Goal: Task Accomplishment & Management: Manage account settings

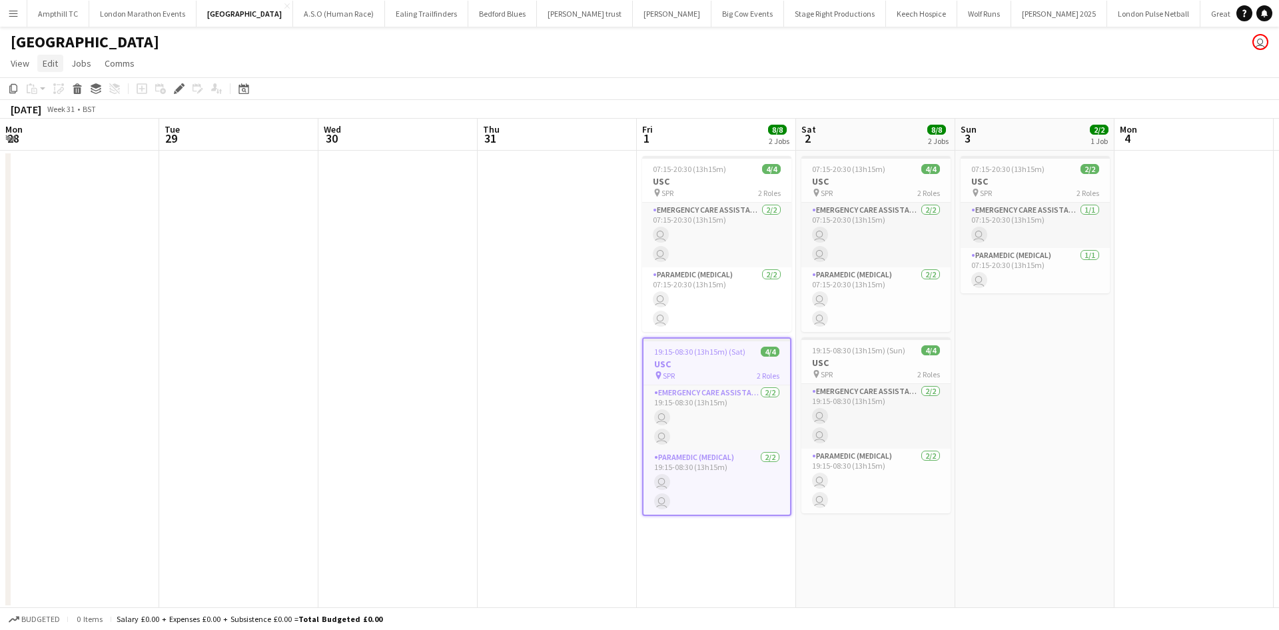
scroll to position [0, 458]
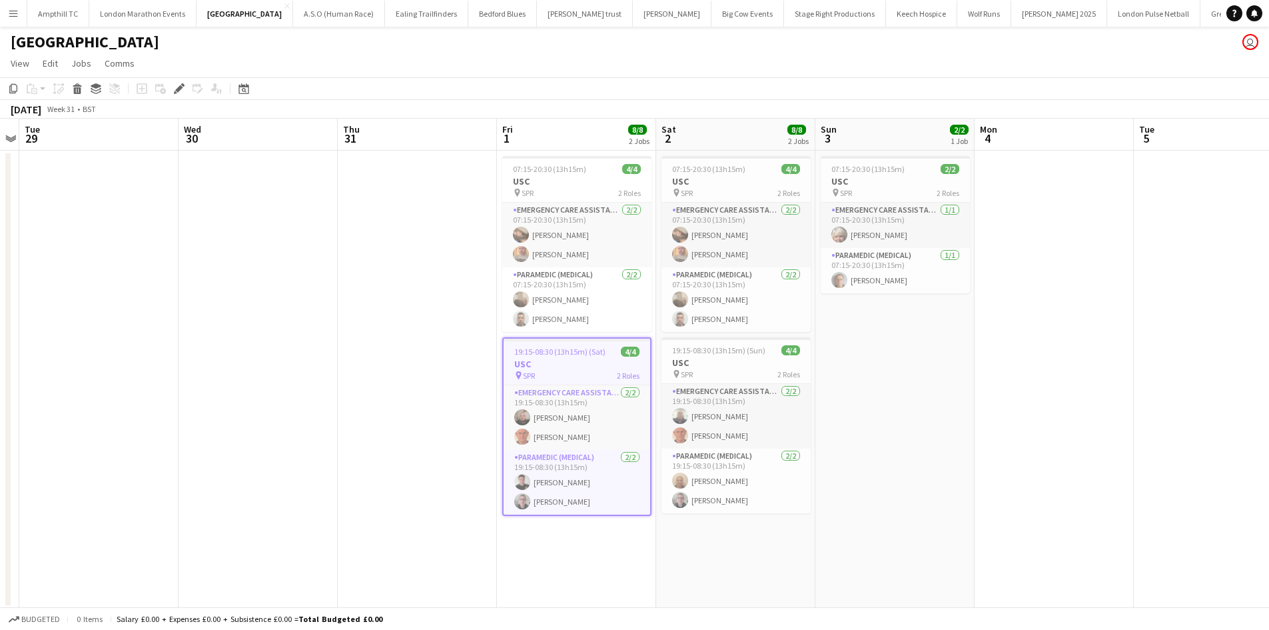
click at [10, 15] on app-icon "Menu" at bounding box center [13, 13] width 11 height 11
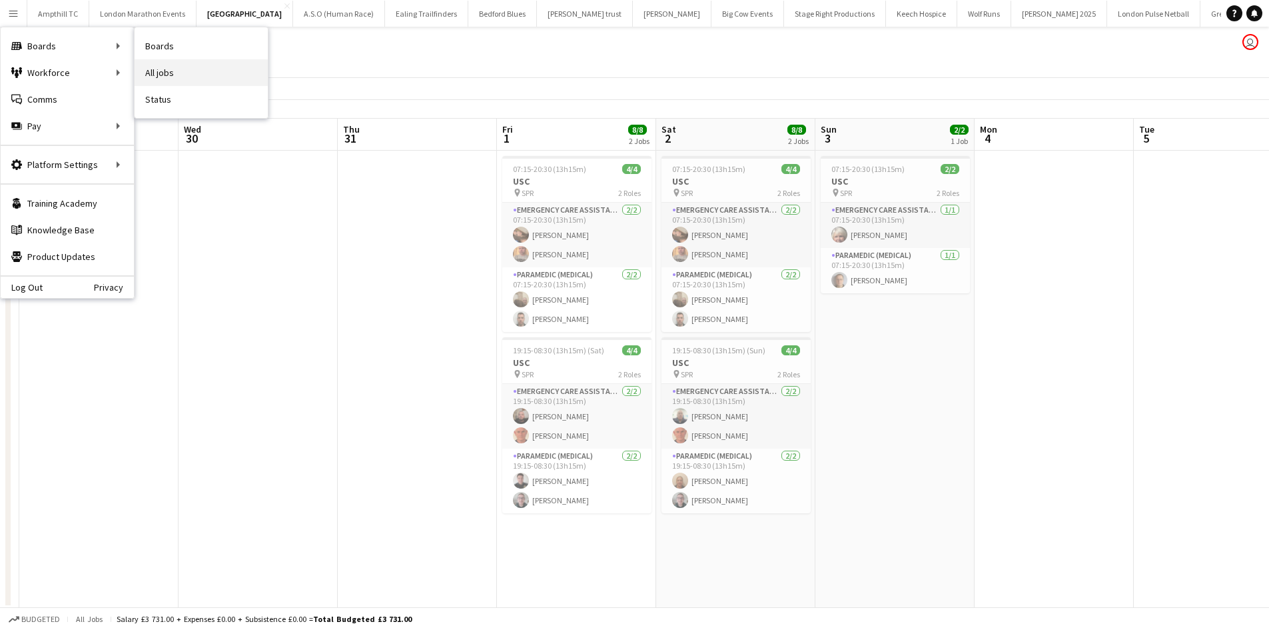
click at [181, 72] on link "All jobs" at bounding box center [201, 72] width 133 height 27
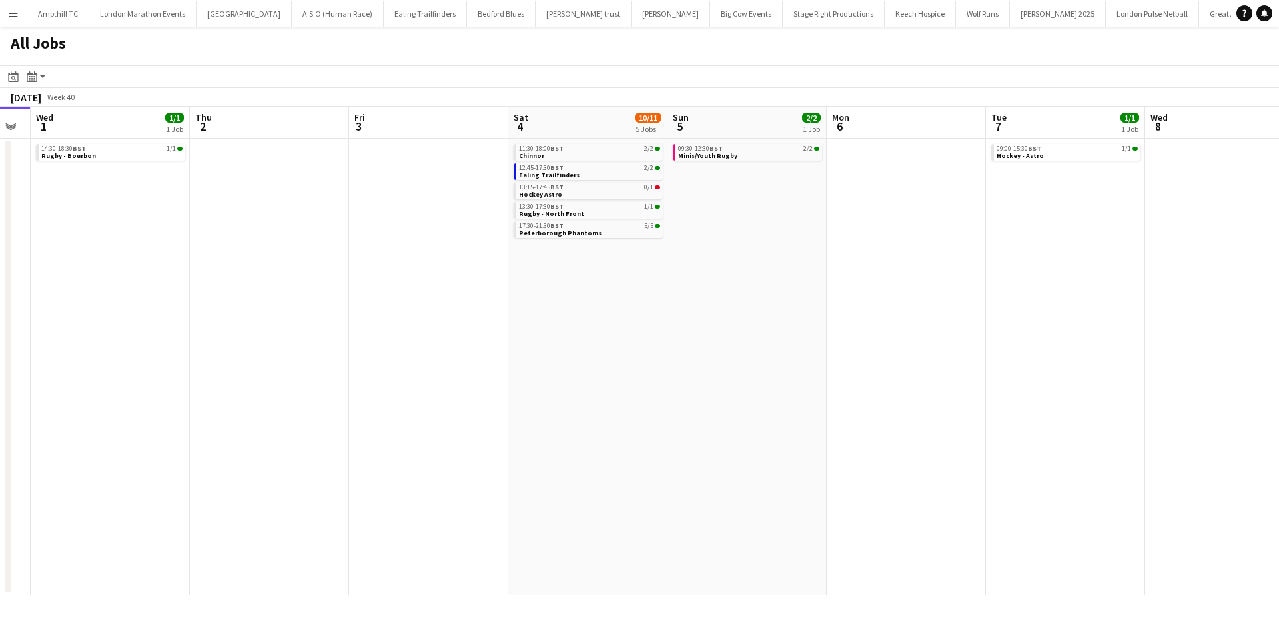
drag, startPoint x: 702, startPoint y: 253, endPoint x: 500, endPoint y: 255, distance: 201.9
click at [430, 271] on app-calendar-viewport "Sat 27 7/7 2 Jobs Sun 28 2/2 1 Job Mon 29 Tue 30 Wed 1 1/1 1 Job Thu 2 Fri 3 Sa…" at bounding box center [639, 351] width 1279 height 488
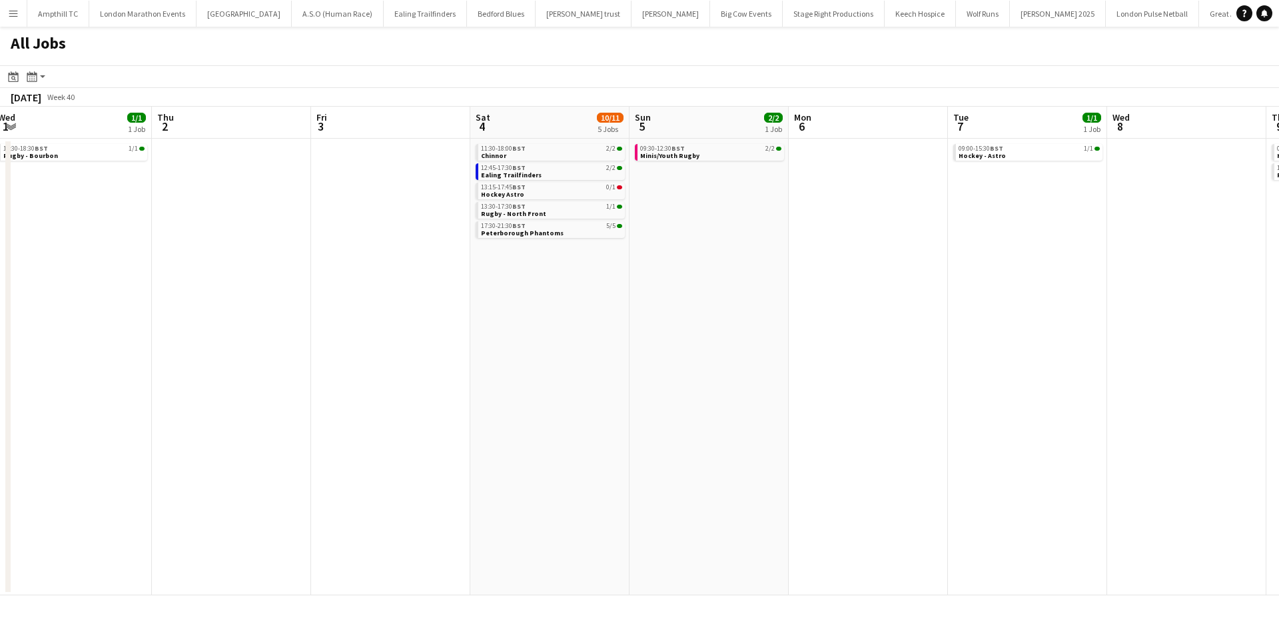
drag, startPoint x: 860, startPoint y: 239, endPoint x: 796, endPoint y: 253, distance: 66.0
click at [796, 253] on app-calendar-viewport "Sat 27 7/7 2 Jobs Sun 28 2/2 1 Job Mon 29 Tue 30 Wed 1 1/1 1 Job Thu 2 Fri 3 Sa…" at bounding box center [639, 351] width 1279 height 488
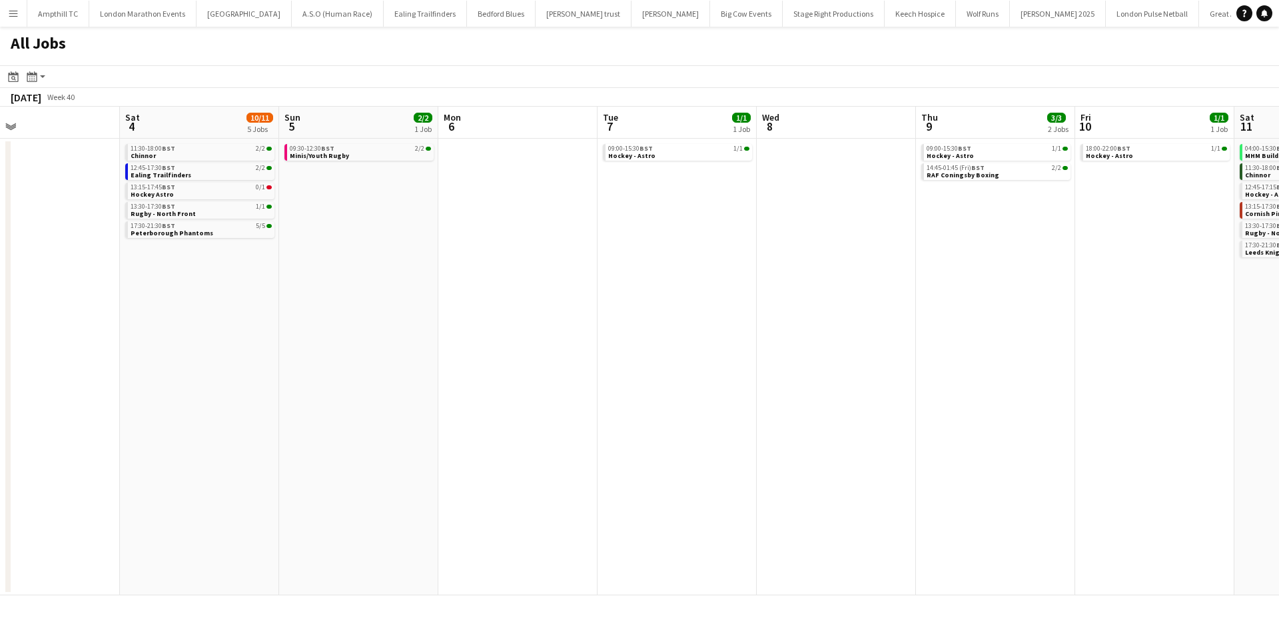
scroll to position [0, 524]
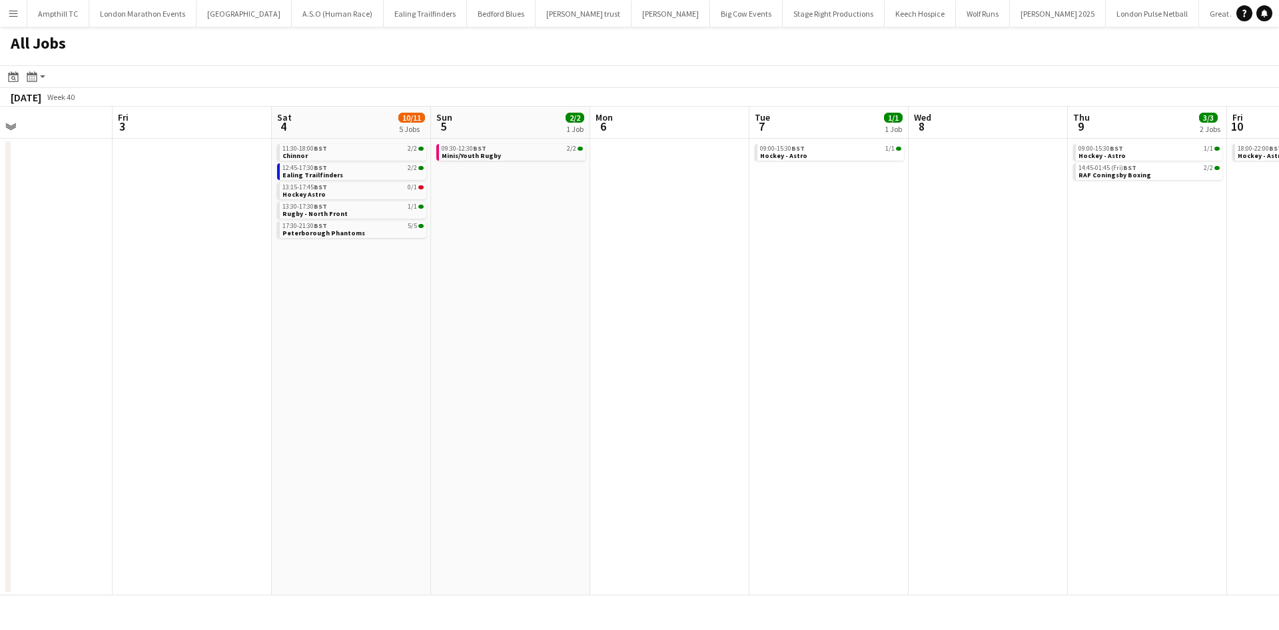
drag, startPoint x: 951, startPoint y: 249, endPoint x: 784, endPoint y: 259, distance: 166.9
click at [784, 259] on app-calendar-viewport "Mon 29 Tue 30 Wed 1 1/1 1 Job Thu 2 Fri 3 Sat 4 10/11 5 Jobs Sun 5 2/2 1 Job Mo…" at bounding box center [639, 351] width 1279 height 488
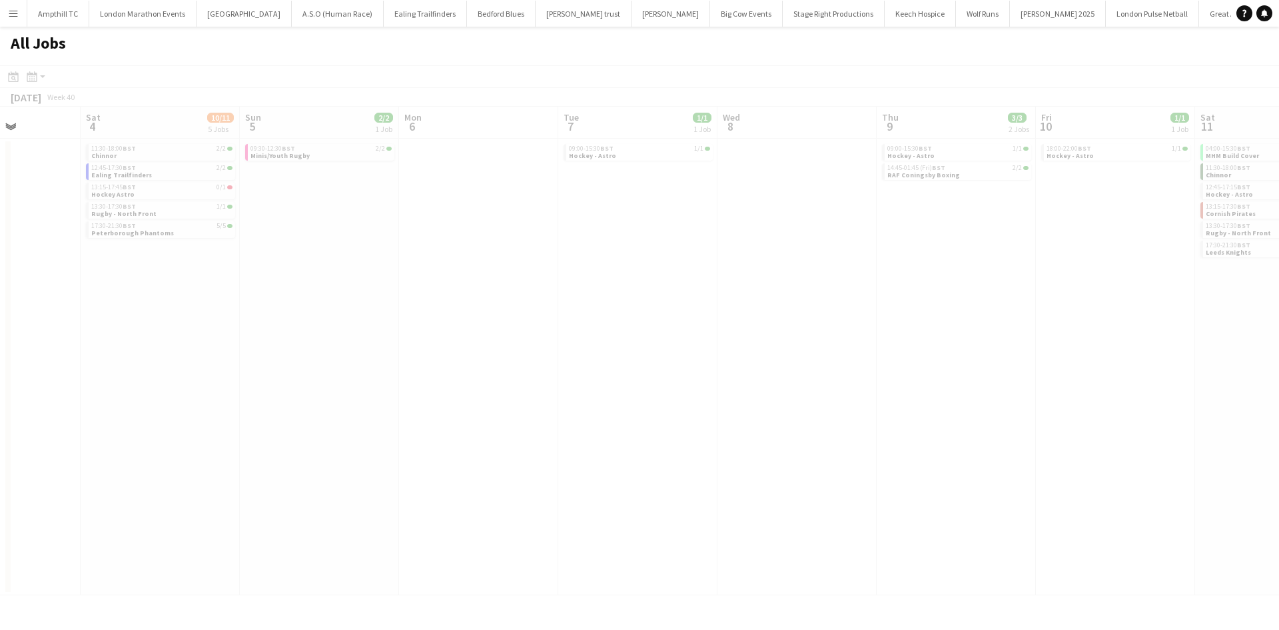
drag, startPoint x: 869, startPoint y: 263, endPoint x: 659, endPoint y: 267, distance: 209.9
click at [521, 284] on app-calendar-viewport "Wed 1 1/1 1 Job Thu 2 Fri 3 Sat 4 10/11 5 Jobs Sun 5 2/2 1 Job Mon 6 Tue 7 1/1 …" at bounding box center [639, 351] width 1279 height 488
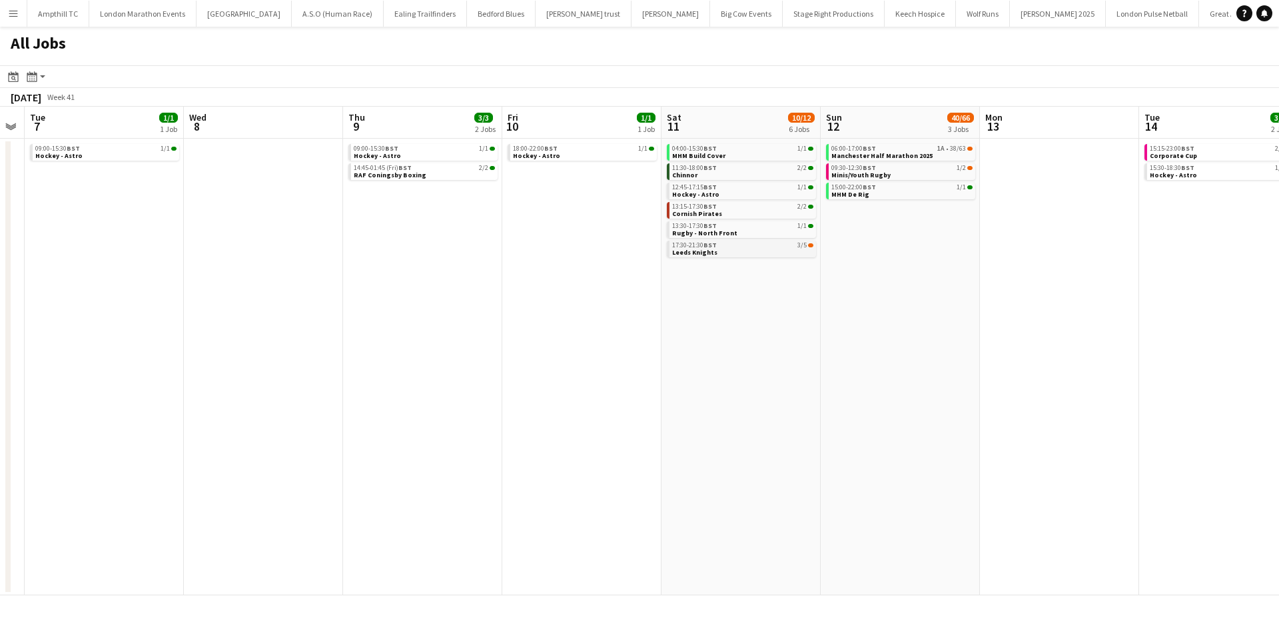
drag, startPoint x: 499, startPoint y: 277, endPoint x: 667, endPoint y: 257, distance: 169.1
click at [440, 277] on app-calendar-viewport "Fri 3 Sat 4 10/11 5 Jobs Sun 5 2/2 1 Job Mon 6 Tue 7 1/1 1 Job Wed 8 Thu 9 3/3 …" at bounding box center [639, 351] width 1279 height 488
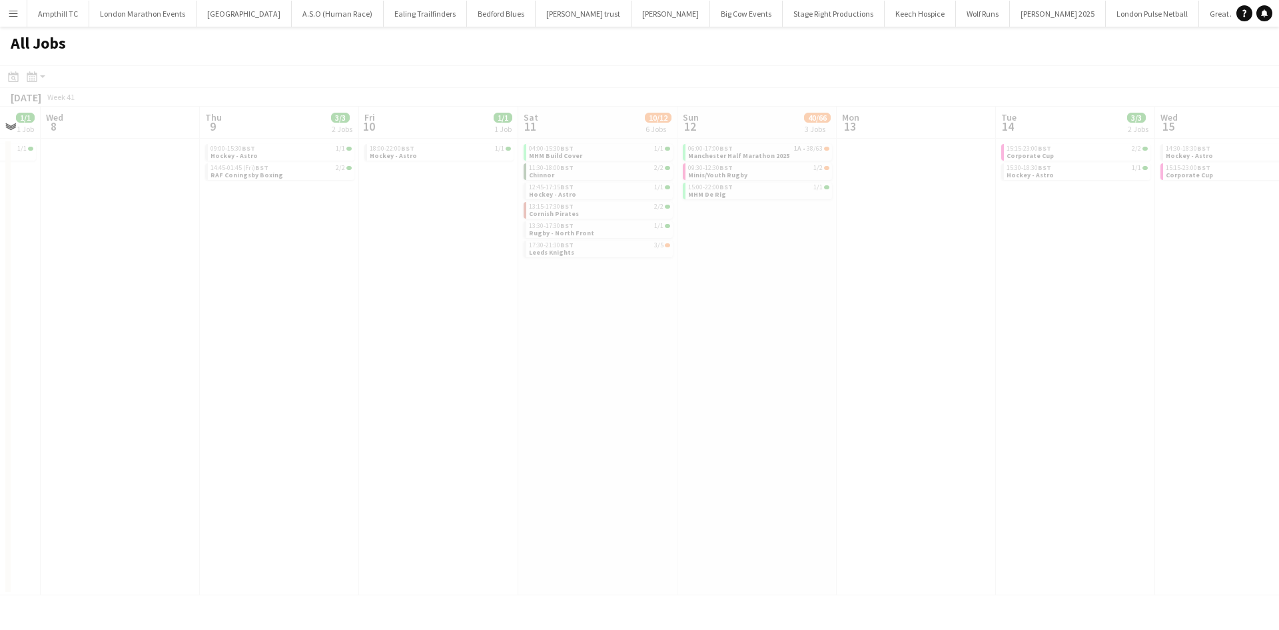
drag, startPoint x: 801, startPoint y: 286, endPoint x: 769, endPoint y: 288, distance: 32.1
click at [744, 292] on app-calendar-viewport "Sun 5 2/2 1 Job Mon 6 Tue 7 1/1 1 Job Wed 8 Thu 9 3/3 2 Jobs Fri 10 1/1 1 Job S…" at bounding box center [639, 351] width 1279 height 488
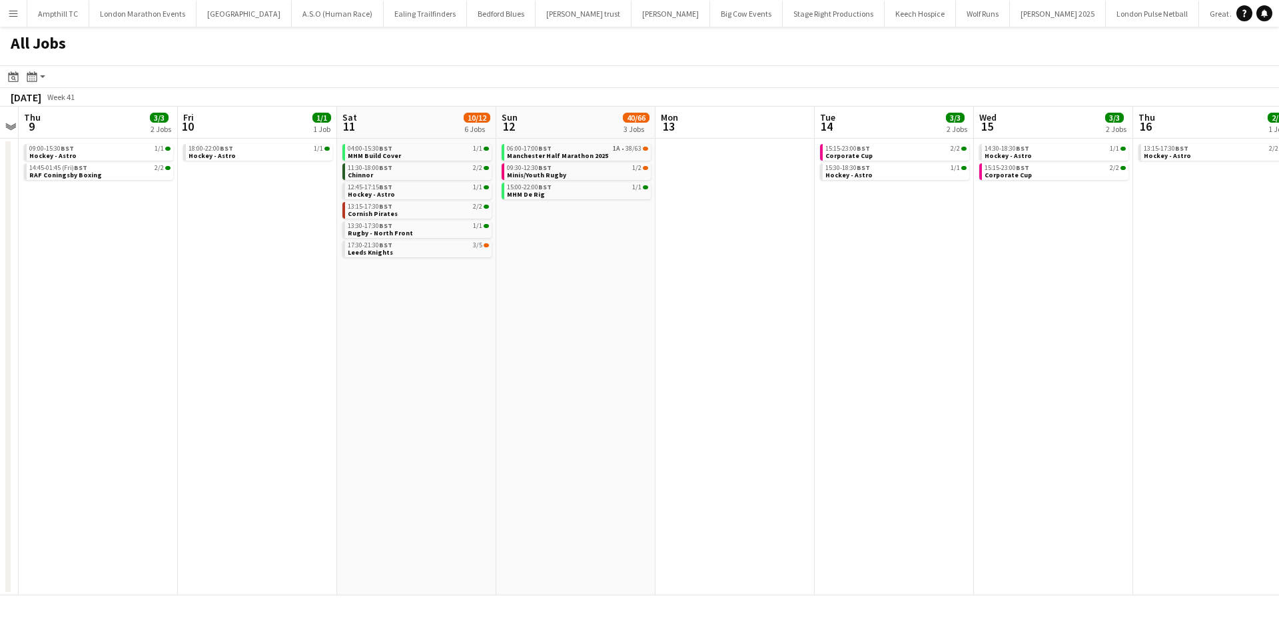
drag, startPoint x: 943, startPoint y: 288, endPoint x: 720, endPoint y: 302, distance: 224.3
click at [726, 302] on app-calendar-viewport "Sun 5 2/2 1 Job Mon 6 Tue 7 1/1 1 Job Wed 8 Thu 9 3/3 2 Jobs Fri 10 1/1 1 Job S…" at bounding box center [639, 351] width 1279 height 488
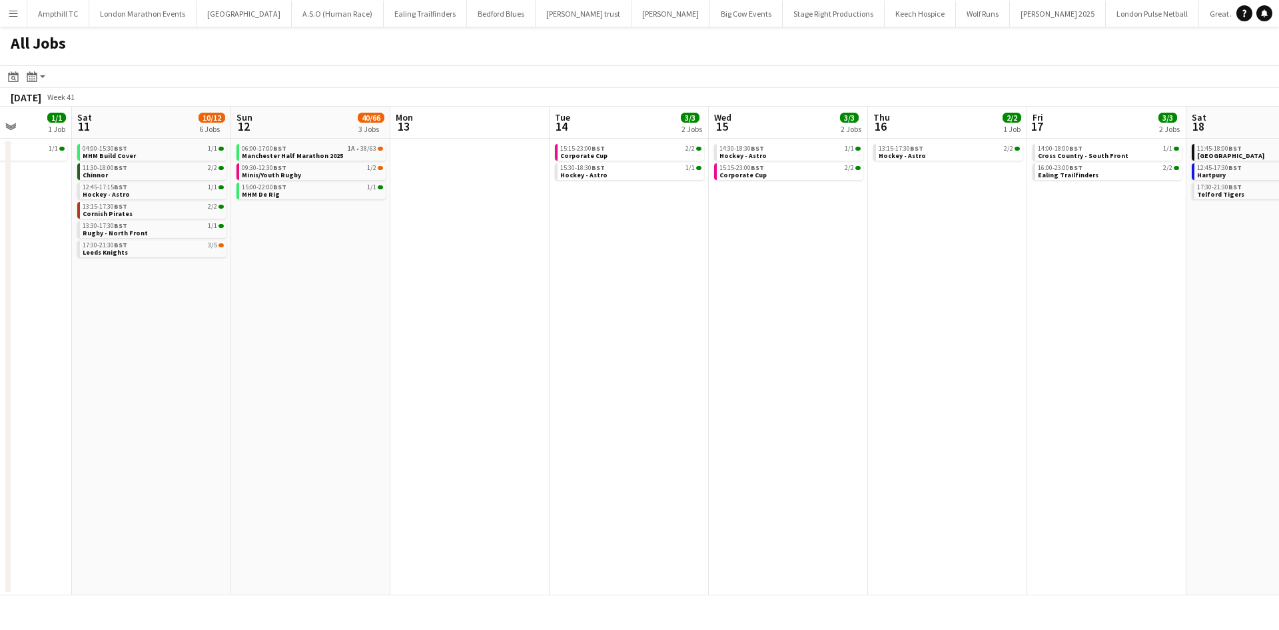
drag, startPoint x: 977, startPoint y: 293, endPoint x: 736, endPoint y: 291, distance: 241.2
click at [751, 293] on app-calendar-viewport "Tue 7 1/1 1 Job Wed 8 Thu 9 3/3 2 Jobs Fri 10 1/1 1 Job Sat 11 10/12 6 Jobs Sun…" at bounding box center [639, 351] width 1279 height 488
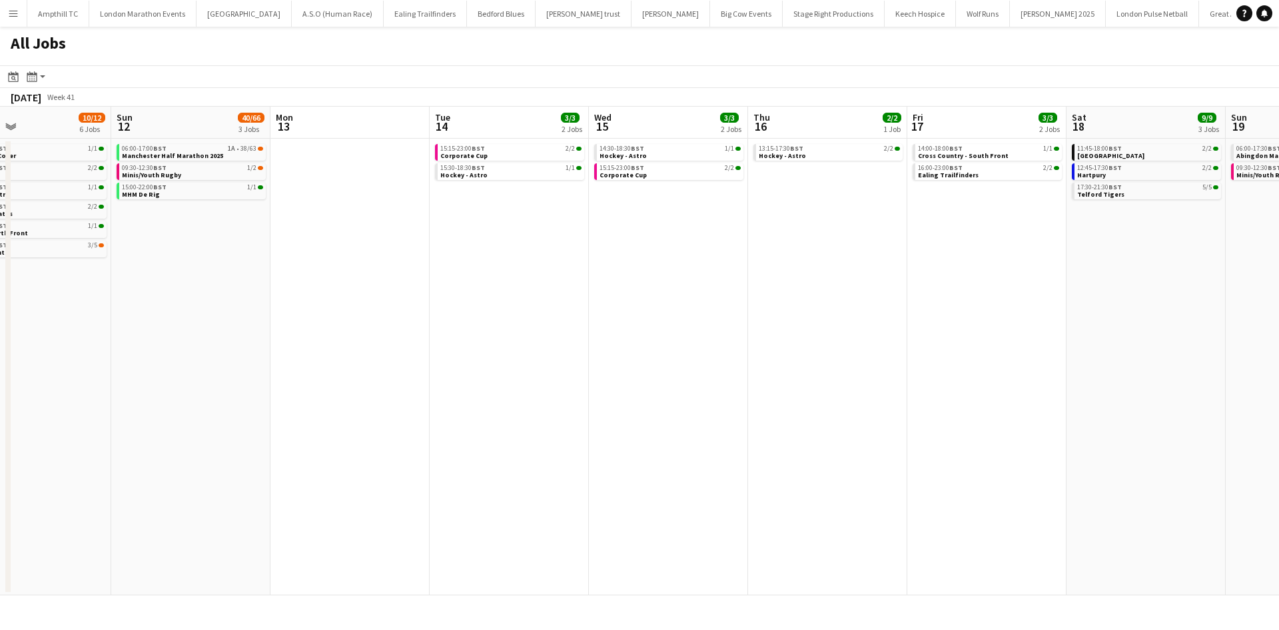
drag, startPoint x: 933, startPoint y: 287, endPoint x: 742, endPoint y: 286, distance: 190.6
click at [748, 287] on app-calendar-viewport "Thu 9 3/3 2 Jobs Fri 10 1/1 1 Job Sat 11 10/12 6 Jobs Sun 12 40/66 3 Jobs Mon 1…" at bounding box center [639, 351] width 1279 height 488
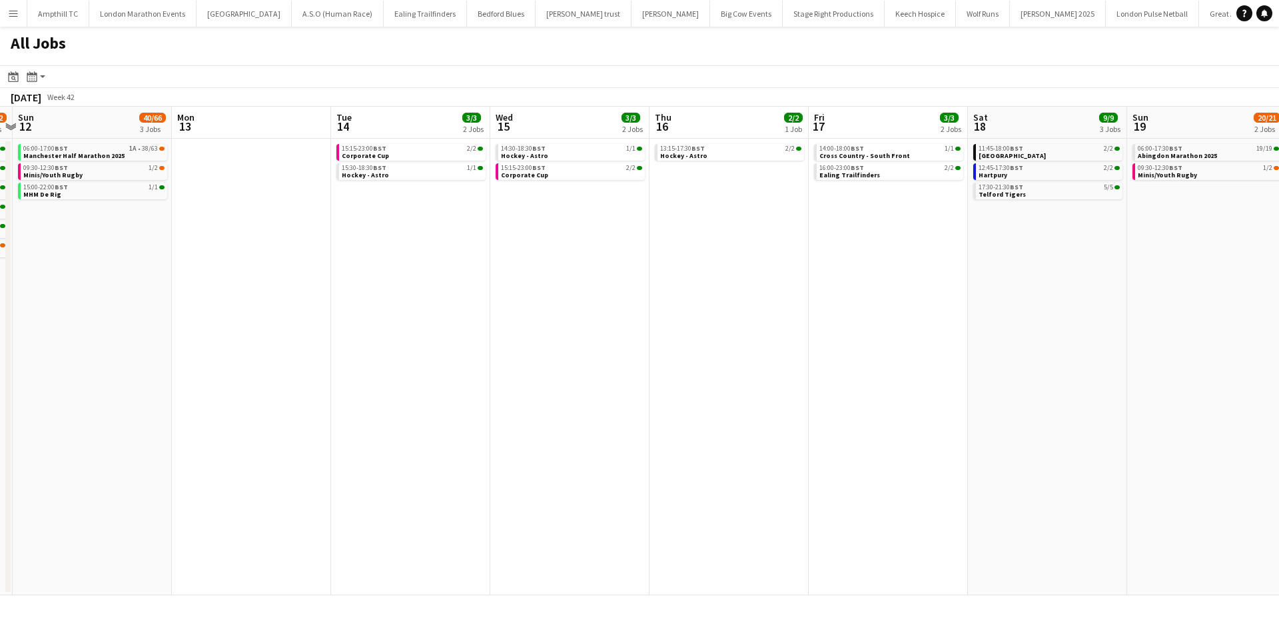
drag, startPoint x: 945, startPoint y: 268, endPoint x: 941, endPoint y: 258, distance: 10.8
click at [665, 275] on app-calendar-viewport "Thu 9 3/3 2 Jobs Fri 10 1/1 1 Job Sat 11 10/12 6 Jobs Sun 12 40/66 3 Jobs Mon 1…" at bounding box center [639, 351] width 1279 height 488
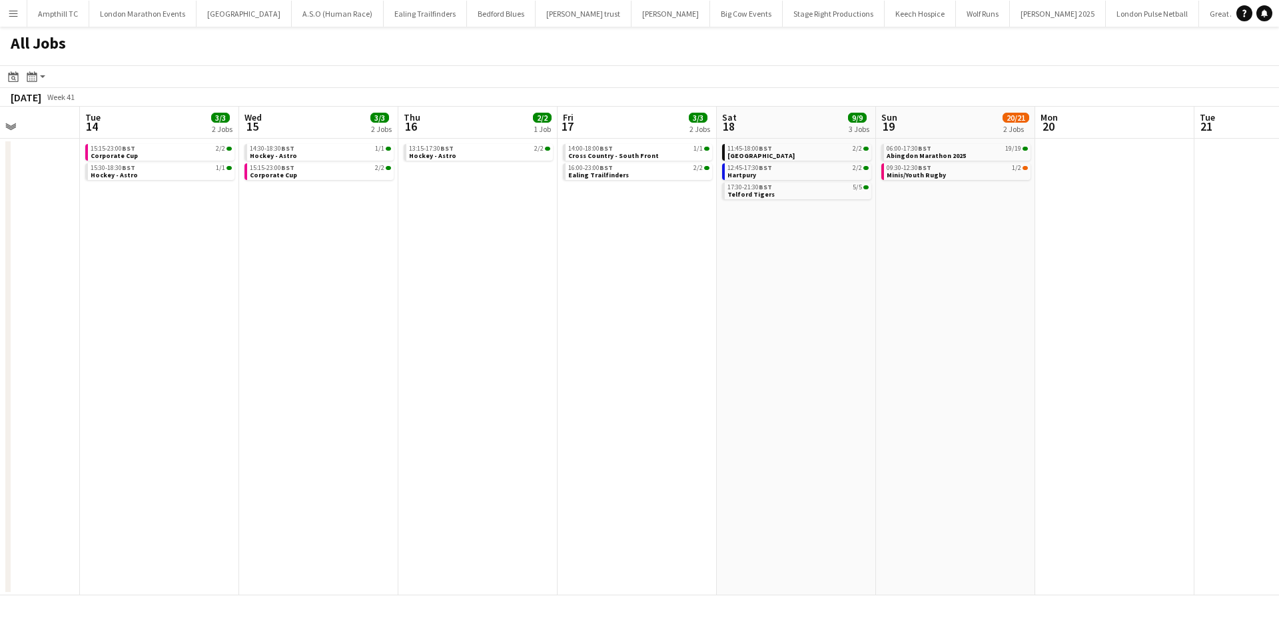
click at [664, 271] on app-all-jobs "All Jobs Date picker SEP 2025 SEP 2025 Monday M Tuesday T Wednesday W Thursday …" at bounding box center [639, 311] width 1279 height 568
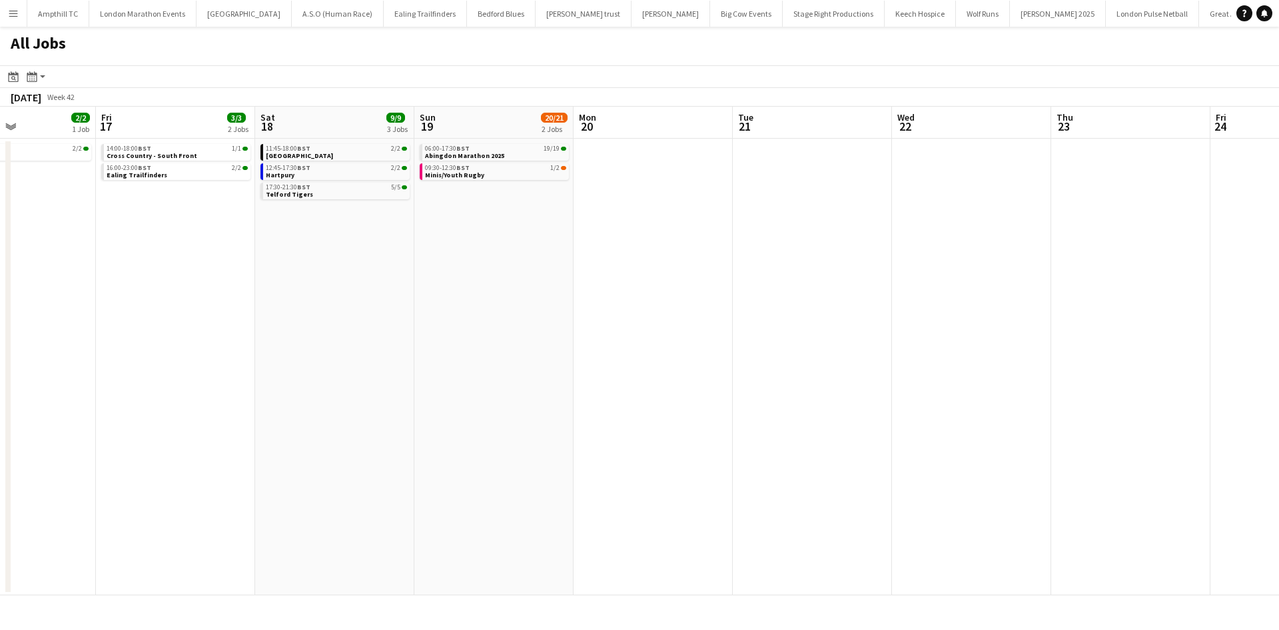
drag, startPoint x: 776, startPoint y: 257, endPoint x: 425, endPoint y: 267, distance: 350.6
click at [436, 267] on app-calendar-viewport "Mon 13 Tue 14 3/3 2 Jobs Wed 15 3/3 2 Jobs Thu 16 2/2 1 Job Fri 17 3/3 2 Jobs S…" at bounding box center [639, 351] width 1279 height 488
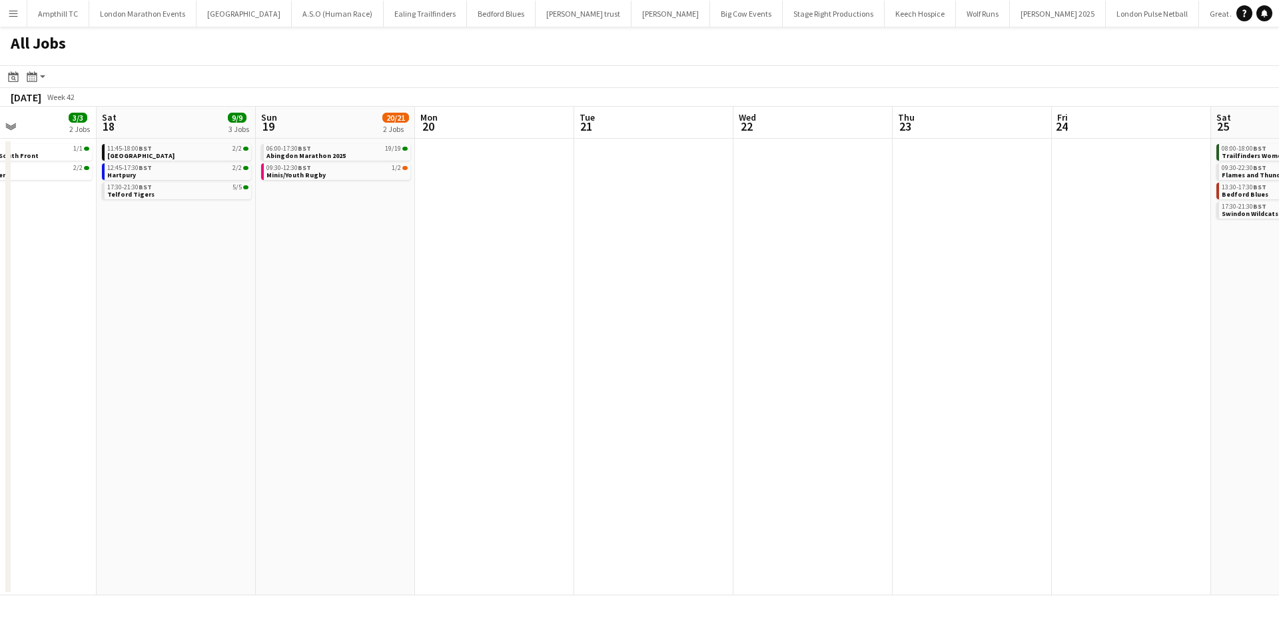
click at [376, 275] on app-all-jobs "All Jobs Date picker SEP 2025 SEP 2025 Monday M Tuesday T Wednesday W Thursday …" at bounding box center [639, 311] width 1279 height 568
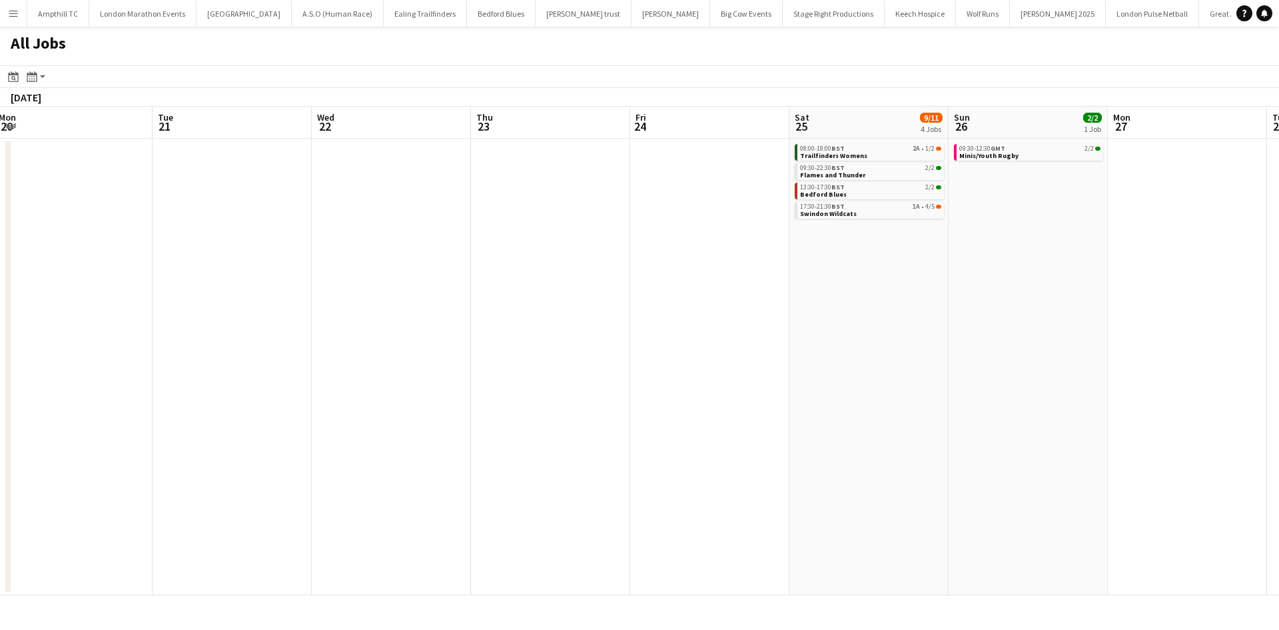
drag, startPoint x: 804, startPoint y: 265, endPoint x: 588, endPoint y: 266, distance: 215.9
click at [508, 284] on app-calendar-viewport "Fri 17 3/3 2 Jobs Sat 18 9/9 3 Jobs Sun 19 20/21 2 Jobs Mon 20 Tue 21 Wed 22 Th…" at bounding box center [639, 351] width 1279 height 488
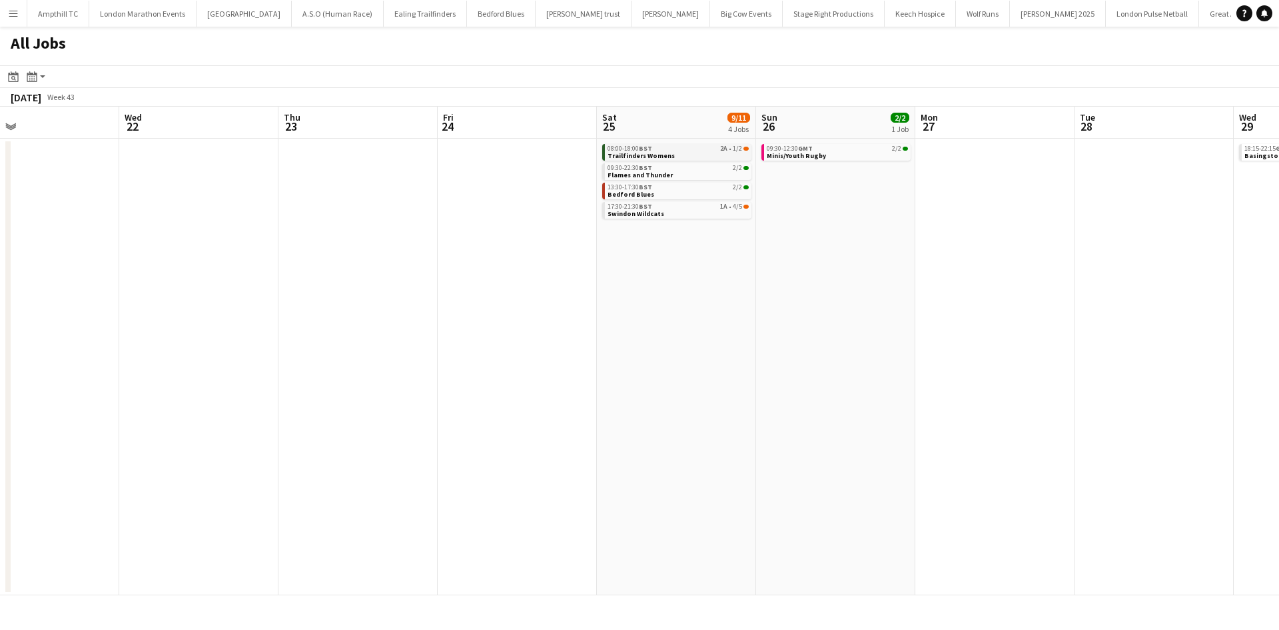
click at [728, 153] on link "08:00-18:00 BST 2A • 1/2 Trailfinders Womens" at bounding box center [678, 151] width 141 height 15
click at [710, 209] on div "17:30-21:30 BST 1A • 4/5" at bounding box center [678, 206] width 141 height 7
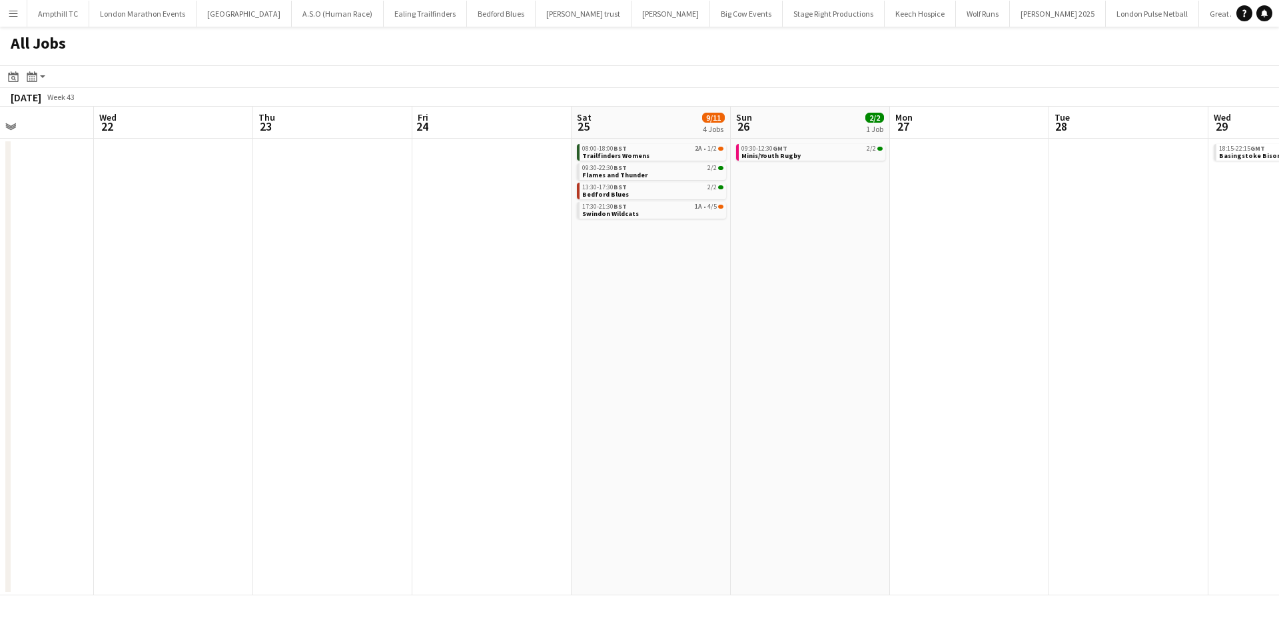
click at [412, 266] on app-all-jobs "All Jobs Date picker SEP 2025 SEP 2025 Monday M Tuesday T Wednesday W Thursday …" at bounding box center [639, 311] width 1279 height 568
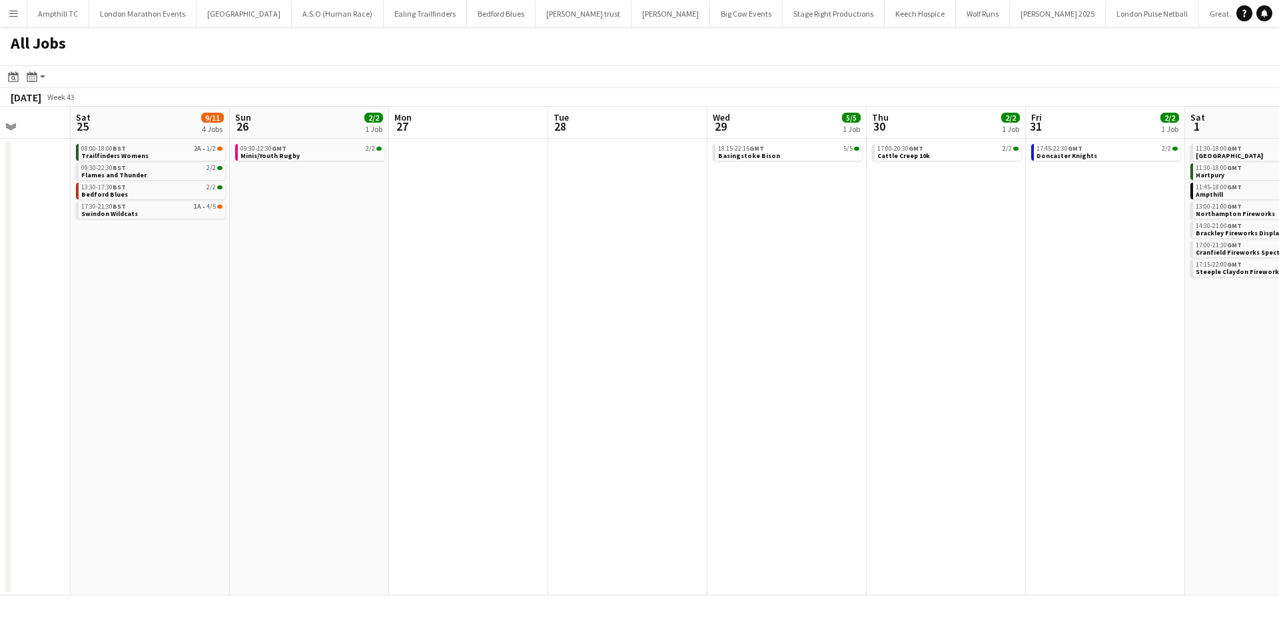
drag, startPoint x: 686, startPoint y: 260, endPoint x: 292, endPoint y: 279, distance: 393.5
click at [420, 279] on app-calendar-viewport "Tue 21 Wed 22 Thu 23 Fri 24 Sat 25 9/11 4 Jobs Sun 26 2/2 1 Job Mon 27 Tue 28 W…" at bounding box center [639, 351] width 1279 height 488
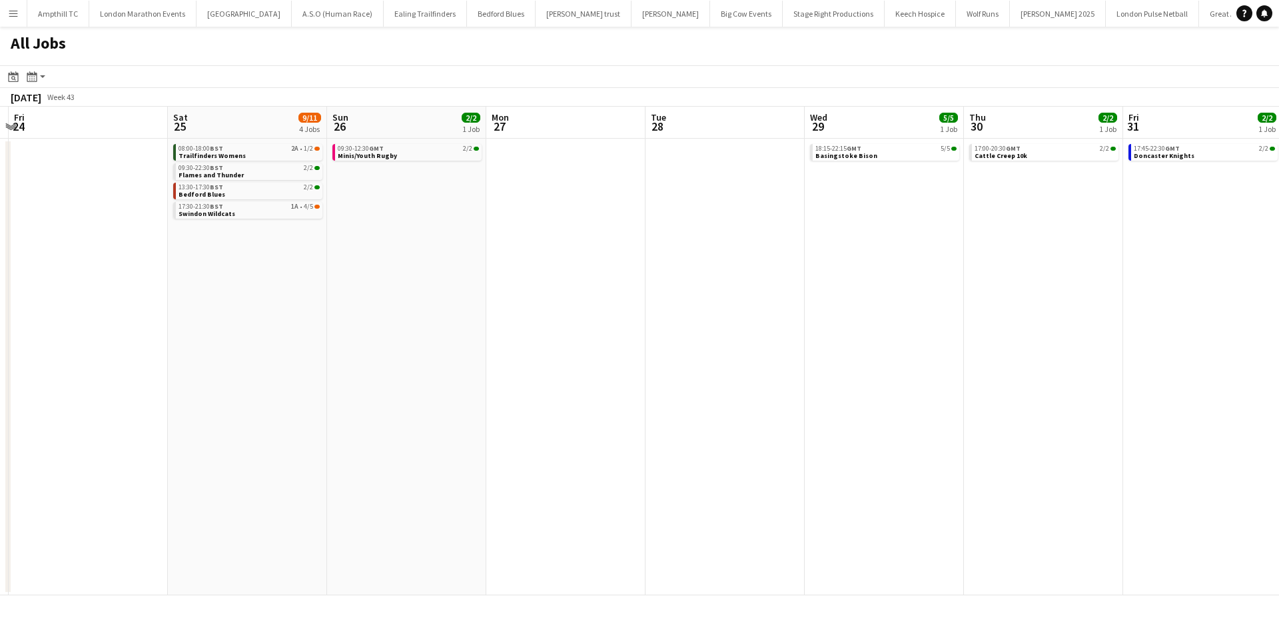
drag, startPoint x: 640, startPoint y: 267, endPoint x: 312, endPoint y: 267, distance: 327.1
click at [352, 267] on app-calendar-viewport "Tue 21 Wed 22 Thu 23 Fri 24 Sat 25 9/11 4 Jobs Sun 26 2/2 1 Job Mon 27 Tue 28 W…" at bounding box center [639, 351] width 1279 height 488
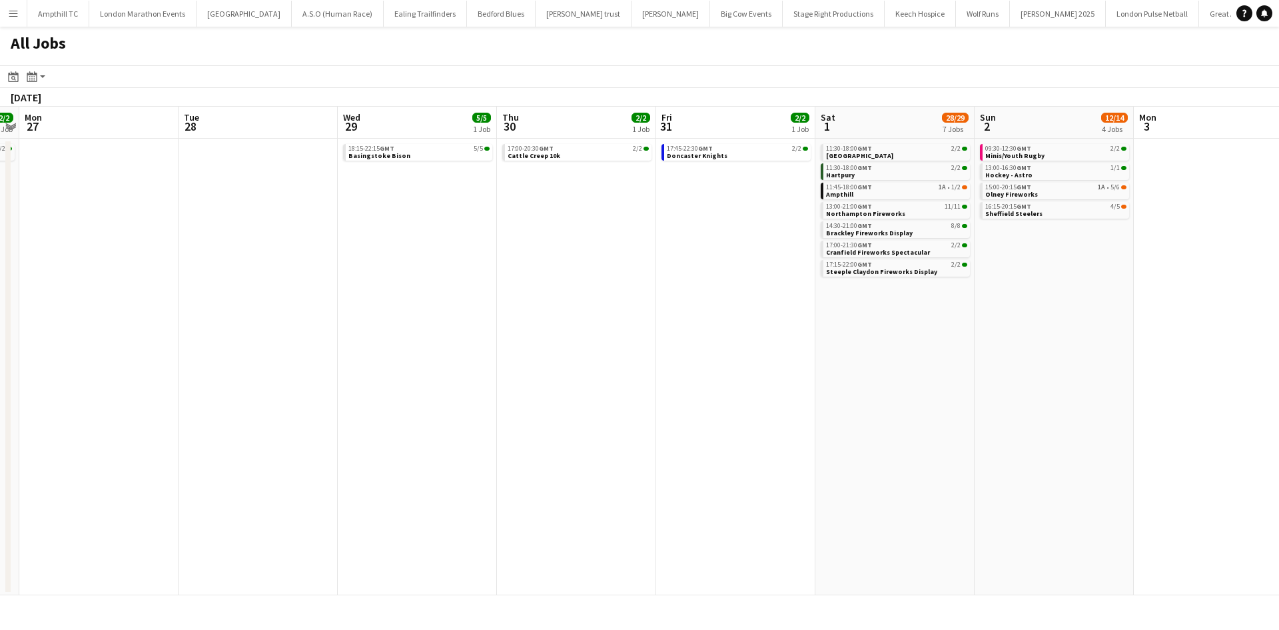
click at [555, 267] on app-all-jobs "All Jobs Date picker SEP 2025 SEP 2025 Monday M Tuesday T Wednesday W Thursday …" at bounding box center [639, 311] width 1279 height 568
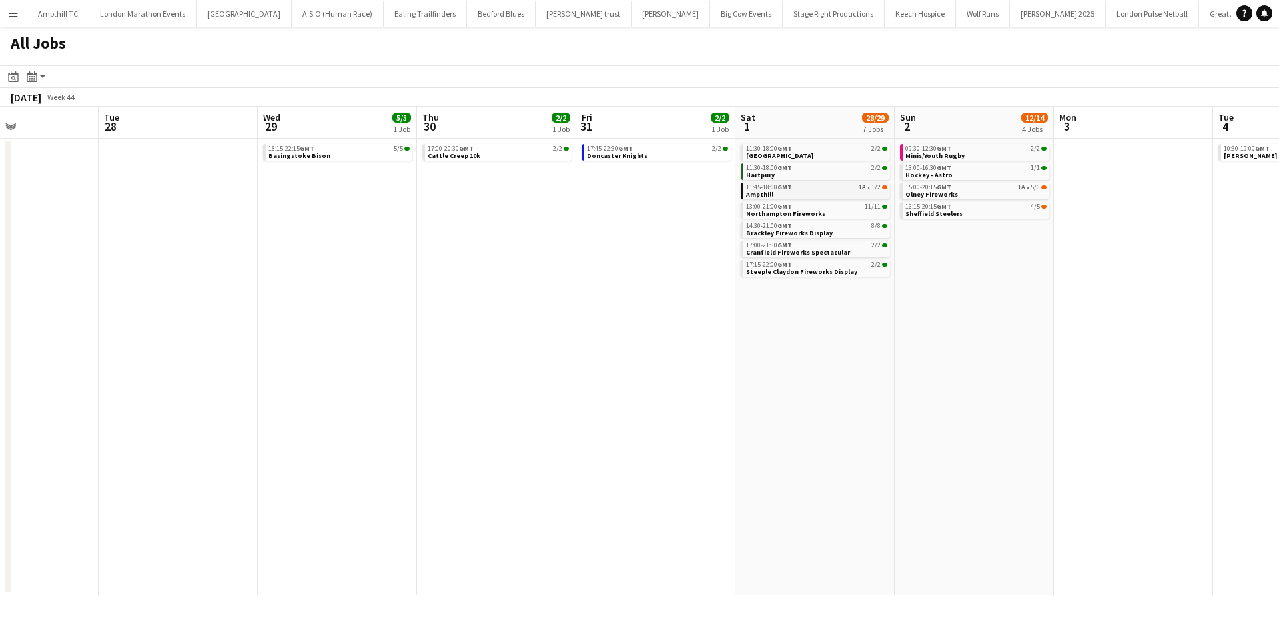
click at [854, 195] on link "11:45-18:00 GMT 1A • 1/2 Ampthill" at bounding box center [816, 190] width 141 height 15
click at [983, 195] on link "15:00-20:15 GMT 1A • 5/6 Olney Fireworks" at bounding box center [975, 190] width 141 height 15
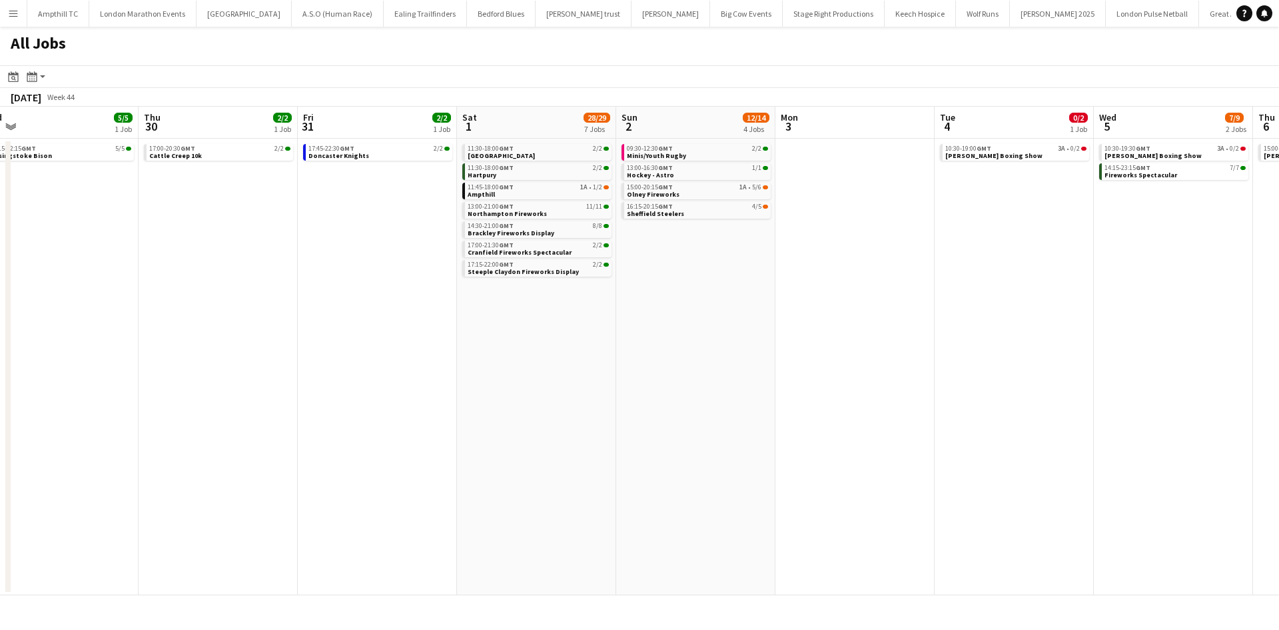
drag, startPoint x: 979, startPoint y: 282, endPoint x: 749, endPoint y: 302, distance: 231.4
click at [565, 312] on app-calendar-viewport "Sat 25 9/11 4 Jobs Sun 26 2/2 1 Job Mon 27 Tue 28 Wed 29 5/5 1 Job Thu 30 2/2 1…" at bounding box center [639, 351] width 1279 height 488
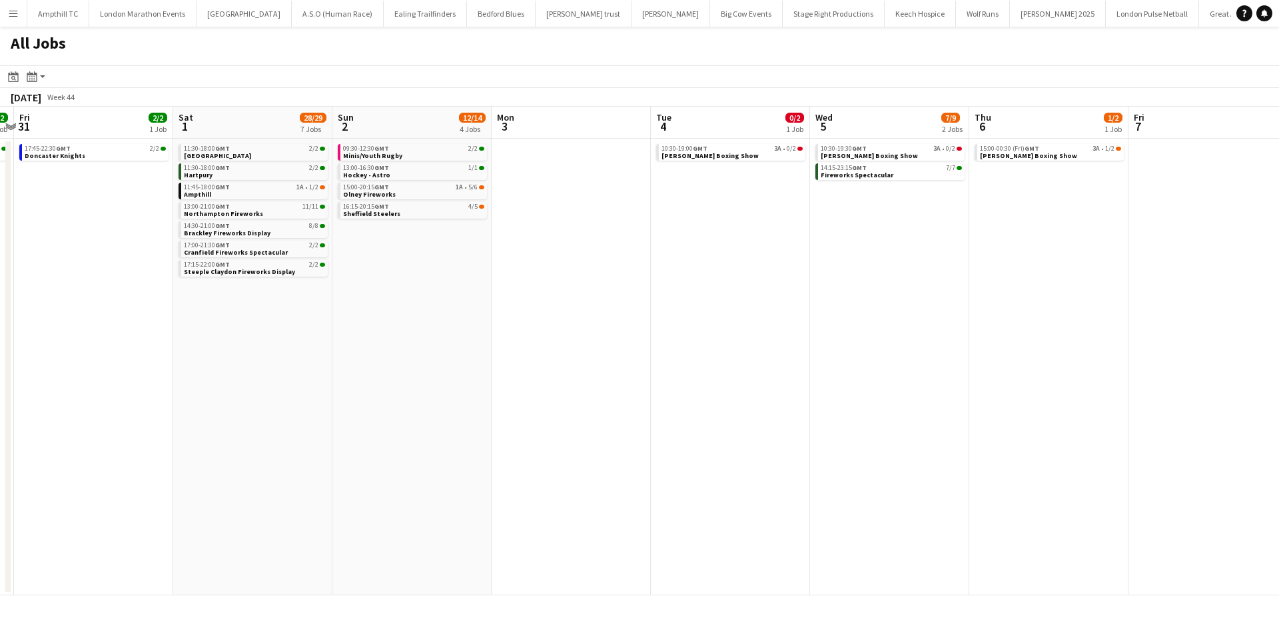
drag, startPoint x: 875, startPoint y: 308, endPoint x: 540, endPoint y: 331, distance: 335.9
click at [638, 331] on app-calendar-viewport "Mon 27 Tue 28 Wed 29 5/5 1 Job Thu 30 2/2 1 Job Fri 31 2/2 1 Job Sat 1 28/29 7 …" at bounding box center [639, 351] width 1279 height 488
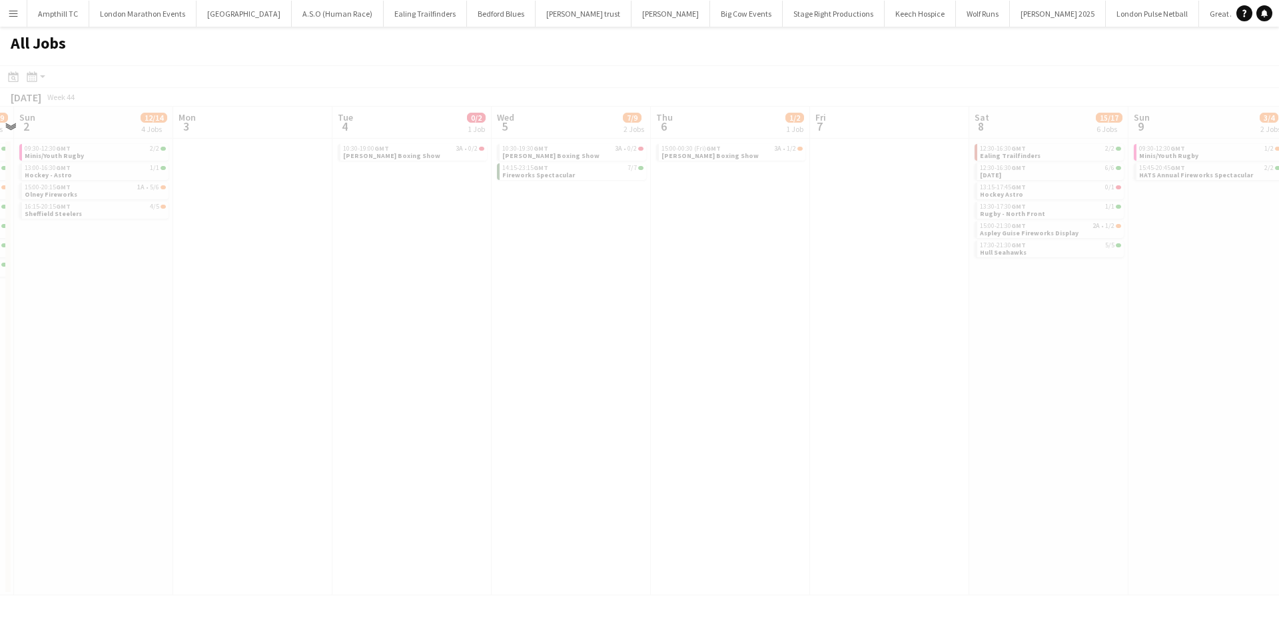
scroll to position [0, 393]
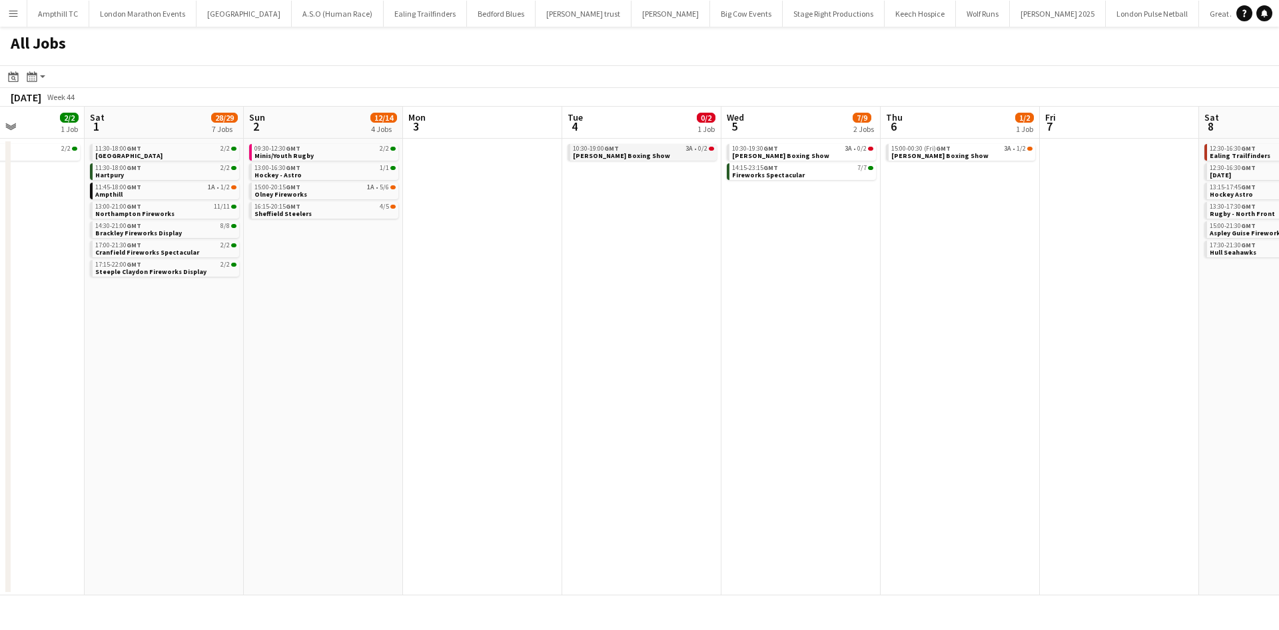
click at [681, 153] on link "10:30-19:00 GMT 3A • 0/2 Lord Wakefield Boxing Show" at bounding box center [643, 151] width 141 height 15
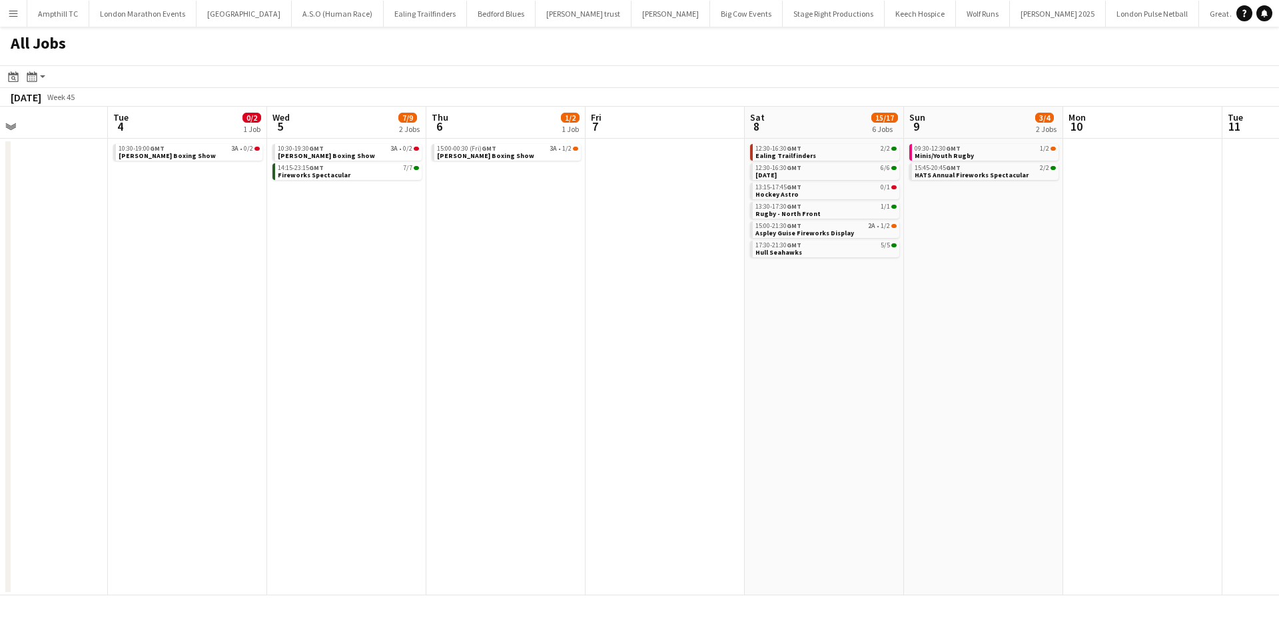
drag, startPoint x: 760, startPoint y: 215, endPoint x: 461, endPoint y: 215, distance: 299.2
click at [461, 215] on app-calendar-viewport "Fri 31 2/2 1 Job Sat 1 28/29 7 Jobs Sun 2 12/14 4 Jobs Mon 3 Tue 4 0/2 1 Job We…" at bounding box center [639, 351] width 1279 height 488
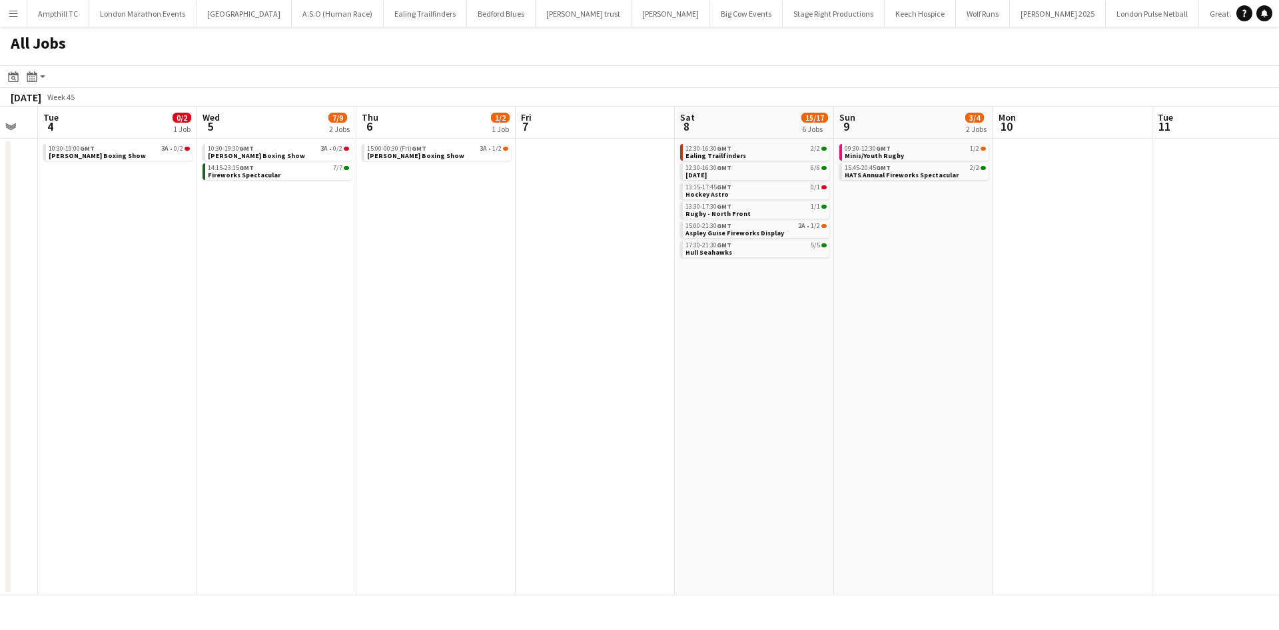
drag, startPoint x: 588, startPoint y: 213, endPoint x: 524, endPoint y: 217, distance: 64.0
click at [479, 222] on app-calendar-viewport "Fri 31 2/2 1 Job Sat 1 28/29 7 Jobs Sun 2 12/14 4 Jobs Mon 3 Tue 4 0/2 1 Job We…" at bounding box center [639, 351] width 1279 height 488
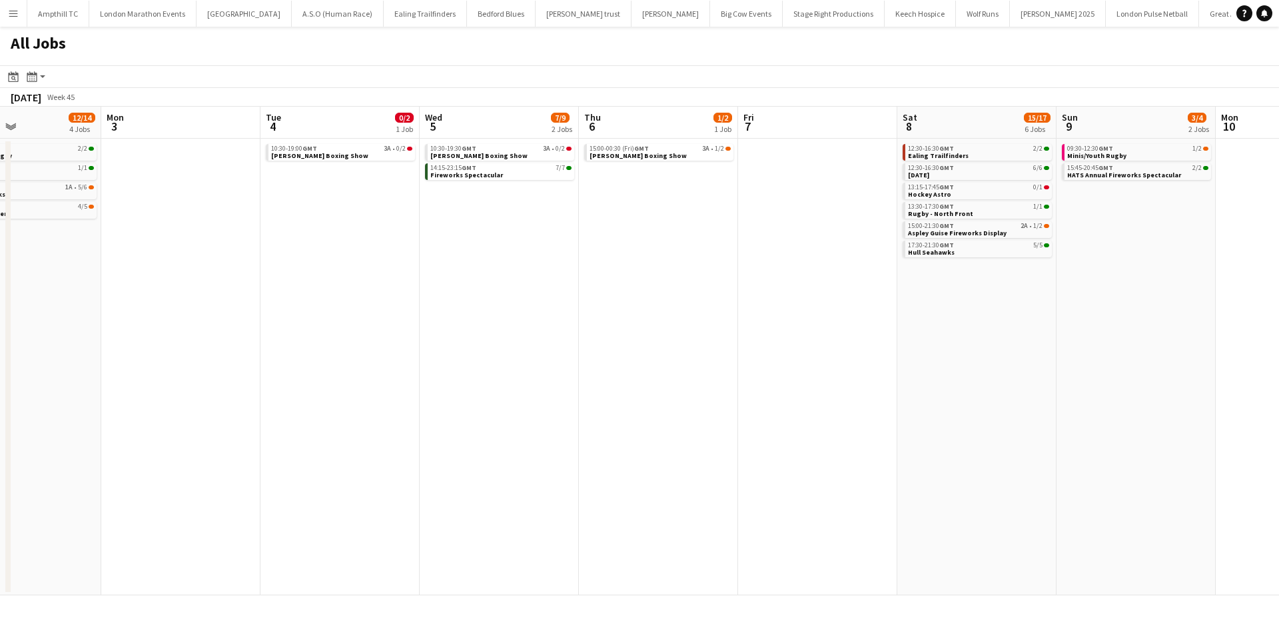
click at [578, 251] on app-all-jobs "All Jobs Date picker SEP 2025 SEP 2025 Monday M Tuesday T Wednesday W Thursday …" at bounding box center [639, 311] width 1279 height 568
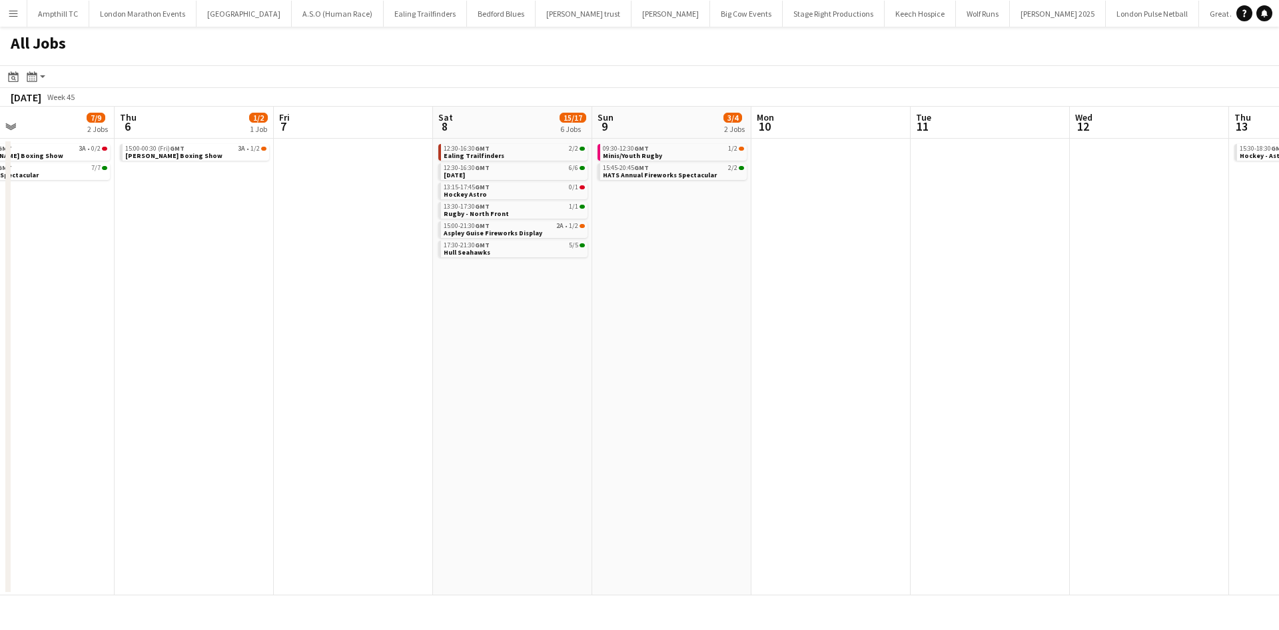
drag, startPoint x: 842, startPoint y: 257, endPoint x: 340, endPoint y: 257, distance: 501.7
click at [538, 257] on app-calendar-viewport "Sun 2 12/14 4 Jobs Mon 3 Tue 4 0/2 1 Job Wed 5 7/9 2 Jobs Thu 6 1/2 1 Job Fri 7…" at bounding box center [639, 351] width 1279 height 488
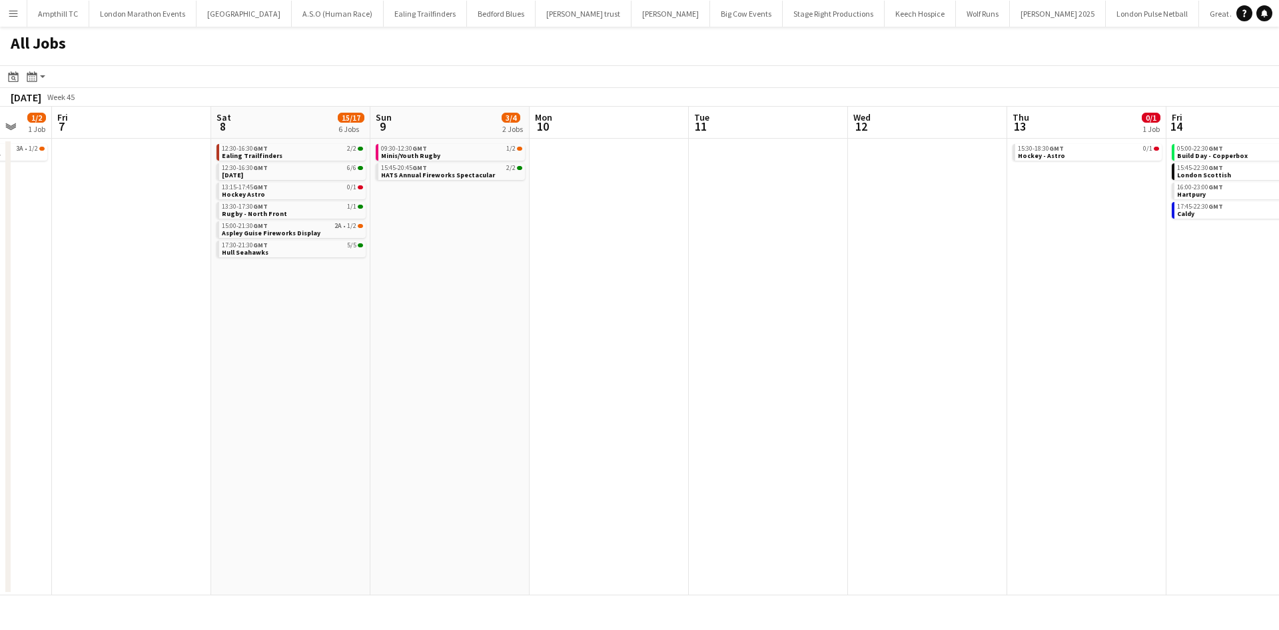
click at [213, 265] on app-all-jobs "All Jobs Date picker SEP 2025 SEP 2025 Monday M Tuesday T Wednesday W Thursday …" at bounding box center [639, 311] width 1279 height 568
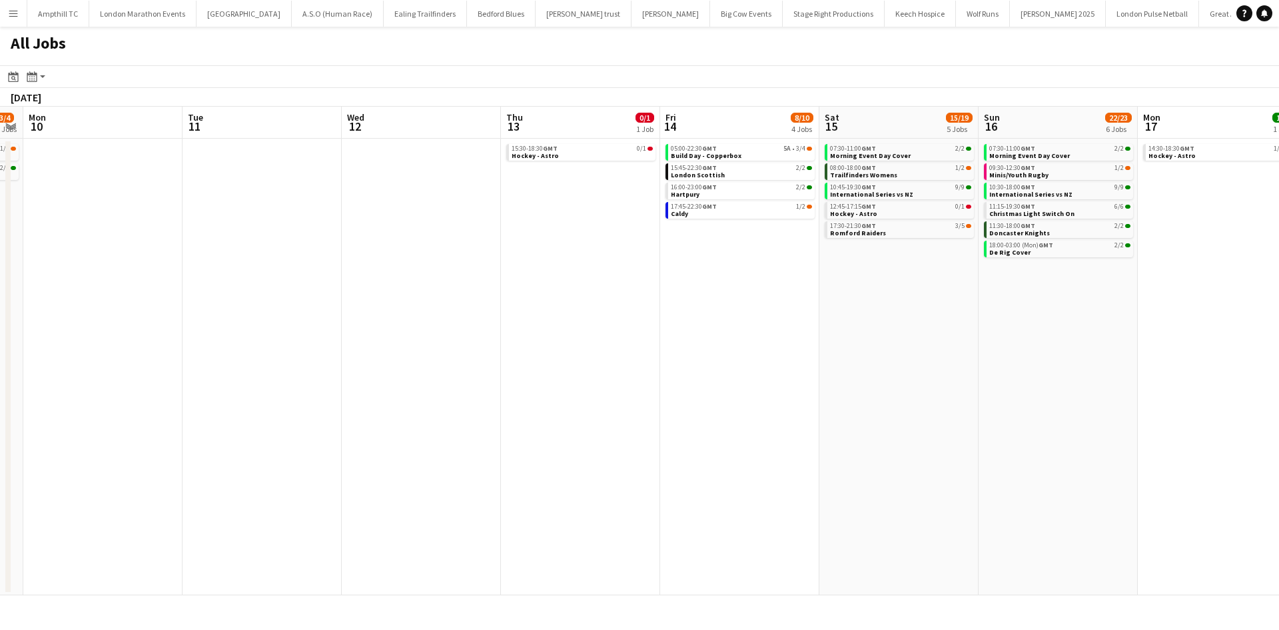
drag, startPoint x: 772, startPoint y: 261, endPoint x: 326, endPoint y: 262, distance: 445.7
click at [338, 262] on app-calendar-viewport "Thu 6 1/2 1 Job Fri 7 Sat 8 15/17 6 Jobs Sun 9 3/4 2 Jobs Mon 10 Tue 11 Wed 12 …" at bounding box center [639, 351] width 1279 height 488
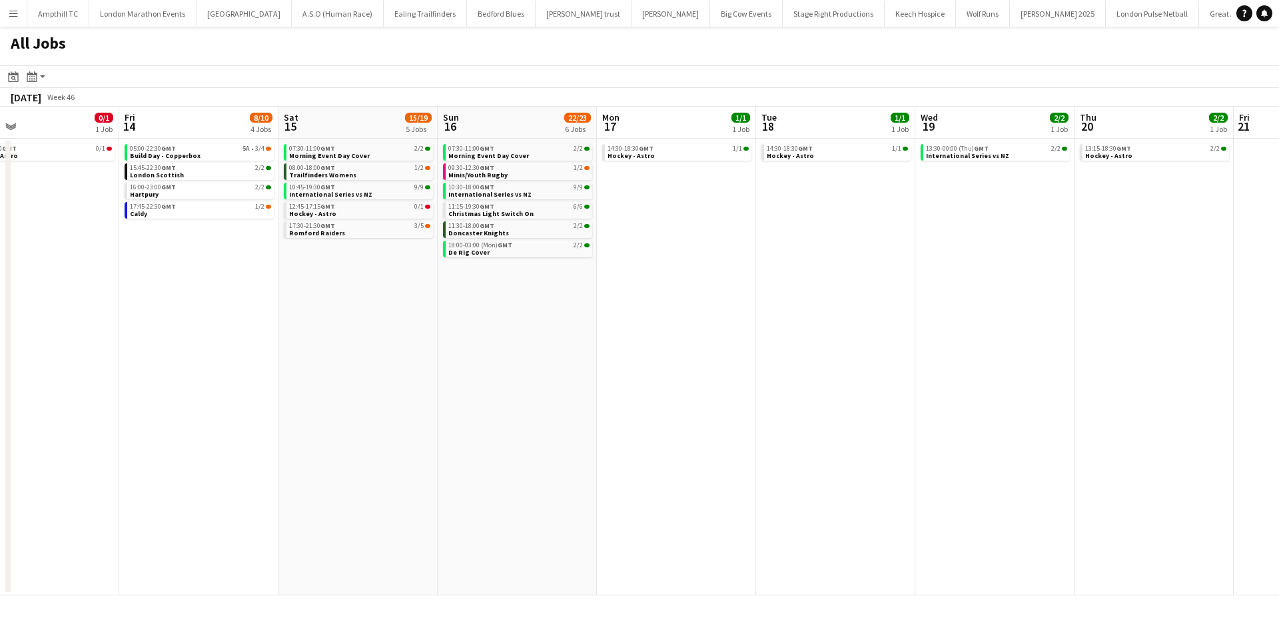
drag, startPoint x: 855, startPoint y: 296, endPoint x: 652, endPoint y: 296, distance: 203.2
click at [652, 296] on app-calendar-viewport "Mon 10 Tue 11 Wed 12 Thu 13 0/1 1 Job Fri 14 8/10 4 Jobs Sat 15 15/19 5 Jobs Su…" at bounding box center [639, 351] width 1279 height 488
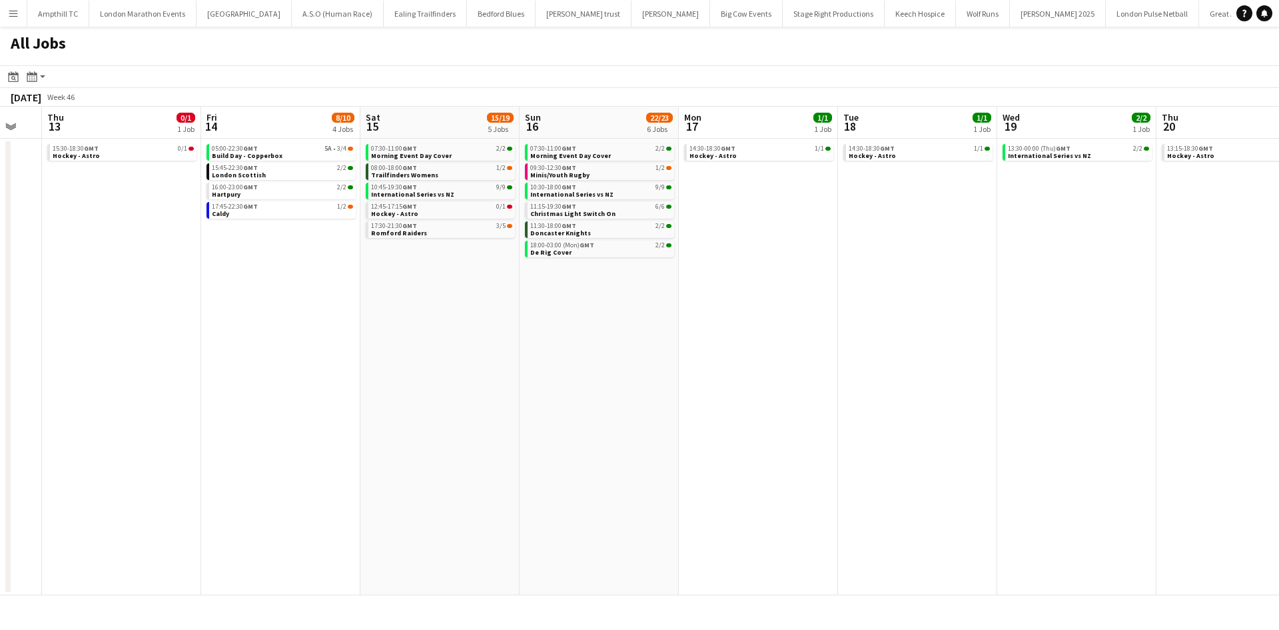
drag, startPoint x: 516, startPoint y: 290, endPoint x: 351, endPoint y: 284, distance: 164.7
click at [370, 290] on app-calendar-viewport "Mon 10 Tue 11 Wed 12 Thu 13 0/1 1 Job Fri 14 8/10 4 Jobs Sat 15 15/19 5 Jobs Su…" at bounding box center [639, 351] width 1279 height 488
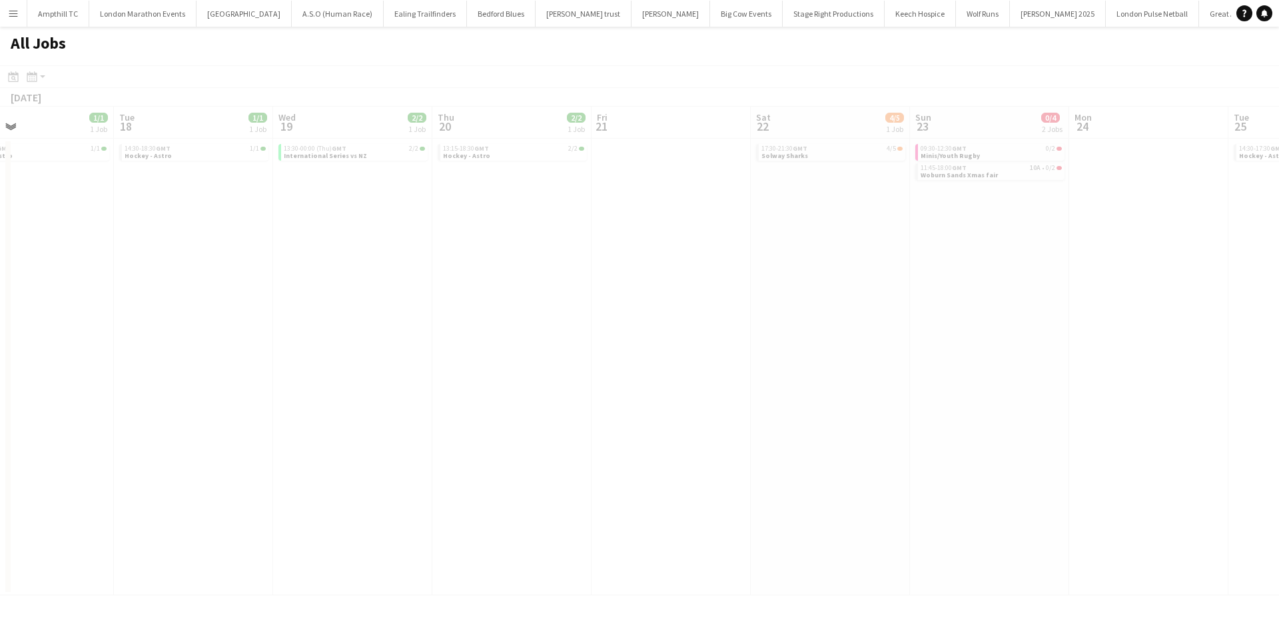
drag, startPoint x: 798, startPoint y: 300, endPoint x: 528, endPoint y: 285, distance: 270.9
click at [433, 300] on app-calendar-viewport "Fri 14 8/10 4 Jobs Sat 15 15/19 5 Jobs Sun 16 22/23 6 Jobs Mon 17 1/1 1 Job Tue…" at bounding box center [639, 351] width 1279 height 488
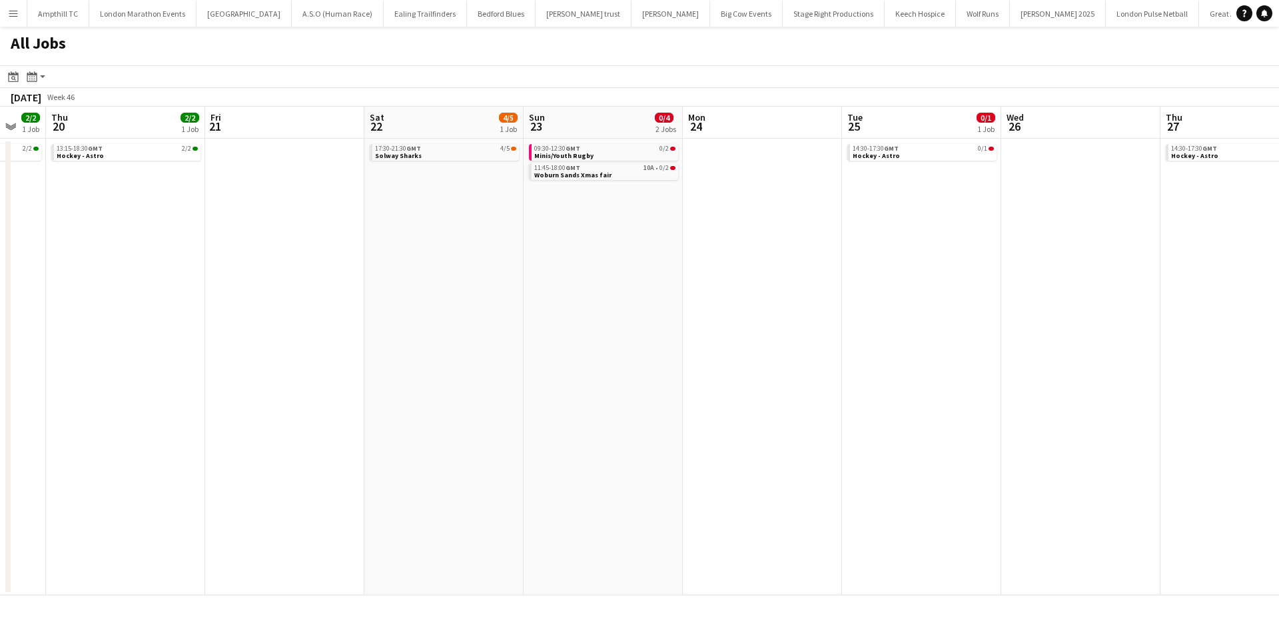
click at [327, 306] on app-all-jobs "All Jobs Date picker SEP 2025 SEP 2025 Monday M Tuesday T Wednesday W Thursday …" at bounding box center [639, 311] width 1279 height 568
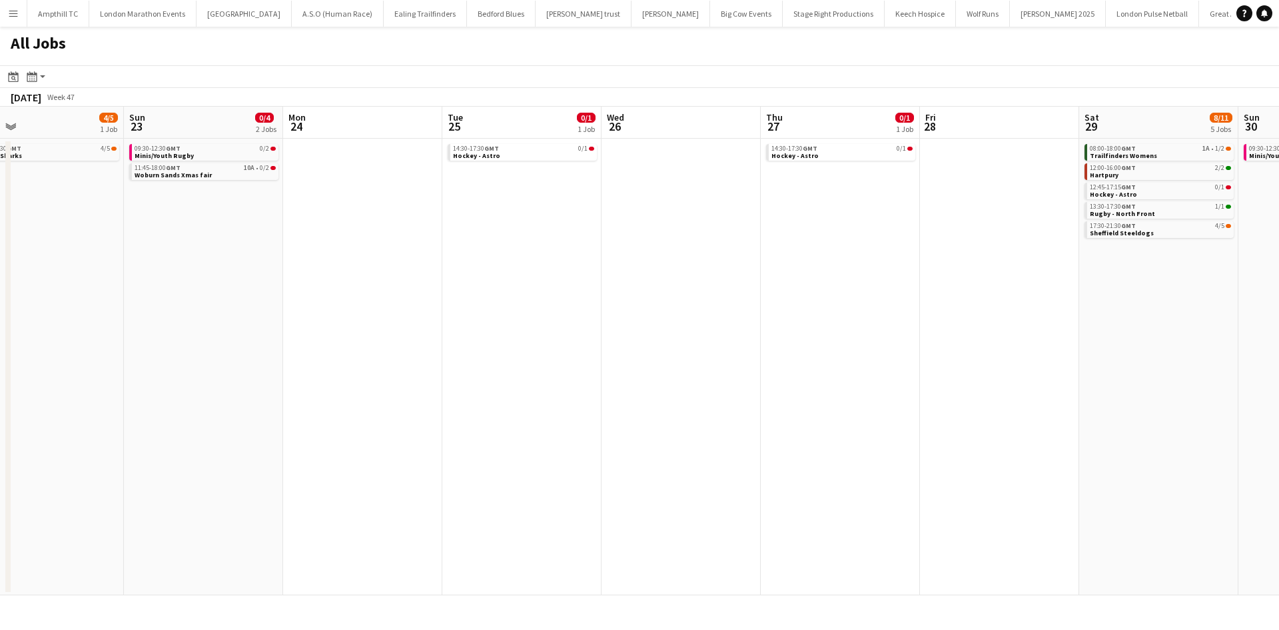
drag, startPoint x: 493, startPoint y: 306, endPoint x: 444, endPoint y: 292, distance: 51.3
click at [411, 306] on app-calendar-viewport "Wed 19 2/2 1 Job Thu 20 2/2 1 Job Fri 21 Sat 22 4/5 1 Job Sun 23 0/4 2 Jobs Mon…" at bounding box center [639, 351] width 1279 height 488
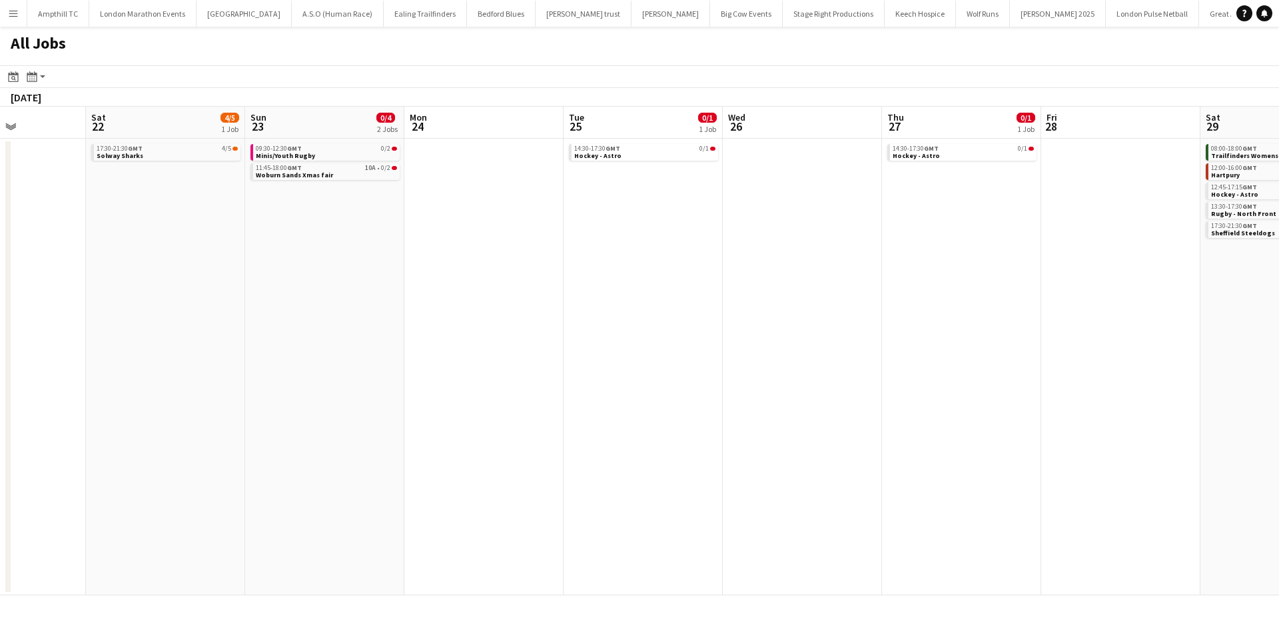
drag, startPoint x: 491, startPoint y: 292, endPoint x: 312, endPoint y: 289, distance: 179.2
click at [330, 290] on app-calendar-viewport "Wed 19 2/2 1 Job Thu 20 2/2 1 Job Fri 21 Sat 22 4/5 1 Job Sun 23 0/4 2 Jobs Mon…" at bounding box center [639, 351] width 1279 height 488
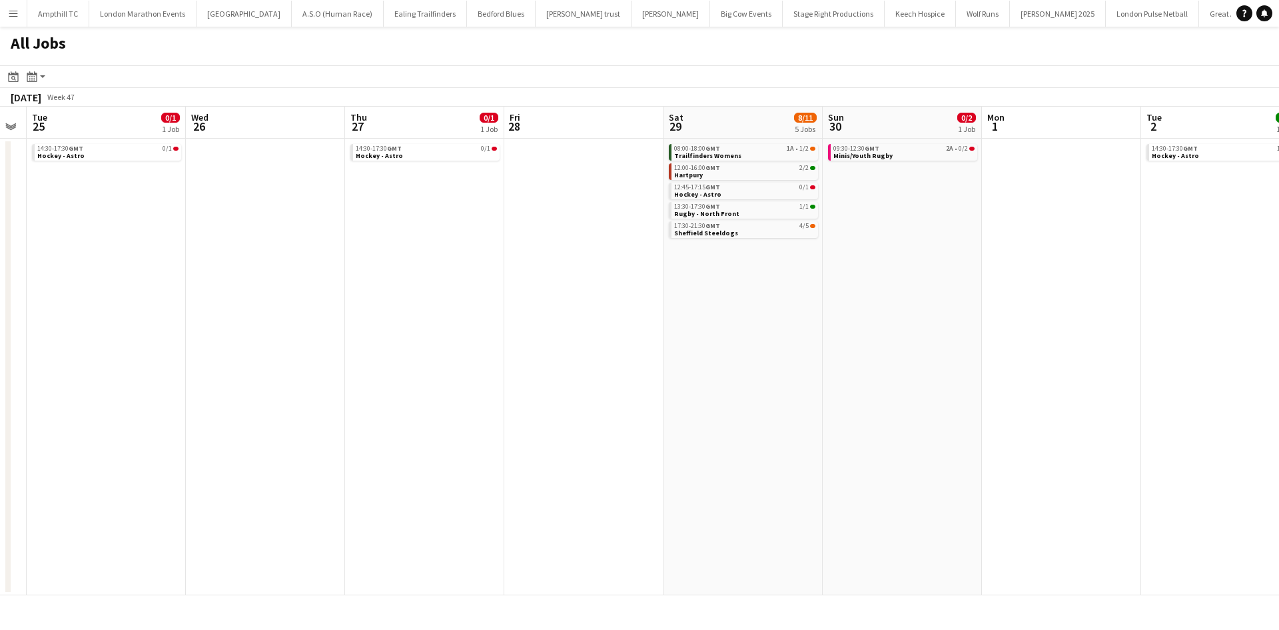
scroll to position [0, 487]
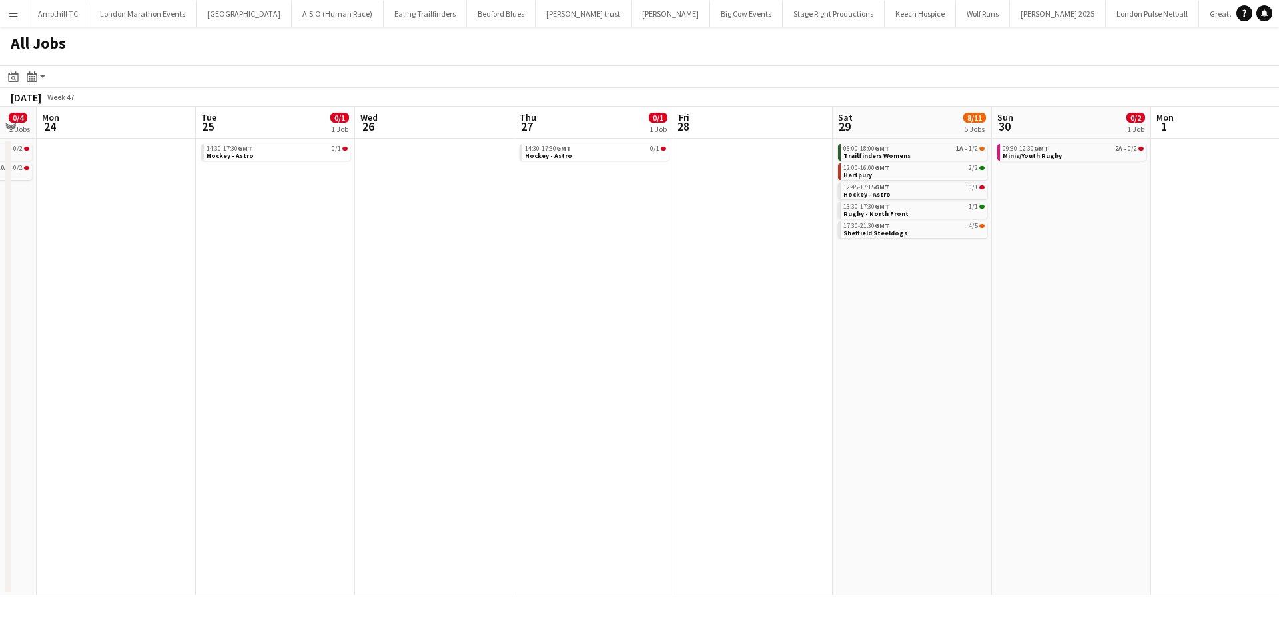
drag, startPoint x: 631, startPoint y: 292, endPoint x: 487, endPoint y: 284, distance: 144.2
click at [487, 292] on app-calendar-viewport "Fri 21 Sat 22 4/5 1 Job Sun 23 0/4 2 Jobs Mon 24 Tue 25 0/1 1 Job Wed 26 Thu 27…" at bounding box center [639, 351] width 1279 height 488
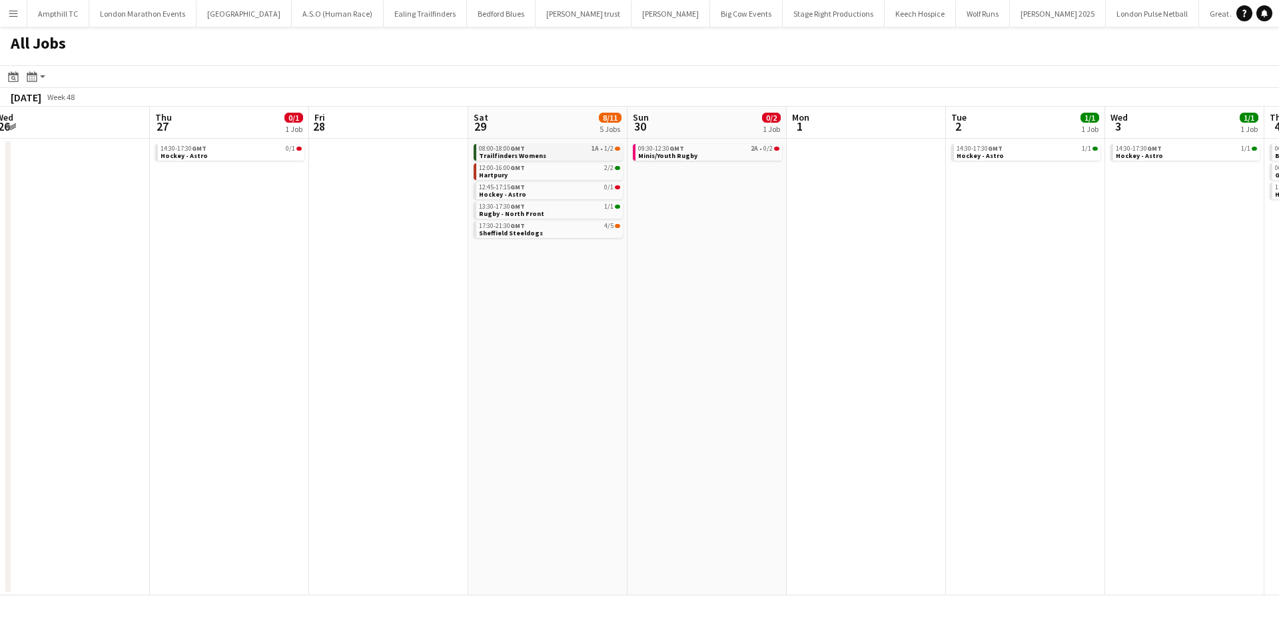
click at [592, 152] on link "08:00-18:00 GMT 1A • 1/2 Trailfinders Womens" at bounding box center [549, 151] width 141 height 15
drag, startPoint x: 764, startPoint y: 296, endPoint x: 548, endPoint y: 292, distance: 215.9
click at [524, 296] on app-calendar-viewport "Sun 23 0/4 2 Jobs Mon 24 Tue 25 0/1 1 Job Wed 26 Thu 27 0/1 1 Job Fri 28 Sat 29…" at bounding box center [639, 351] width 1279 height 488
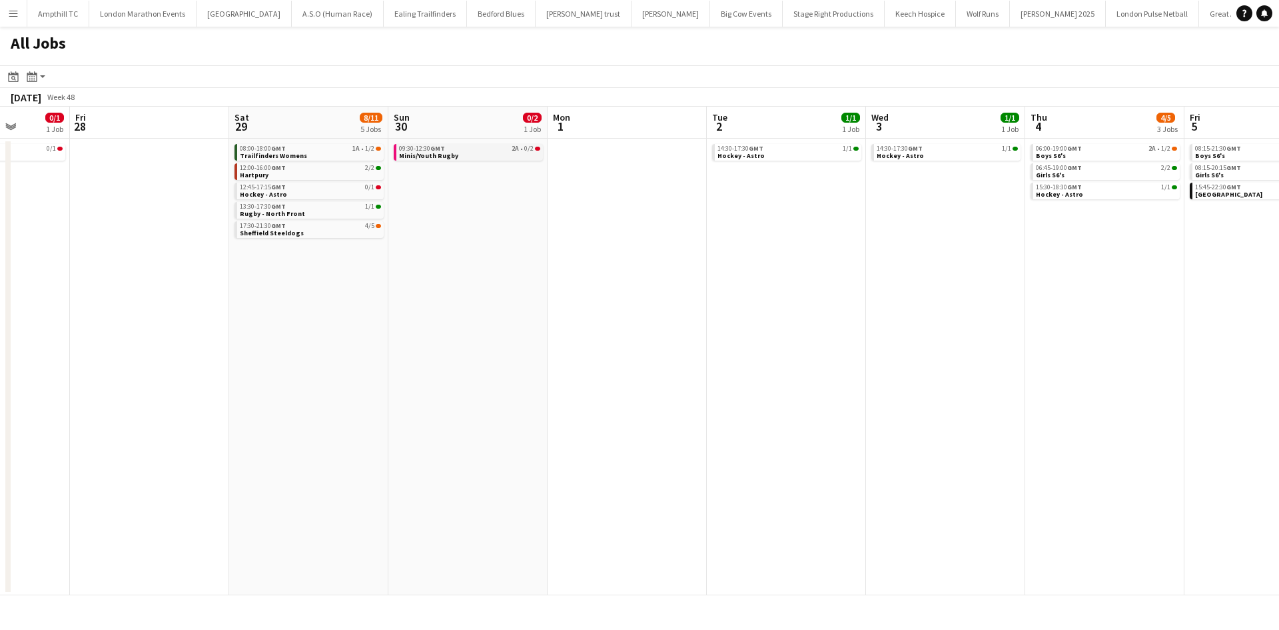
click at [433, 153] on span "Minis/Youth Rugby" at bounding box center [428, 155] width 59 height 9
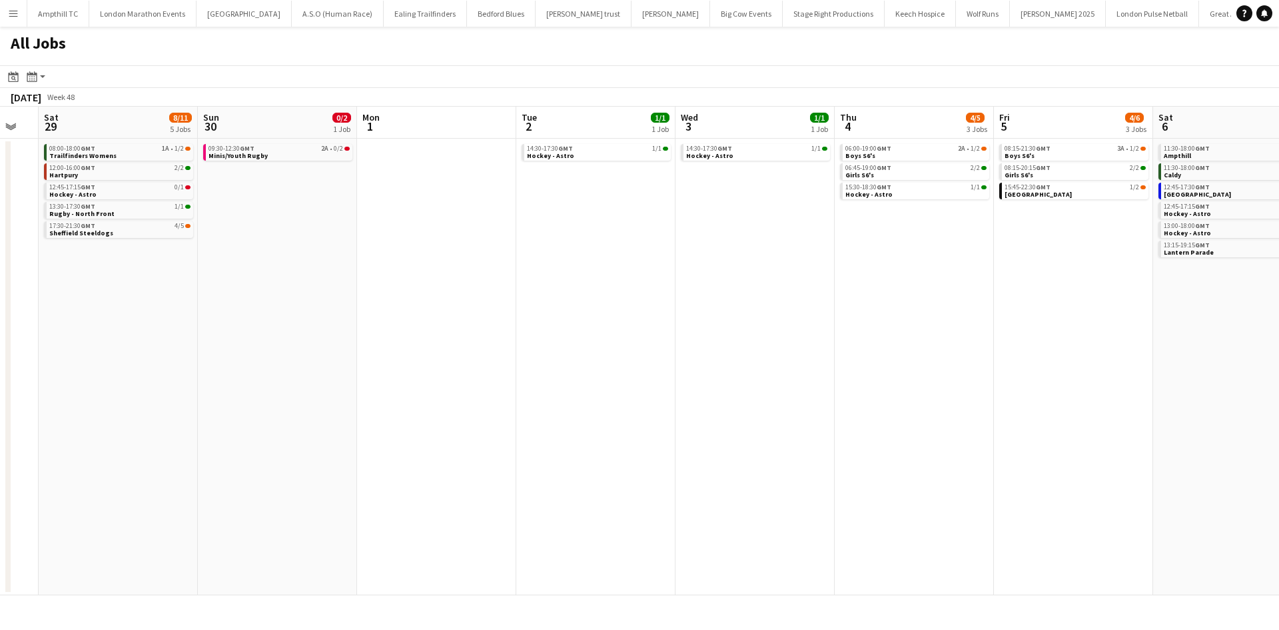
drag, startPoint x: 883, startPoint y: 226, endPoint x: 692, endPoint y: 231, distance: 190.6
click at [692, 231] on app-calendar-viewport "Tue 25 0/1 1 Job Wed 26 Thu 27 0/1 1 Job Fri 28 Sat 29 8/11 5 Jobs Sun 30 0/2 1…" at bounding box center [639, 351] width 1279 height 488
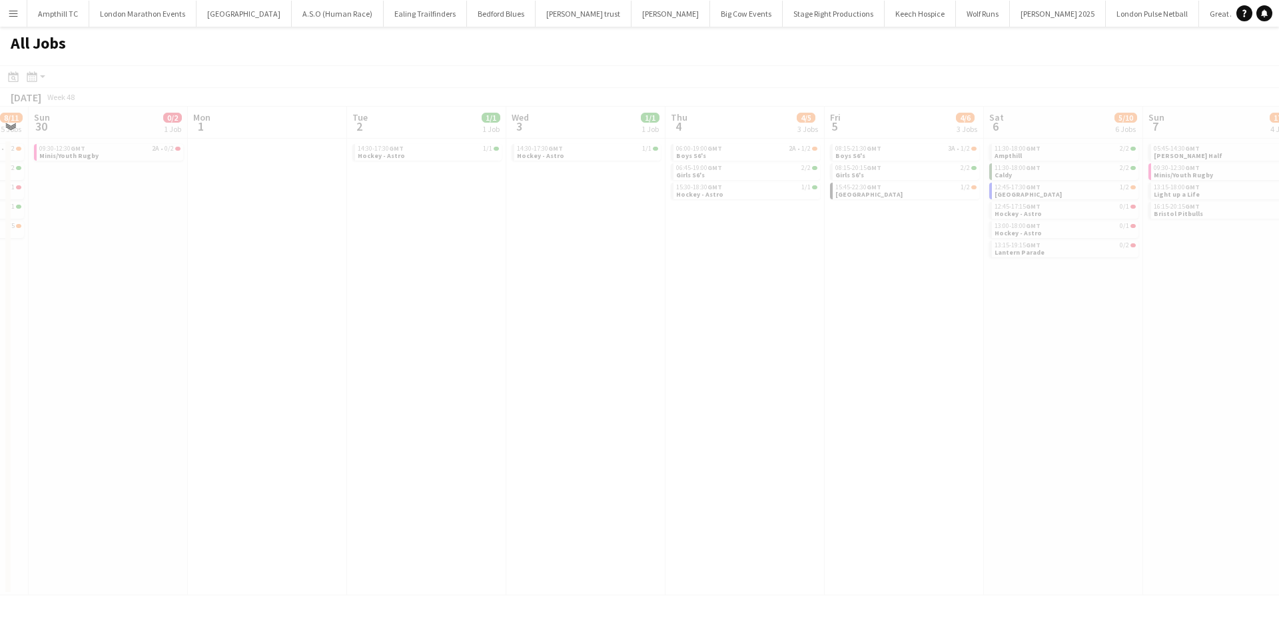
drag, startPoint x: 708, startPoint y: 253, endPoint x: 510, endPoint y: 253, distance: 197.9
click at [537, 253] on app-all-jobs "All Jobs Date picker SEP 2025 SEP 2025 Monday M Tuesday T Wednesday W Thursday …" at bounding box center [639, 311] width 1279 height 568
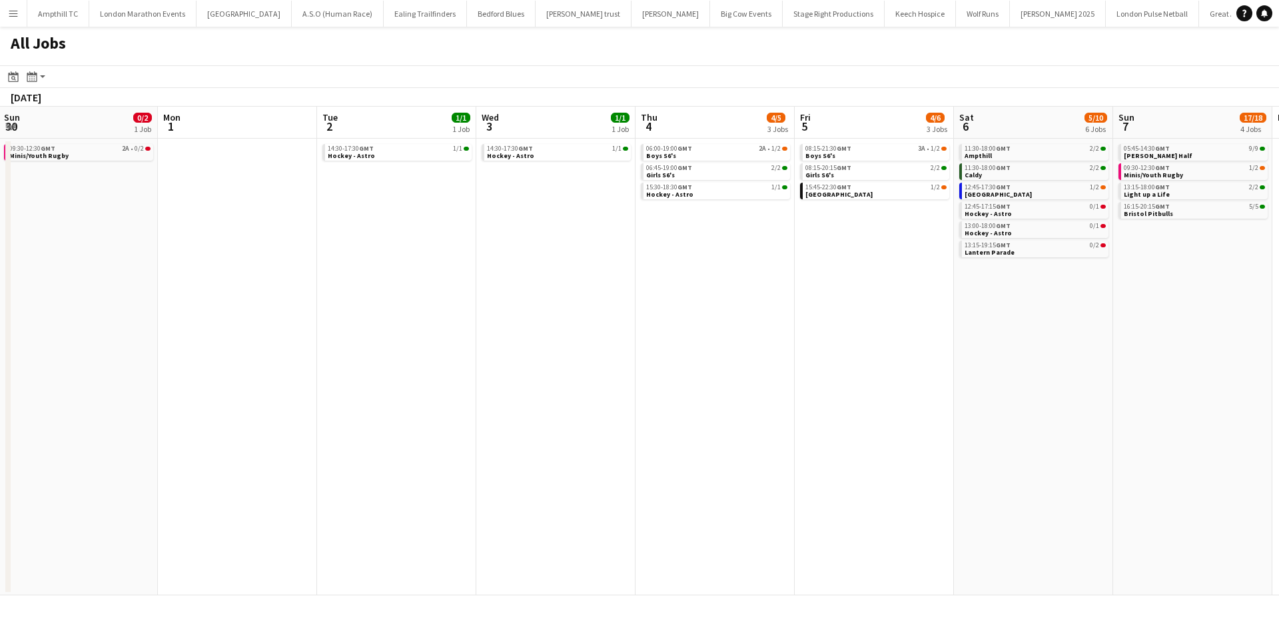
drag, startPoint x: 742, startPoint y: 265, endPoint x: 578, endPoint y: 247, distance: 165.5
click at [506, 265] on app-calendar-viewport "Thu 27 0/1 1 Job Fri 28 Sat 29 8/11 5 Jobs Sun 30 0/2 1 Job Mon 1 Tue 2 1/1 1 J…" at bounding box center [639, 351] width 1279 height 488
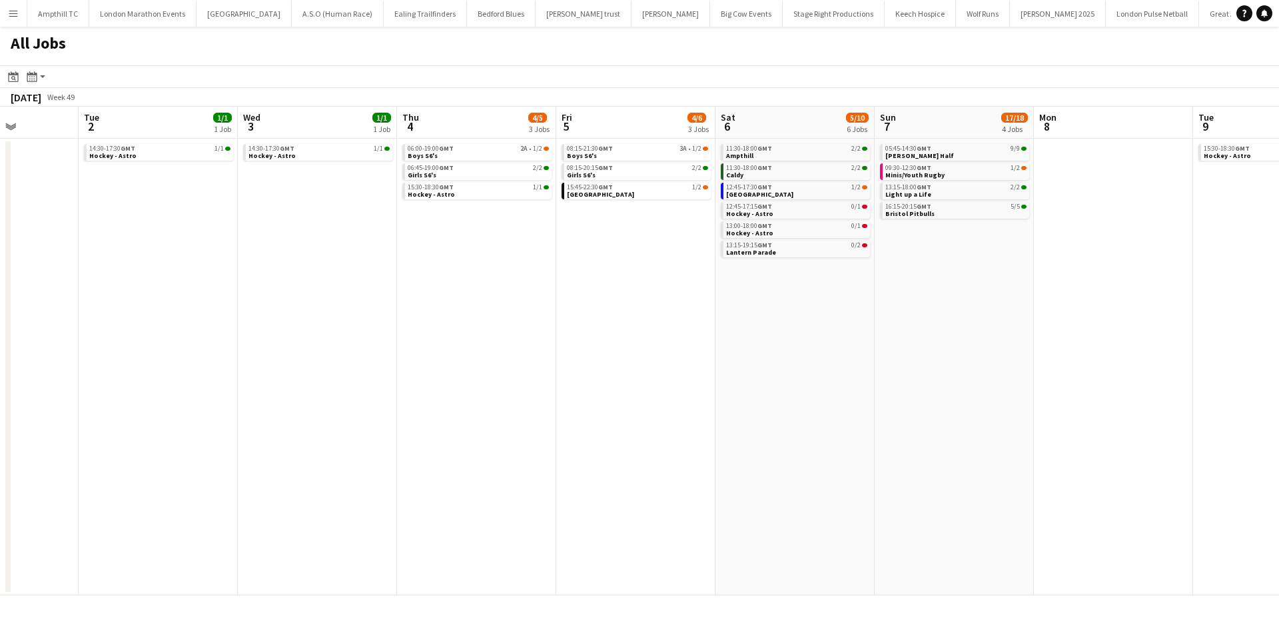
click at [626, 275] on app-all-jobs "All Jobs Date picker SEP 2025 SEP 2025 Monday M Tuesday T Wednesday W Thursday …" at bounding box center [639, 311] width 1279 height 568
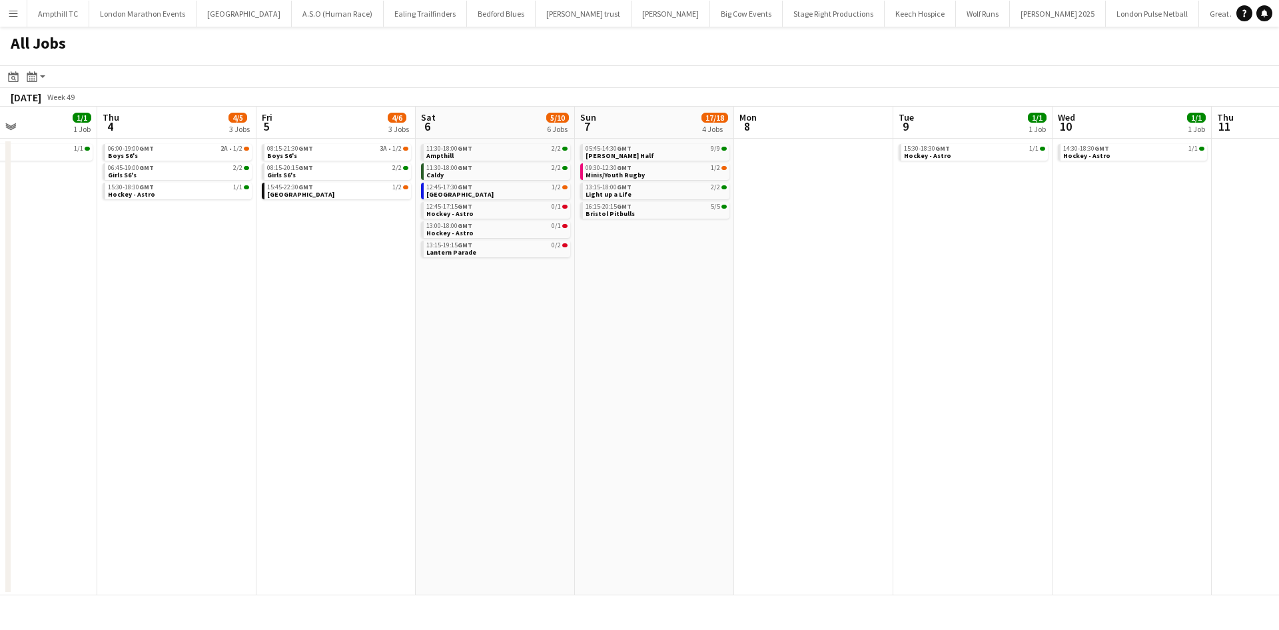
drag, startPoint x: 897, startPoint y: 268, endPoint x: 652, endPoint y: 262, distance: 244.6
click at [631, 269] on app-calendar-viewport "Mon 1 Tue 2 1/1 1 Job Wed 3 1/1 1 Job Thu 4 4/5 3 Jobs Fri 5 4/6 3 Jobs Sat 6 5…" at bounding box center [639, 351] width 1279 height 488
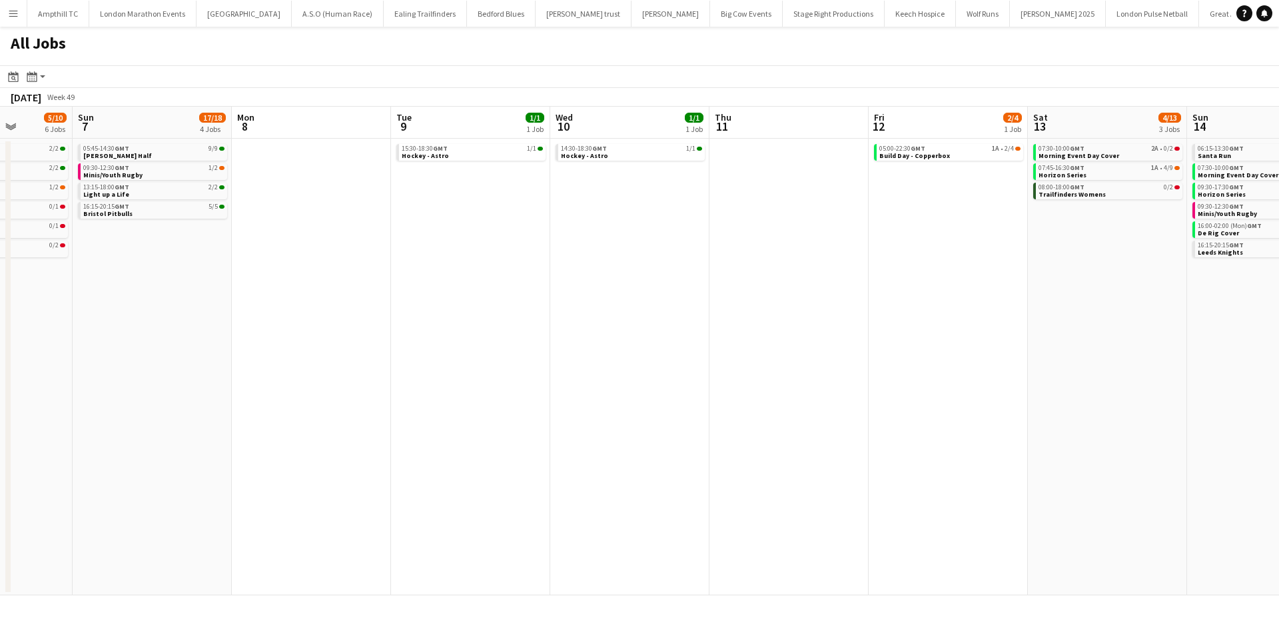
drag, startPoint x: 647, startPoint y: 265, endPoint x: 580, endPoint y: 265, distance: 67.3
click at [630, 265] on app-calendar-viewport "Wed 3 1/1 1 Job Thu 4 4/5 3 Jobs Fri 5 4/6 3 Jobs Sat 6 5/10 6 Jobs Sun 7 17/18…" at bounding box center [639, 351] width 1279 height 488
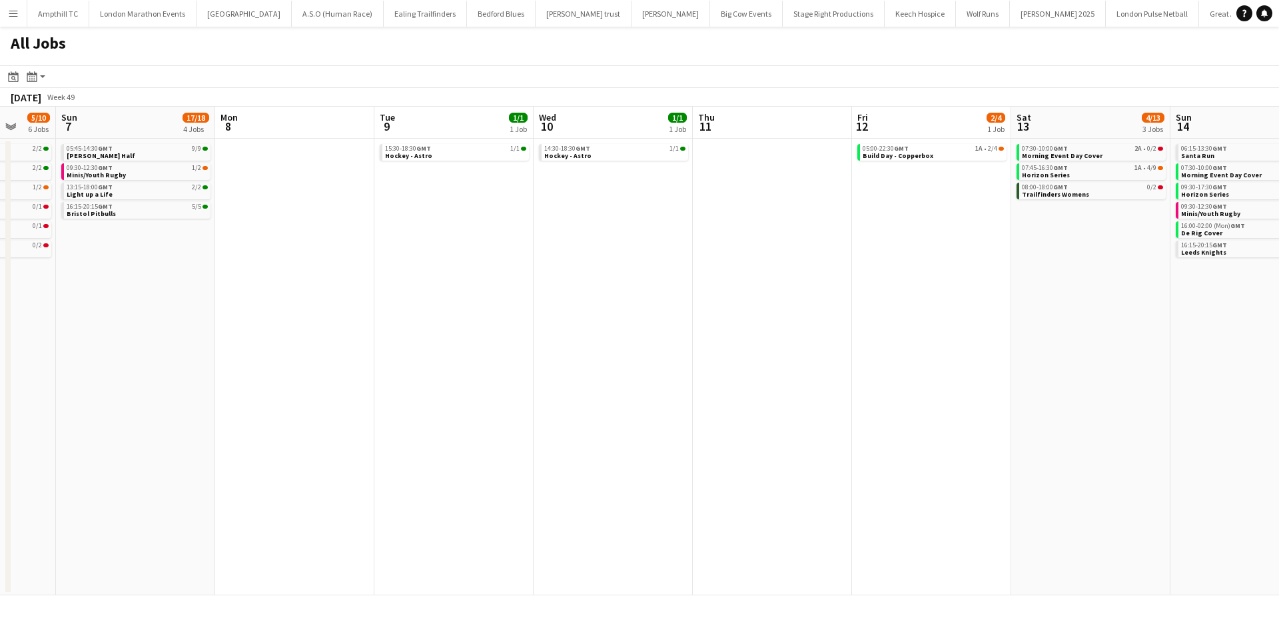
click at [568, 256] on app-all-jobs "All Jobs Date picker SEP 2025 SEP 2025 Monday M Tuesday T Wednesday W Thursday …" at bounding box center [639, 311] width 1279 height 568
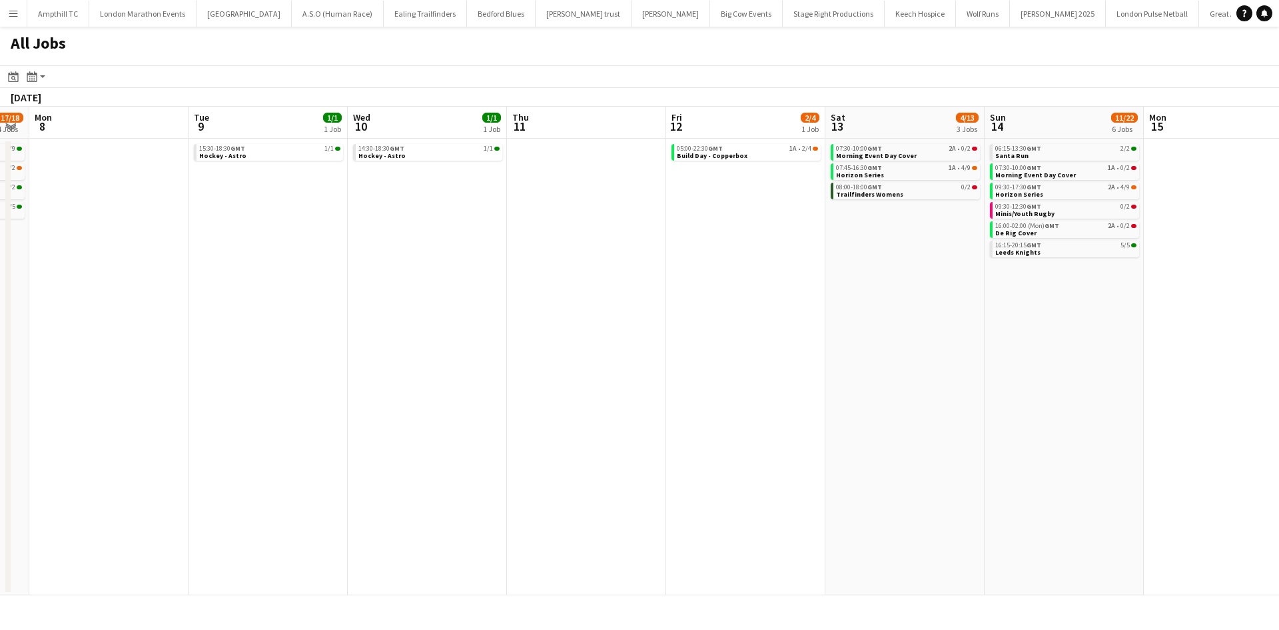
scroll to position [0, 446]
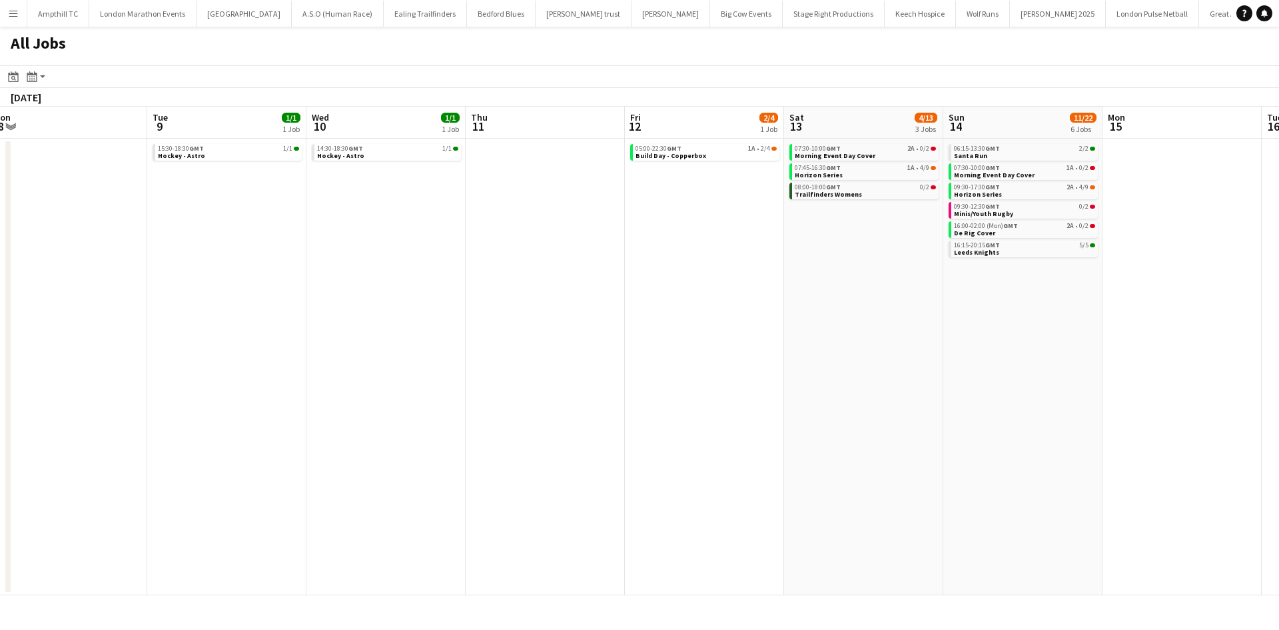
drag, startPoint x: 713, startPoint y: 228, endPoint x: 446, endPoint y: 211, distance: 267.1
click at [419, 229] on app-calendar-viewport "Fri 5 4/6 3 Jobs Sat 6 5/10 6 Jobs Sun 7 17/18 4 Jobs Mon 8 Tue 9 1/1 1 Job Wed…" at bounding box center [639, 351] width 1279 height 488
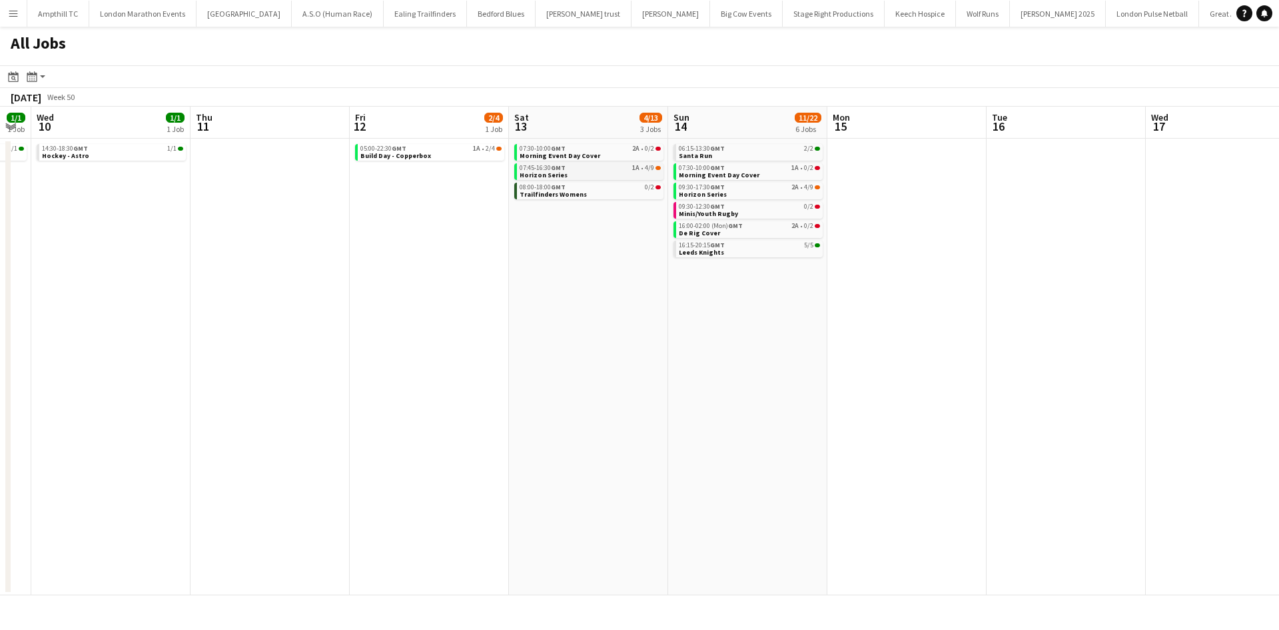
click at [611, 173] on link "07:45-16:30 GMT 1A • 4/9 Horizon Series" at bounding box center [590, 170] width 141 height 15
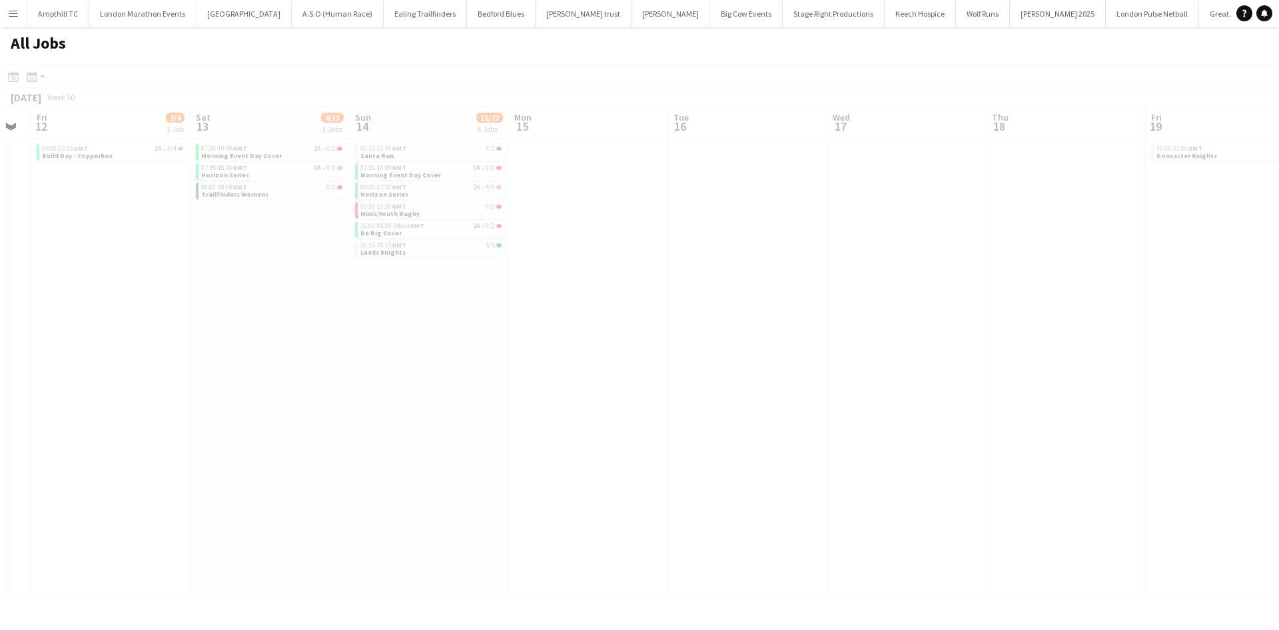
scroll to position [0, 448]
drag, startPoint x: 965, startPoint y: 216, endPoint x: 554, endPoint y: 226, distance: 411.2
click at [552, 226] on app-all-jobs "All Jobs Date picker SEP 2025 SEP 2025 Monday M Tuesday T Wednesday W Thursday …" at bounding box center [639, 311] width 1279 height 568
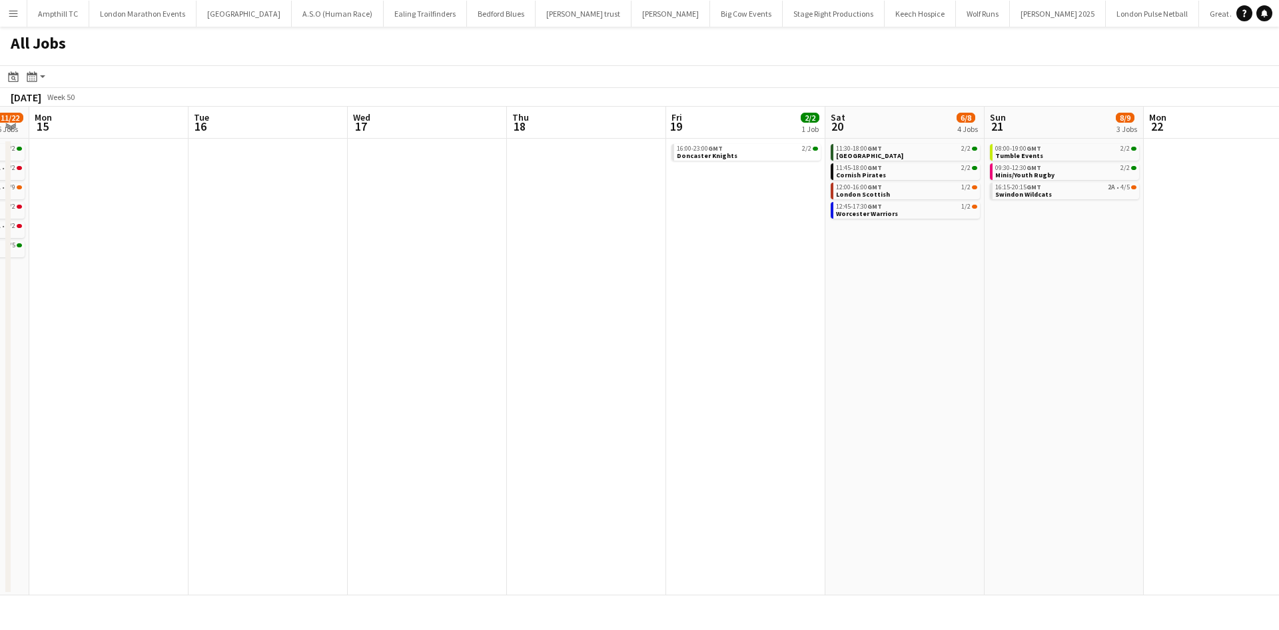
drag, startPoint x: 290, startPoint y: 262, endPoint x: 248, endPoint y: 262, distance: 42.6
click at [255, 262] on app-calendar-viewport "Fri 12 2/4 1 Job Sat 13 4/13 3 Jobs Sun 14 11/22 6 Jobs Mon 15 Tue 16 Wed 17 Th…" at bounding box center [639, 351] width 1279 height 488
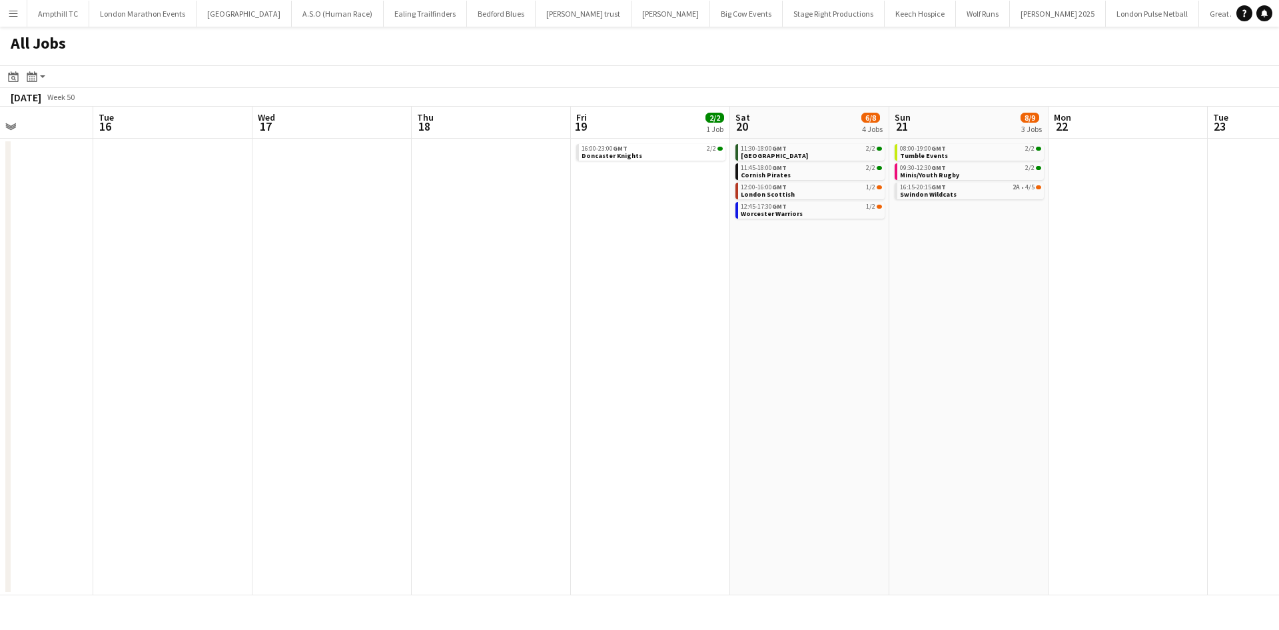
scroll to position [0, 468]
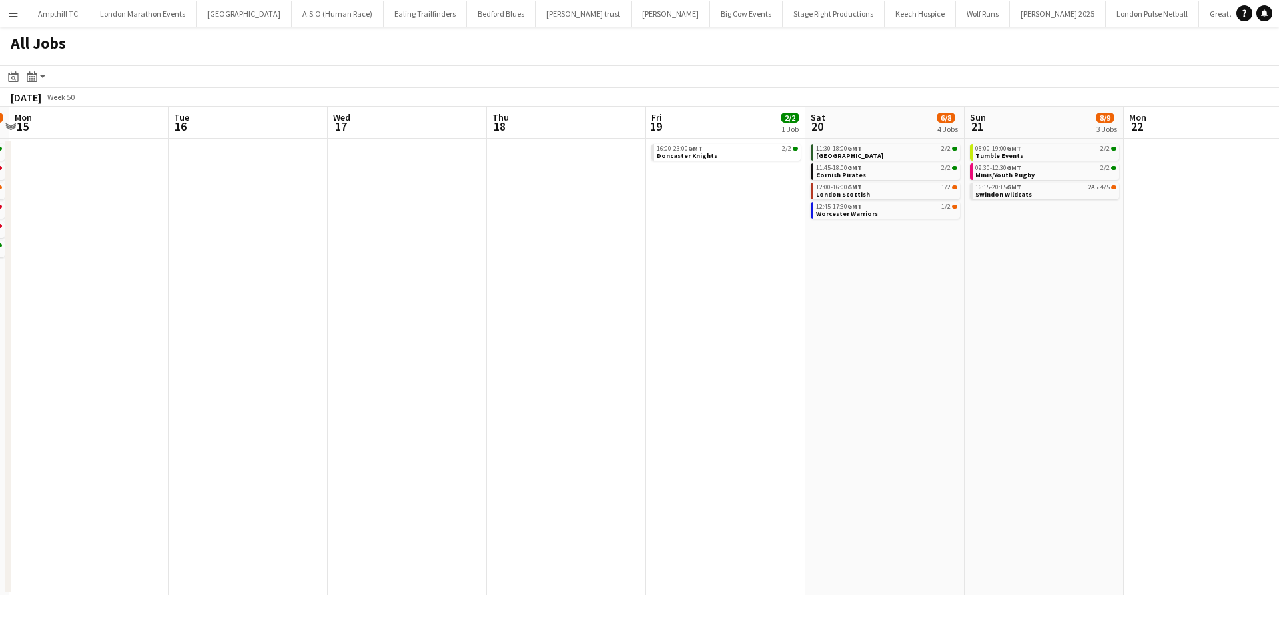
click at [367, 255] on app-all-jobs "All Jobs Date picker SEP 2025 SEP 2025 Monday M Tuesday T Wednesday W Thursday …" at bounding box center [639, 311] width 1279 height 568
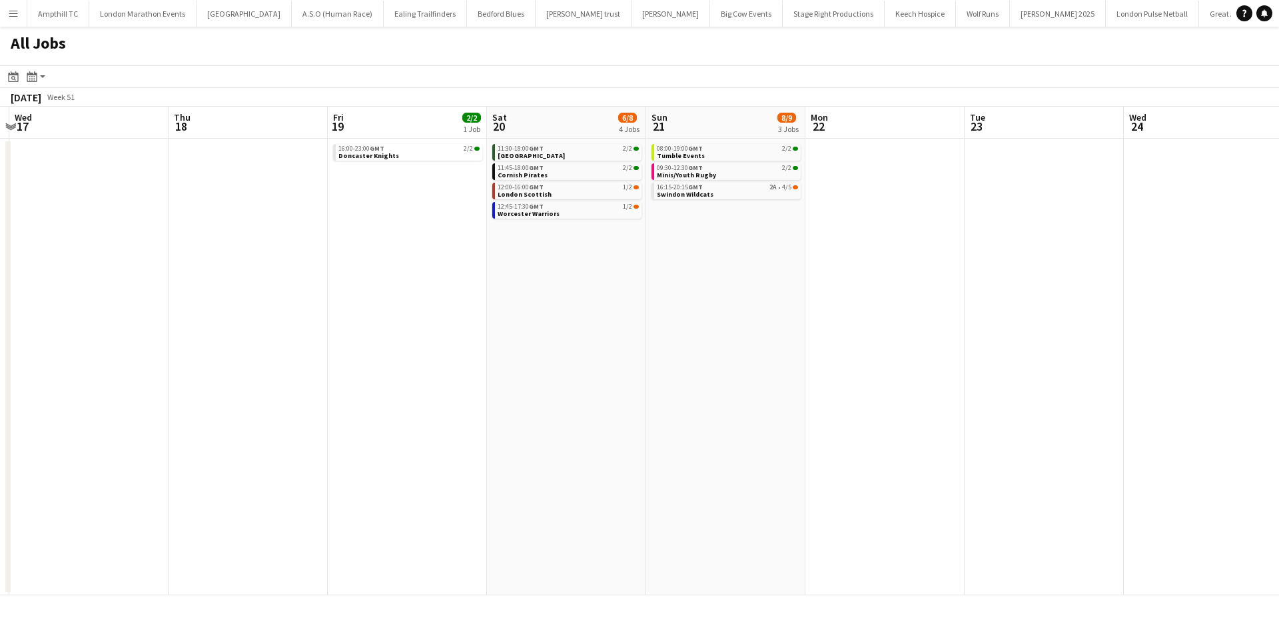
click at [519, 265] on app-calendar-viewport "Sun 14 11/22 6 Jobs Mon 15 Tue 16 Wed 17 Thu 18 Fri 19 2/2 1 Job Sat 20 6/8 4 J…" at bounding box center [639, 351] width 1279 height 488
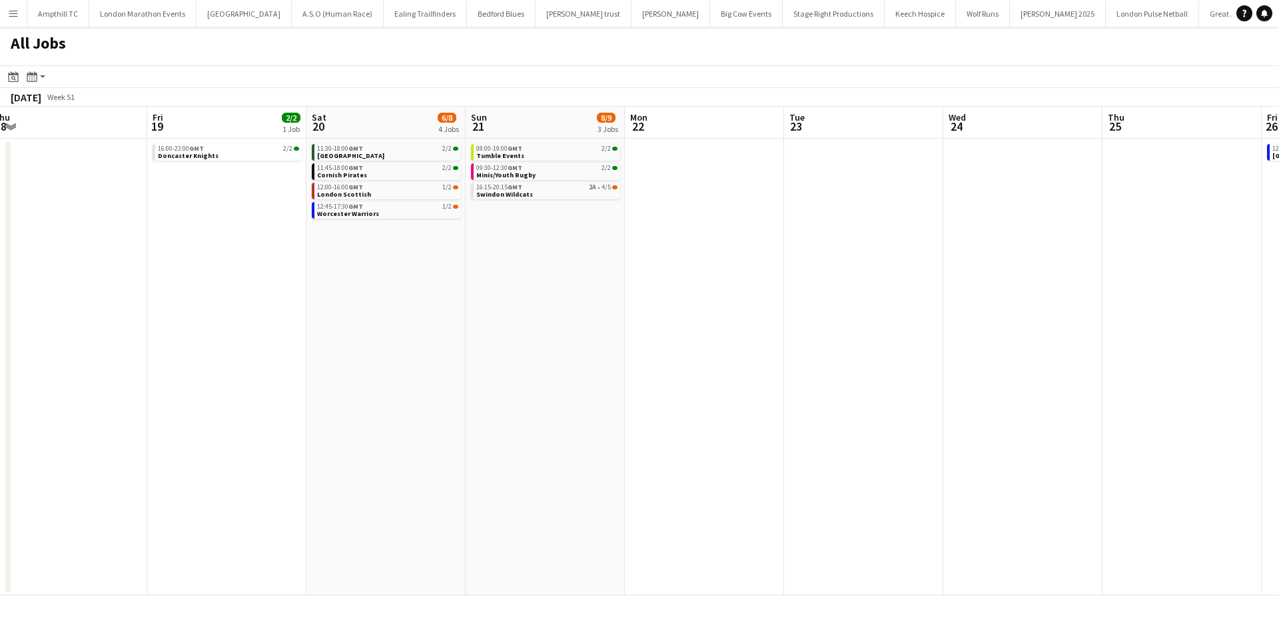
click at [398, 303] on app-all-jobs "All Jobs Date picker SEP 2025 SEP 2025 Monday M Tuesday T Wednesday W Thursday …" at bounding box center [639, 311] width 1279 height 568
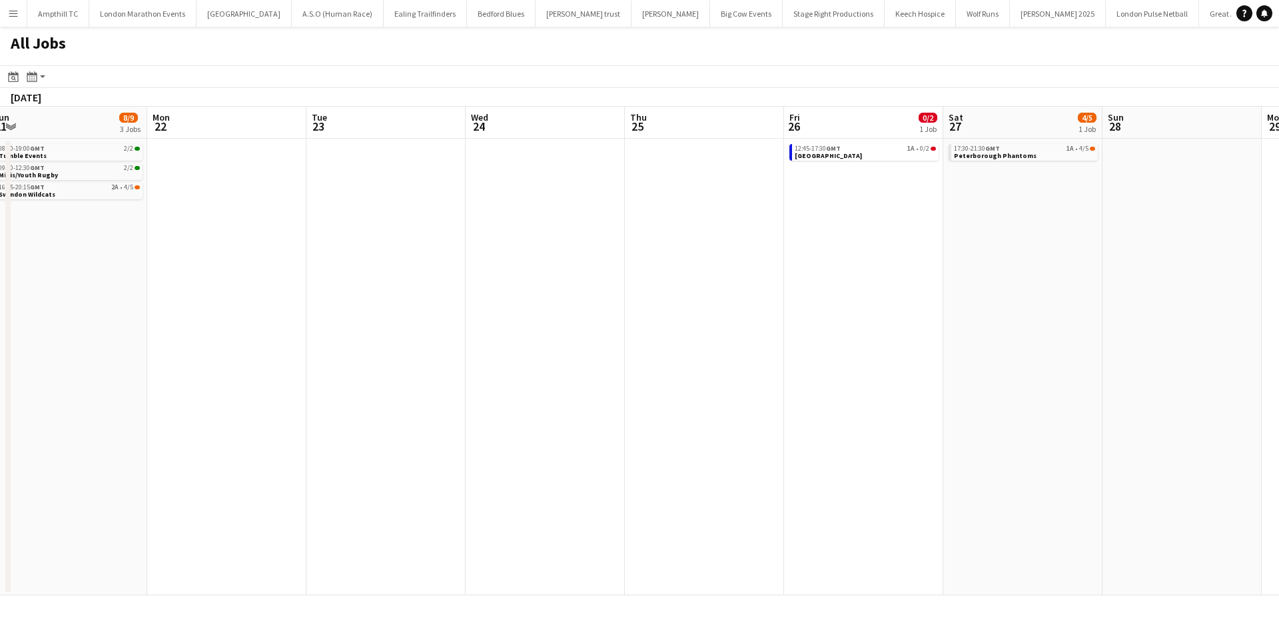
drag, startPoint x: 857, startPoint y: 312, endPoint x: 403, endPoint y: 338, distance: 454.4
click at [434, 340] on app-calendar-viewport "Fri 19 2/2 1 Job Sat 20 6/8 4 Jobs Sun 21 8/9 3 Jobs Mon 22 Tue 23 Wed 24 Thu 2…" at bounding box center [639, 351] width 1279 height 488
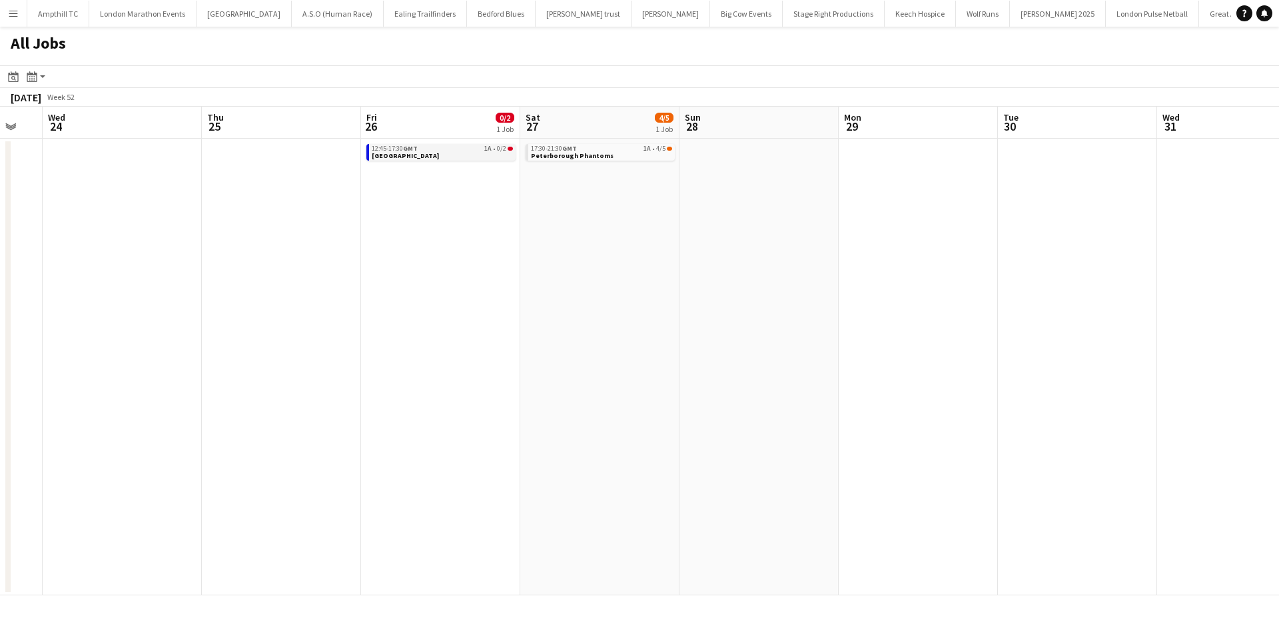
click at [479, 154] on link "12:45-17:30 GMT 1A • 0/2 Richmond" at bounding box center [442, 151] width 141 height 15
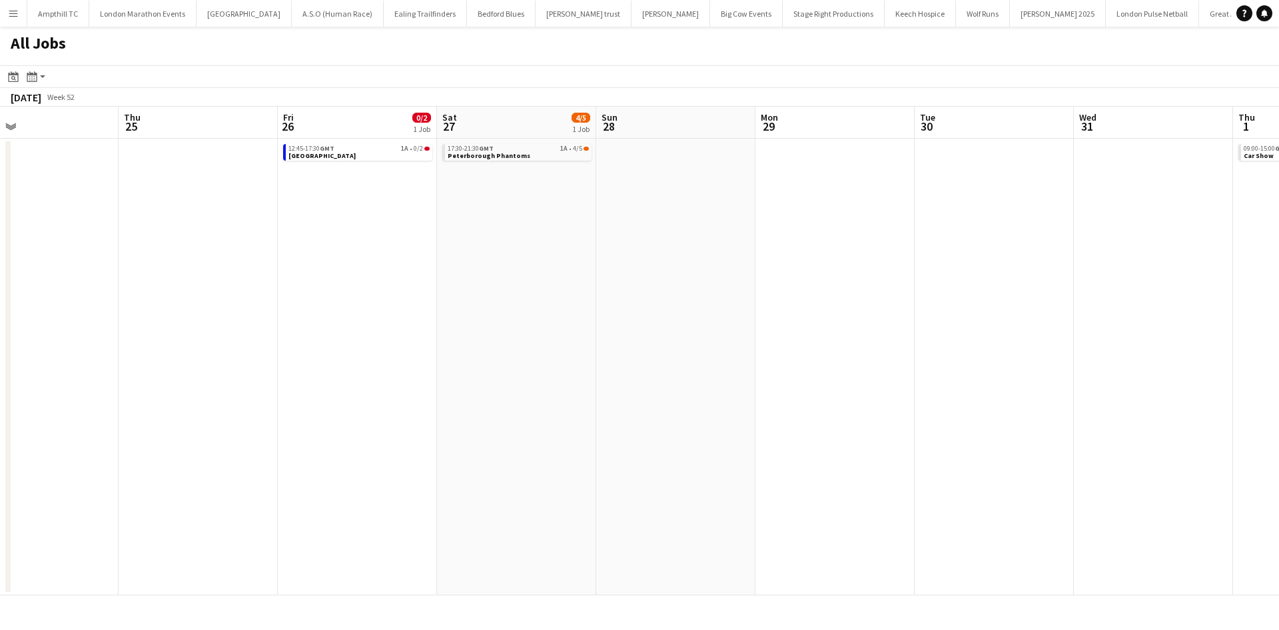
click at [544, 283] on app-all-jobs "All Jobs Date picker SEP 2025 SEP 2025 Monday M Tuesday T Wednesday W Thursday …" at bounding box center [639, 311] width 1279 height 568
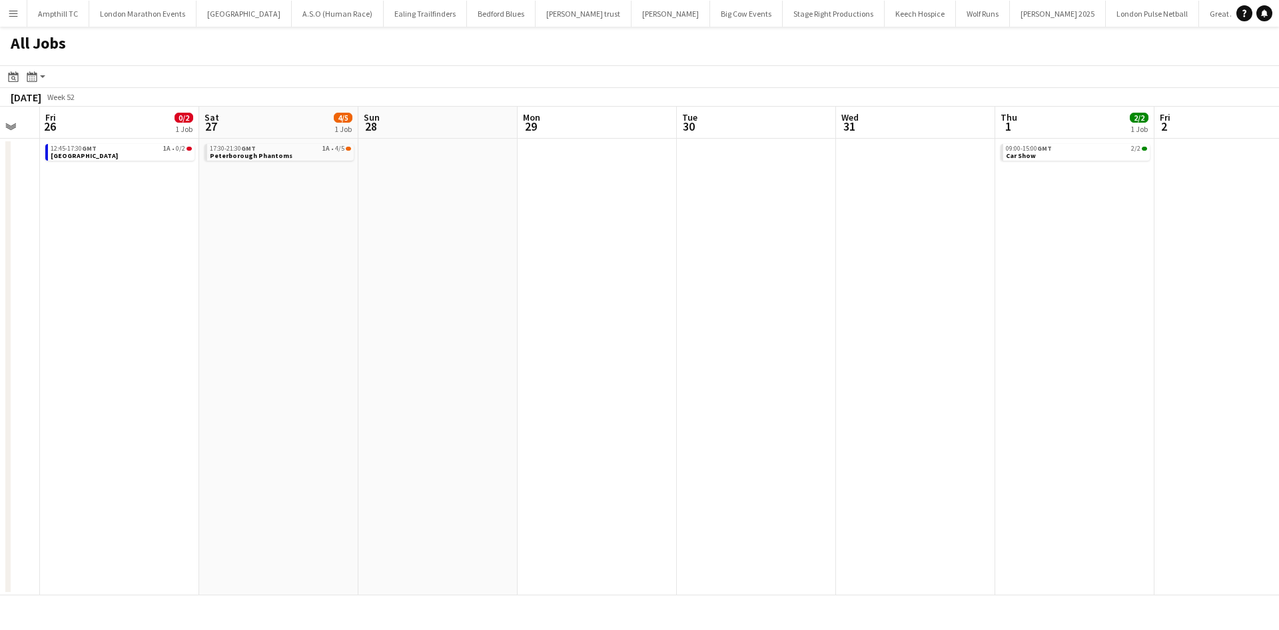
drag, startPoint x: 360, startPoint y: 280, endPoint x: 303, endPoint y: 280, distance: 56.6
click at [311, 280] on app-calendar-viewport "Tue 23 Wed 24 Thu 25 Fri 26 0/2 1 Job Sat 27 4/5 1 Job Sun 28 Mon 29 Tue 30 Wed…" at bounding box center [639, 351] width 1279 height 488
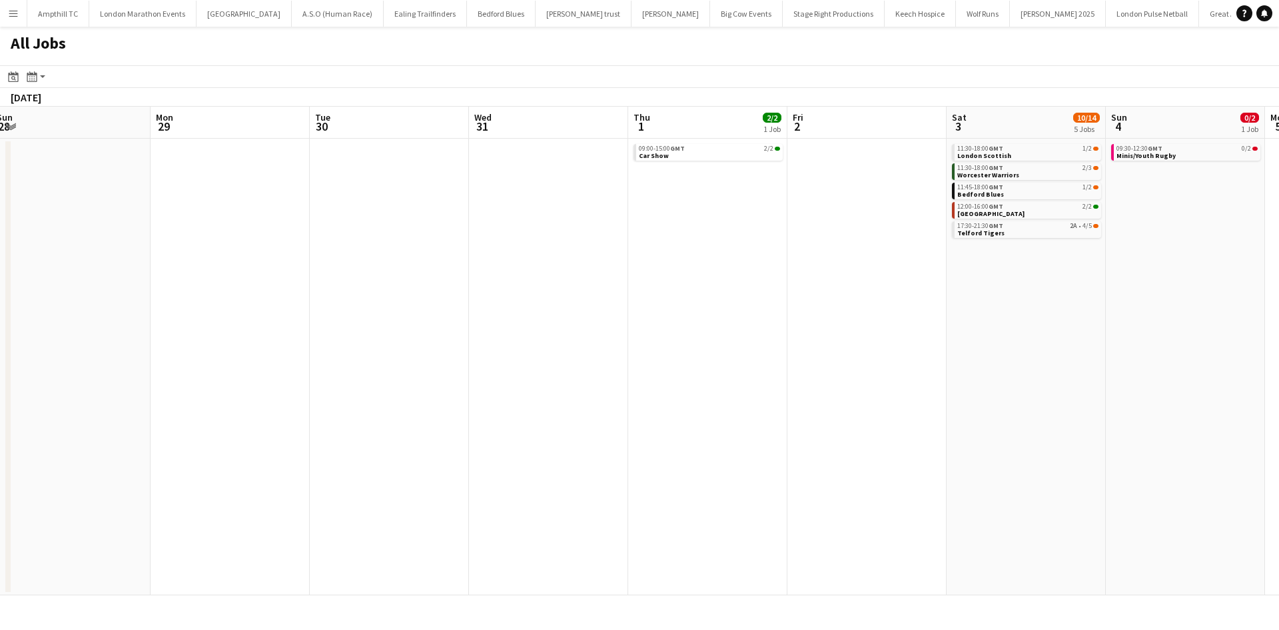
scroll to position [0, 470]
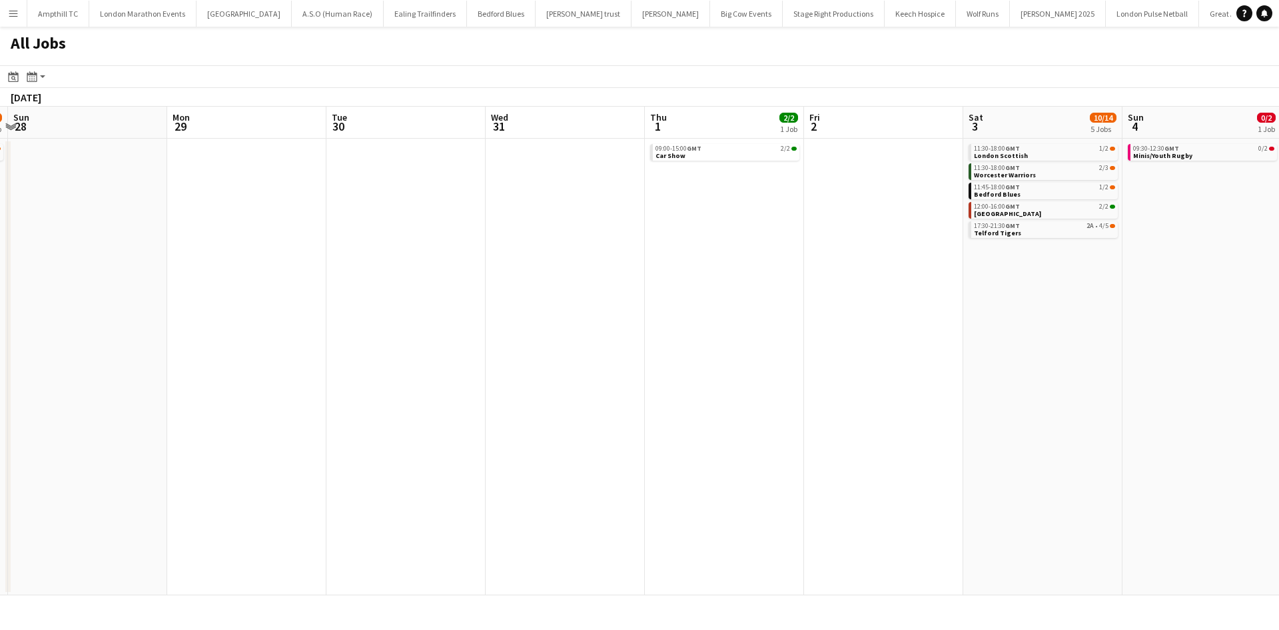
click at [204, 280] on app-all-jobs "All Jobs Date picker SEP 2025 SEP 2025 Monday M Tuesday T Wednesday W Thursday …" at bounding box center [639, 311] width 1279 height 568
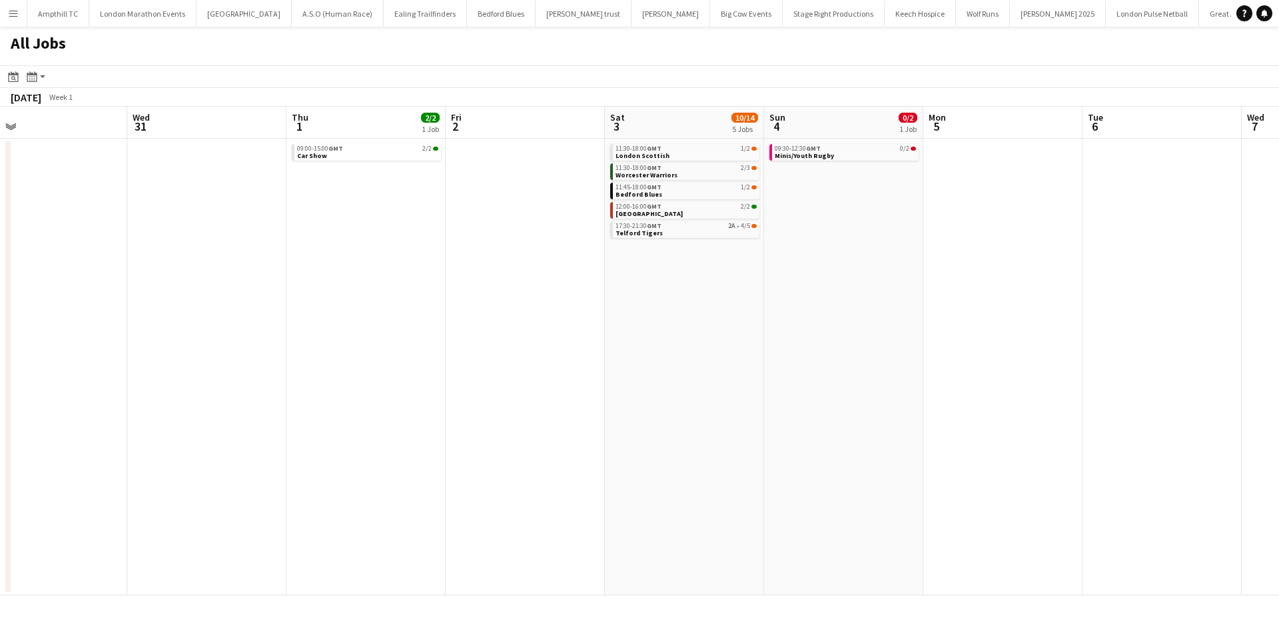
drag, startPoint x: 944, startPoint y: 234, endPoint x: 596, endPoint y: 259, distance: 348.7
click at [645, 259] on app-calendar-viewport "Sat 27 4/5 1 Job Sun 28 Mon 29 Tue 30 Wed 31 Thu 1 2/2 1 Job Fri 2 Sat 3 10/14 …" at bounding box center [639, 351] width 1279 height 488
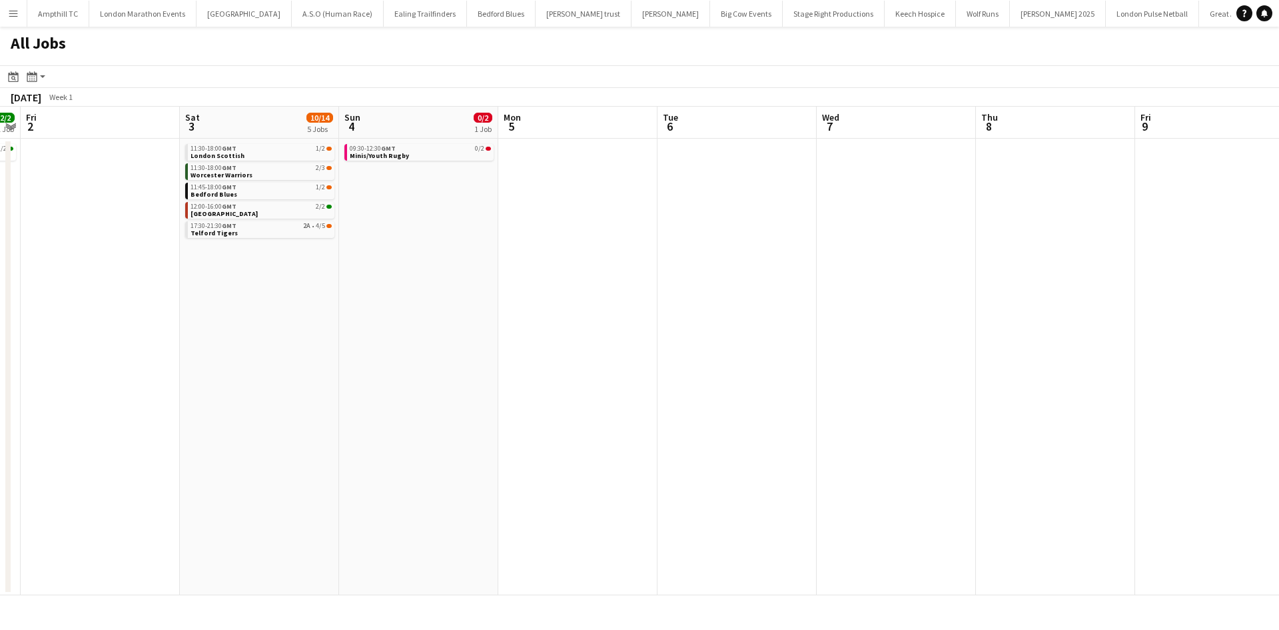
drag, startPoint x: 830, startPoint y: 258, endPoint x: 532, endPoint y: 276, distance: 299.0
click at [532, 276] on app-calendar-viewport "Mon 29 Tue 30 Wed 31 Thu 1 2/2 1 Job Fri 2 Sat 3 10/14 5 Jobs Sun 4 0/2 1 Job M…" at bounding box center [639, 351] width 1279 height 488
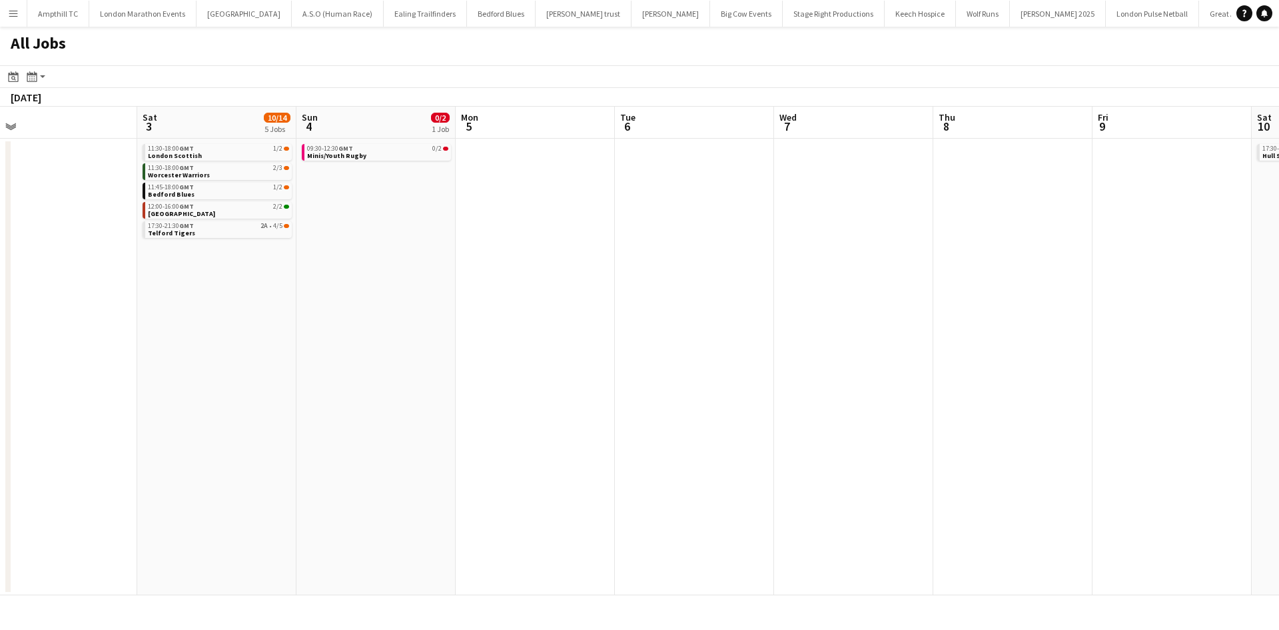
drag, startPoint x: 753, startPoint y: 261, endPoint x: 352, endPoint y: 260, distance: 401.1
click at [346, 264] on app-calendar-viewport "Wed 31 Thu 1 2/2 1 Job Fri 2 Sat 3 10/14 5 Jobs Sun 4 0/2 1 Job Mon 5 Tue 6 Wed…" at bounding box center [639, 351] width 1279 height 488
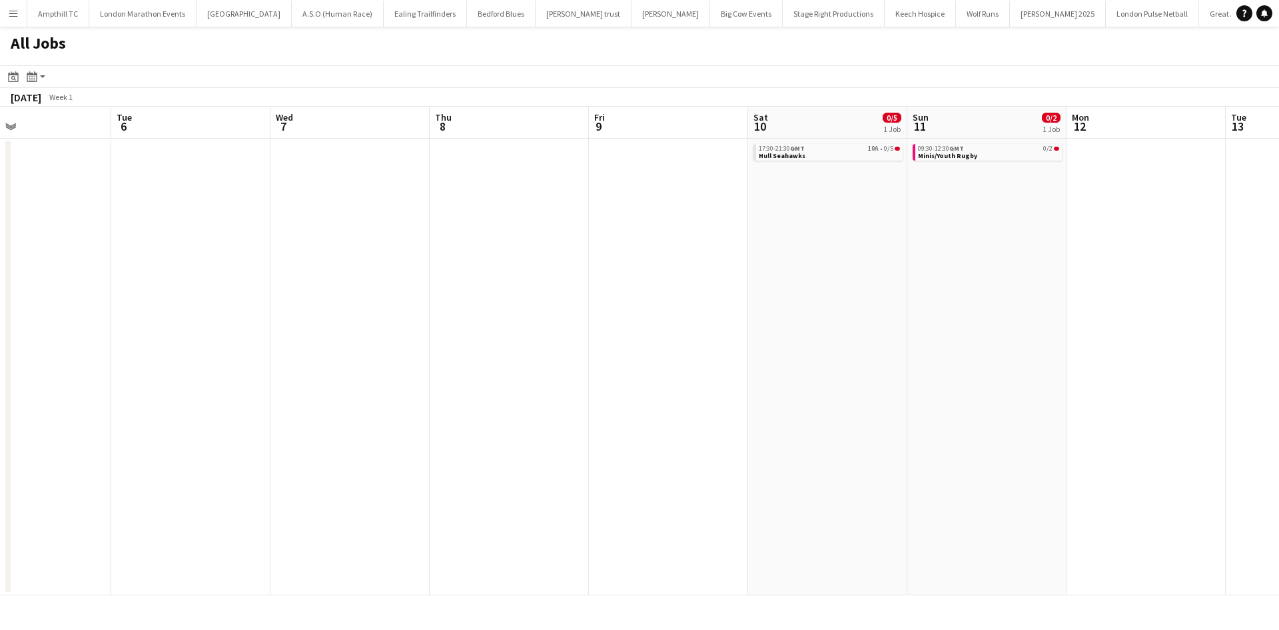
drag, startPoint x: 698, startPoint y: 245, endPoint x: 370, endPoint y: 251, distance: 327.9
click at [379, 252] on app-calendar-viewport "Sat 3 10/14 5 Jobs Sun 4 0/2 1 Job Mon 5 Tue 6 Wed 7 Thu 8 Fri 9 Sat 10 0/5 1 J…" at bounding box center [639, 351] width 1279 height 488
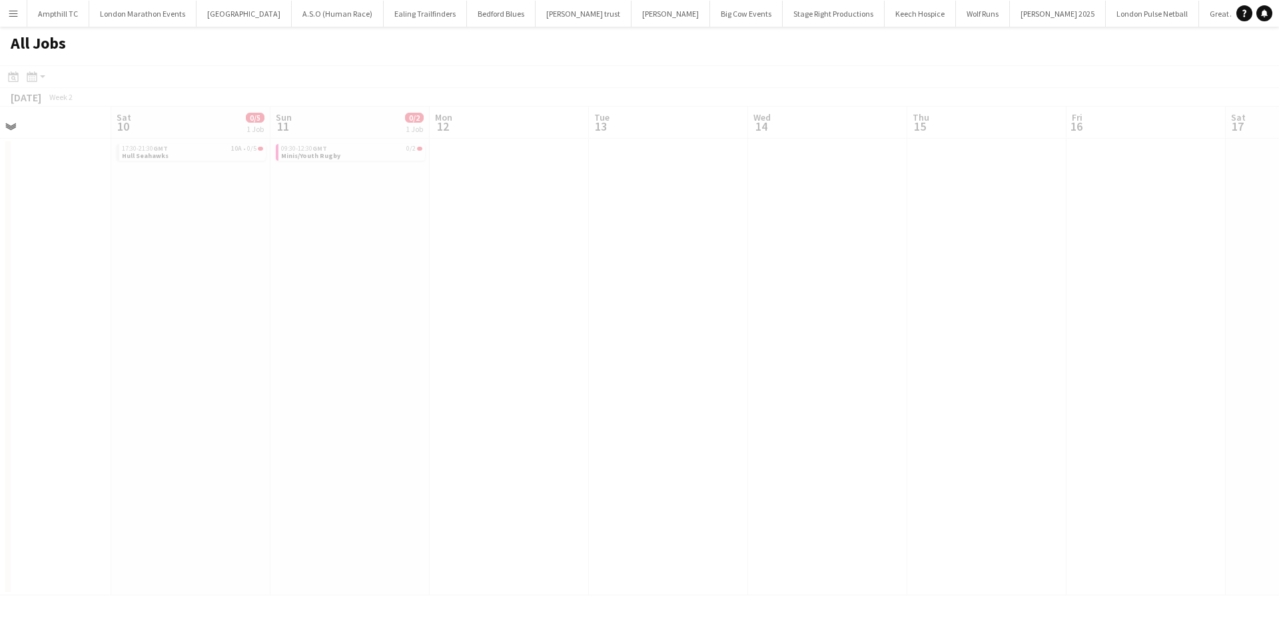
scroll to position [0, 366]
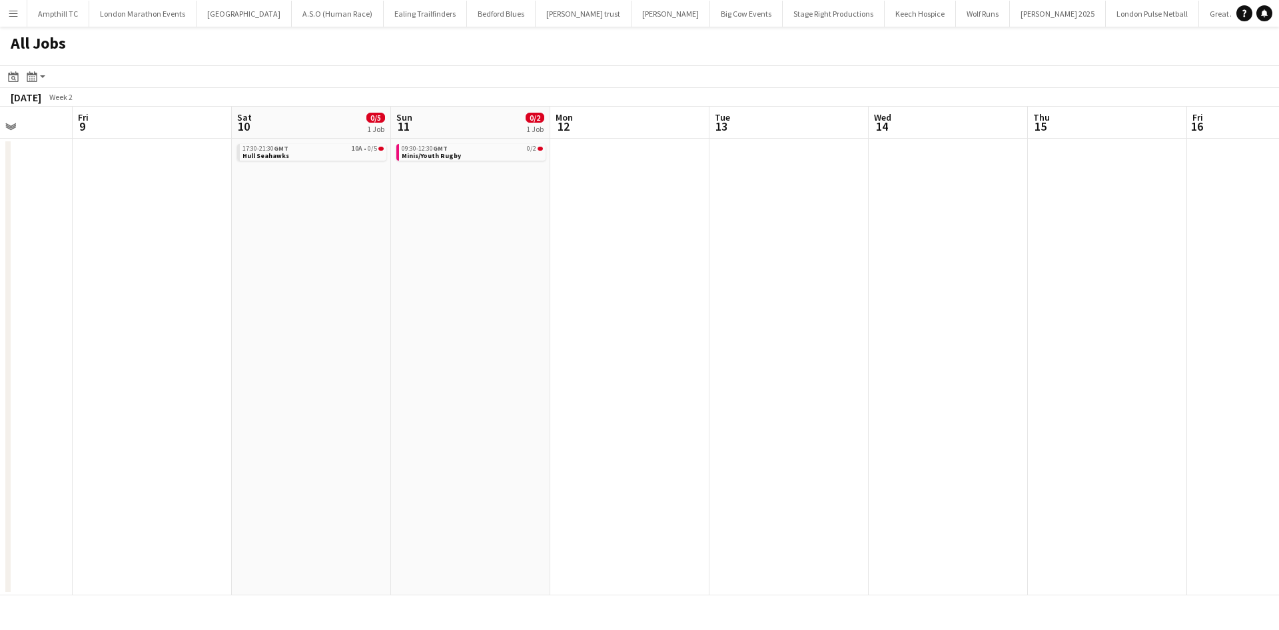
click at [443, 243] on app-calendar-viewport "Mon 5 Tue 6 Wed 7 Thu 8 Fri 9 Sat 10 0/5 1 Job Sun 11 0/2 1 Job Mon 12 Tue 13 W…" at bounding box center [639, 351] width 1279 height 488
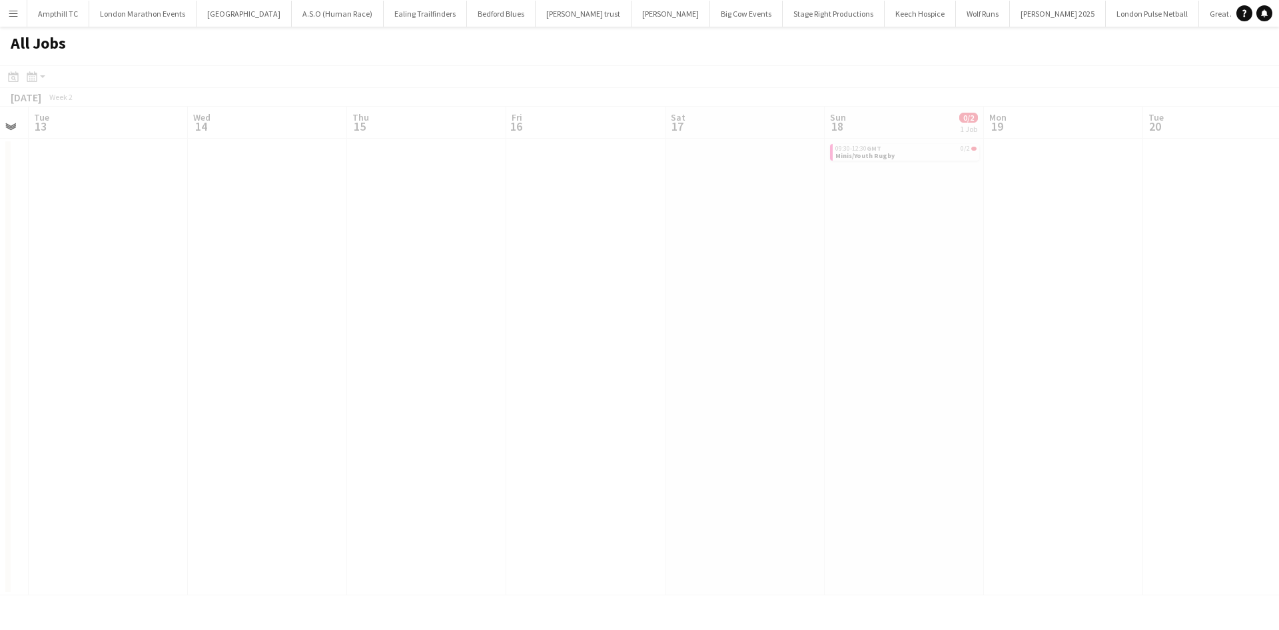
drag, startPoint x: 543, startPoint y: 275, endPoint x: 533, endPoint y: 269, distance: 11.7
click at [416, 275] on app-all-jobs "All Jobs Date picker SEP 2025 SEP 2025 Monday M Tuesday T Wednesday W Thursday …" at bounding box center [639, 311] width 1279 height 568
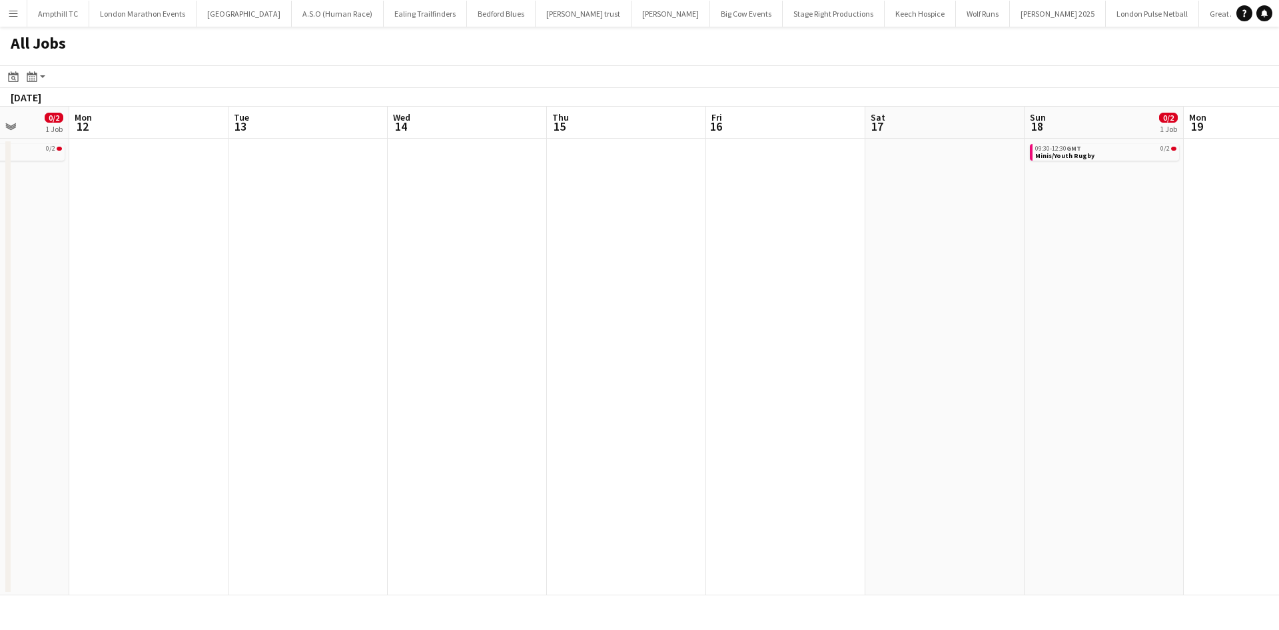
drag, startPoint x: 580, startPoint y: 288, endPoint x: 453, endPoint y: 268, distance: 128.2
click at [197, 299] on app-calendar-viewport "Fri 9 Sat 10 0/5 1 Job Sun 11 0/2 1 Job Mon 12 Tue 13 Wed 14 Thu 15 Fri 16 Sat …" at bounding box center [639, 351] width 1279 height 488
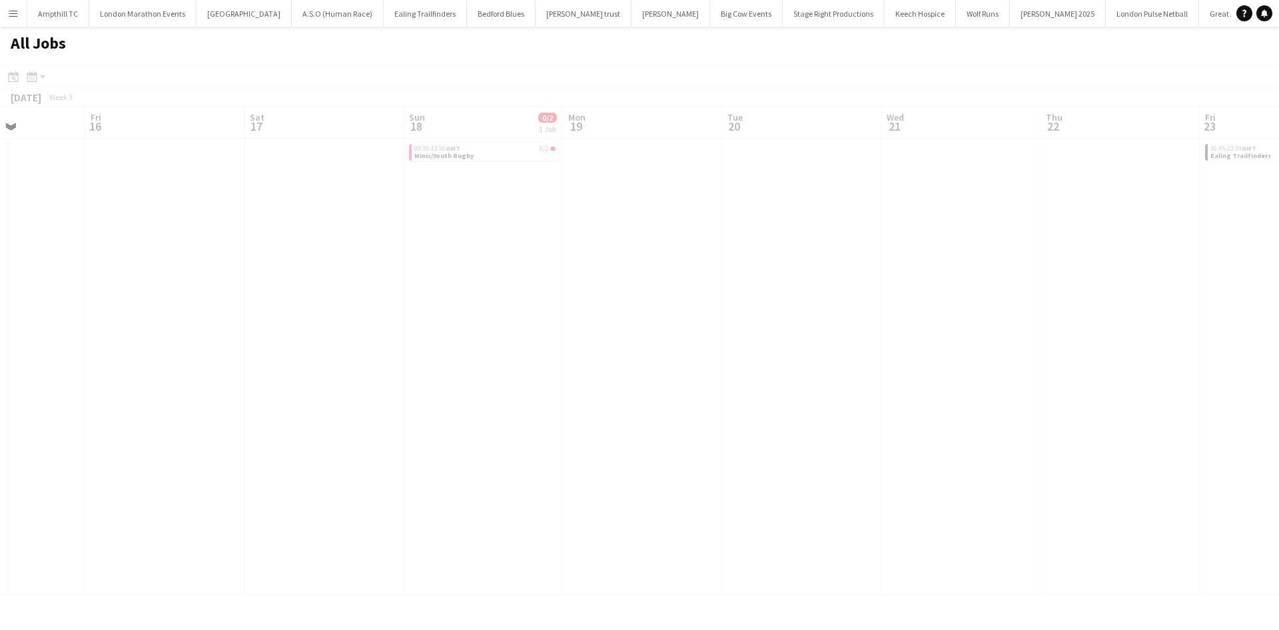
drag, startPoint x: 620, startPoint y: 269, endPoint x: 496, endPoint y: 265, distance: 124.0
click at [362, 272] on app-all-jobs "All Jobs Date picker SEP 2025 SEP 2025 Monday M Tuesday T Wednesday W Thursday …" at bounding box center [639, 311] width 1279 height 568
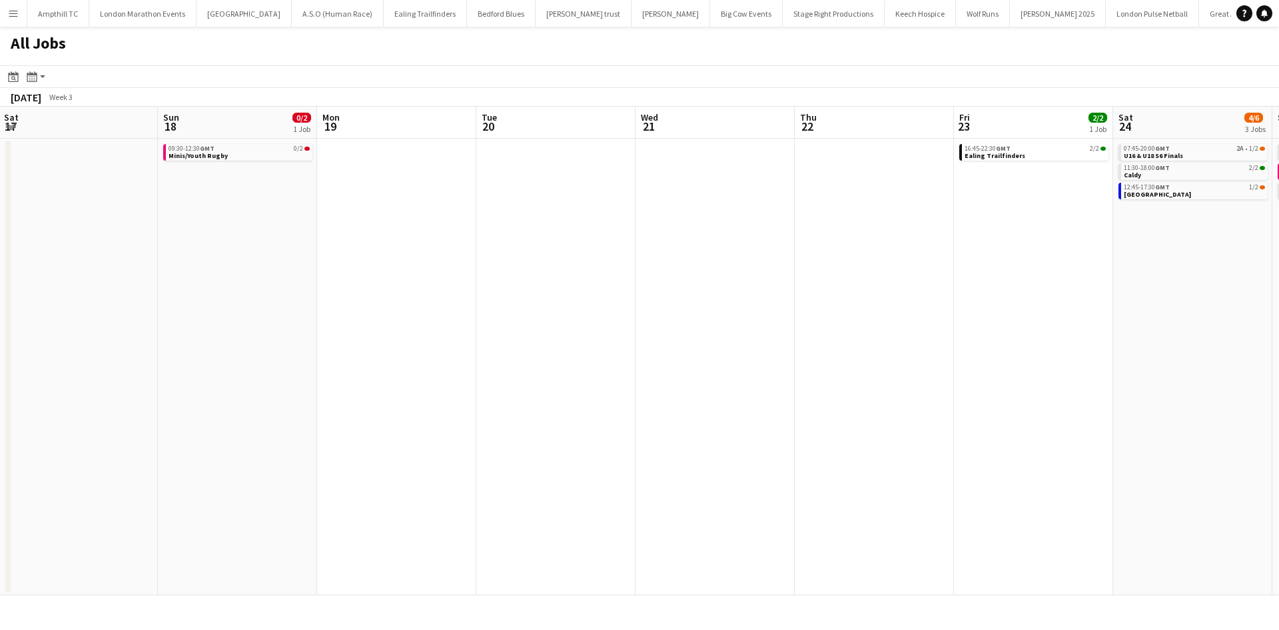
drag, startPoint x: 491, startPoint y: 265, endPoint x: 422, endPoint y: 245, distance: 71.5
click at [251, 265] on app-calendar-viewport "Tue 13 Wed 14 Thu 15 Fri 16 Sat 17 Sun 18 0/2 1 Job Mon 19 Tue 20 Wed 21 Thu 22…" at bounding box center [639, 351] width 1279 height 488
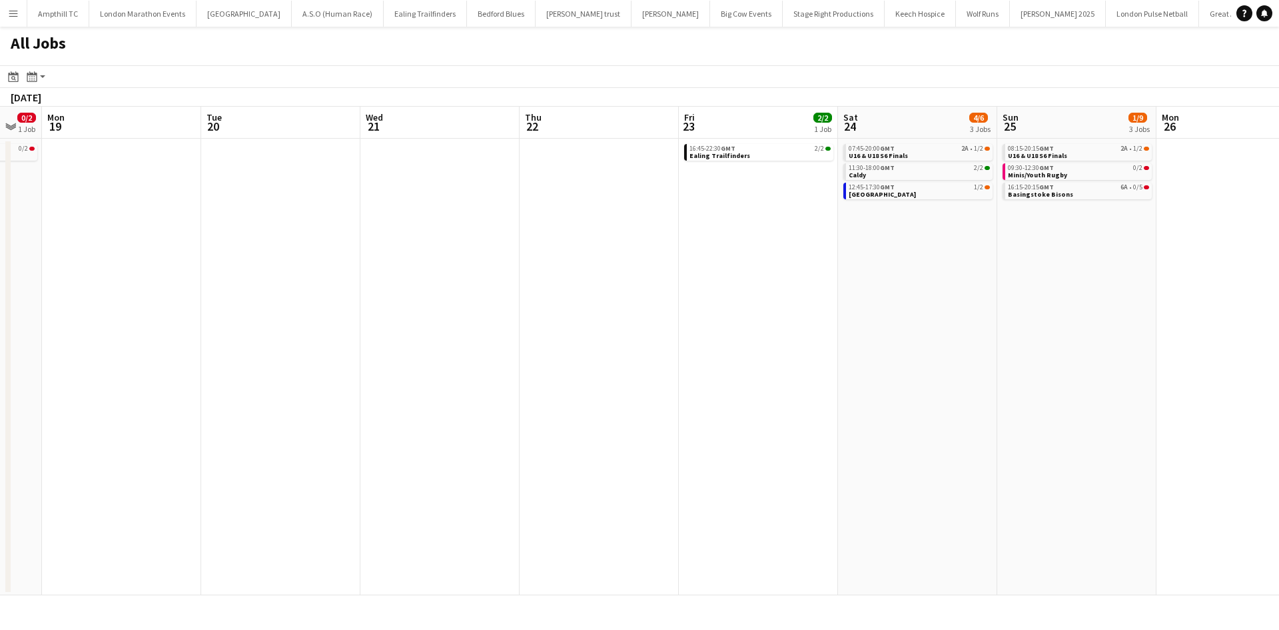
click at [91, 275] on app-all-jobs "All Jobs Date picker SEP 2025 SEP 2025 Monday M Tuesday T Wednesday W Thursday …" at bounding box center [639, 311] width 1279 height 568
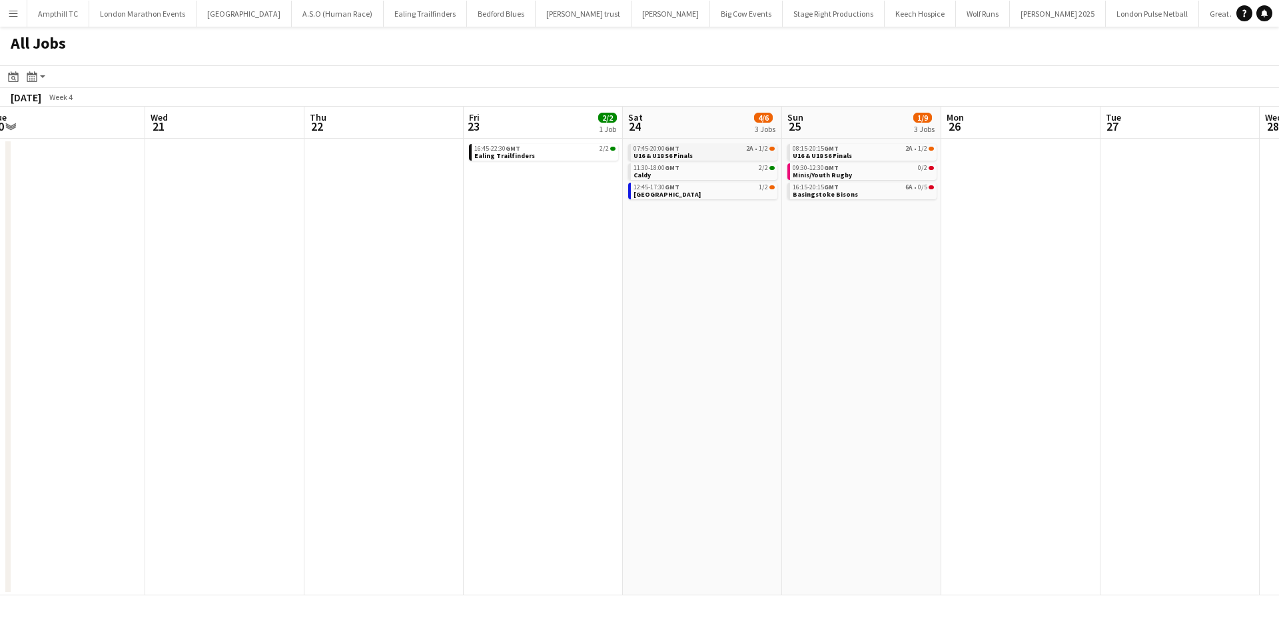
click at [758, 153] on link "07:45-20:00 GMT 2A • 1/2 U16 & U18 S6 Finals" at bounding box center [704, 151] width 141 height 15
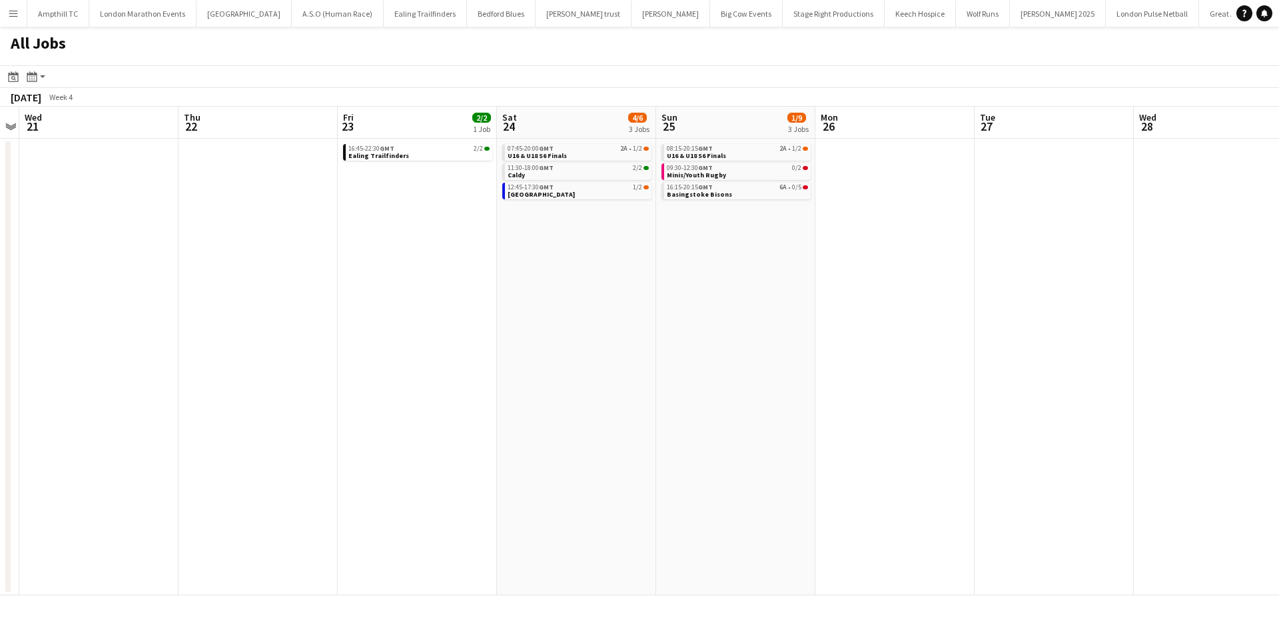
drag, startPoint x: 1003, startPoint y: 249, endPoint x: 366, endPoint y: 247, distance: 636.3
click at [366, 247] on app-calendar-viewport "Sun 18 0/2 1 Job Mon 19 Tue 20 Wed 21 Thu 22 Fri 23 2/2 1 Job Sat 24 4/6 3 Jobs…" at bounding box center [639, 351] width 1279 height 488
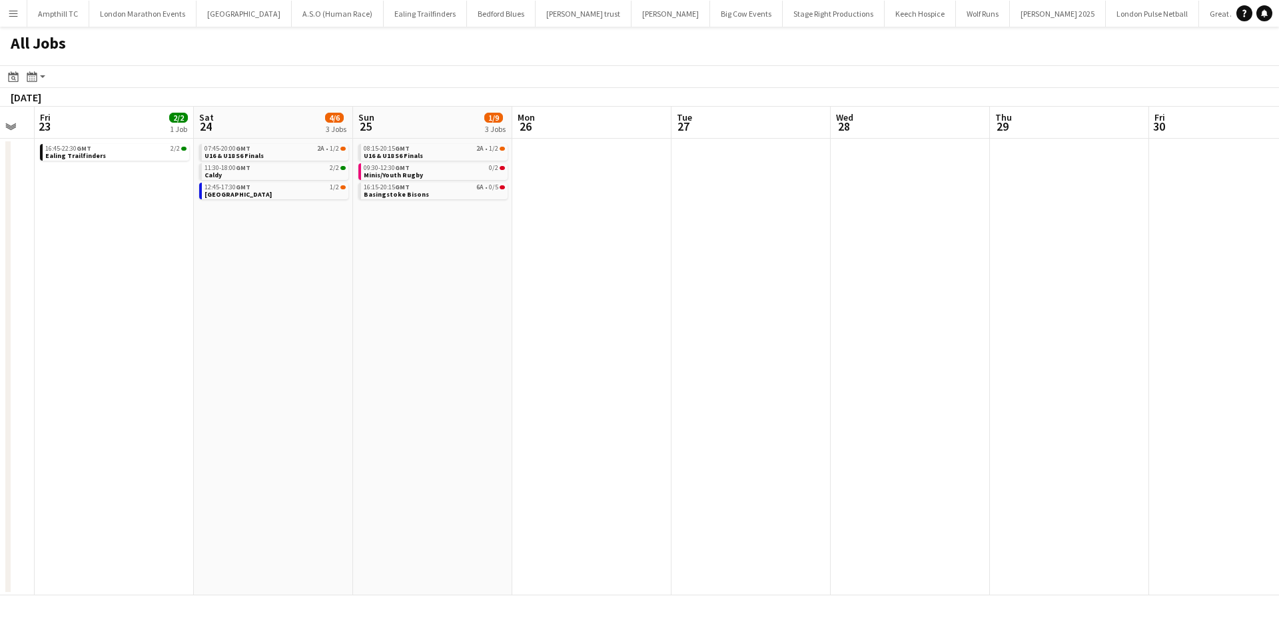
drag, startPoint x: 688, startPoint y: 217, endPoint x: 244, endPoint y: 215, distance: 444.4
click at [244, 215] on app-calendar-viewport "Tue 20 Wed 21 Thu 22 Fri 23 2/2 1 Job Sat 24 4/6 3 Jobs Sun 25 1/9 3 Jobs Mon 2…" at bounding box center [639, 351] width 1279 height 488
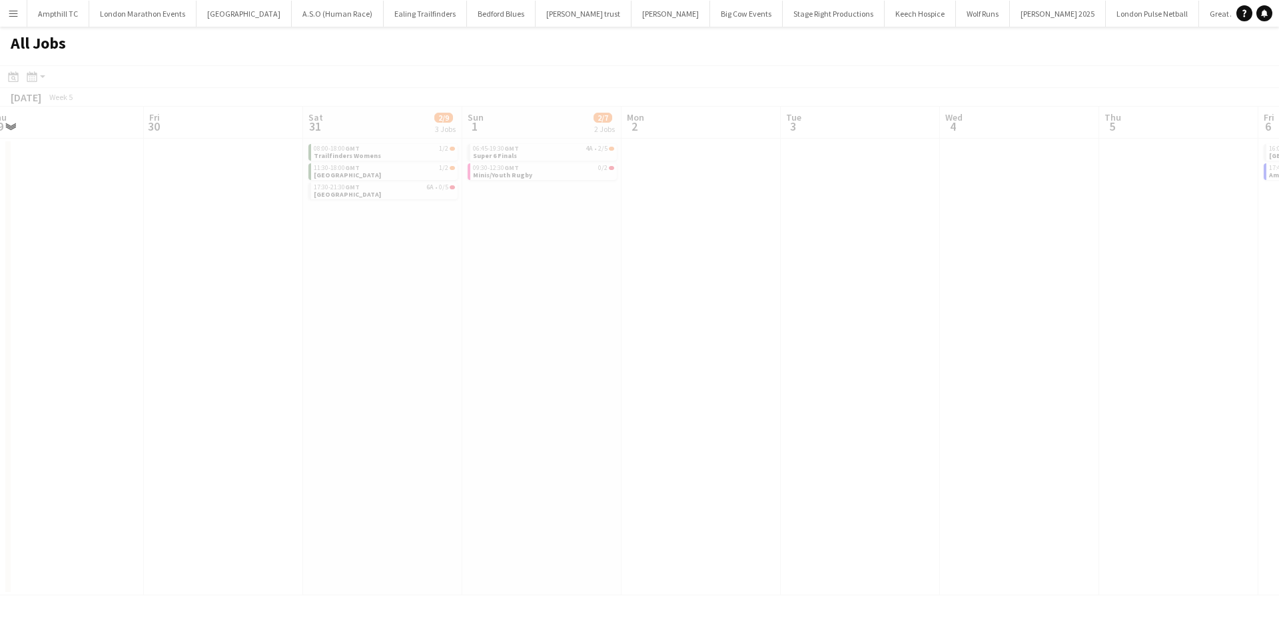
drag, startPoint x: 532, startPoint y: 234, endPoint x: 369, endPoint y: 223, distance: 162.9
click at [352, 234] on app-all-jobs "All Jobs Date picker SEP 2025 SEP 2025 Monday M Tuesday T Wednesday W Thursday …" at bounding box center [639, 311] width 1279 height 568
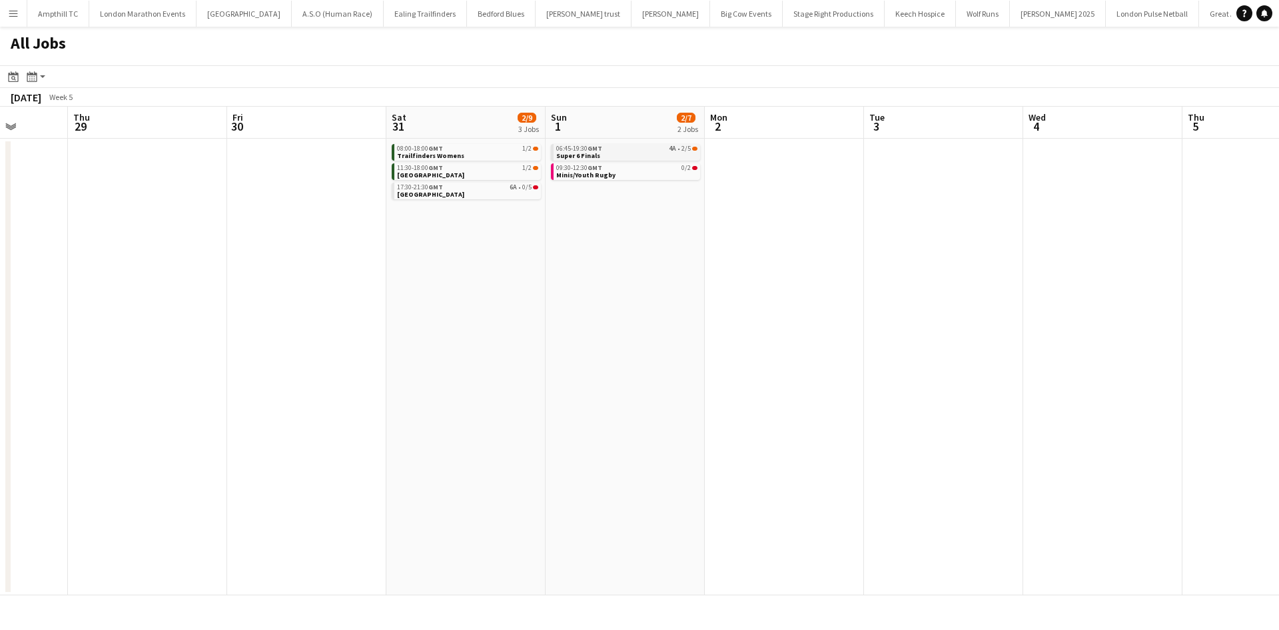
click at [640, 153] on link "06:45-19:30 GMT 4A • 2/5 Super 6 Finals" at bounding box center [626, 151] width 141 height 15
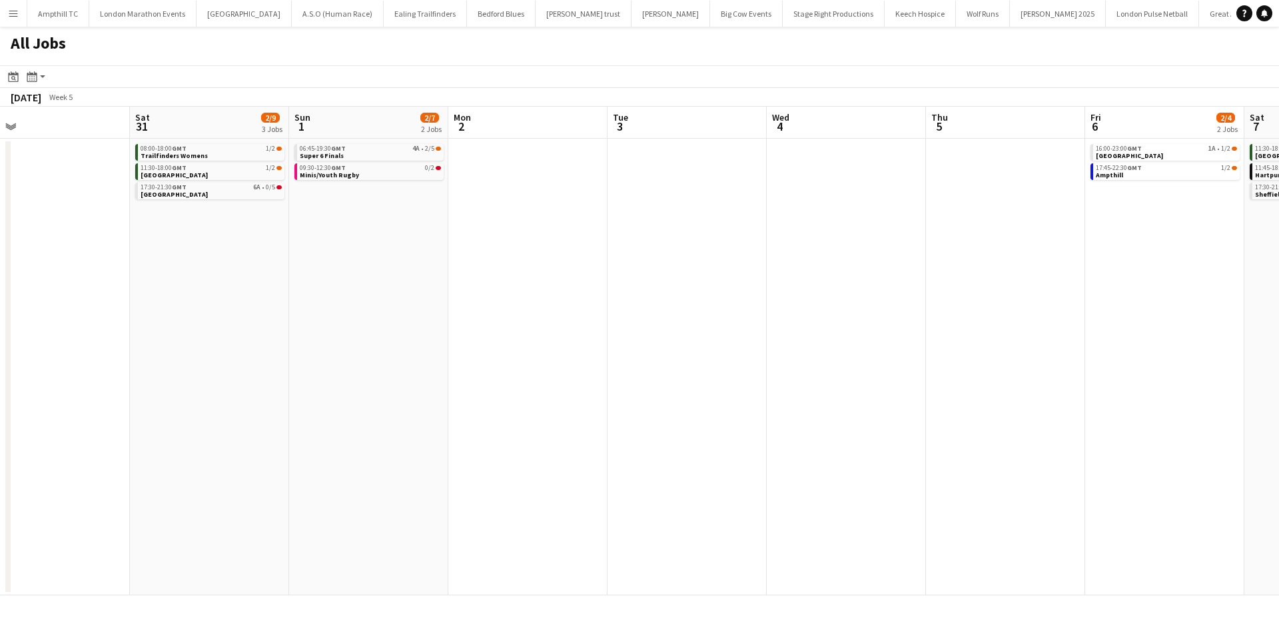
drag, startPoint x: 836, startPoint y: 257, endPoint x: 742, endPoint y: 255, distance: 94.0
click at [614, 257] on app-calendar-viewport "Mon 26 Tue 27 Wed 28 Thu 29 Fri 30 Sat 31 2/9 3 Jobs Sun 1 2/7 2 Jobs Mon 2 Tue…" at bounding box center [639, 351] width 1279 height 488
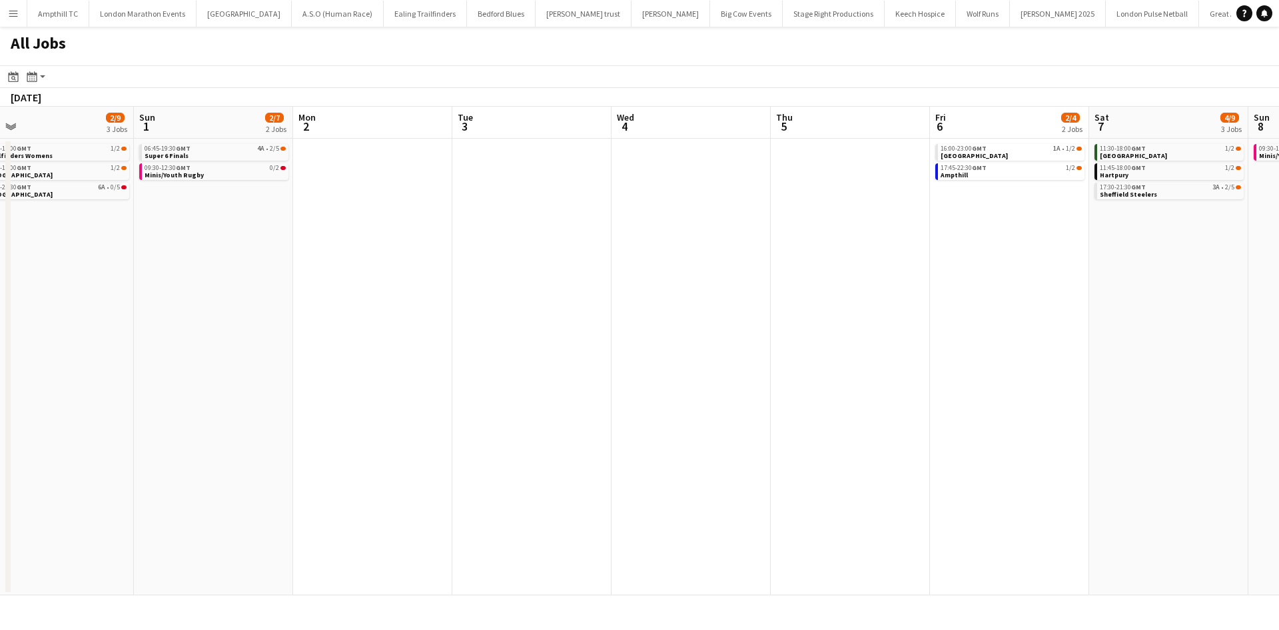
scroll to position [0, 462]
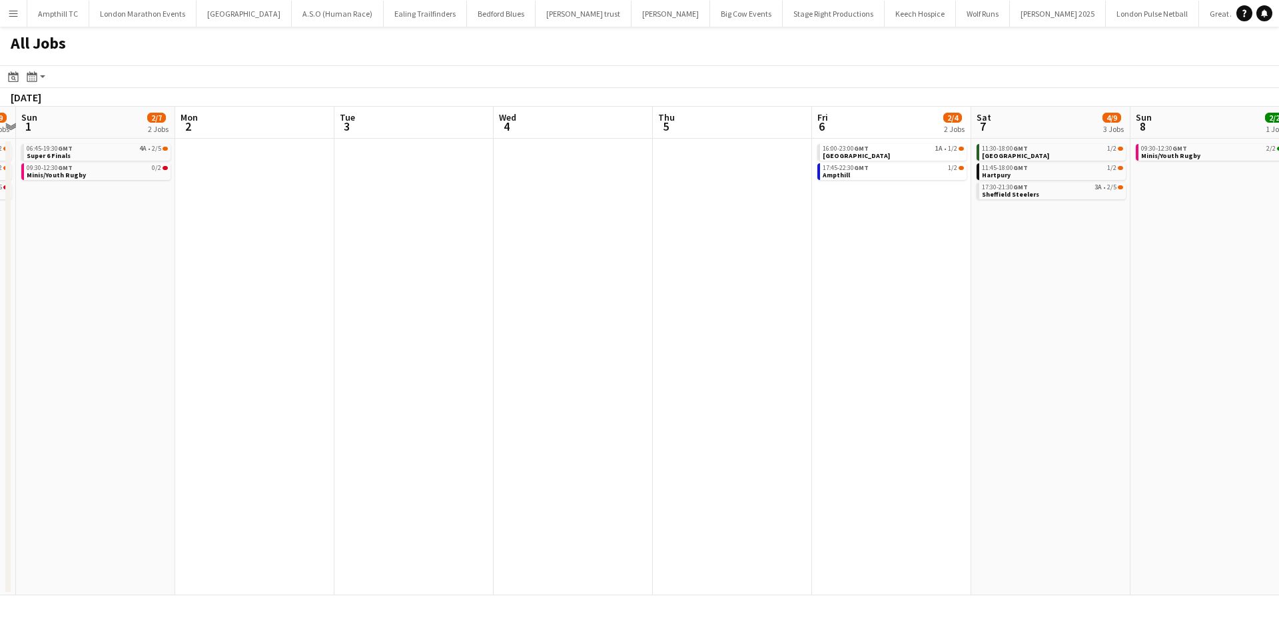
click at [311, 301] on app-all-jobs "All Jobs Date picker SEP 2025 SEP 2025 Monday M Tuesday T Wednesday W Thursday …" at bounding box center [639, 311] width 1279 height 568
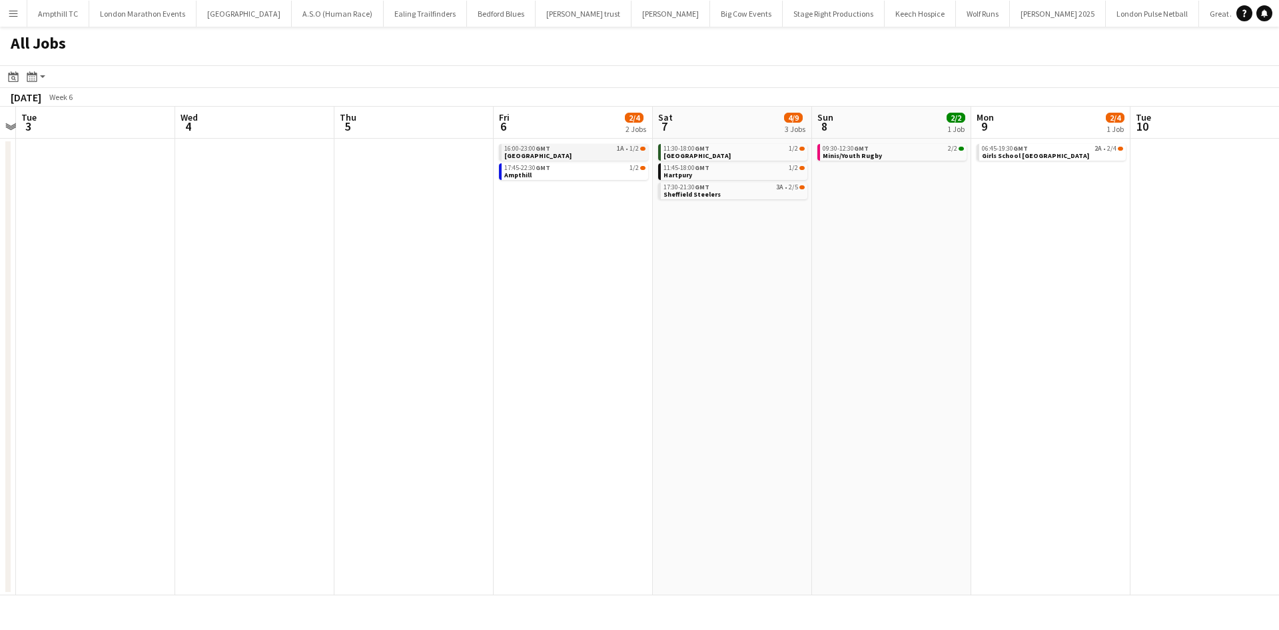
click at [629, 150] on div "16:00-23:00 GMT 1A • 1/2" at bounding box center [574, 148] width 141 height 7
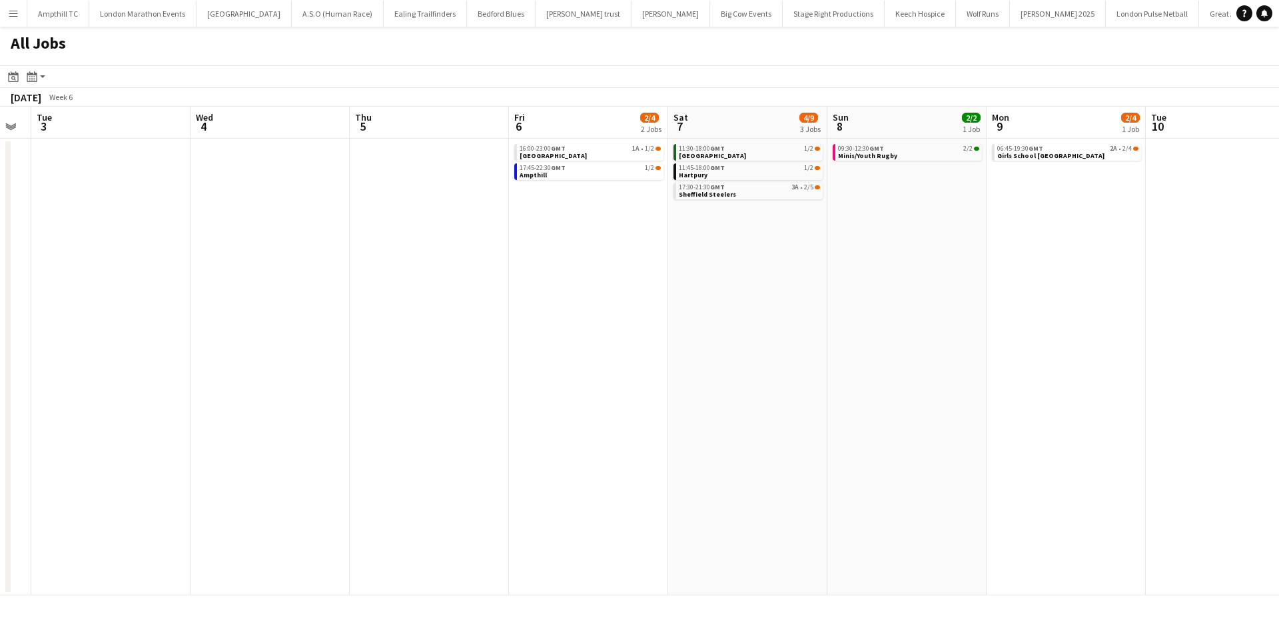
drag, startPoint x: 1098, startPoint y: 201, endPoint x: 511, endPoint y: 225, distance: 587.5
click at [558, 223] on app-calendar-viewport "Sat 31 2/9 3 Jobs Sun 1 2/7 2 Jobs Mon 2 Tue 3 Wed 4 Thu 5 Fri 6 2/4 2 Jobs Sat…" at bounding box center [639, 351] width 1279 height 488
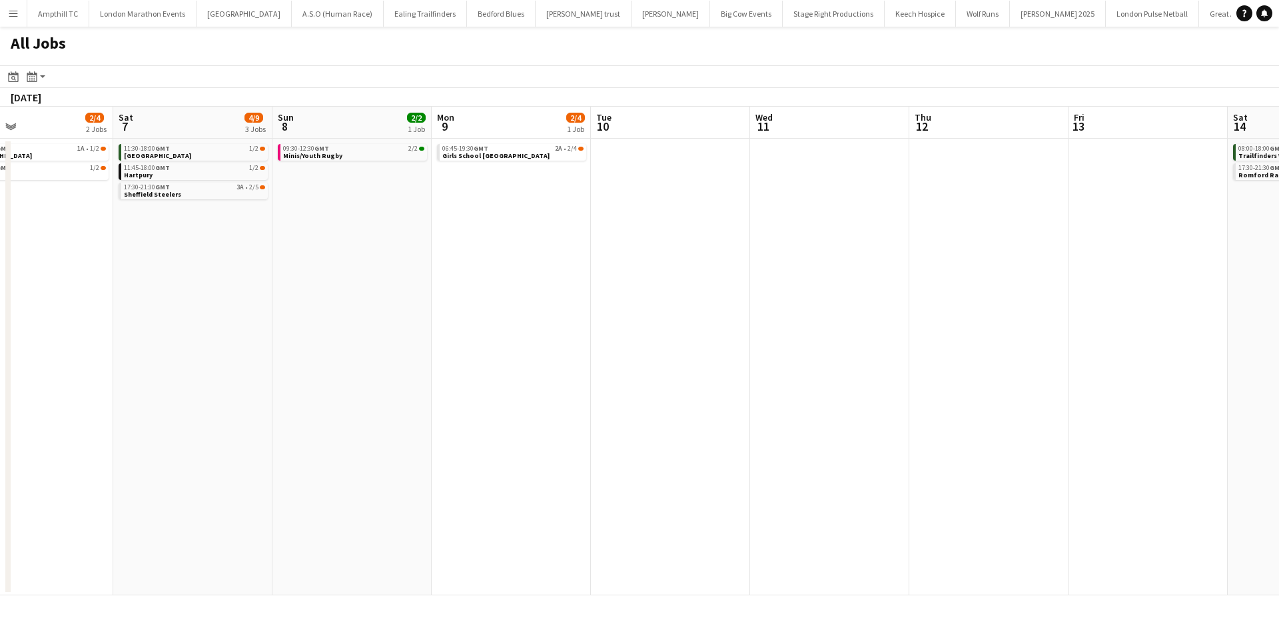
drag, startPoint x: 882, startPoint y: 235, endPoint x: 357, endPoint y: 253, distance: 525.3
click at [375, 254] on app-calendar-viewport "Wed 4 Thu 5 Fri 6 2/4 2 Jobs Sat 7 4/9 3 Jobs Sun 8 2/2 1 Job Mon 9 2/4 1 Job T…" at bounding box center [639, 351] width 1279 height 488
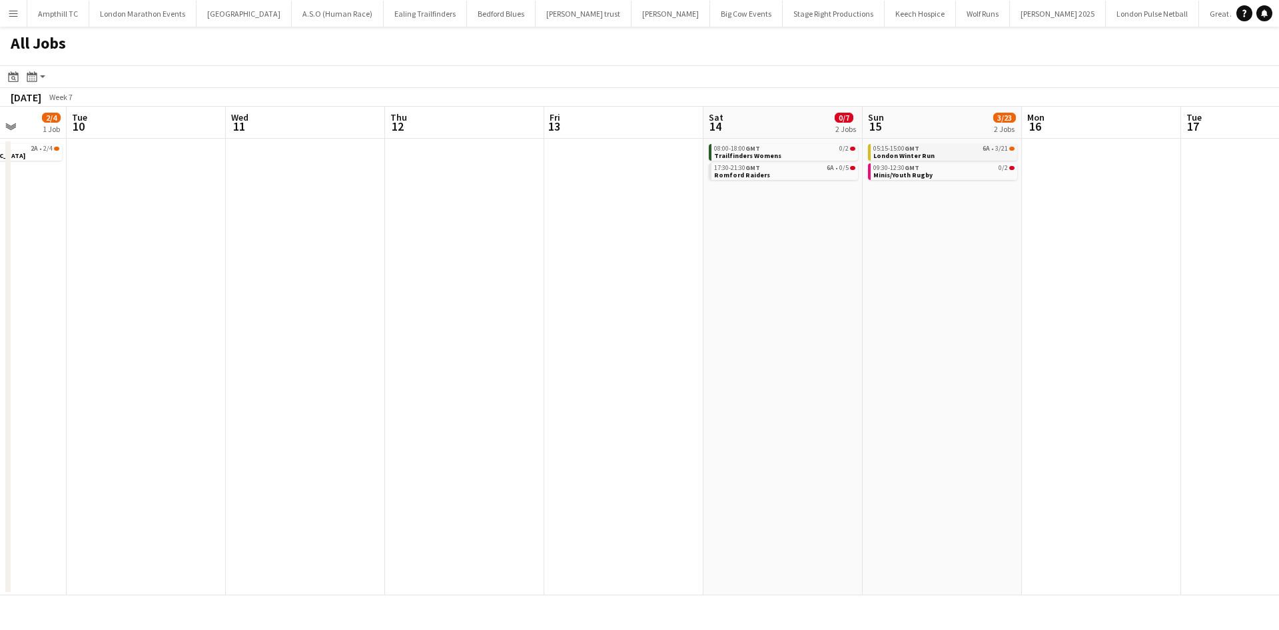
click at [954, 150] on div "05:15-15:00 GMT 6A • 3/21" at bounding box center [943, 148] width 141 height 7
click at [939, 148] on div "05:15-15:00 GMT 6A • 3/21" at bounding box center [944, 148] width 141 height 7
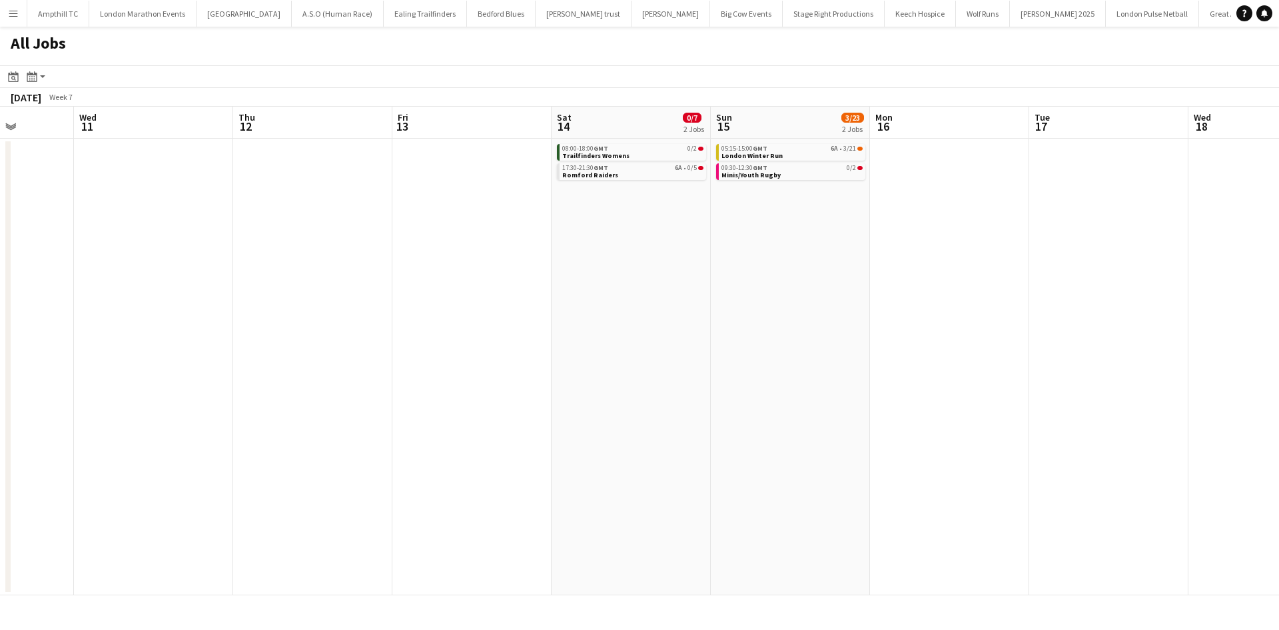
click at [609, 293] on app-all-jobs "All Jobs Date picker SEP 2025 SEP 2025 Monday M Tuesday T Wednesday W Thursday …" at bounding box center [639, 311] width 1279 height 568
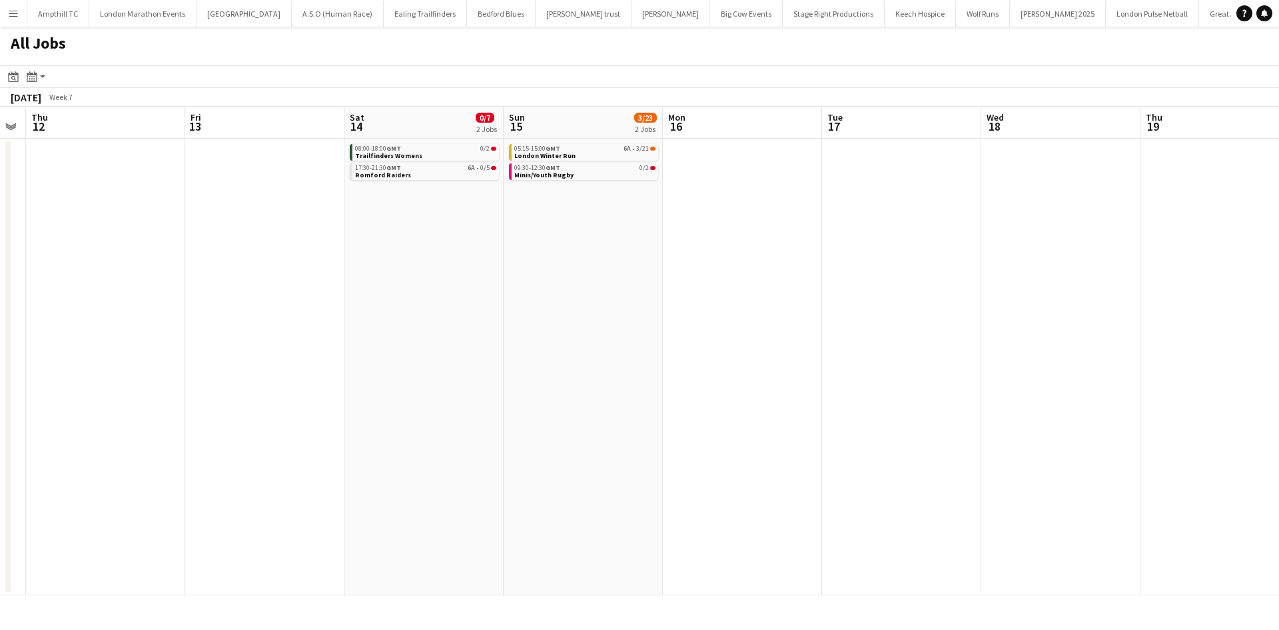
drag, startPoint x: 799, startPoint y: 224, endPoint x: 606, endPoint y: 243, distance: 194.1
click at [424, 243] on app-calendar-viewport "Mon 9 2/4 1 Job Tue 10 Wed 11 Thu 12 Fri 13 Sat 14 0/7 2 Jobs Sun 15 3/23 2 Job…" at bounding box center [639, 351] width 1279 height 488
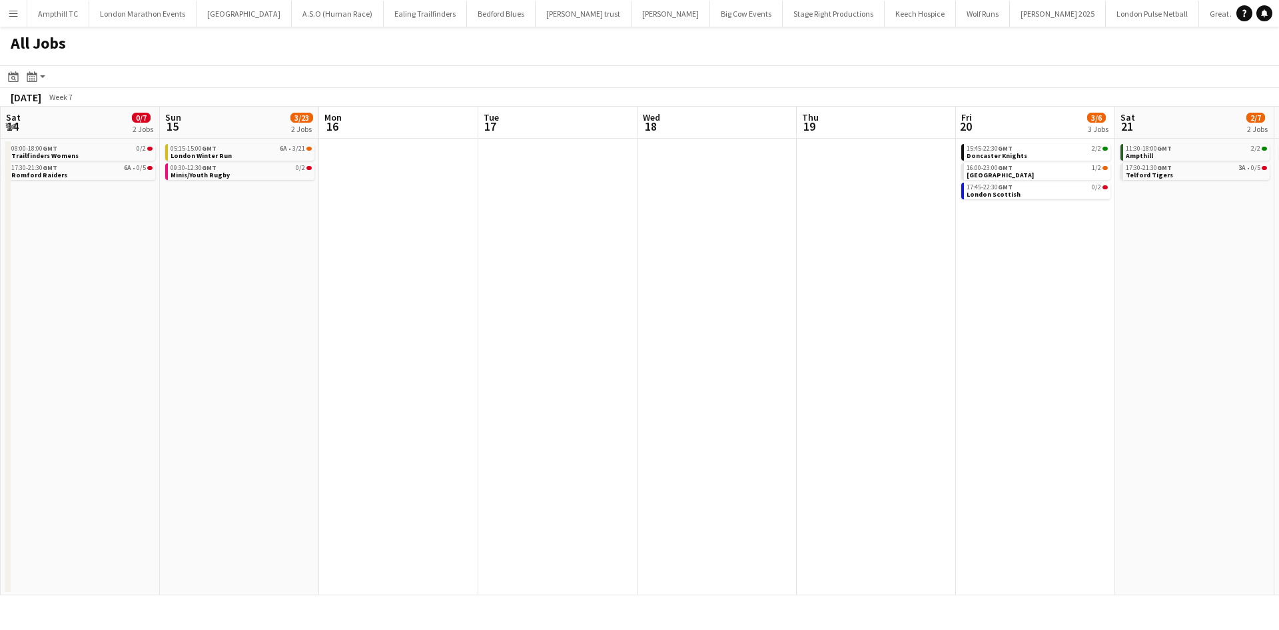
scroll to position [0, 383]
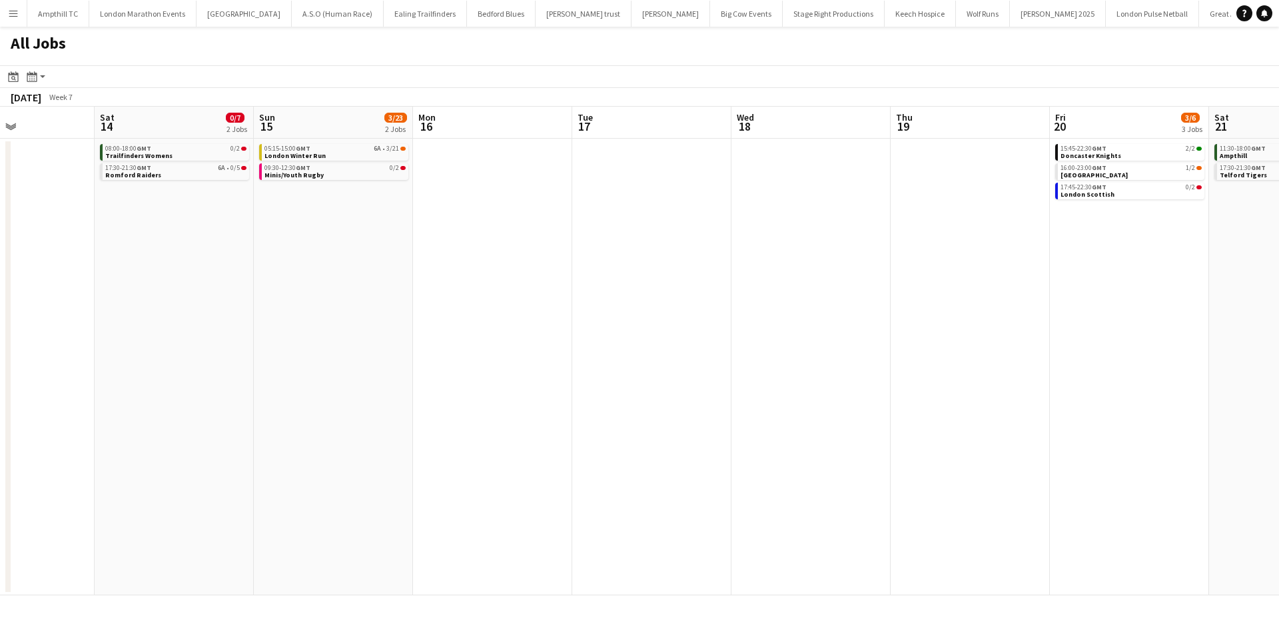
click at [371, 256] on app-all-jobs "All Jobs Date picker SEP 2025 SEP 2025 Monday M Tuesday T Wednesday W Thursday …" at bounding box center [639, 311] width 1279 height 568
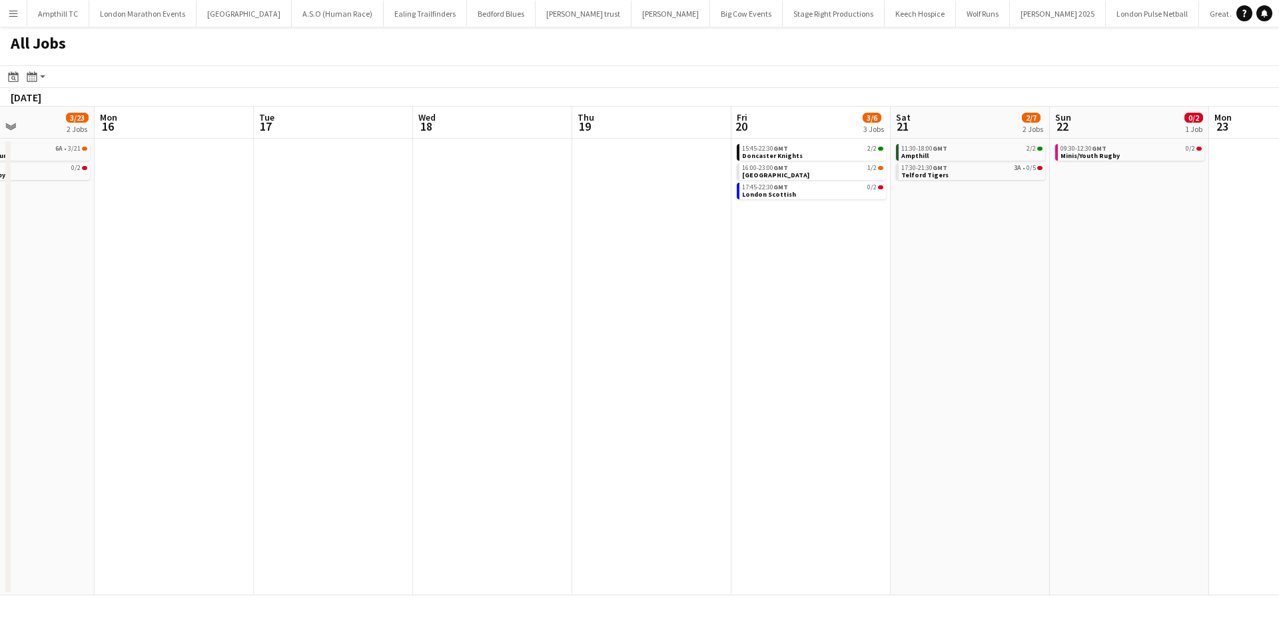
click at [583, 287] on app-calendar-viewport "Fri 13 Sat 14 0/7 2 Jobs Sun 15 3/23 2 Jobs Mon 16 Tue 17 Wed 18 Thu 19 Fri 20 …" at bounding box center [639, 351] width 1279 height 488
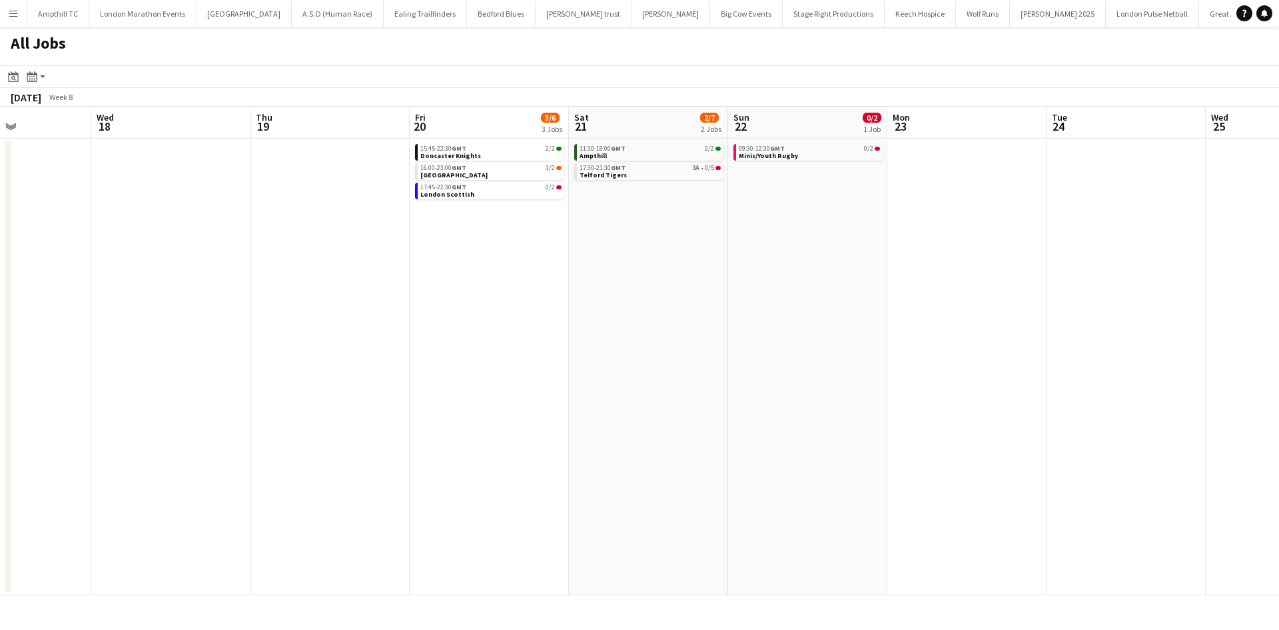
drag, startPoint x: 768, startPoint y: 266, endPoint x: 510, endPoint y: 277, distance: 257.4
click at [622, 277] on app-calendar-viewport "Sun 15 3/23 2 Jobs Mon 16 Tue 17 Wed 18 Thu 19 Fri 20 3/6 3 Jobs Sat 21 2/7 2 J…" at bounding box center [639, 351] width 1279 height 488
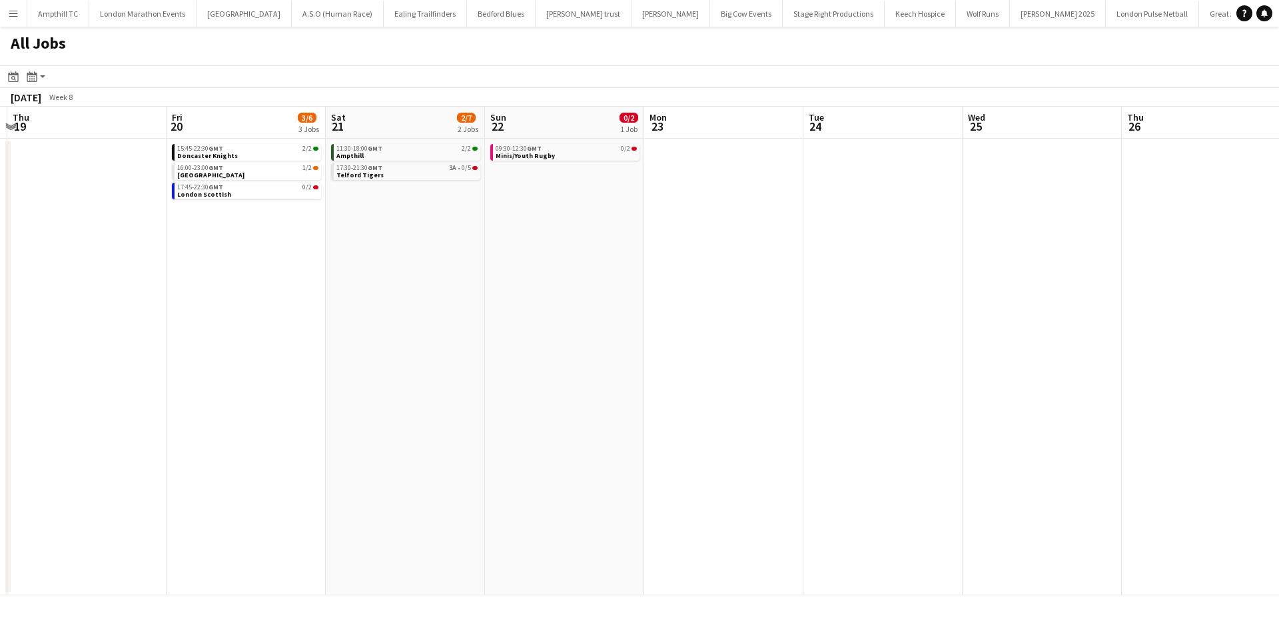
drag, startPoint x: 871, startPoint y: 282, endPoint x: 670, endPoint y: 285, distance: 201.9
click at [682, 285] on app-calendar-viewport "Sun 15 3/23 2 Jobs Mon 16 Tue 17 Wed 18 Thu 19 Fri 20 3/6 3 Jobs Sat 21 2/7 2 J…" at bounding box center [639, 351] width 1279 height 488
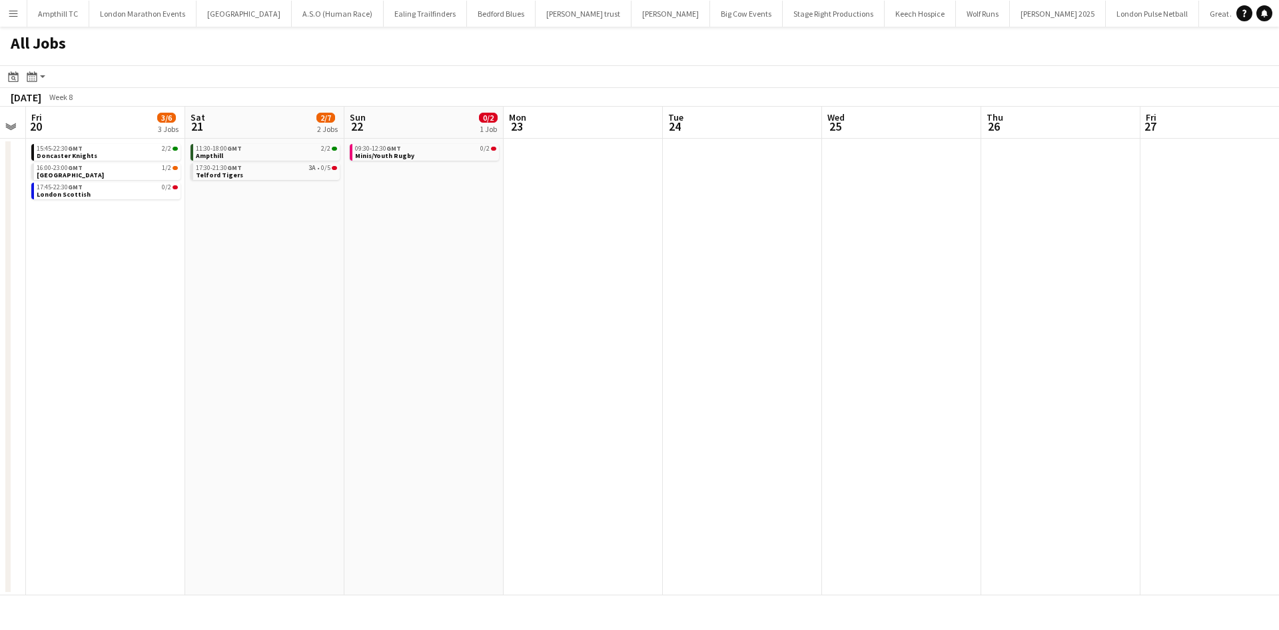
drag, startPoint x: 754, startPoint y: 288, endPoint x: 626, endPoint y: 265, distance: 130.7
click at [428, 294] on app-calendar-viewport "Tue 17 Wed 18 Thu 19 Fri 20 3/6 3 Jobs Sat 21 2/7 2 Jobs Sun 22 0/2 1 Job Mon 2…" at bounding box center [639, 351] width 1279 height 488
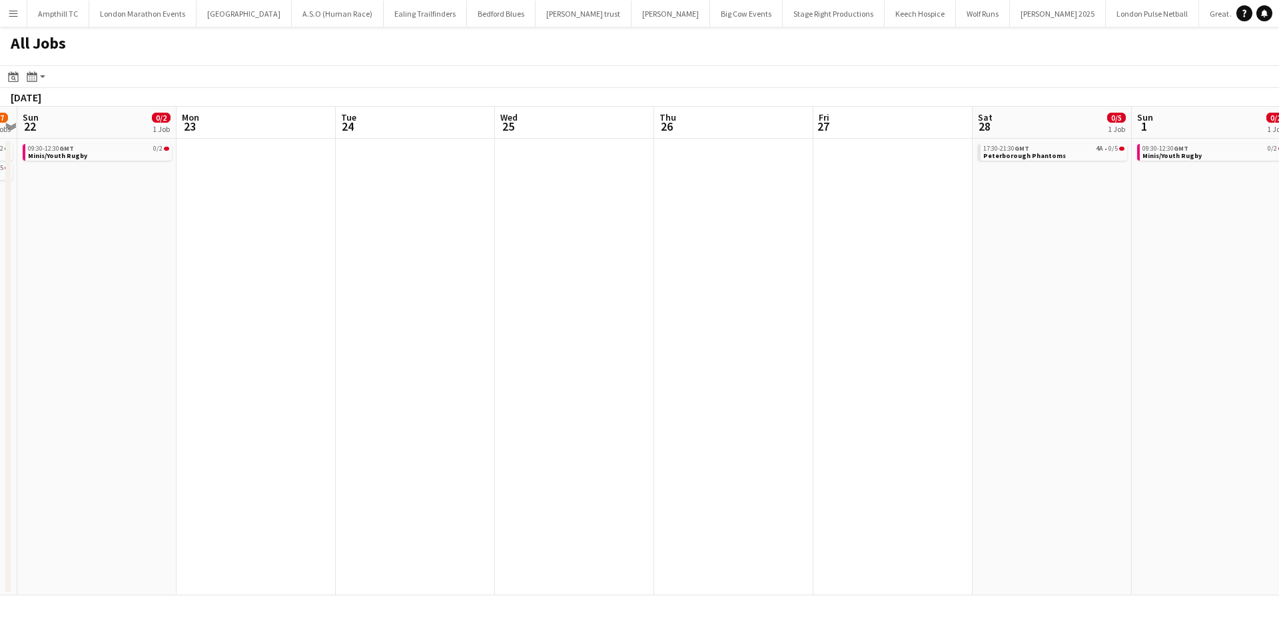
drag, startPoint x: 664, startPoint y: 294, endPoint x: 347, endPoint y: 290, distance: 316.5
click at [343, 297] on app-calendar-viewport "Thu 19 Fri 20 3/6 3 Jobs Sat 21 2/7 2 Jobs Sun 22 0/2 1 Job Mon 23 Tue 24 Wed 2…" at bounding box center [639, 351] width 1279 height 488
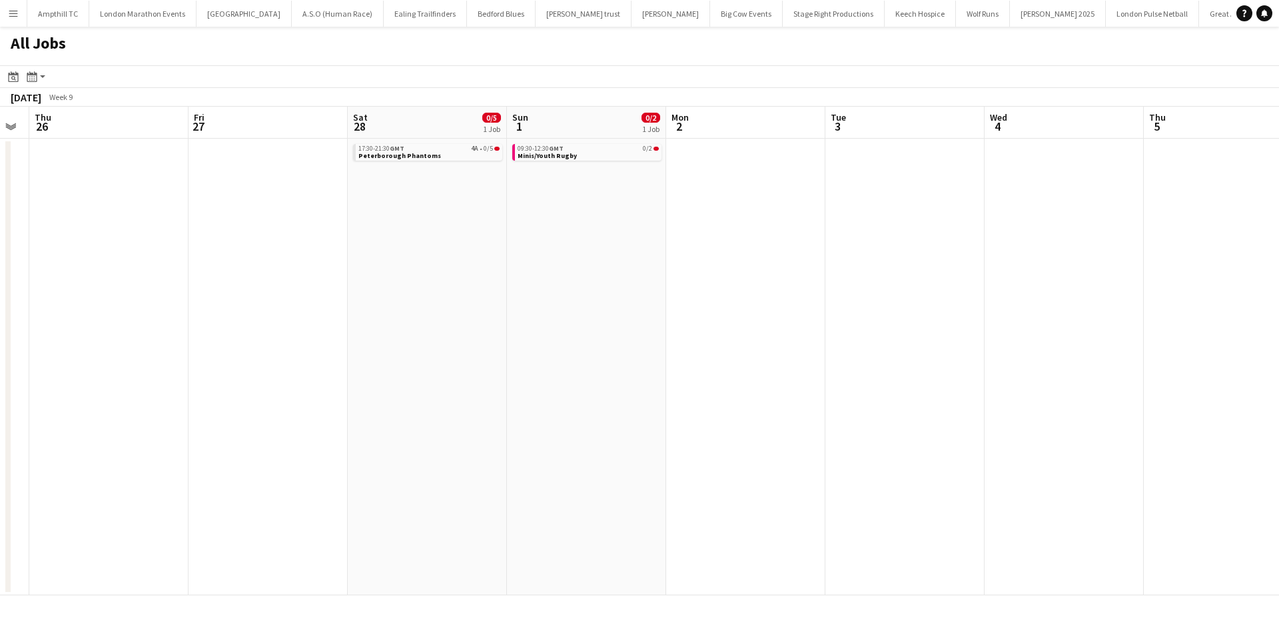
click at [332, 258] on app-all-jobs "All Jobs Date picker SEP 2025 SEP 2025 Monday M Tuesday T Wednesday W Thursday …" at bounding box center [639, 311] width 1279 height 568
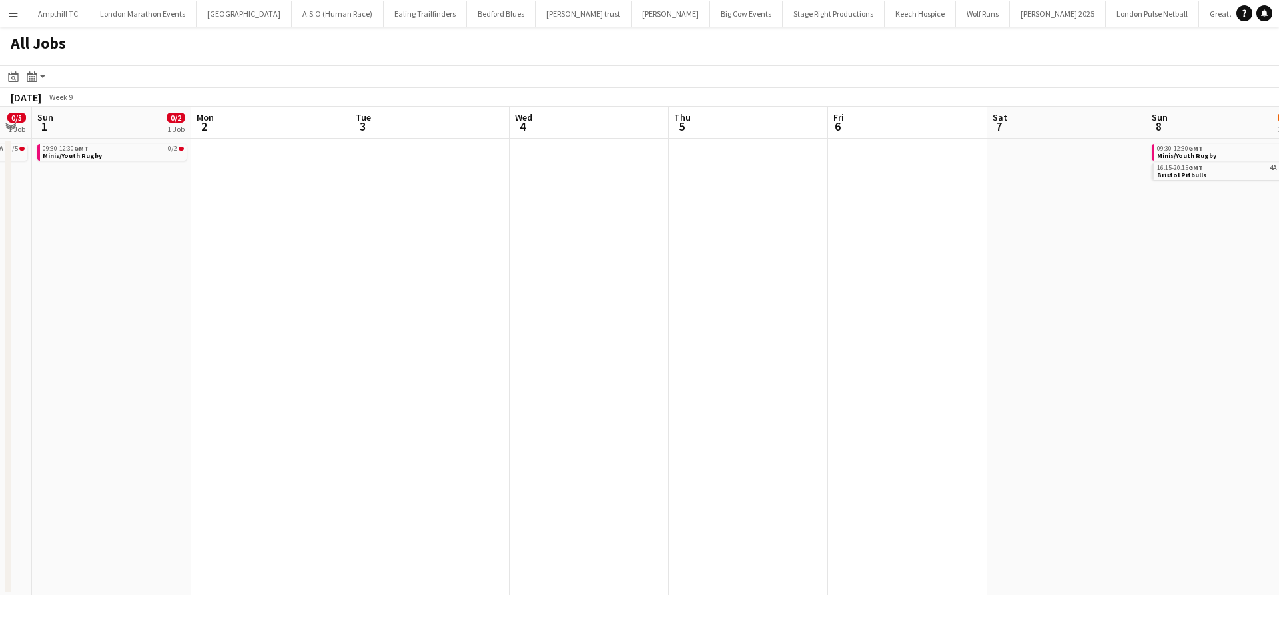
drag, startPoint x: 548, startPoint y: 266, endPoint x: 293, endPoint y: 313, distance: 258.9
click at [344, 310] on app-calendar-viewport "Wed 25 Thu 26 Fri 27 Sat 28 0/5 1 Job Sun 1 0/2 1 Job Mon 2 Tue 3 Wed 4 Thu 5 F…" at bounding box center [639, 351] width 1279 height 488
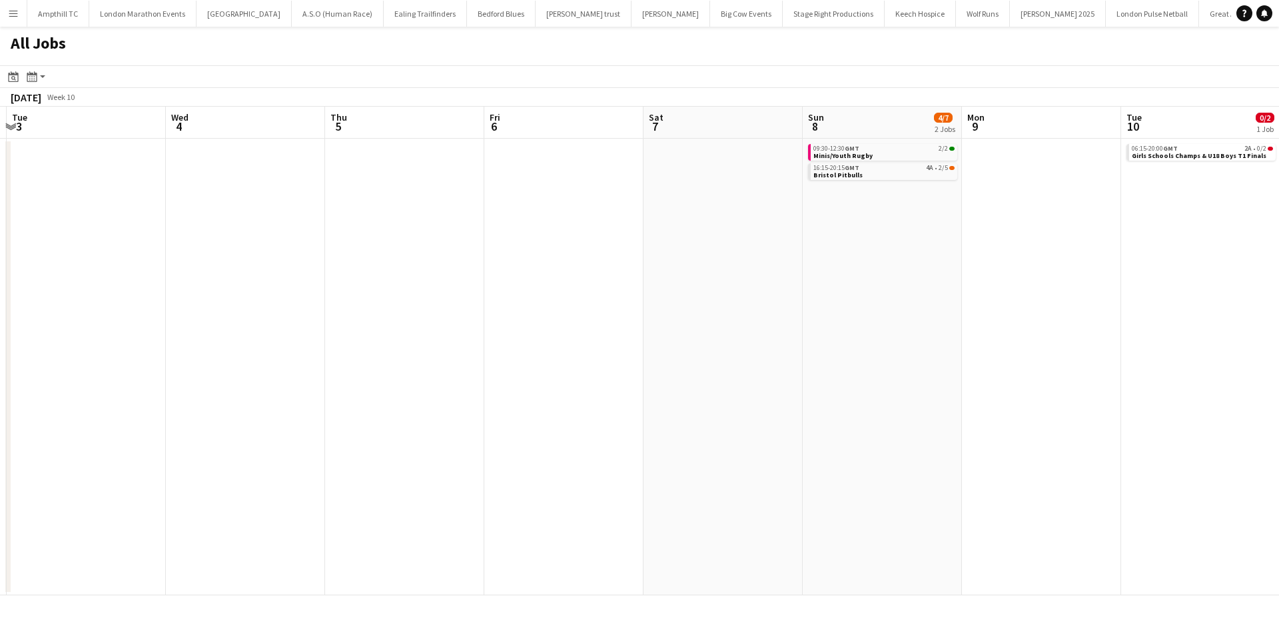
drag, startPoint x: 630, startPoint y: 303, endPoint x: 215, endPoint y: 324, distance: 415.6
click at [234, 324] on app-calendar-viewport "Fri 27 Sat 28 0/5 1 Job Sun 1 0/2 1 Job Mon 2 Tue 3 Wed 4 Thu 5 Fri 6 Sat 7 Sun…" at bounding box center [639, 351] width 1279 height 488
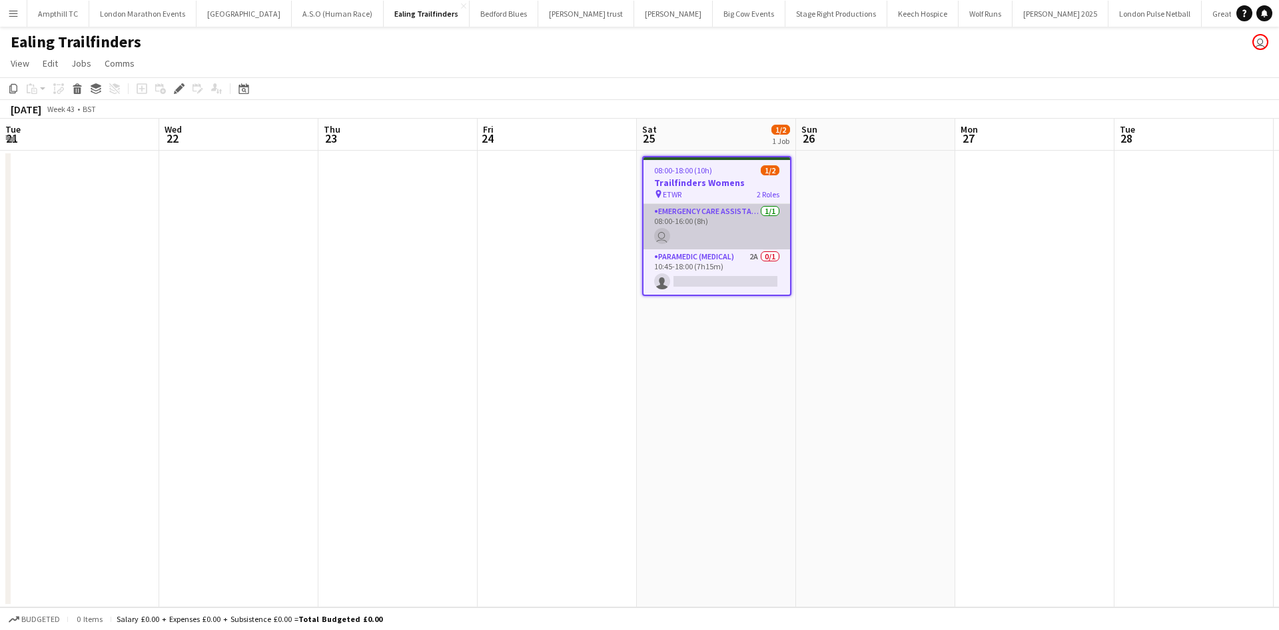
scroll to position [0, 458]
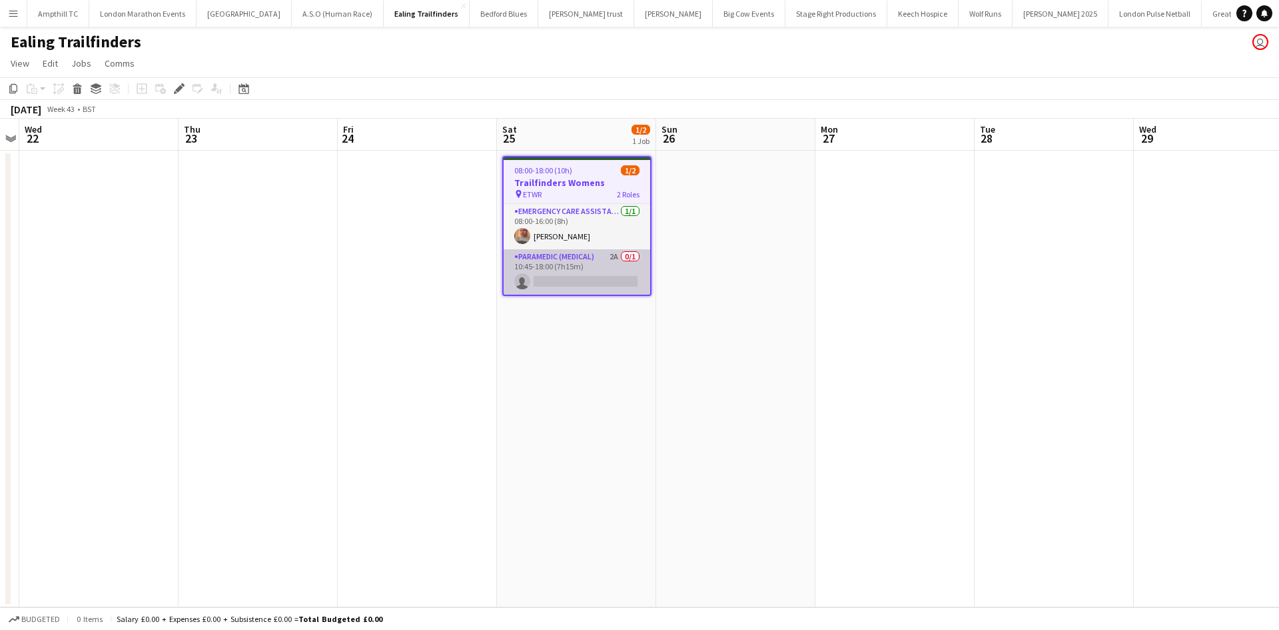
click at [577, 261] on app-card-role "Paramedic (Medical) 2A 0/1 10:45-18:00 (7h15m) single-neutral-actions" at bounding box center [577, 271] width 147 height 45
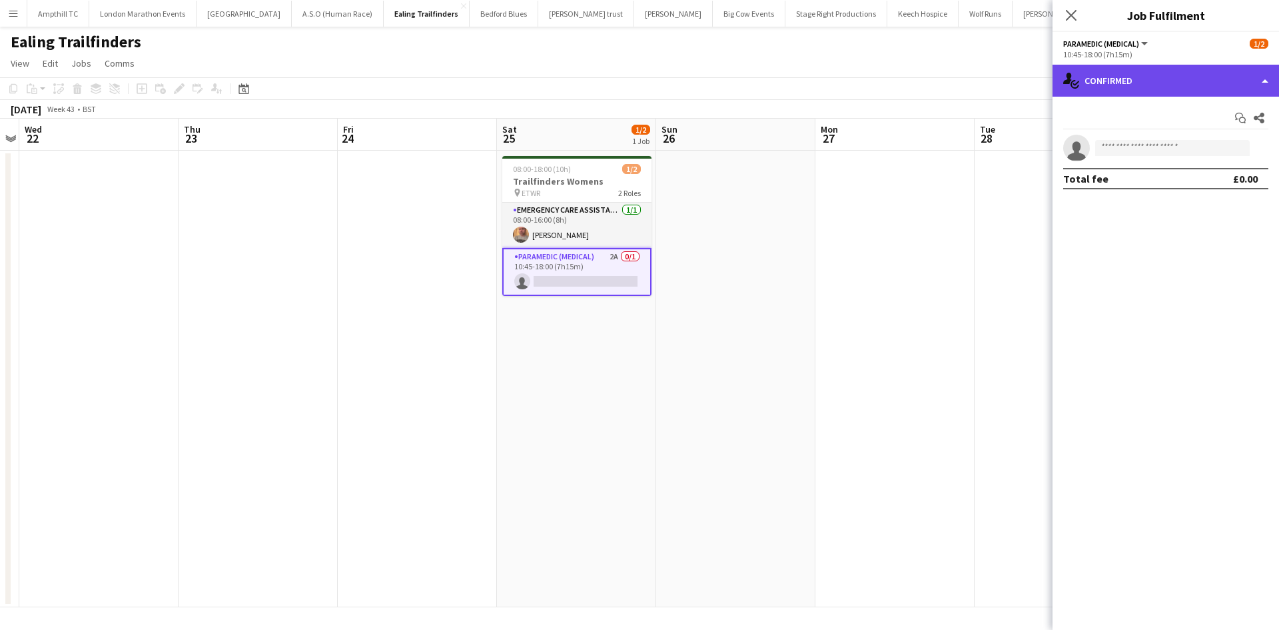
click at [1230, 84] on div "single-neutral-actions-check-2 Confirmed" at bounding box center [1166, 81] width 227 height 32
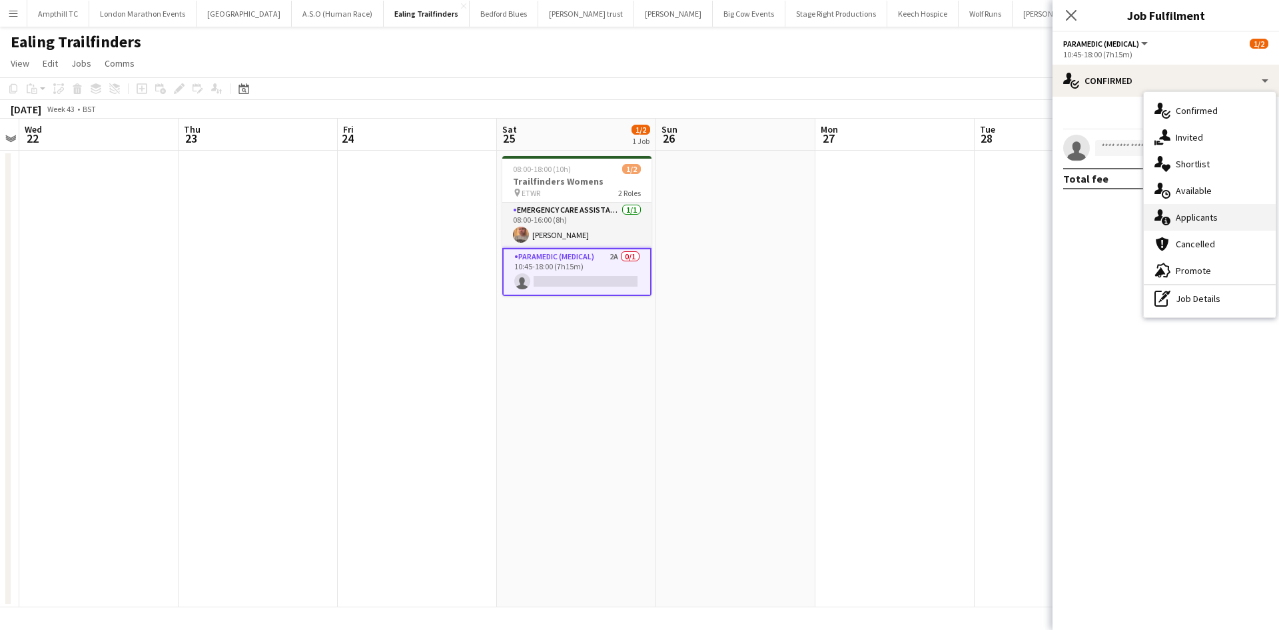
click at [1225, 216] on div "single-neutral-actions-information Applicants" at bounding box center [1210, 217] width 132 height 27
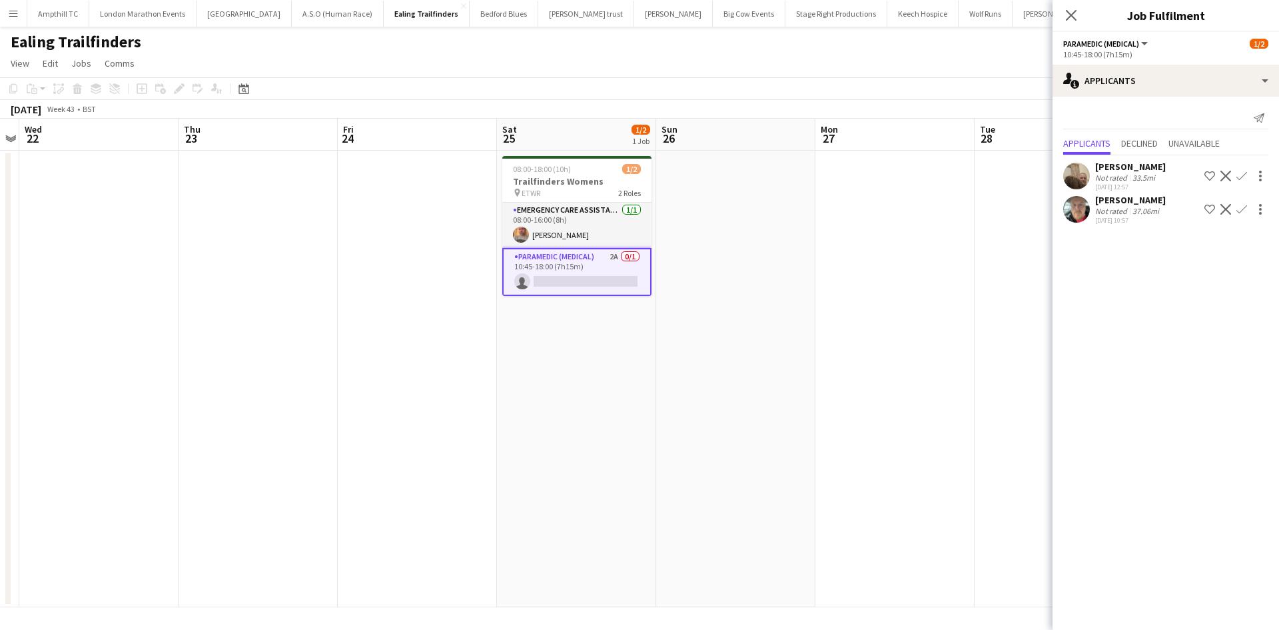
click at [1241, 174] on app-icon "Confirm" at bounding box center [1242, 176] width 11 height 11
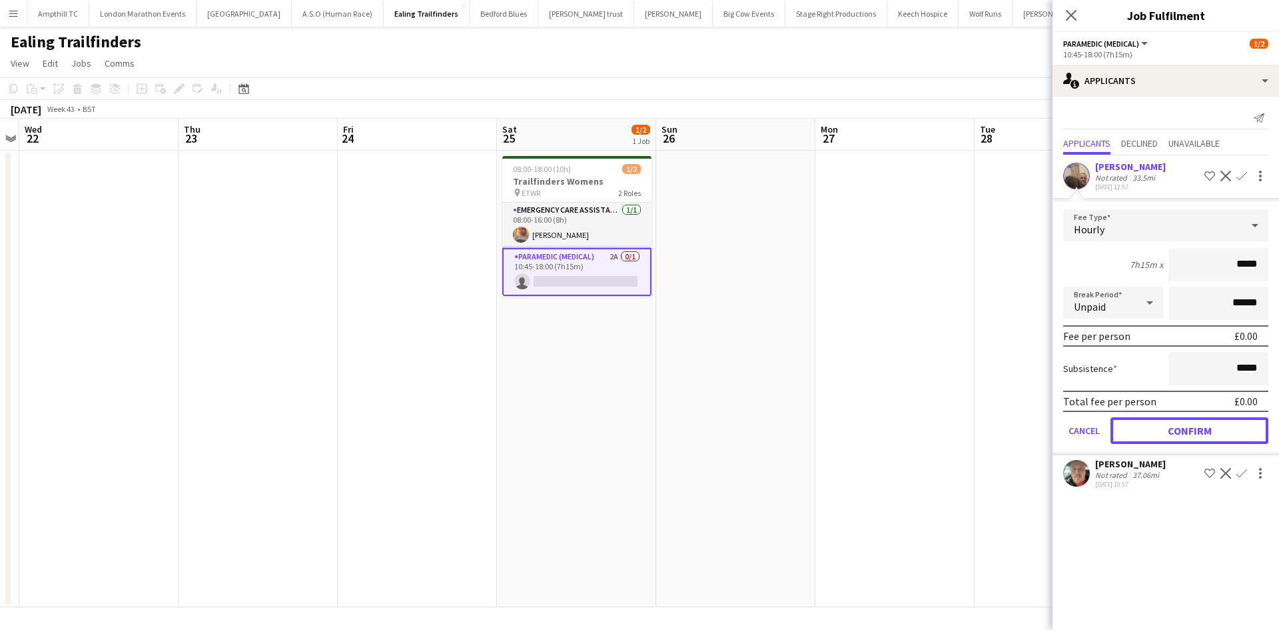
drag, startPoint x: 1195, startPoint y: 435, endPoint x: 1193, endPoint y: 424, distance: 10.8
click at [1195, 434] on button "Confirm" at bounding box center [1190, 430] width 158 height 27
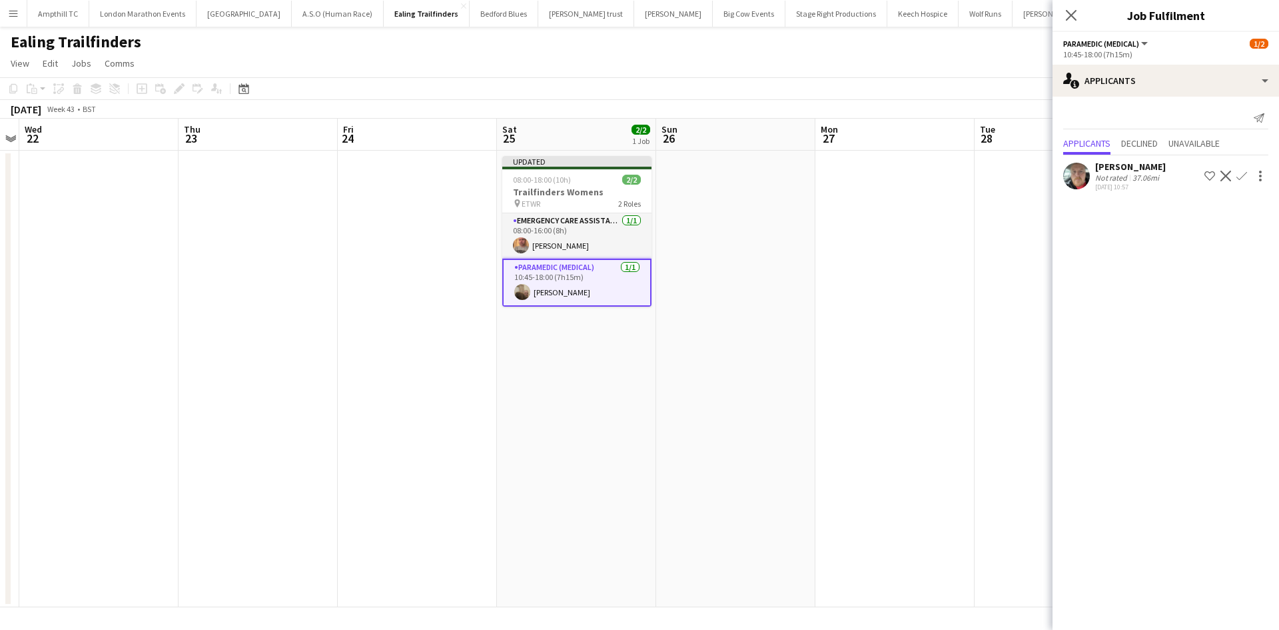
click at [1071, 15] on icon at bounding box center [1071, 15] width 11 height 11
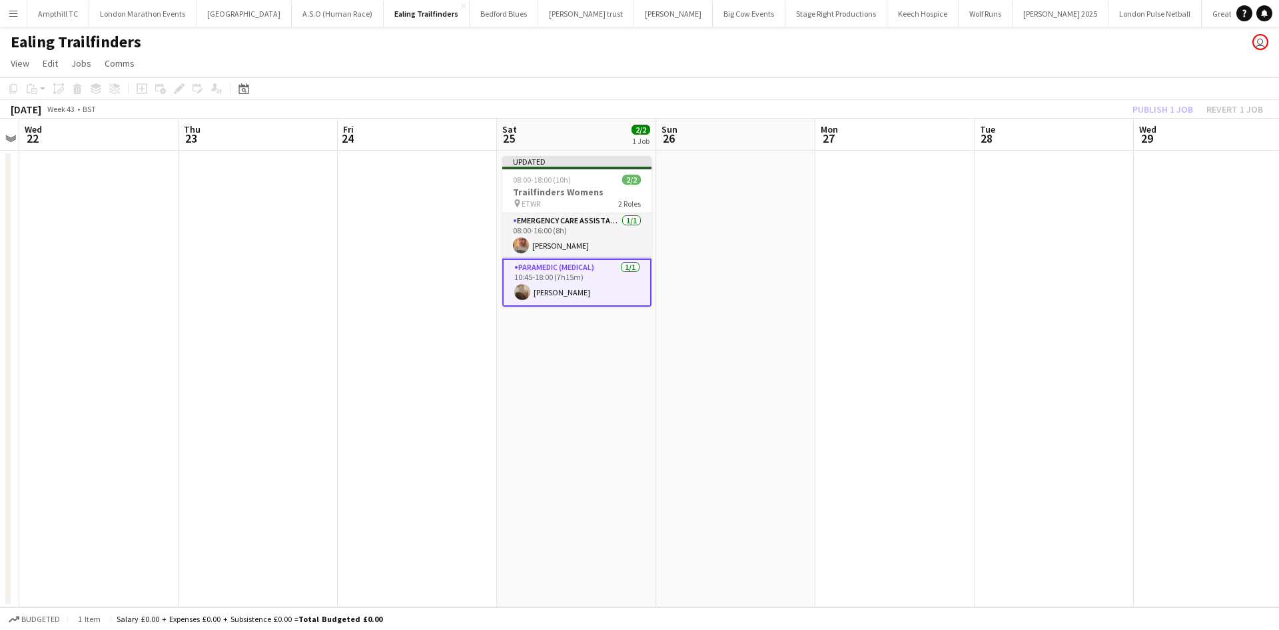
click at [1189, 107] on div "Publish 1 job Revert 1 job" at bounding box center [1198, 109] width 163 height 17
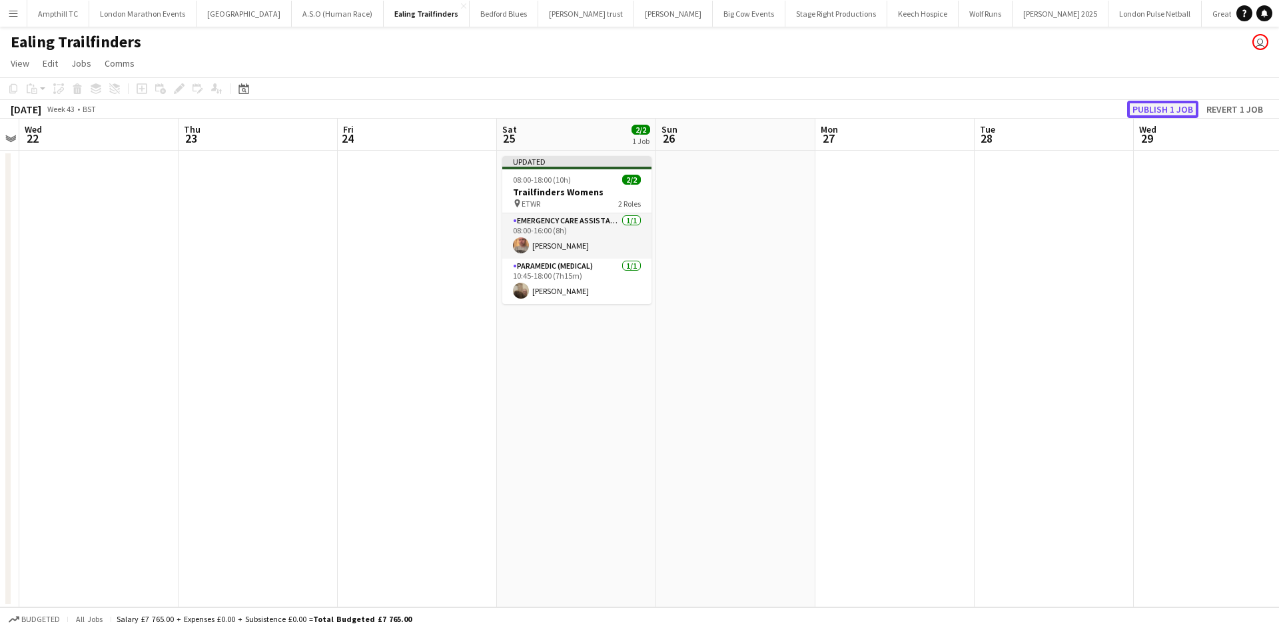
click at [1189, 107] on button "Publish 1 job" at bounding box center [1162, 109] width 71 height 17
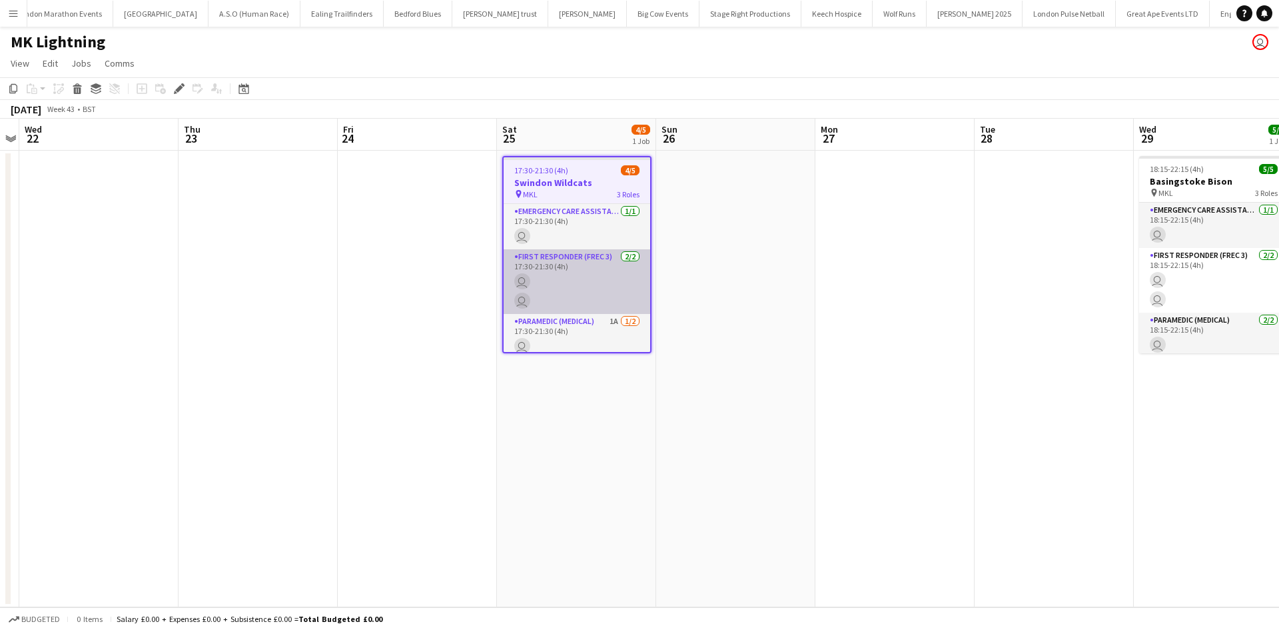
scroll to position [0, 112]
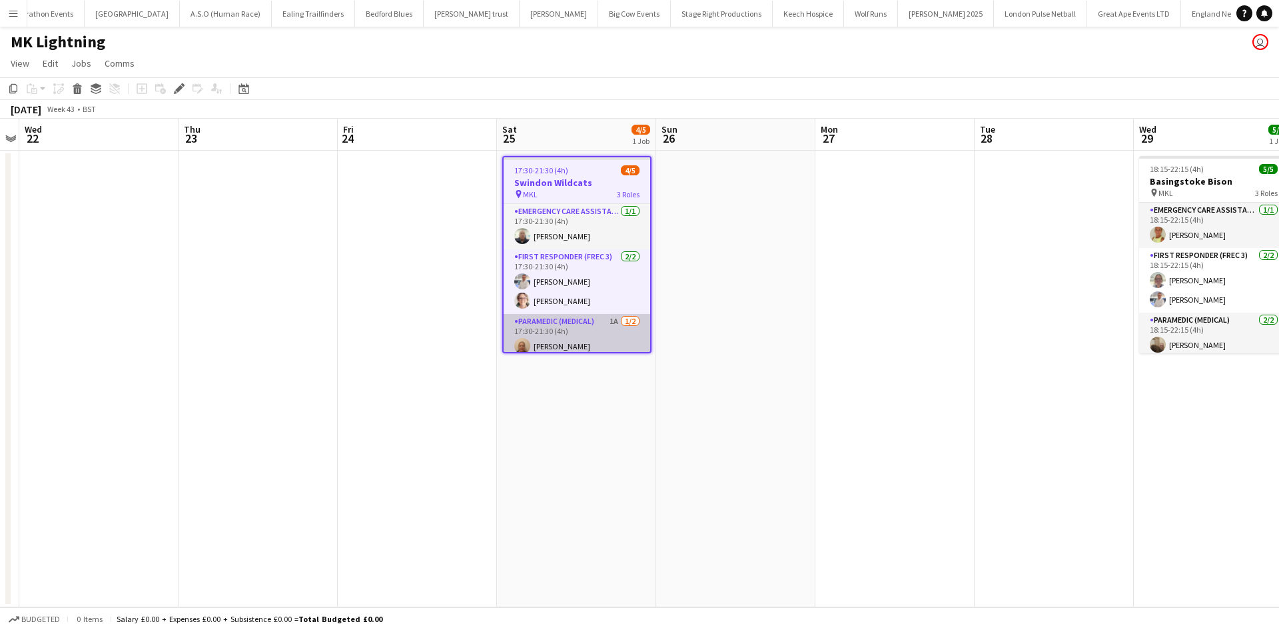
click at [600, 329] on app-card-role "Paramedic (Medical) 1A 1/2 17:30-21:30 (4h) Leanne Bleasdale single-neutral-act…" at bounding box center [577, 346] width 147 height 65
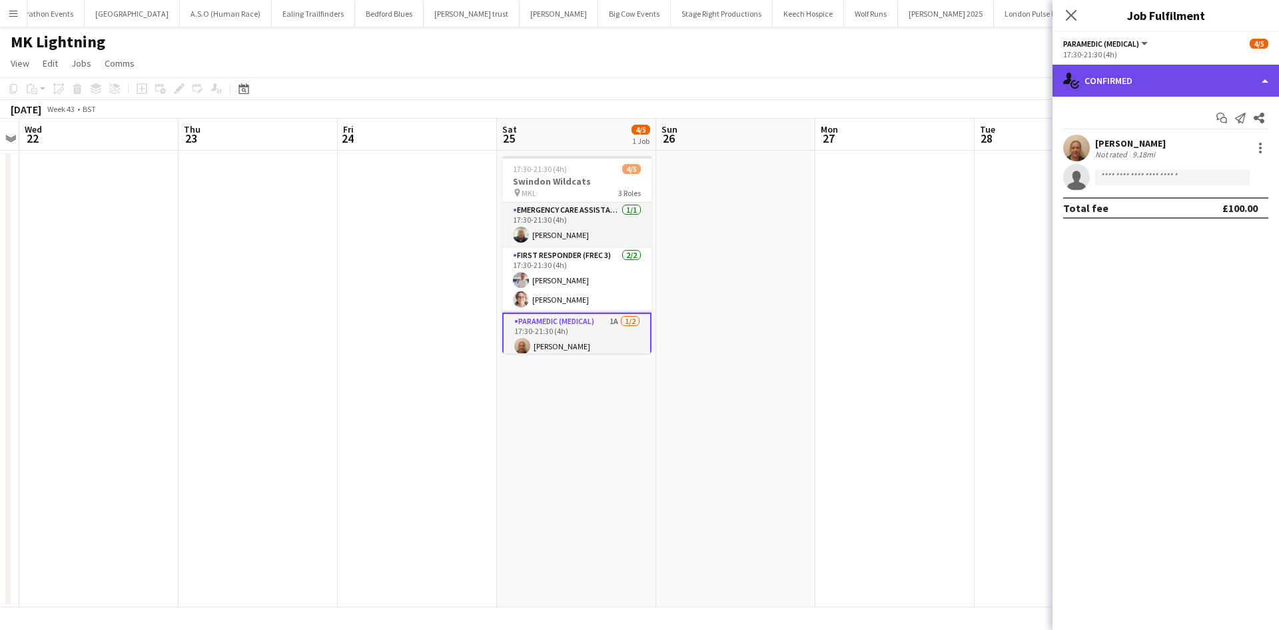
click at [1169, 93] on div "single-neutral-actions-check-2 Confirmed" at bounding box center [1166, 81] width 227 height 32
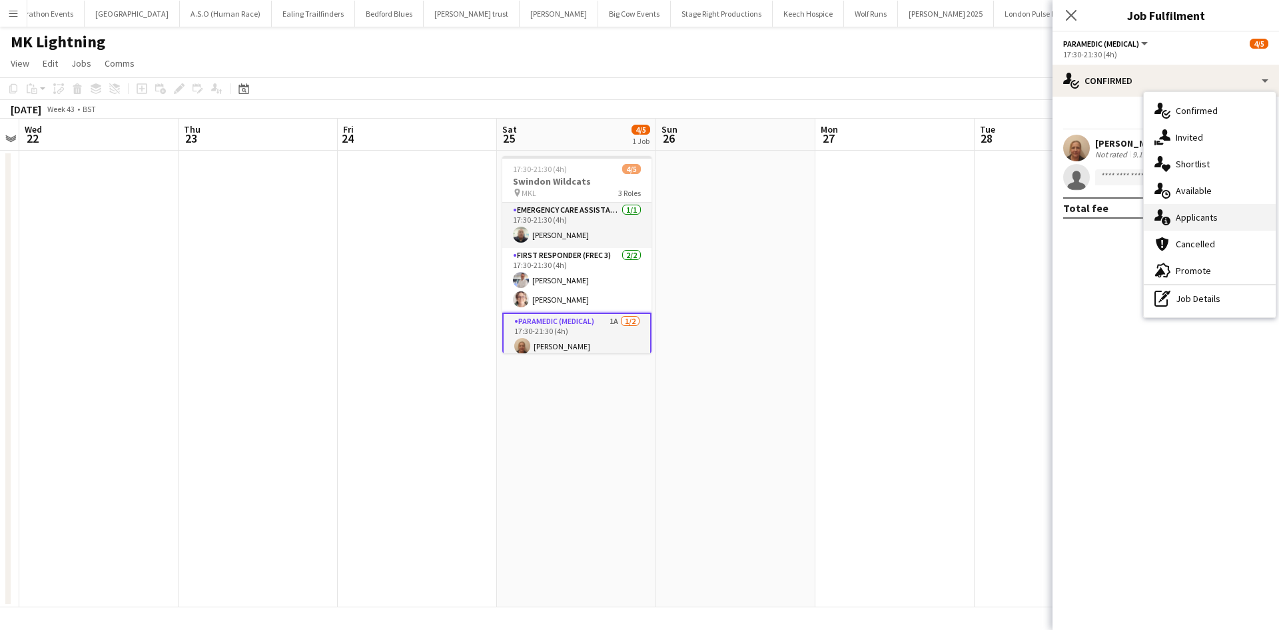
click at [1195, 222] on span "Applicants" at bounding box center [1197, 217] width 42 height 12
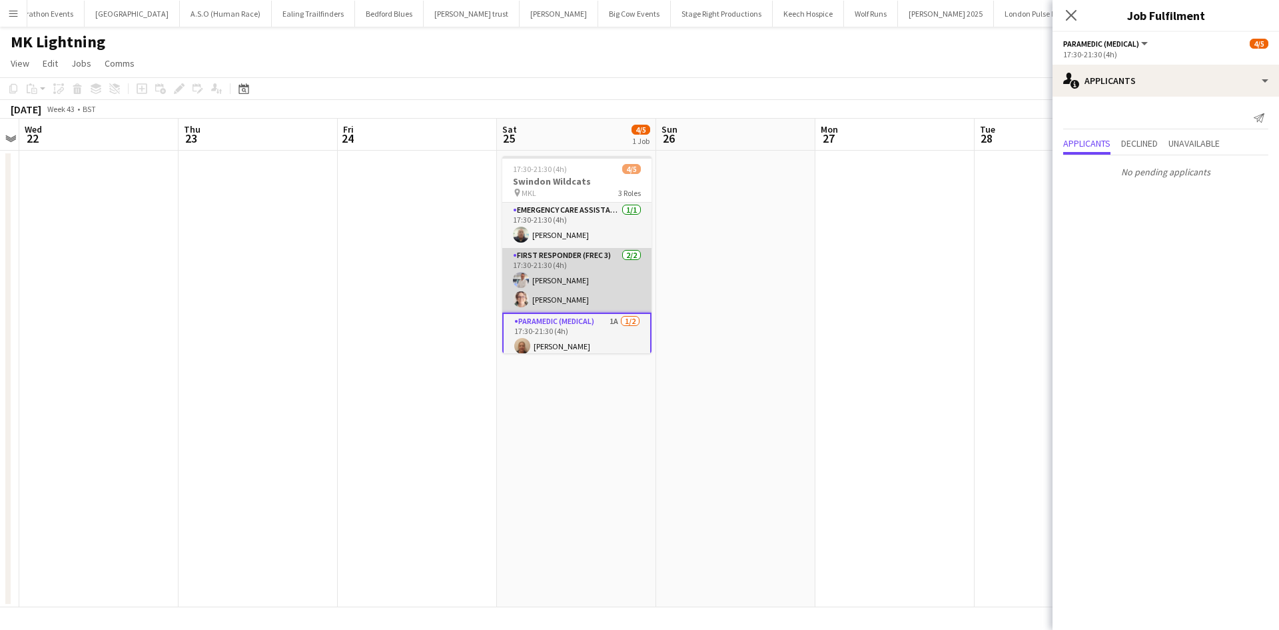
scroll to position [27, 0]
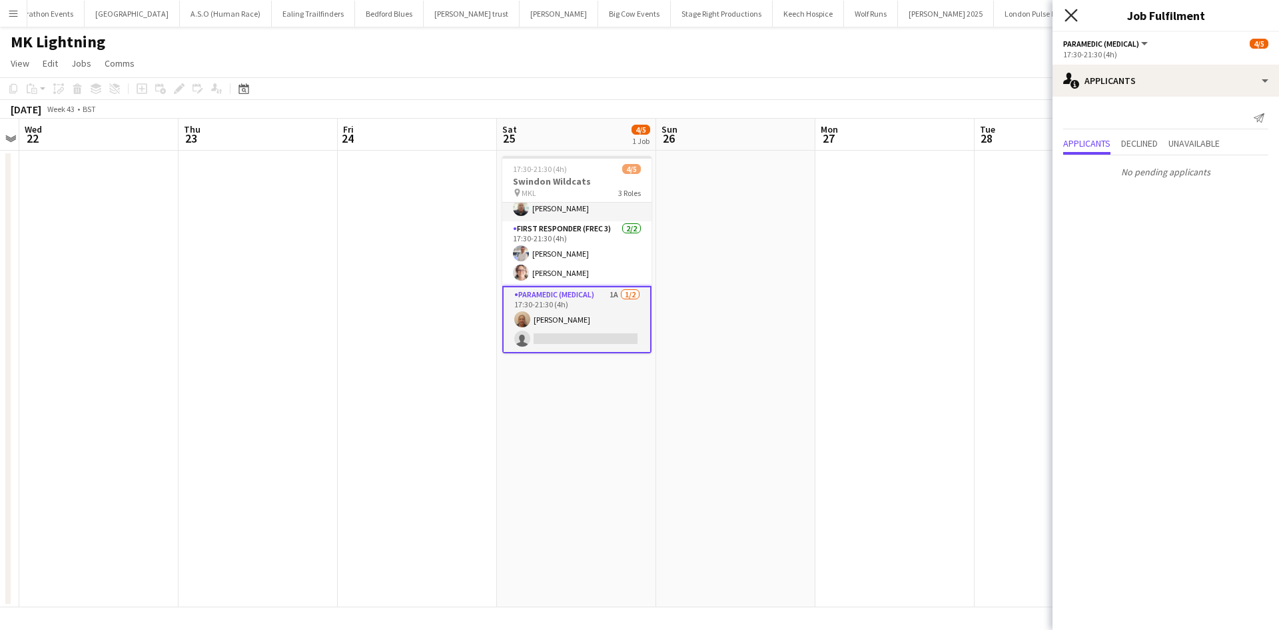
click at [1073, 14] on icon at bounding box center [1071, 15] width 13 height 13
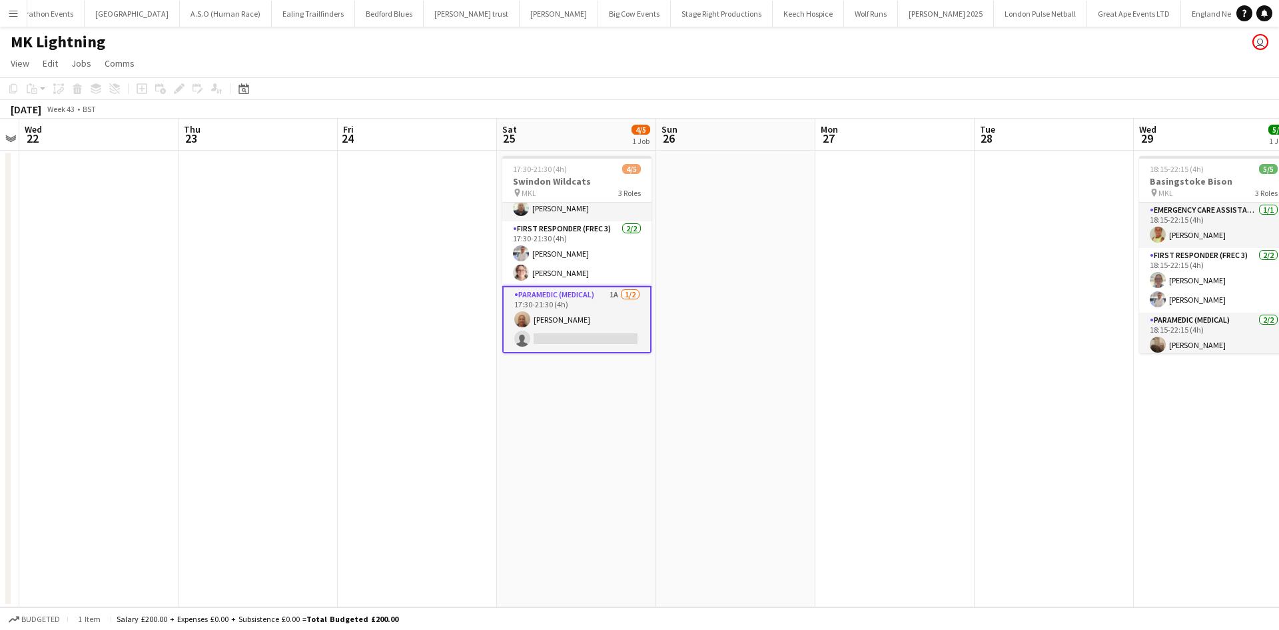
click at [578, 340] on app-card-role "Paramedic (Medical) 1A 1/2 17:30-21:30 (4h) Leanne Bleasdale single-neutral-act…" at bounding box center [576, 319] width 149 height 67
drag, startPoint x: 607, startPoint y: 340, endPoint x: 832, endPoint y: 266, distance: 237.0
click at [606, 340] on app-card-role "Paramedic (Medical) 1A 1/2 17:30-21:30 (4h) Leanne Bleasdale single-neutral-act…" at bounding box center [576, 320] width 149 height 65
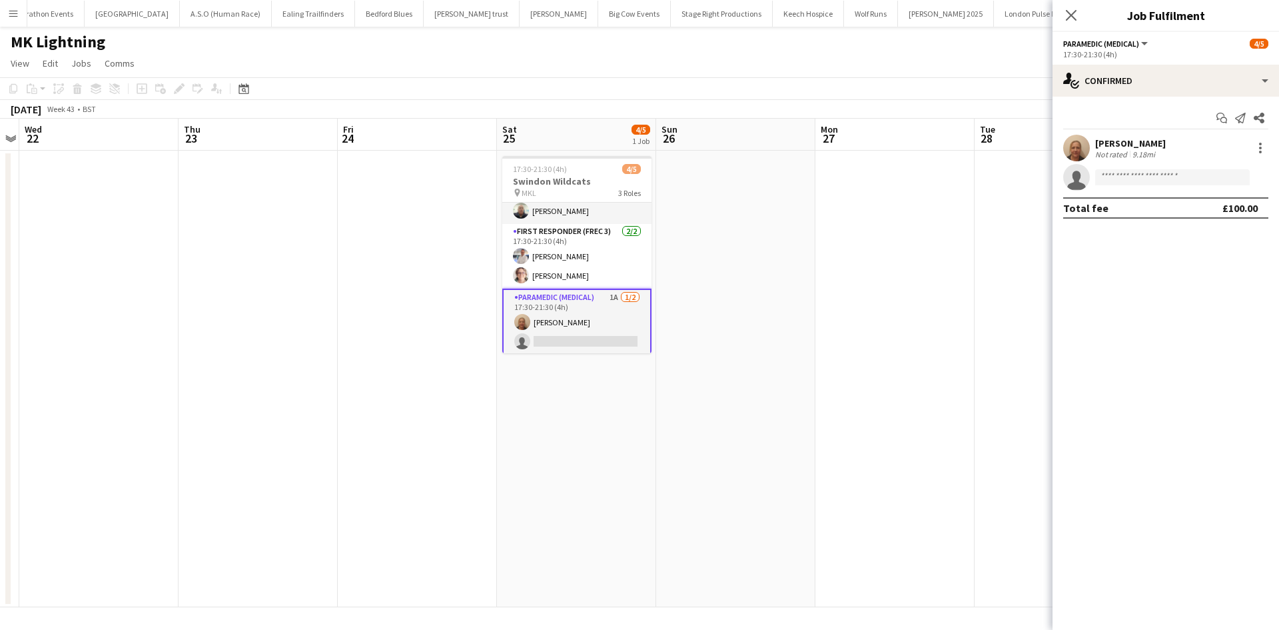
scroll to position [27, 0]
click at [1145, 179] on input at bounding box center [1172, 177] width 155 height 16
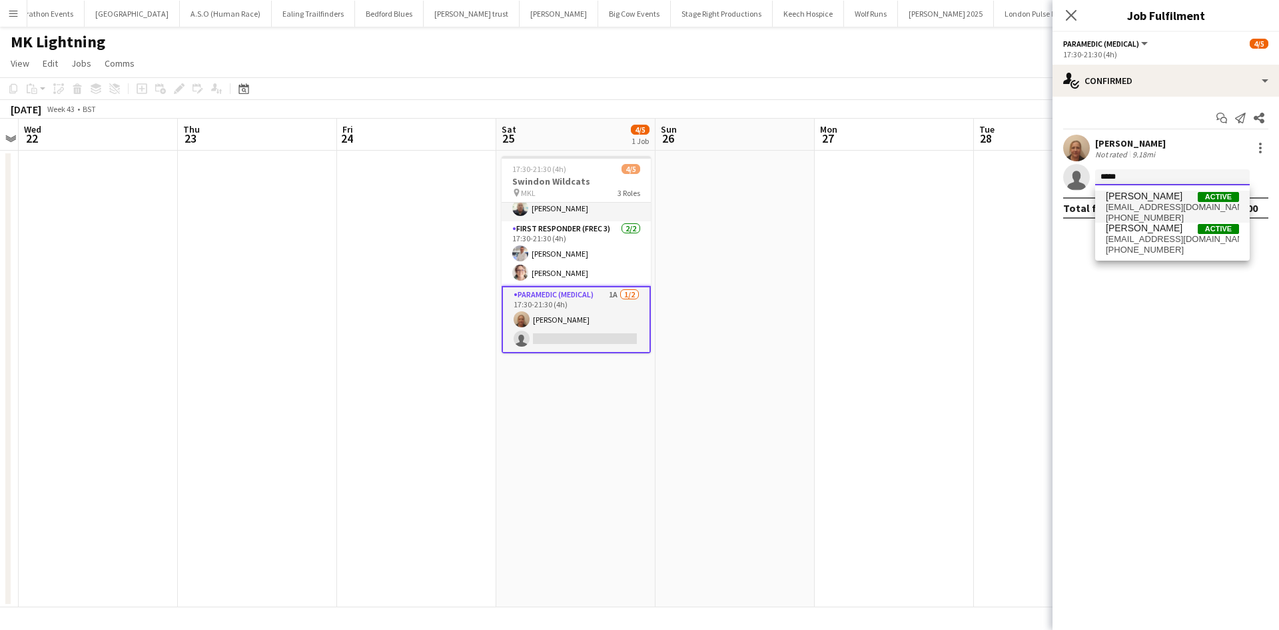
type input "*****"
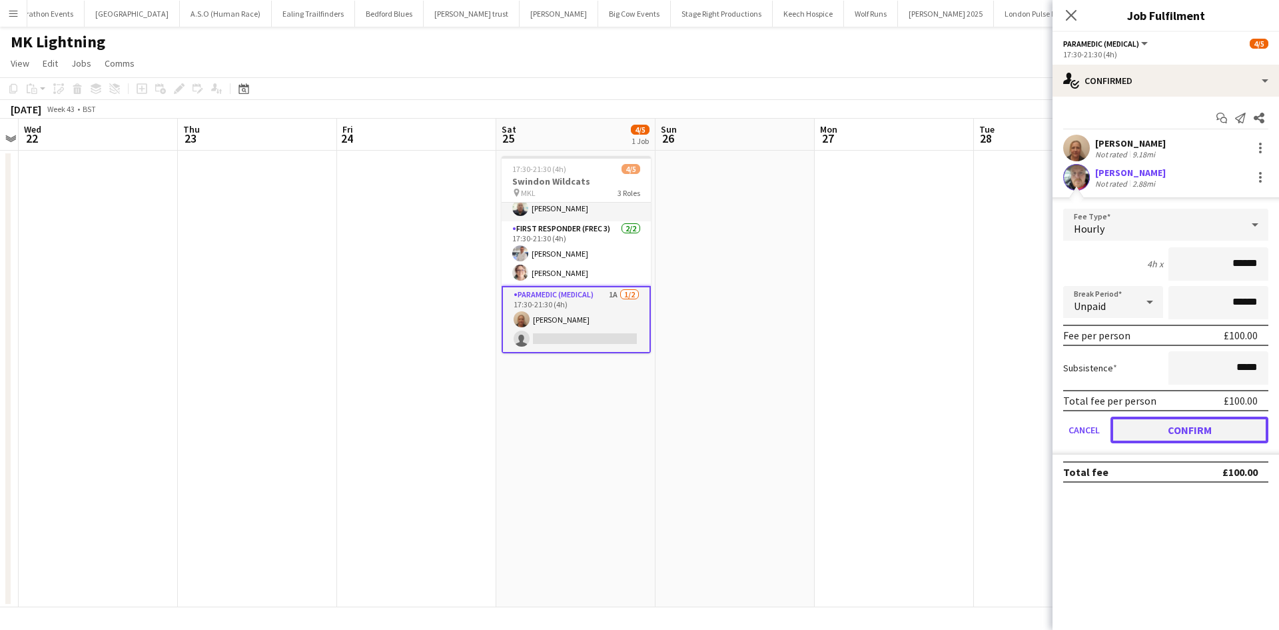
click at [1150, 434] on button "Confirm" at bounding box center [1190, 429] width 158 height 27
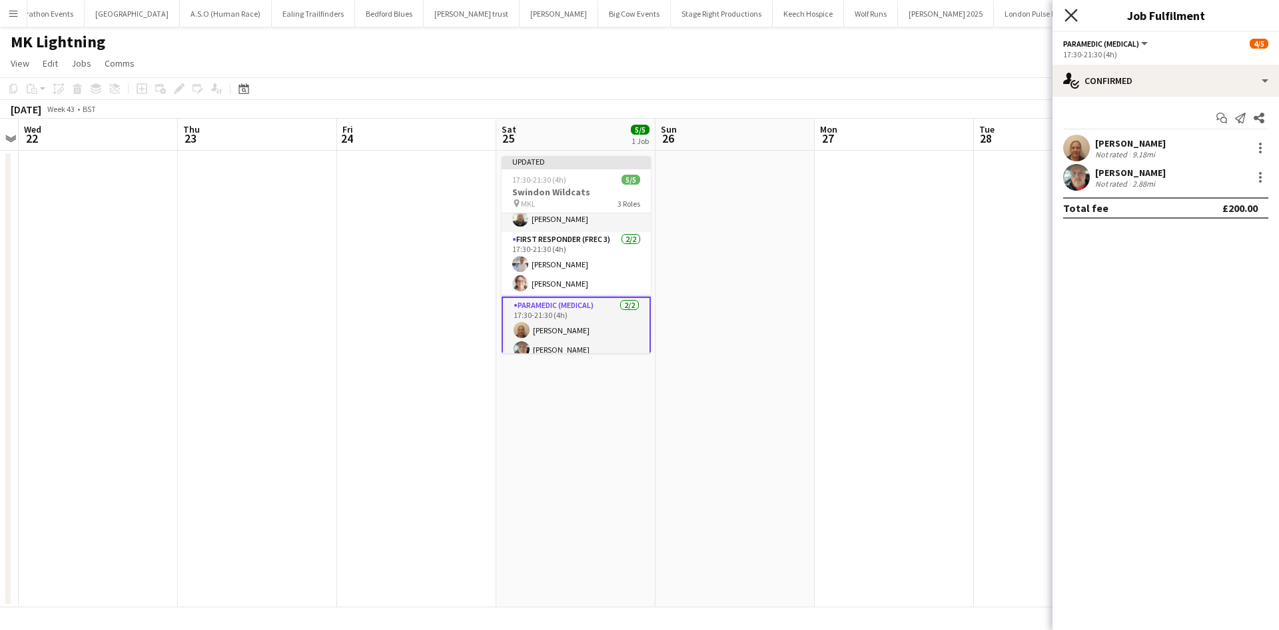
click at [1067, 10] on icon at bounding box center [1071, 15] width 13 height 13
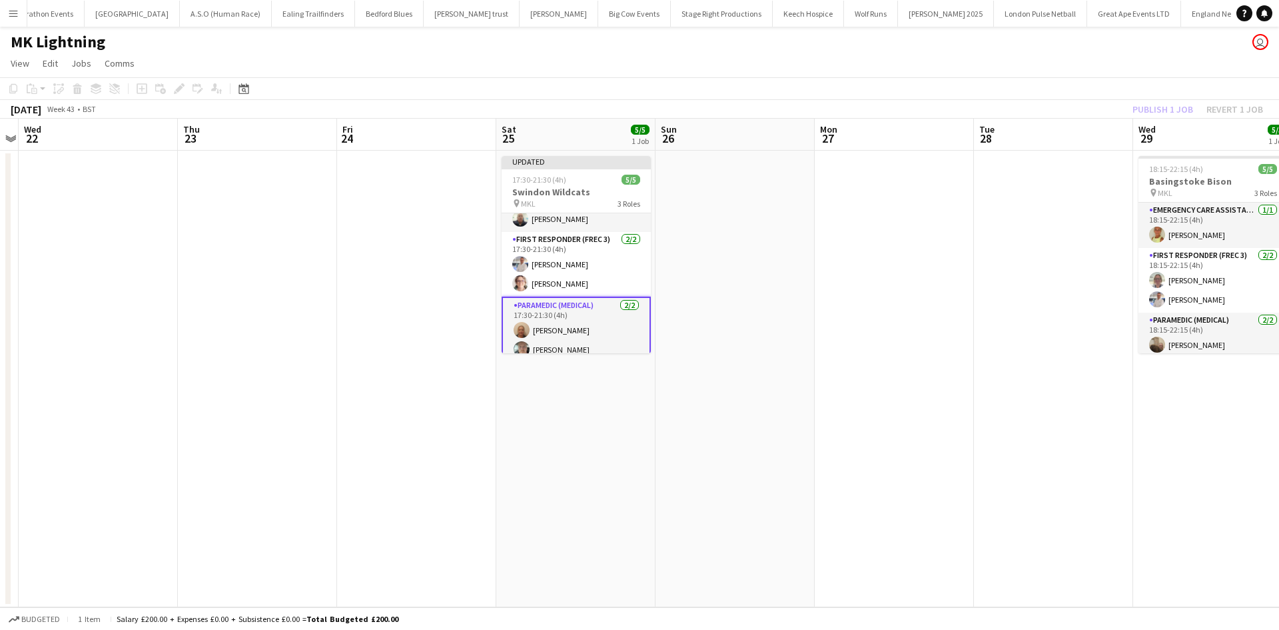
click at [1146, 105] on div "Publish 1 job Revert 1 job" at bounding box center [1198, 109] width 163 height 17
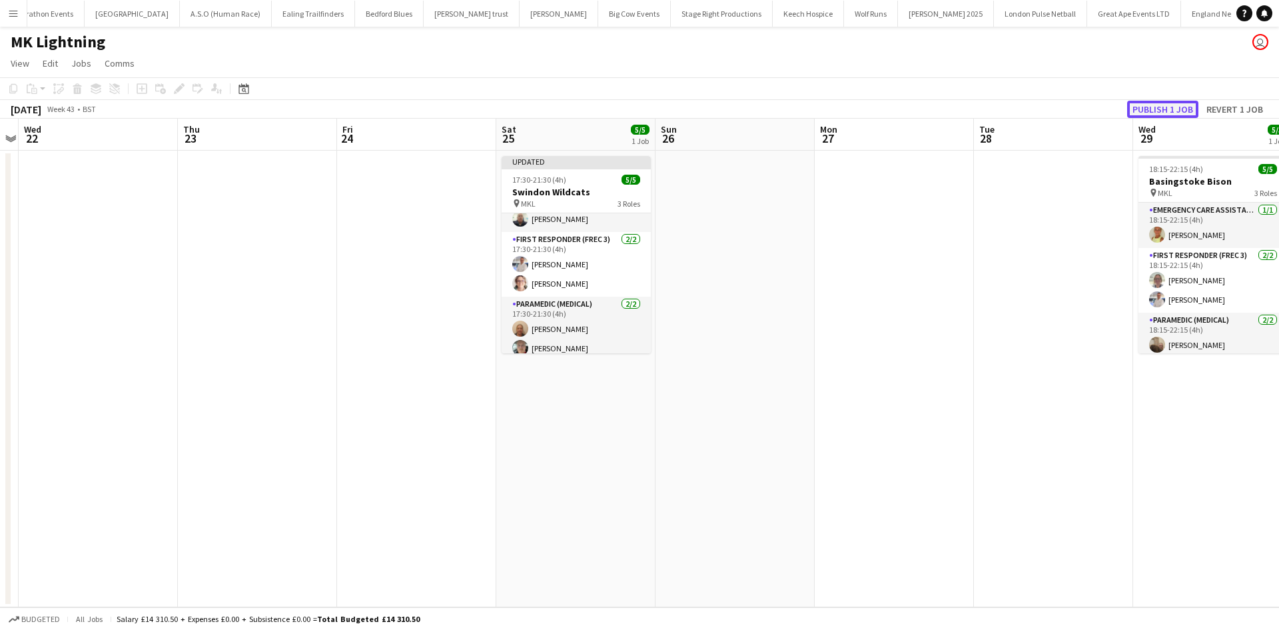
click at [1146, 108] on button "Publish 1 job" at bounding box center [1162, 109] width 71 height 17
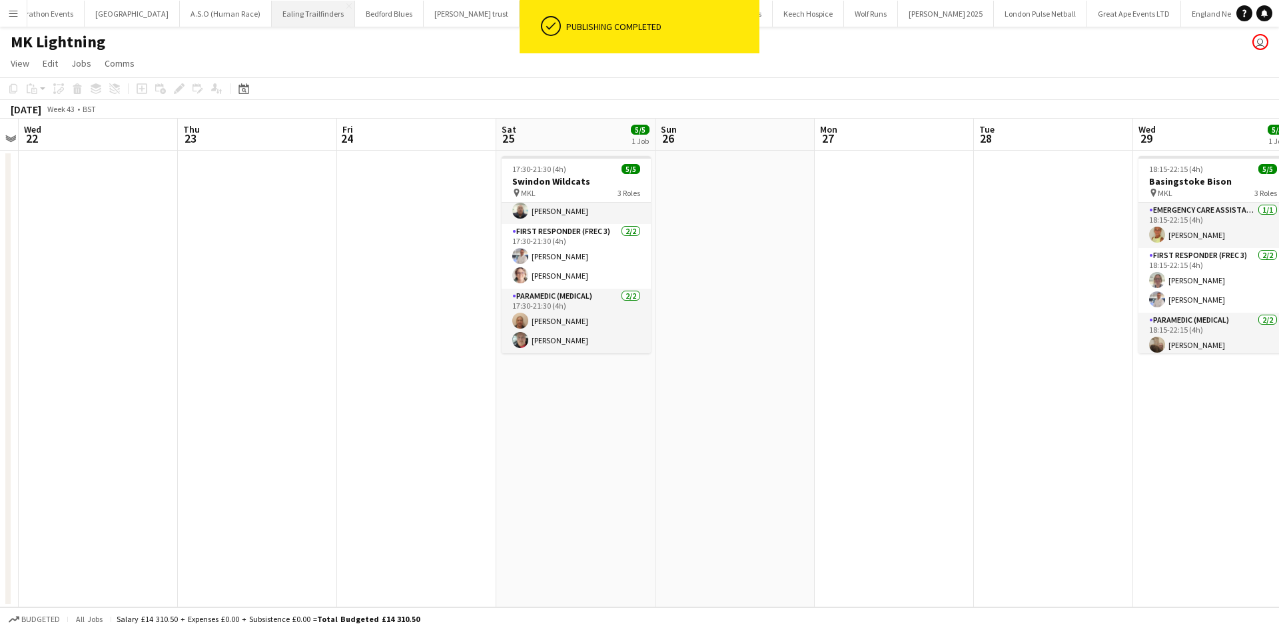
scroll to position [24, 0]
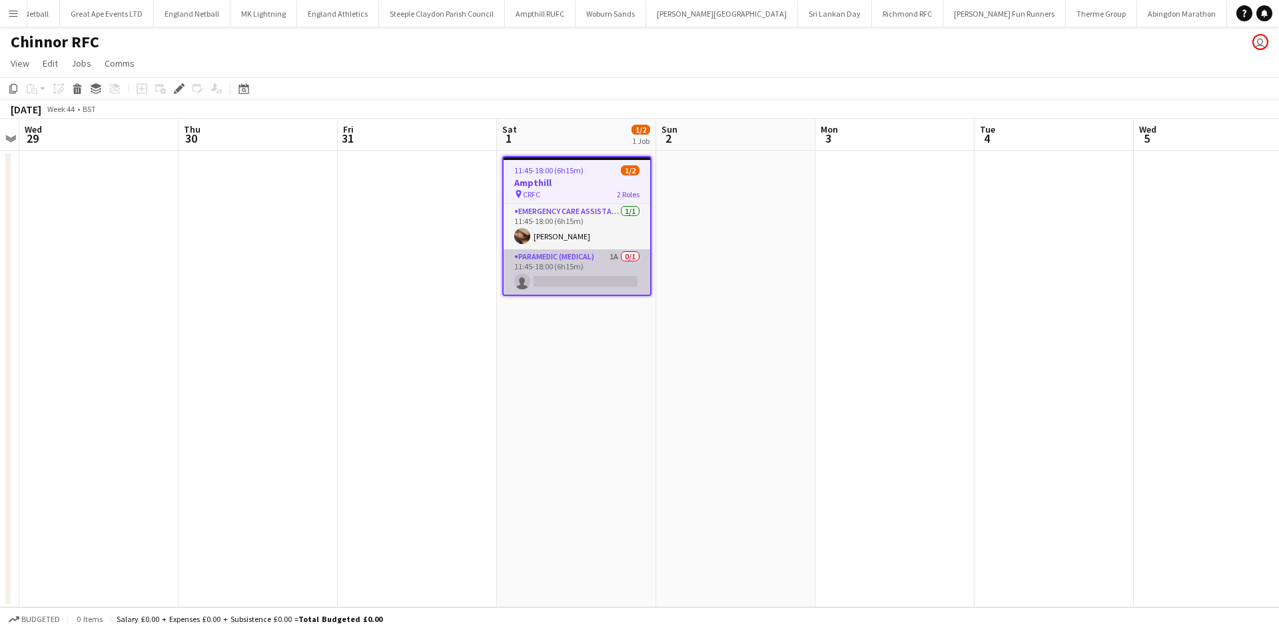
scroll to position [0, 1191]
click at [620, 275] on app-card-role "Paramedic (Medical) 1A 0/1 11:45-18:00 (6h15m) single-neutral-actions" at bounding box center [577, 271] width 147 height 45
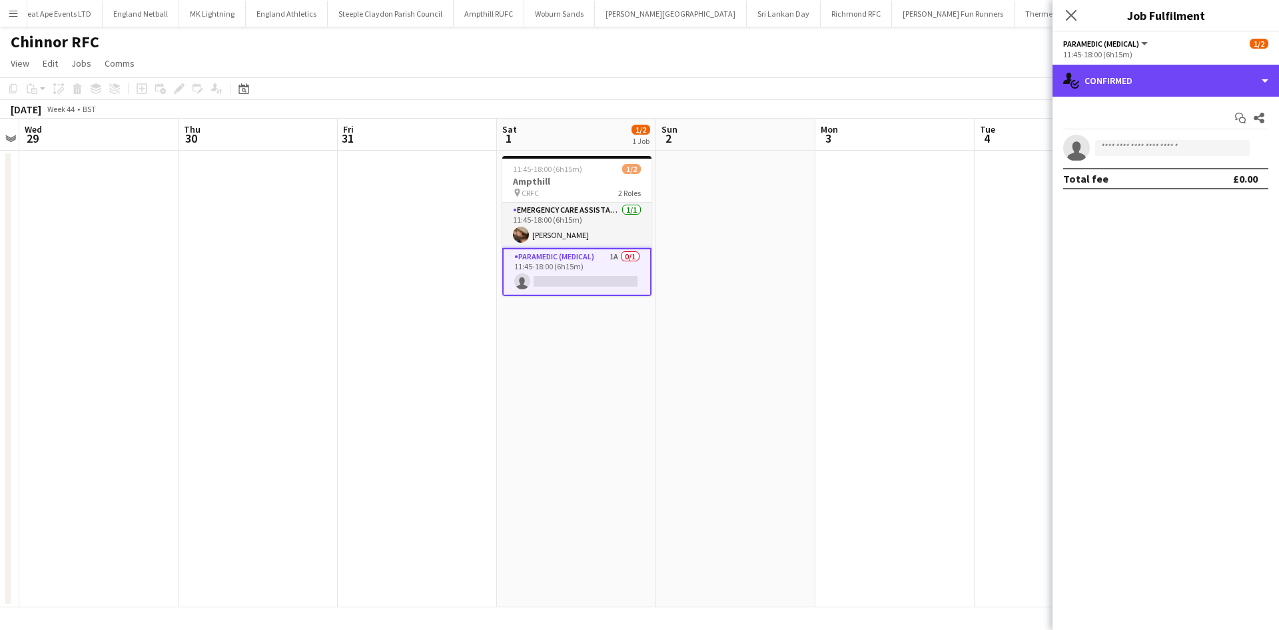
drag, startPoint x: 1176, startPoint y: 80, endPoint x: 1195, endPoint y: 143, distance: 66.2
click at [1177, 79] on div "single-neutral-actions-check-2 Confirmed" at bounding box center [1166, 81] width 227 height 32
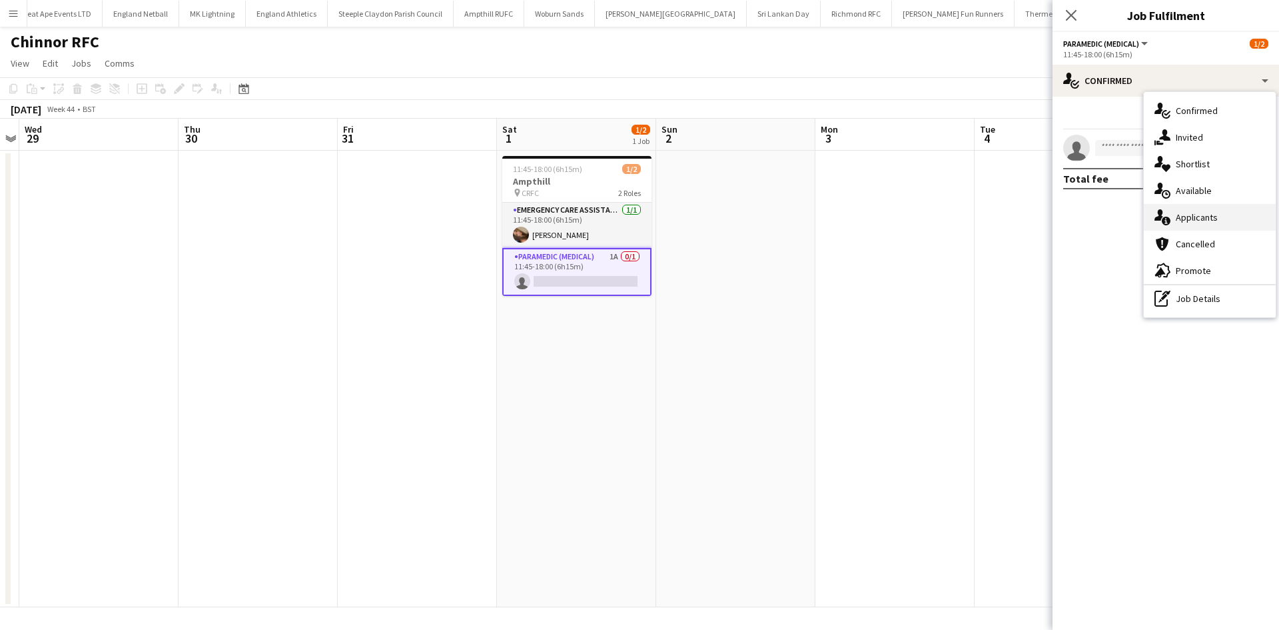
click at [1207, 217] on span "Applicants" at bounding box center [1197, 217] width 42 height 12
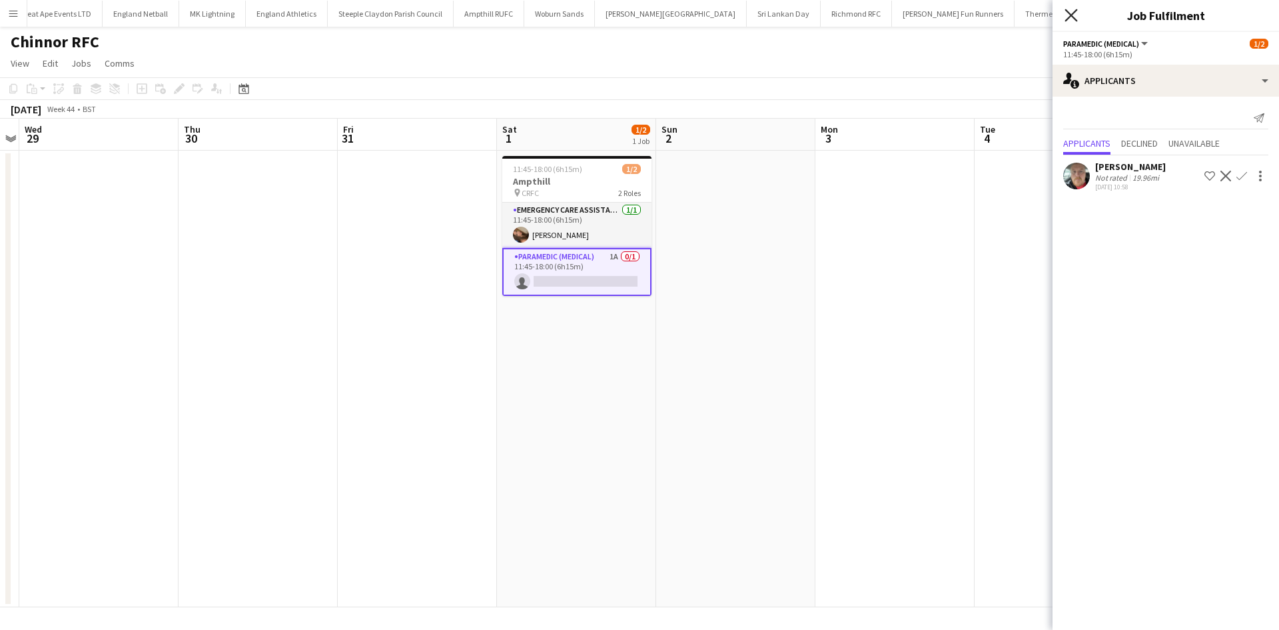
click at [1069, 17] on icon at bounding box center [1071, 15] width 13 height 13
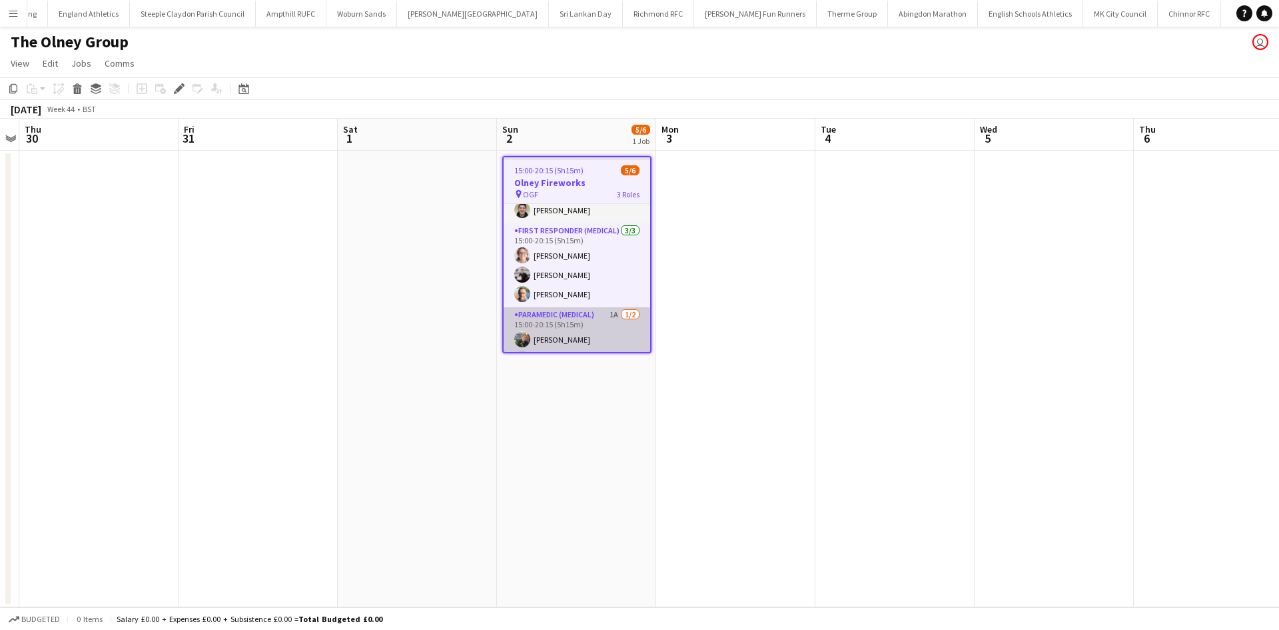
scroll to position [0, 1394]
click at [587, 298] on app-card-role "Paramedic (Medical) 1A [DATE] 15:00-20:15 (5h15m) [PERSON_NAME] single-neutral-…" at bounding box center [577, 319] width 147 height 65
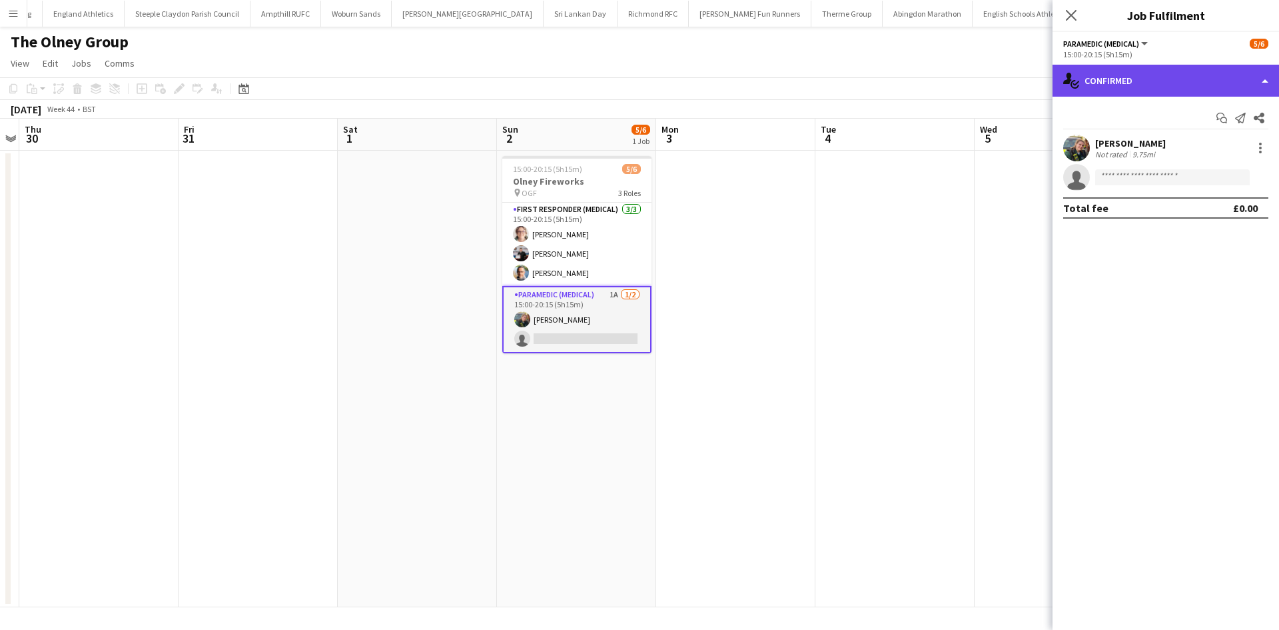
click at [1153, 81] on div "single-neutral-actions-check-2 Confirmed" at bounding box center [1166, 81] width 227 height 32
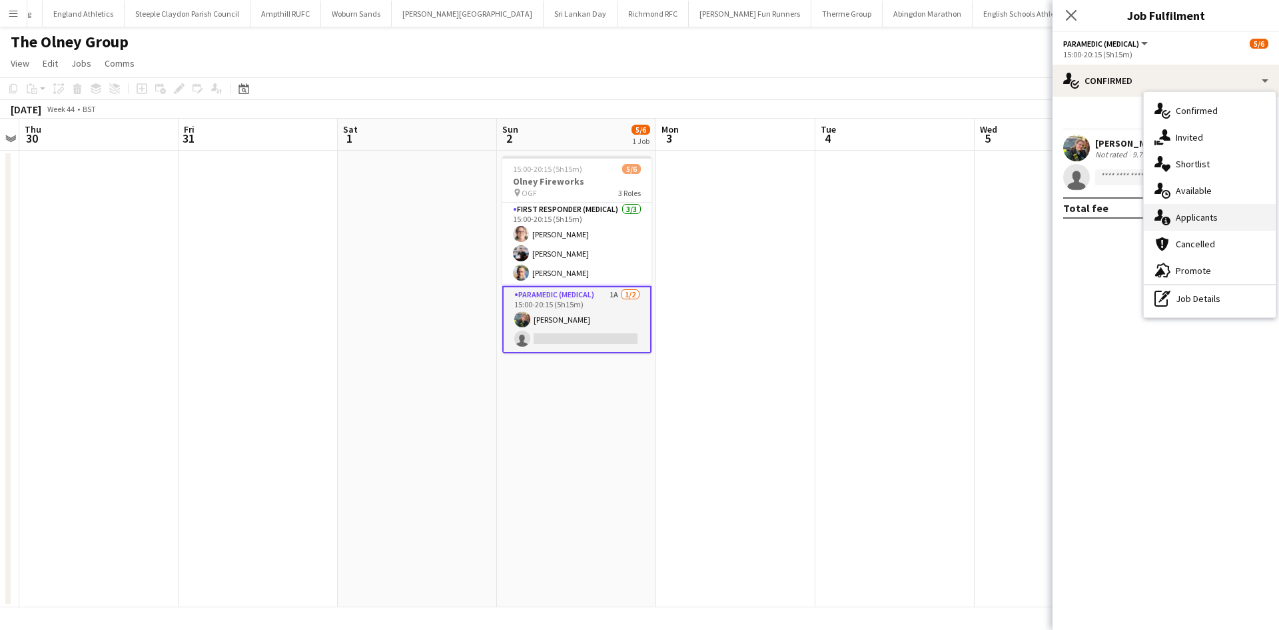
click at [1217, 223] on span "Applicants" at bounding box center [1197, 217] width 42 height 12
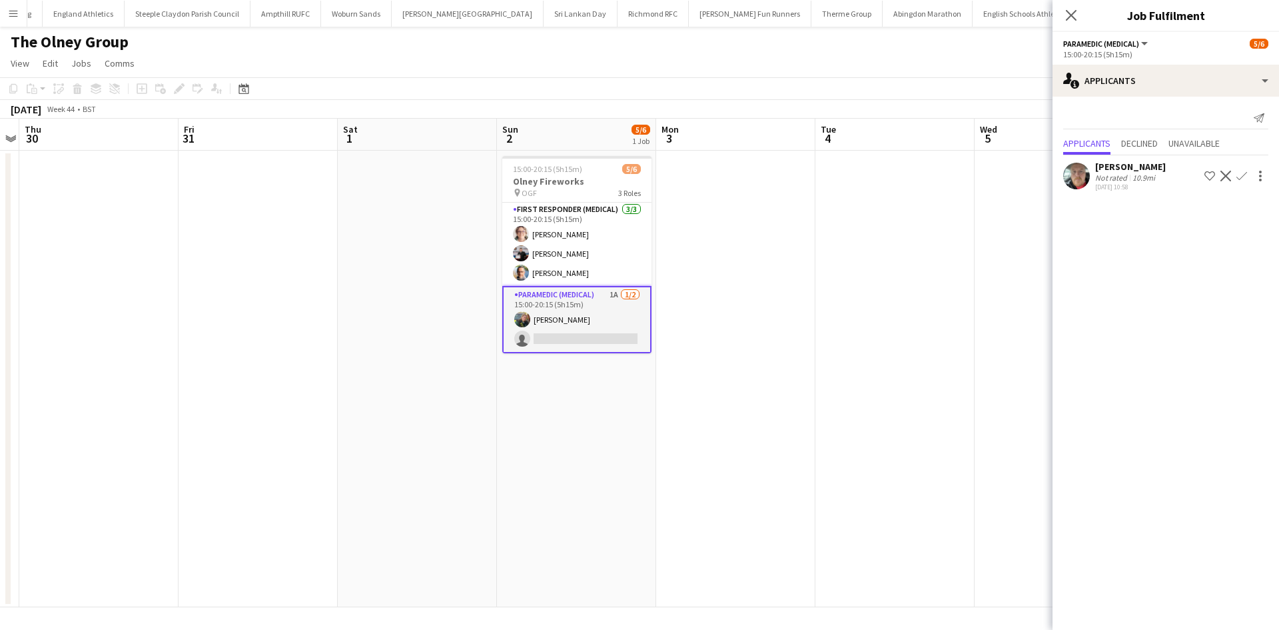
click at [1243, 175] on app-icon "Confirm" at bounding box center [1242, 176] width 11 height 11
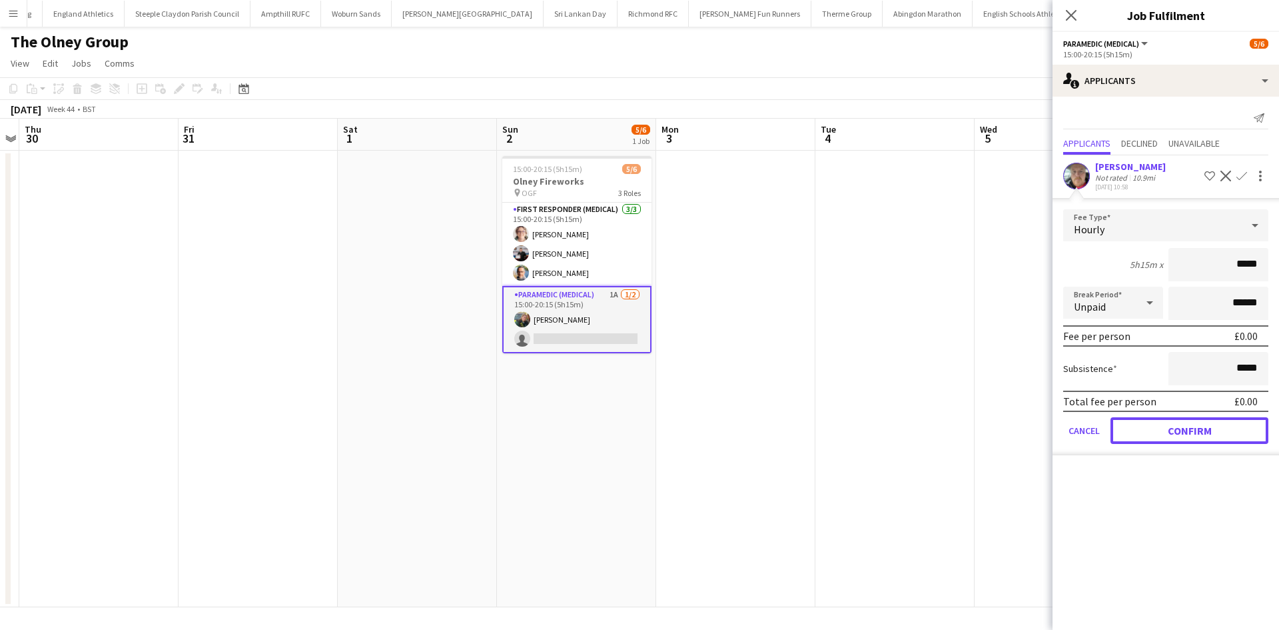
click at [1170, 428] on button "Confirm" at bounding box center [1190, 430] width 158 height 27
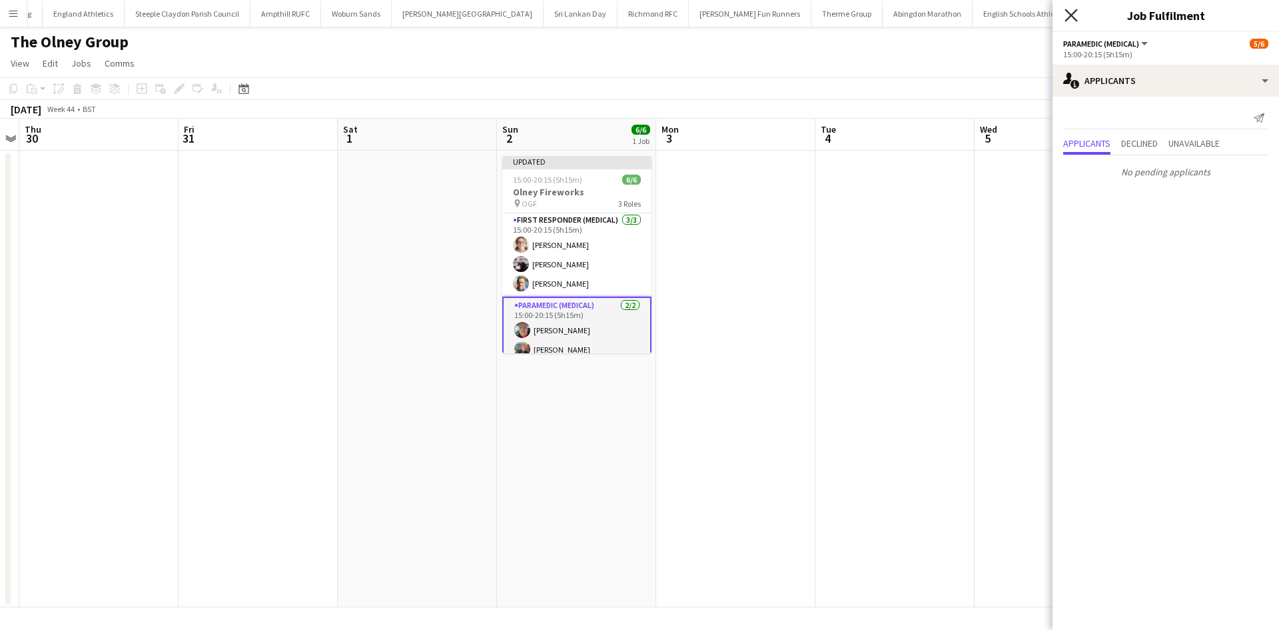
click at [1068, 15] on icon "Close pop-in" at bounding box center [1071, 15] width 13 height 13
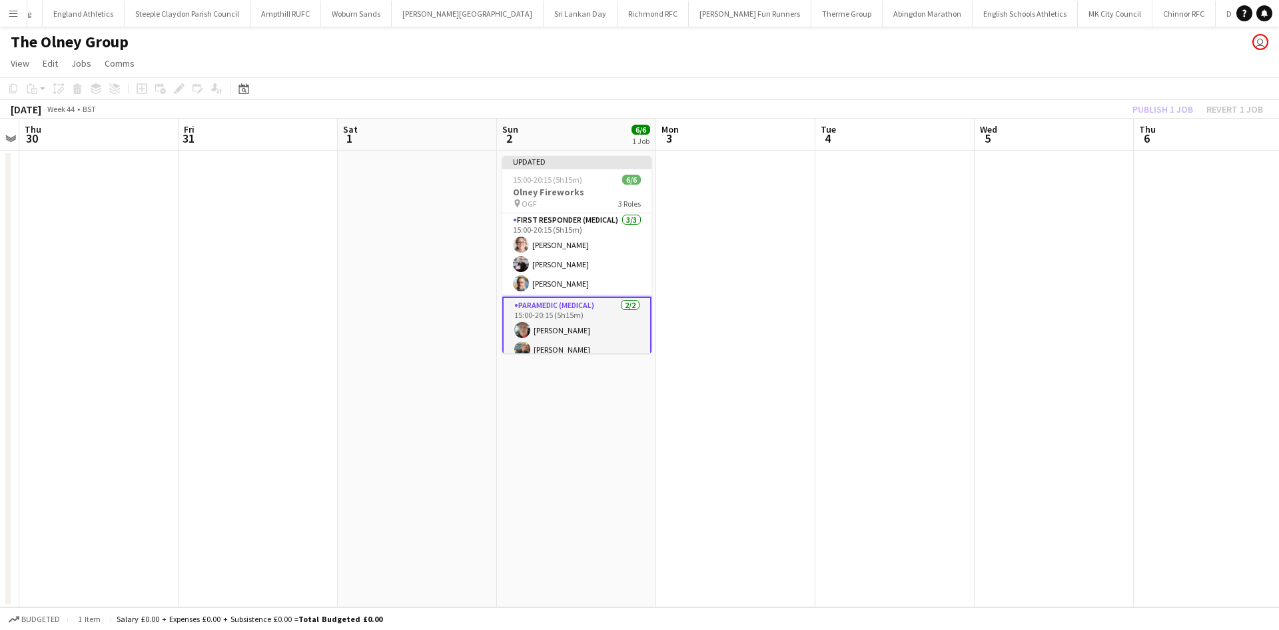
click at [1157, 108] on div "Publish 1 job Revert 1 job" at bounding box center [1198, 109] width 163 height 17
click at [1158, 111] on button "Publish 1 job" at bounding box center [1162, 109] width 71 height 17
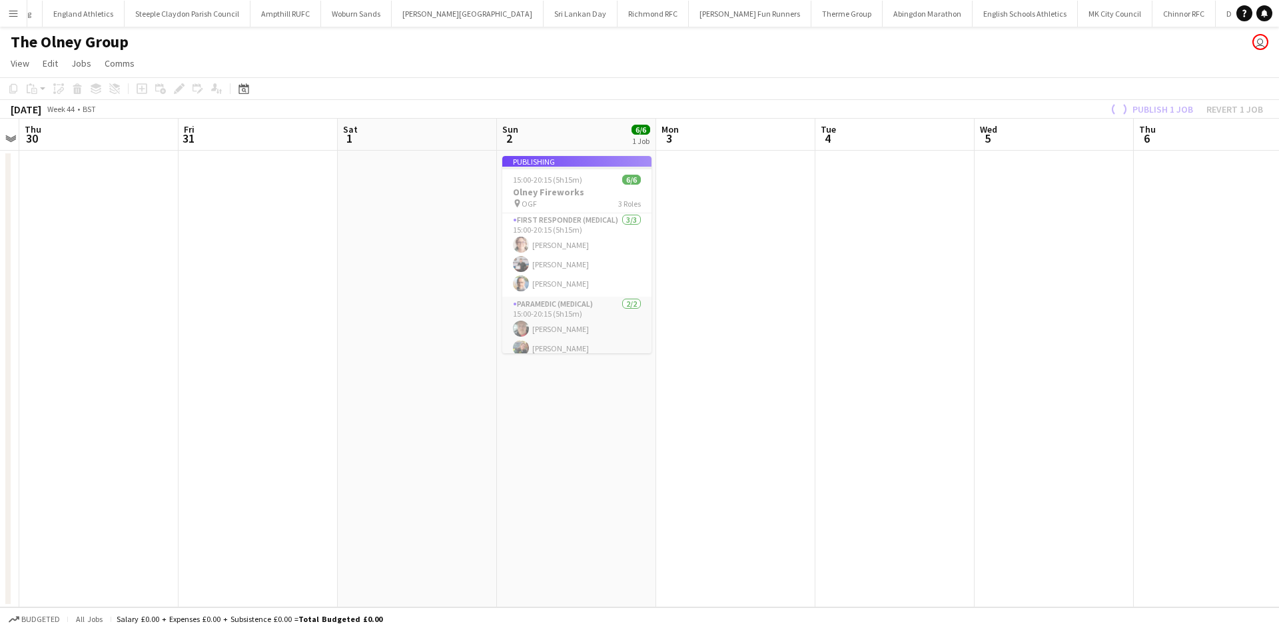
scroll to position [43, 0]
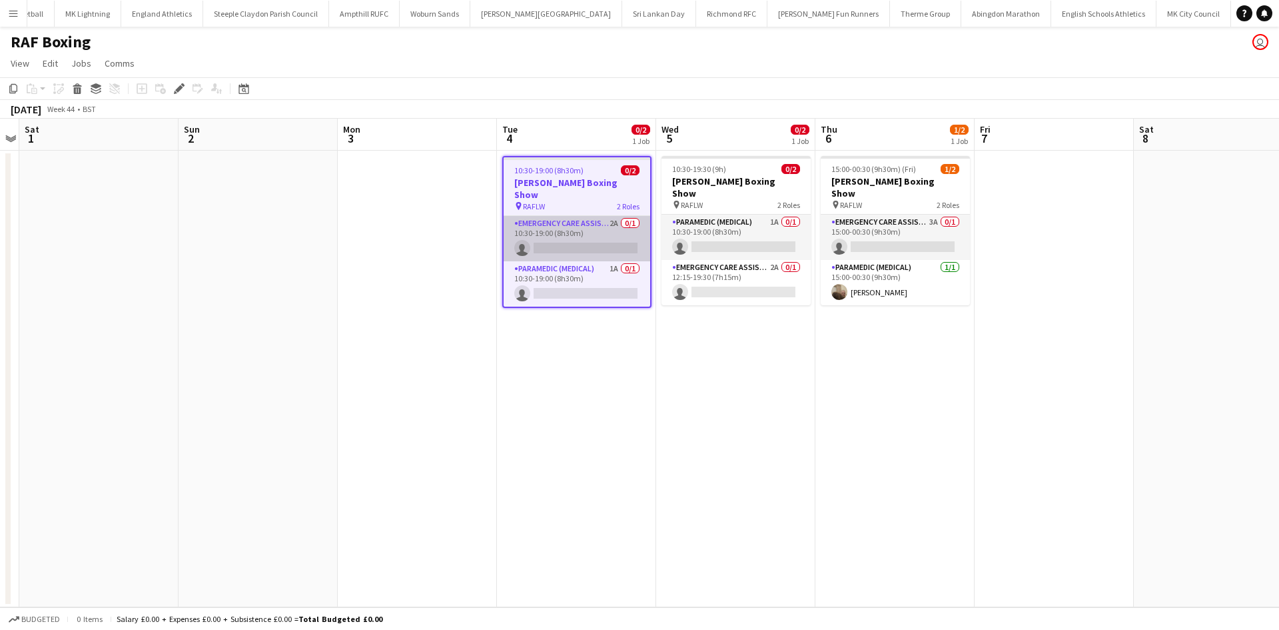
scroll to position [0, 1316]
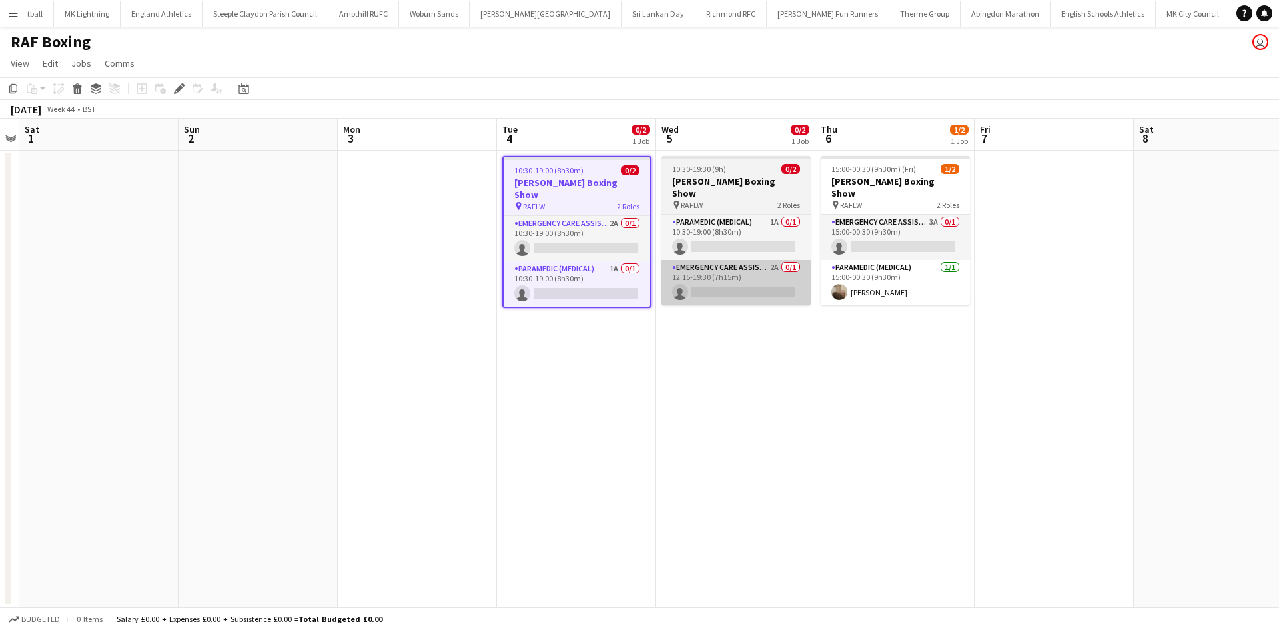
drag, startPoint x: 594, startPoint y: 261, endPoint x: 669, endPoint y: 260, distance: 74.6
click at [594, 261] on app-card-role "Paramedic (Medical) 1A 0/1 10:30-19:00 (8h30m) single-neutral-actions" at bounding box center [577, 283] width 147 height 45
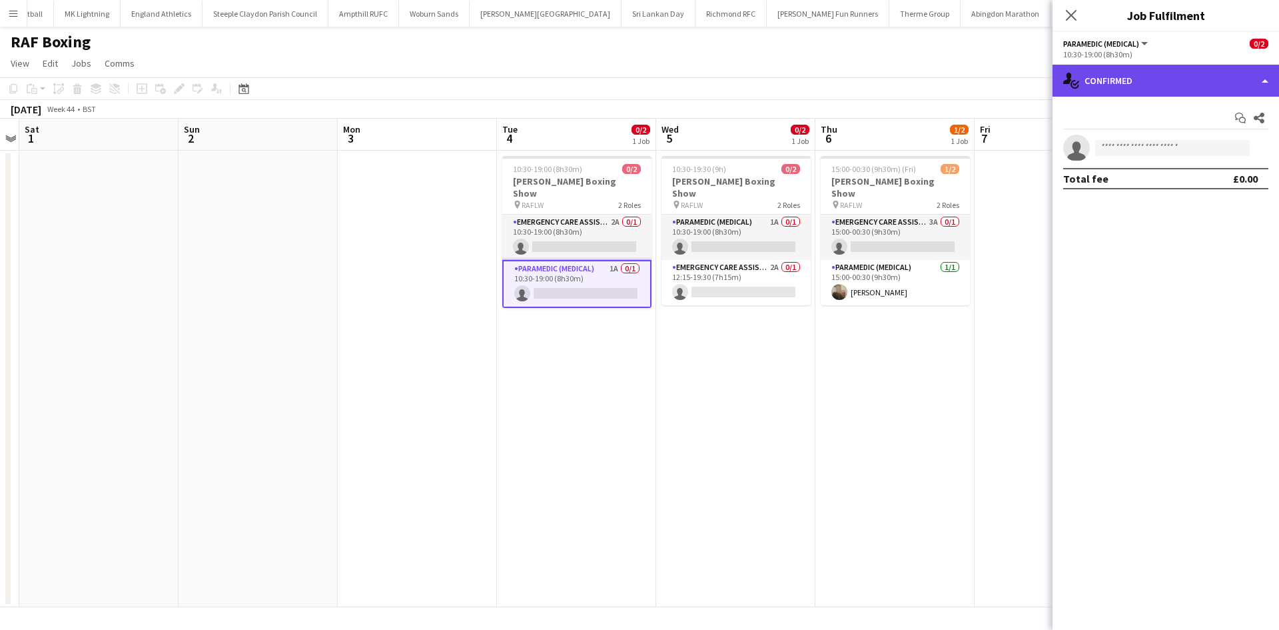
click at [1145, 87] on div "single-neutral-actions-check-2 Confirmed" at bounding box center [1166, 81] width 227 height 32
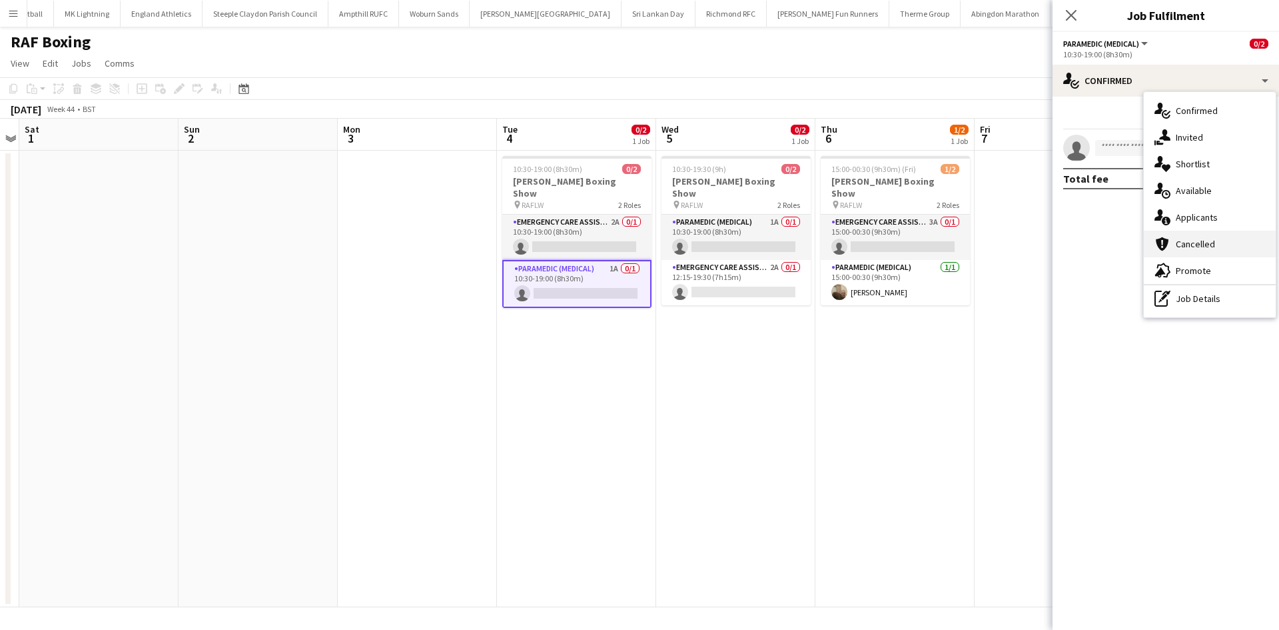
click at [1250, 231] on div "cancellation Cancelled" at bounding box center [1210, 244] width 132 height 27
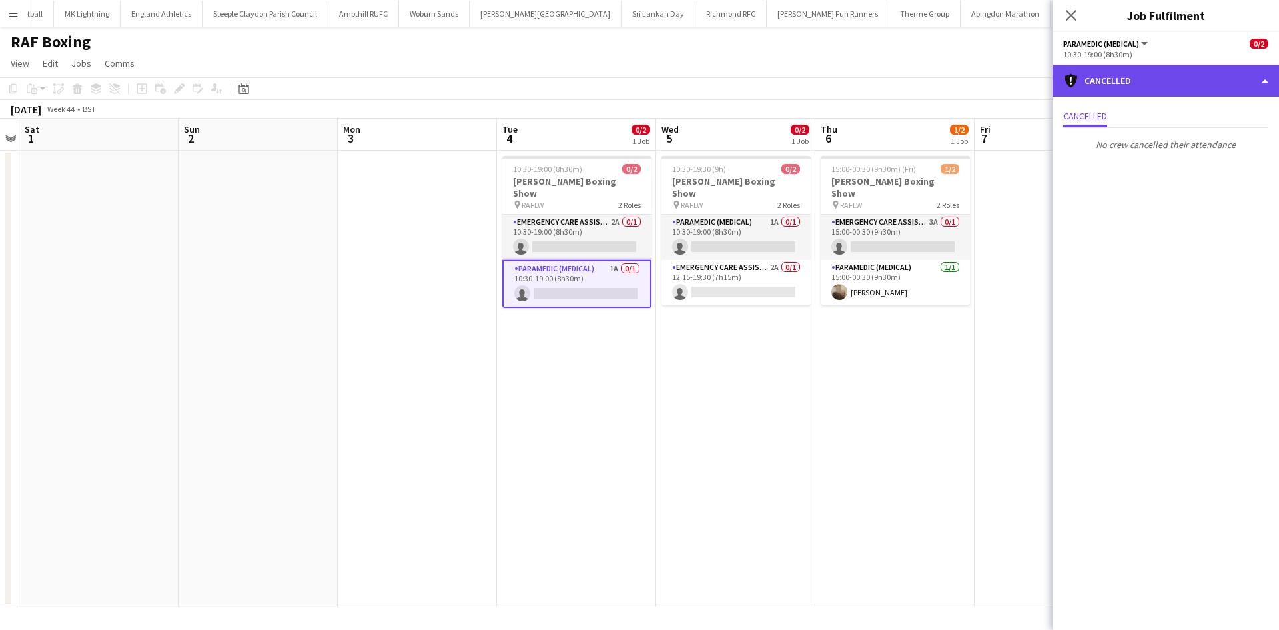
click at [1114, 81] on div "cancellation Cancelled" at bounding box center [1166, 81] width 227 height 32
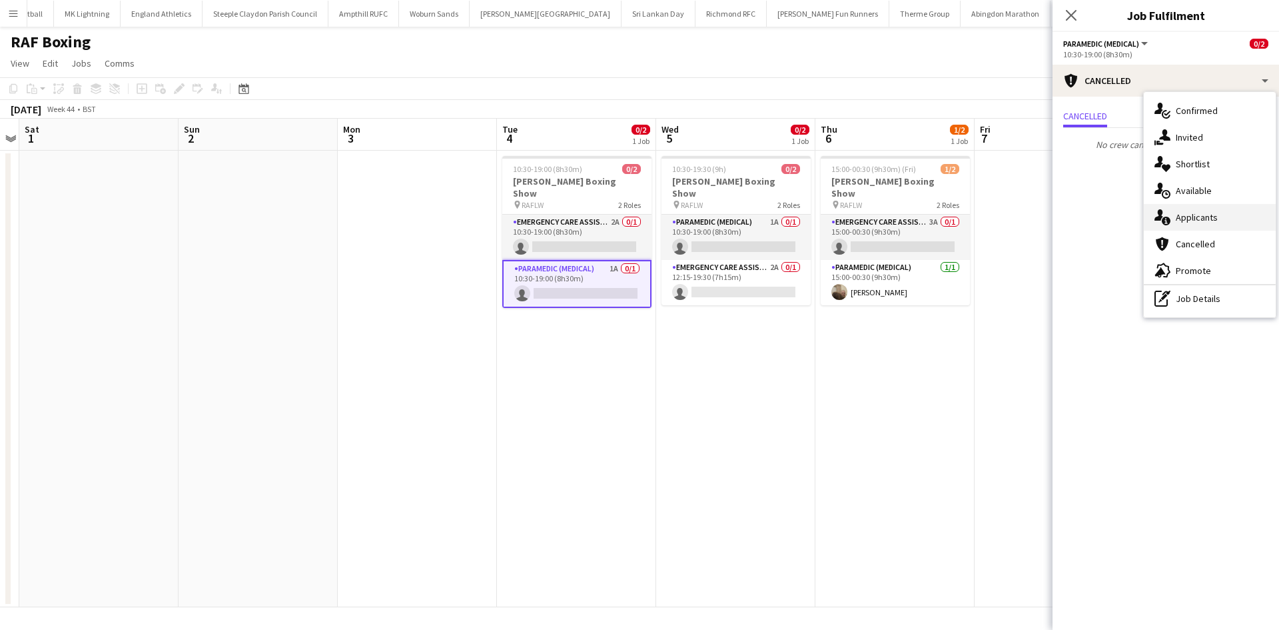
click at [1189, 216] on span "Applicants" at bounding box center [1197, 217] width 42 height 12
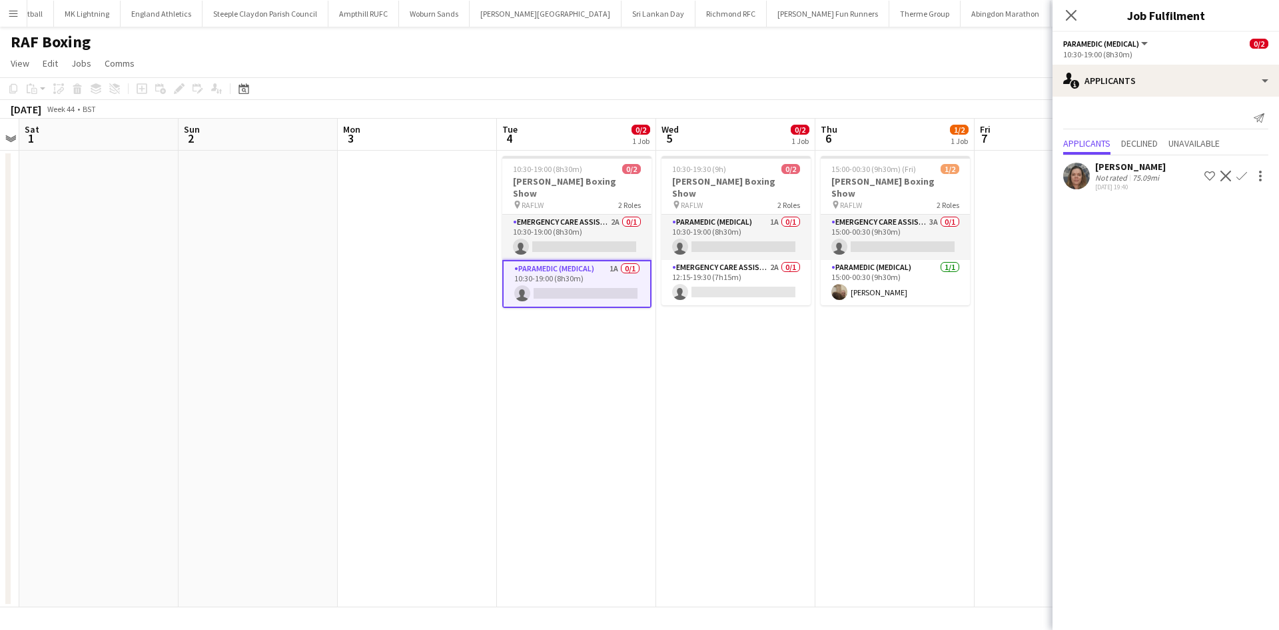
click at [1240, 176] on app-icon "Confirm" at bounding box center [1242, 176] width 11 height 11
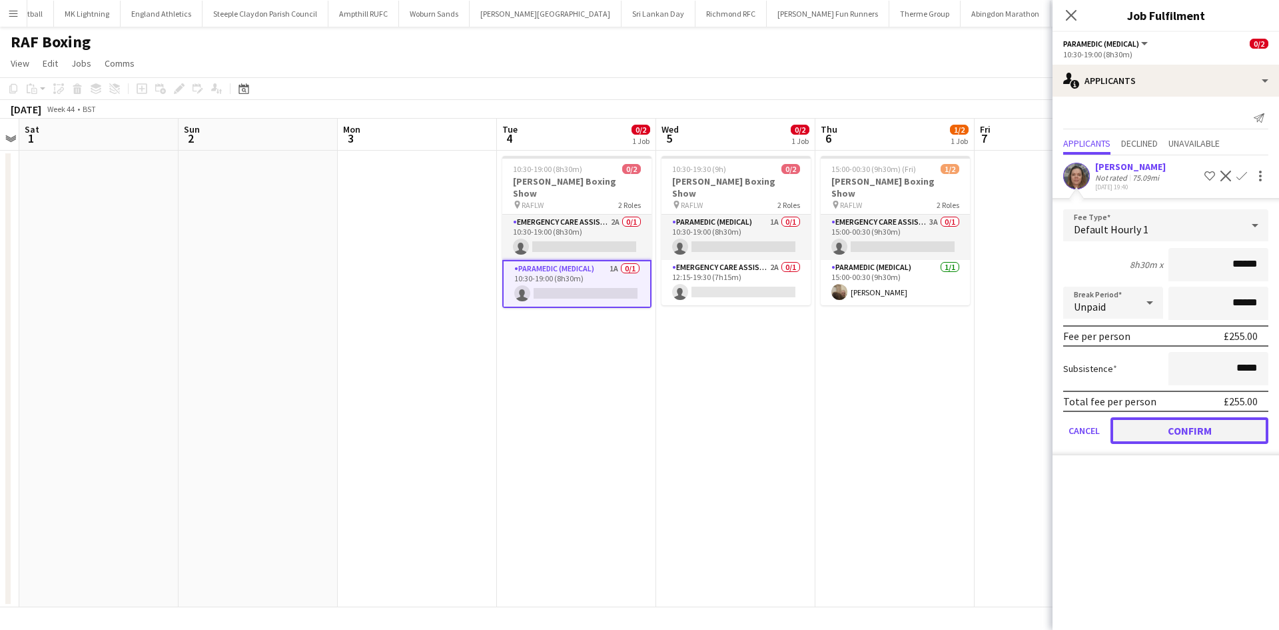
click at [1197, 427] on button "Confirm" at bounding box center [1190, 430] width 158 height 27
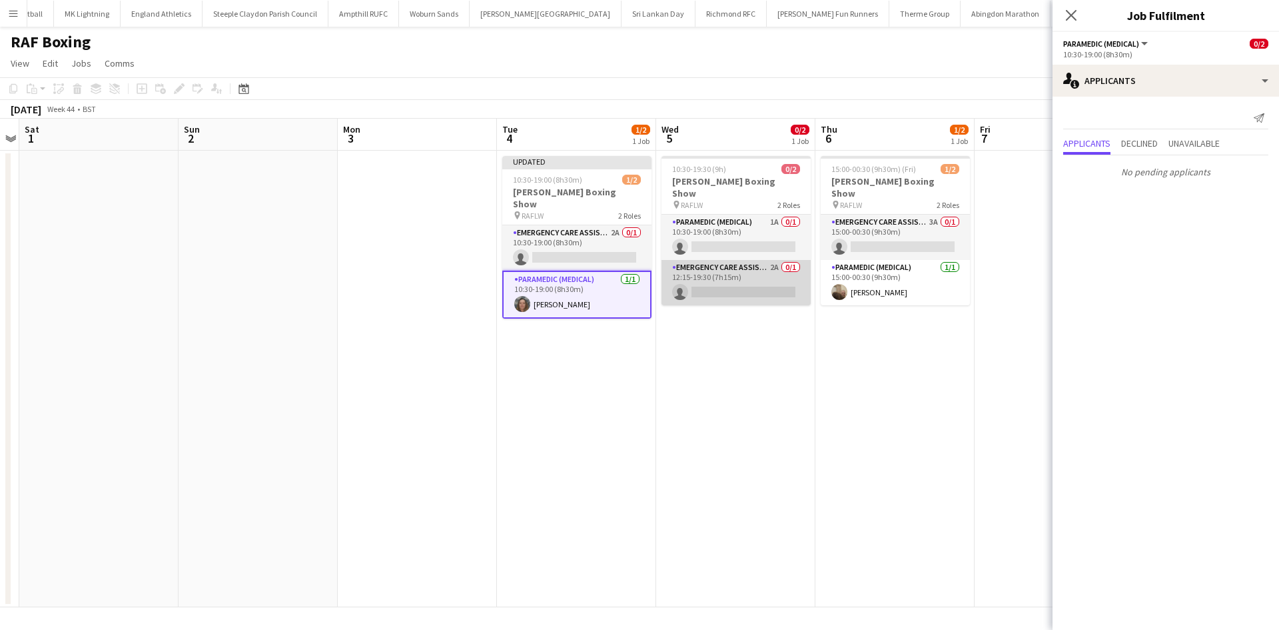
click at [766, 263] on app-card-role "Emergency Care Assistant (Medical) 2A 0/1 12:15-19:30 (7h15m) single-neutral-ac…" at bounding box center [736, 282] width 149 height 45
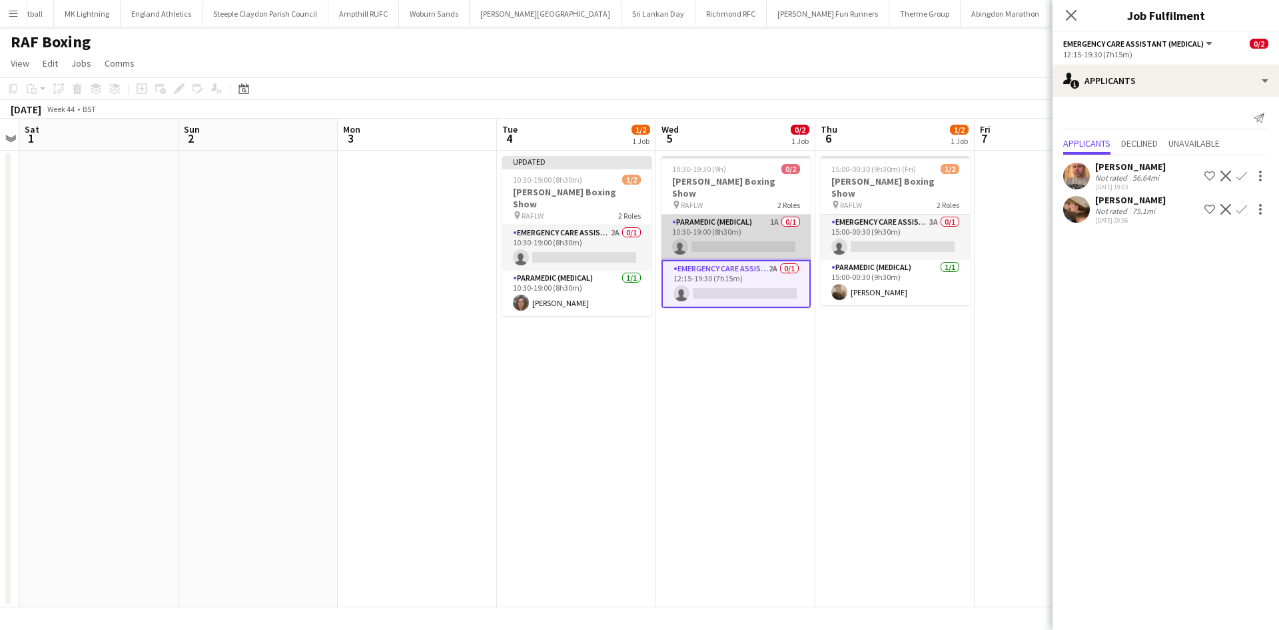
click at [742, 229] on app-card-role "Paramedic (Medical) 1A 0/1 10:30-19:00 (8h30m) single-neutral-actions" at bounding box center [736, 237] width 149 height 45
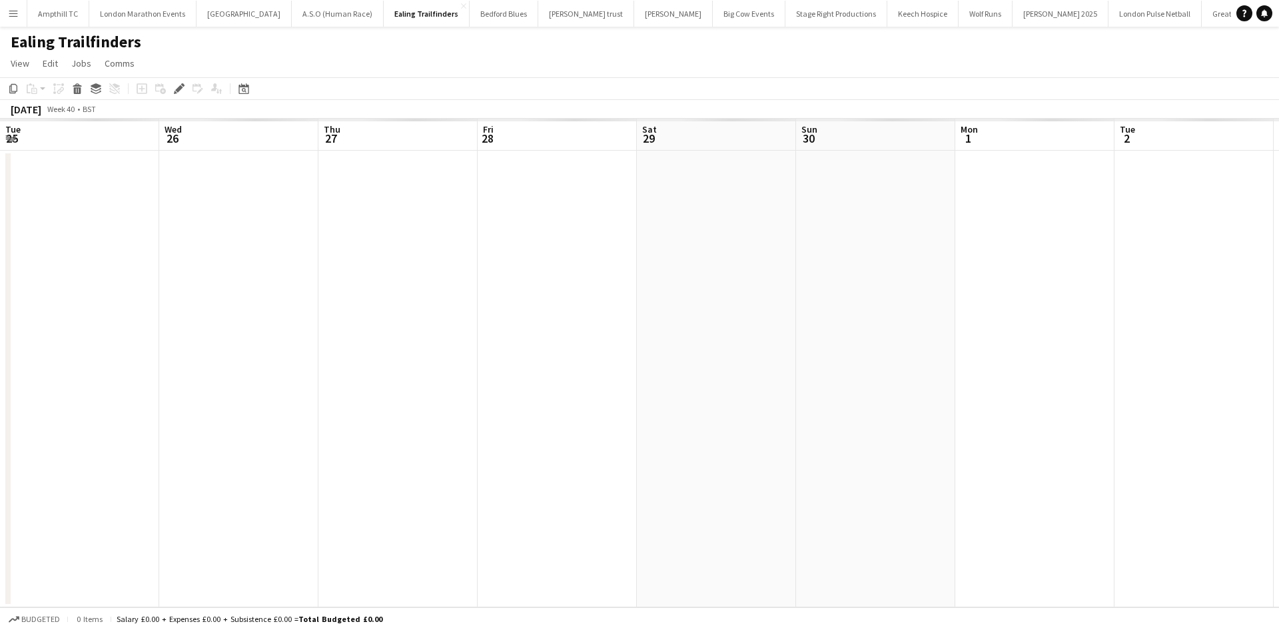
scroll to position [0, 458]
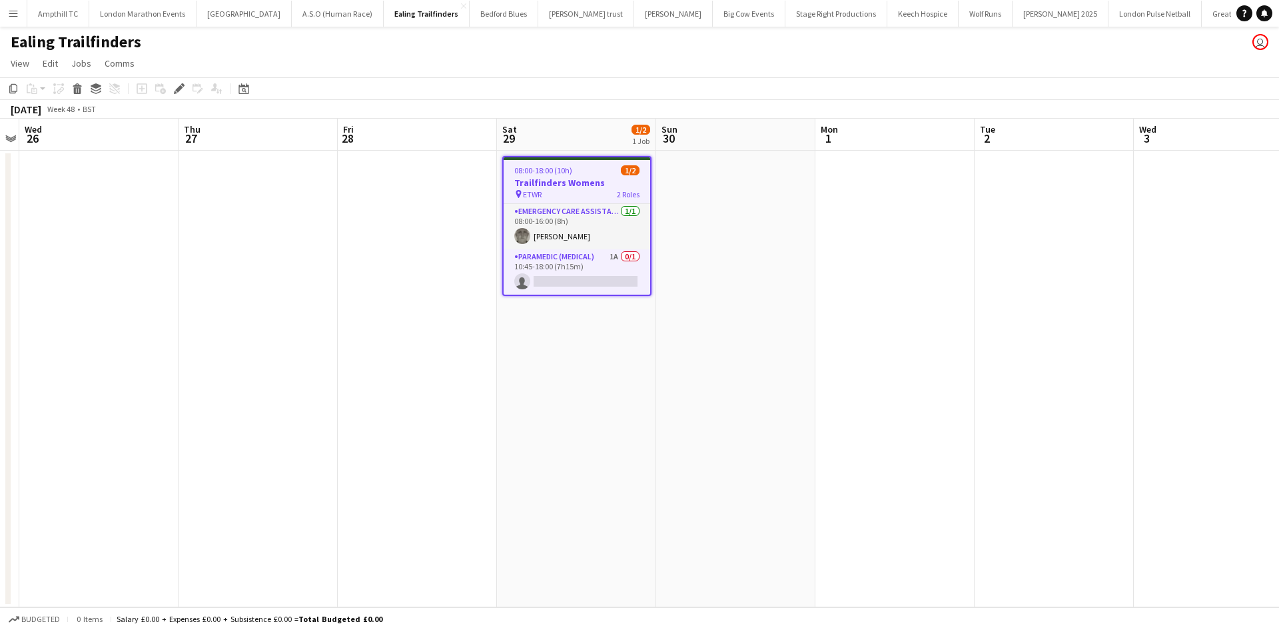
click at [606, 266] on app-card-role "Paramedic (Medical) 1A 0/1 10:45-18:00 (7h15m) single-neutral-actions" at bounding box center [577, 271] width 147 height 45
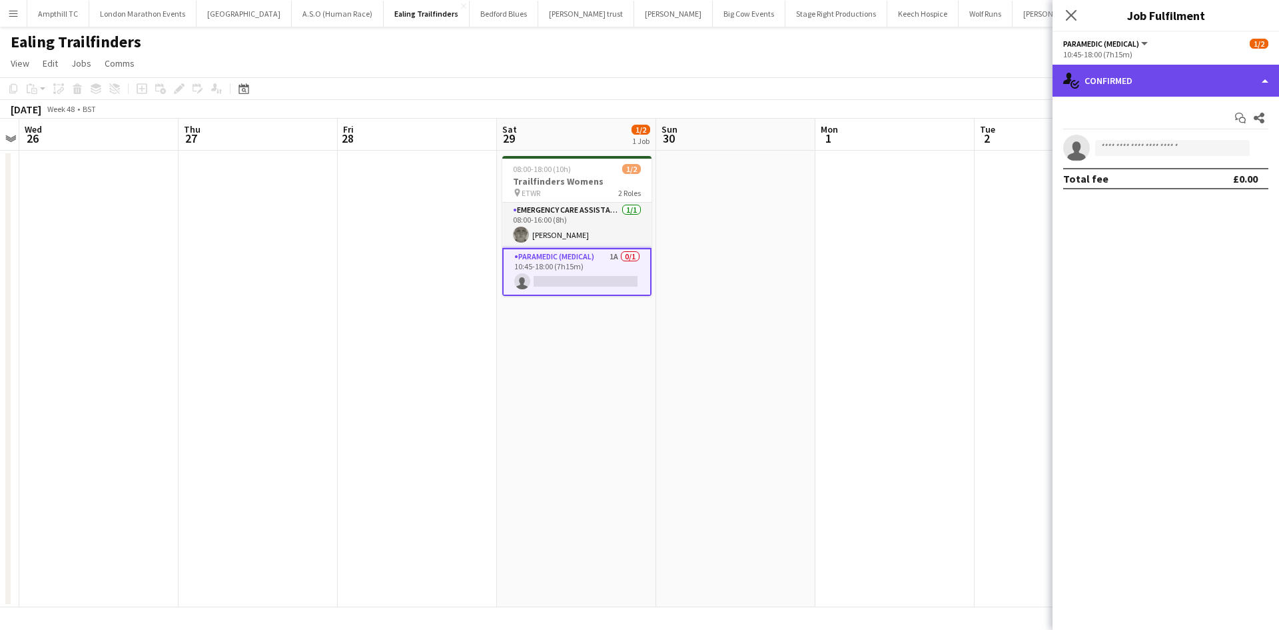
click at [1140, 75] on div "single-neutral-actions-check-2 Confirmed" at bounding box center [1166, 81] width 227 height 32
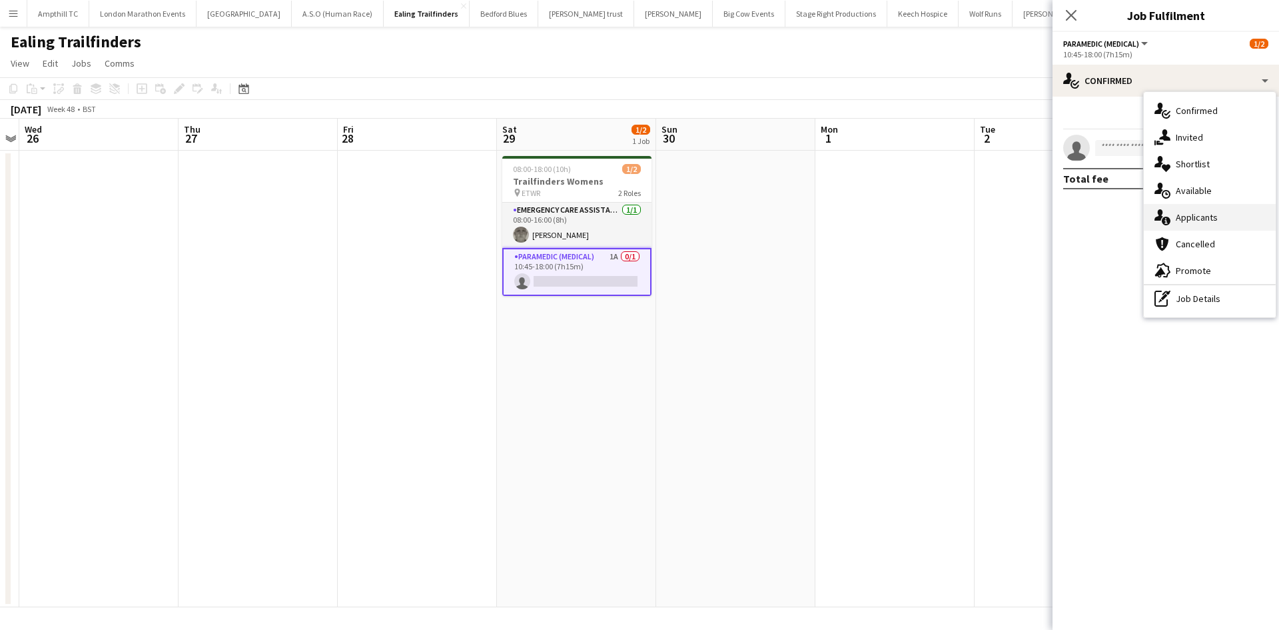
click at [1231, 224] on div "single-neutral-actions-information Applicants" at bounding box center [1210, 217] width 132 height 27
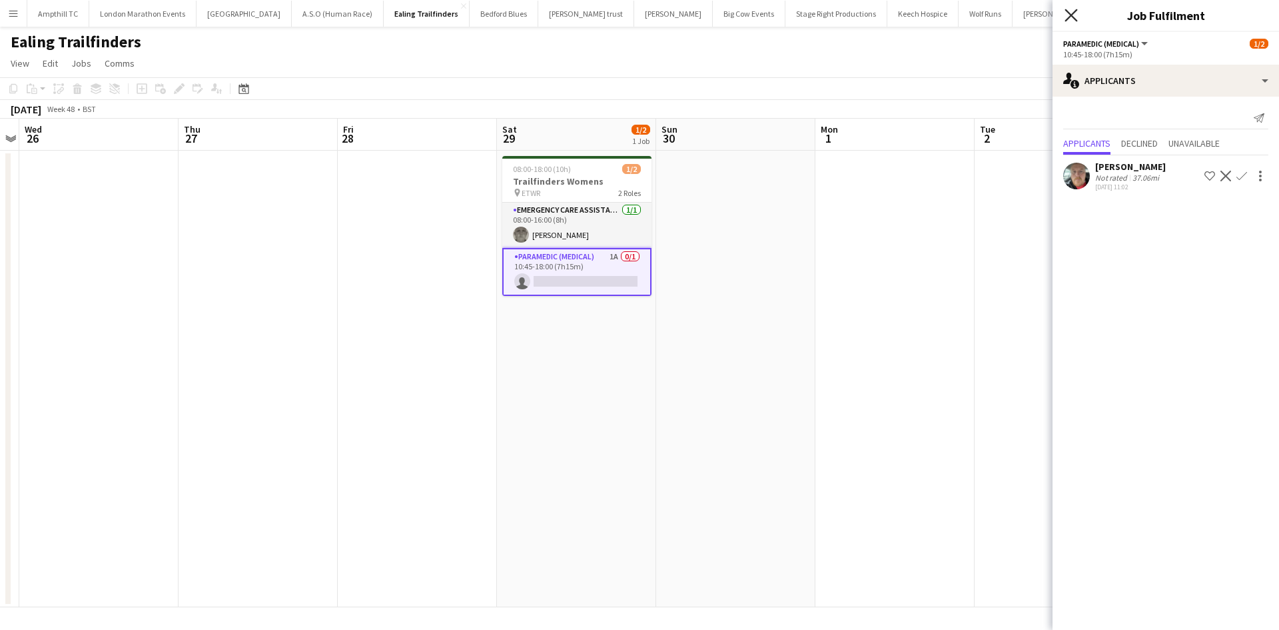
click at [1071, 9] on icon "Close pop-in" at bounding box center [1071, 15] width 13 height 13
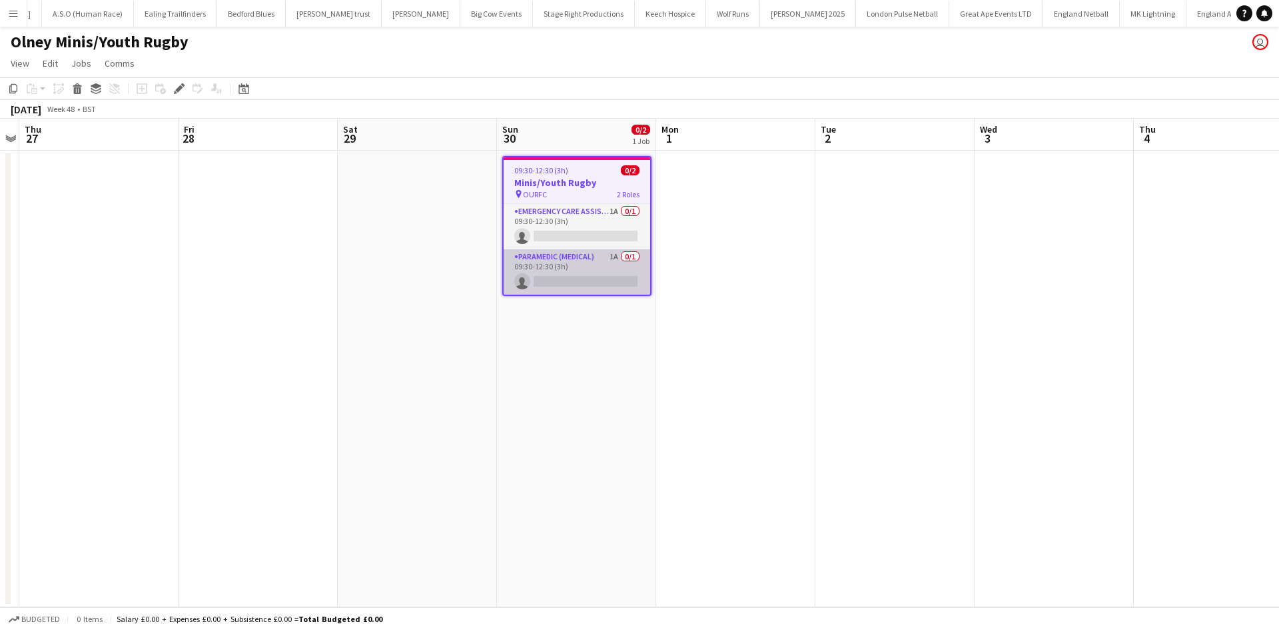
scroll to position [0, 1190]
drag, startPoint x: 556, startPoint y: 261, endPoint x: 644, endPoint y: 255, distance: 87.4
click at [557, 260] on app-card-role "Paramedic (Medical) 1A 0/1 09:30-12:30 (3h) single-neutral-actions" at bounding box center [577, 271] width 147 height 45
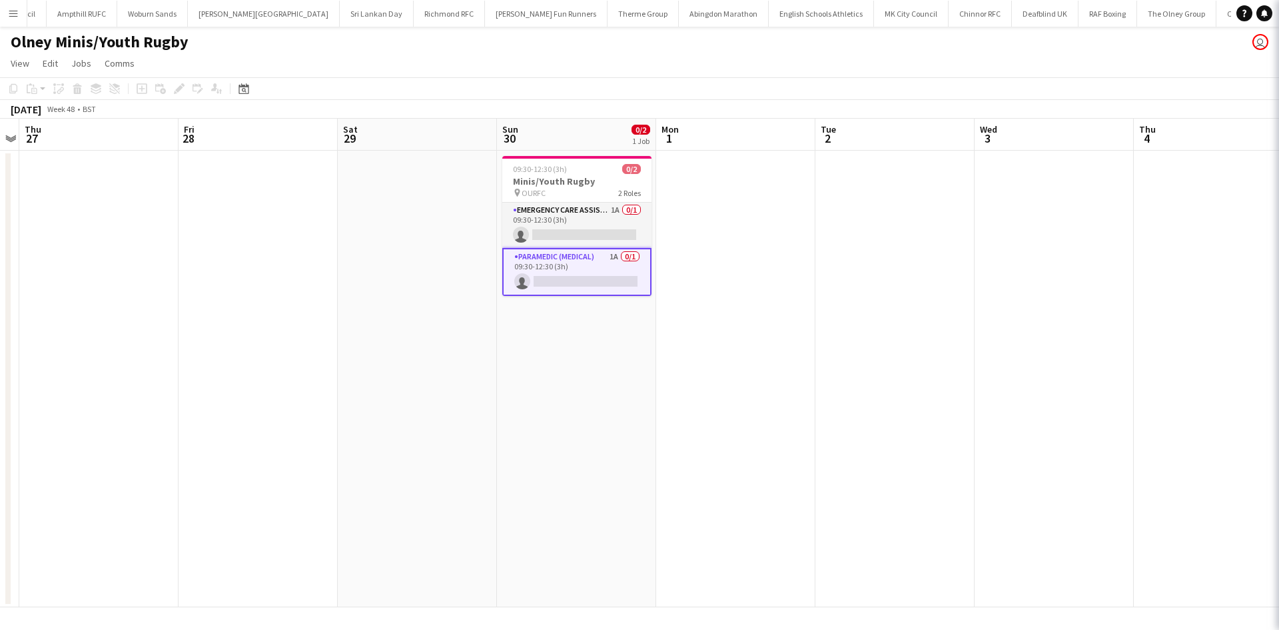
scroll to position [0, 458]
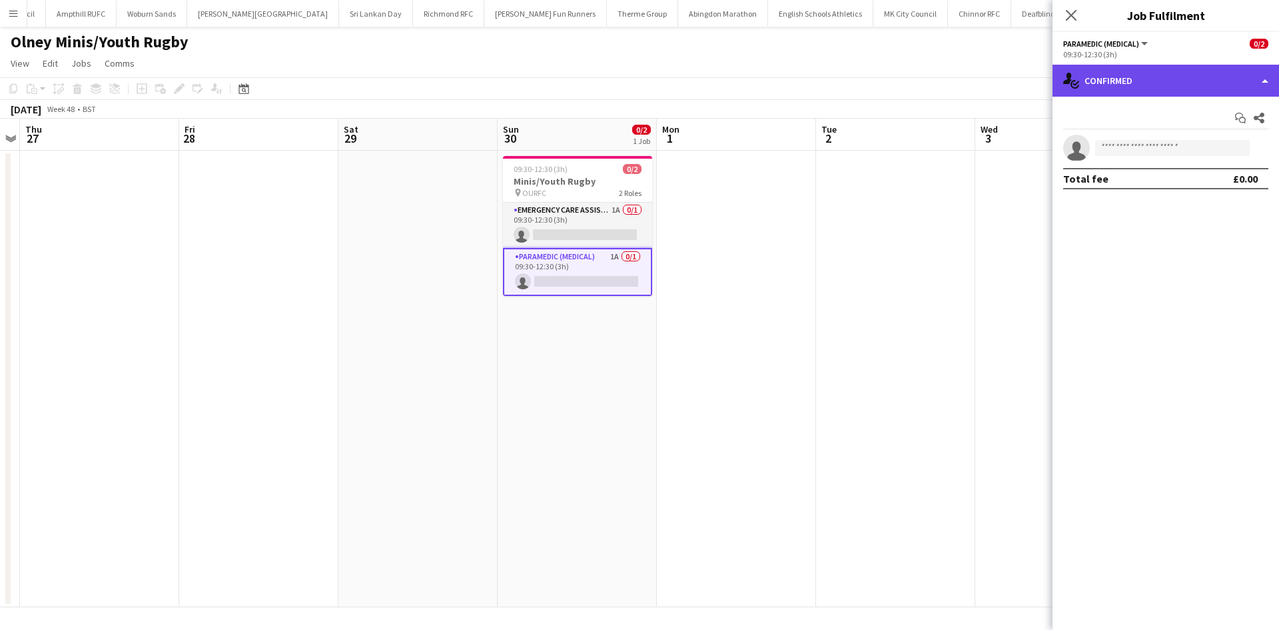
click at [1129, 85] on div "single-neutral-actions-check-2 Confirmed" at bounding box center [1166, 81] width 227 height 32
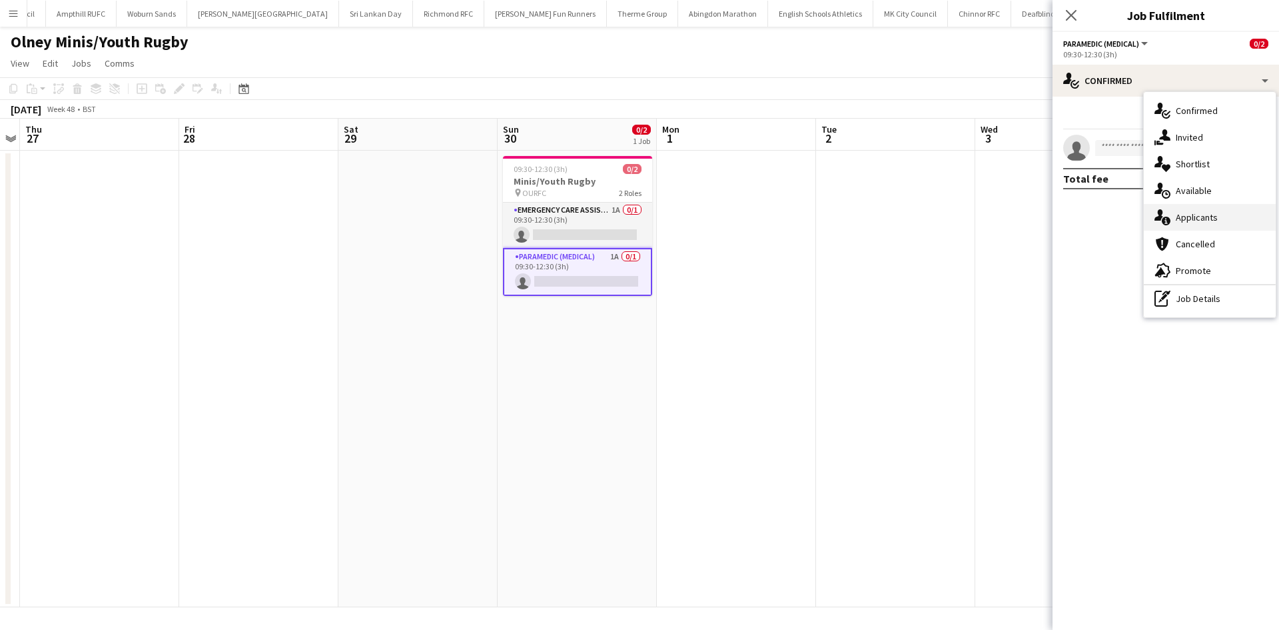
click at [1204, 208] on div "single-neutral-actions-information Applicants" at bounding box center [1210, 217] width 132 height 27
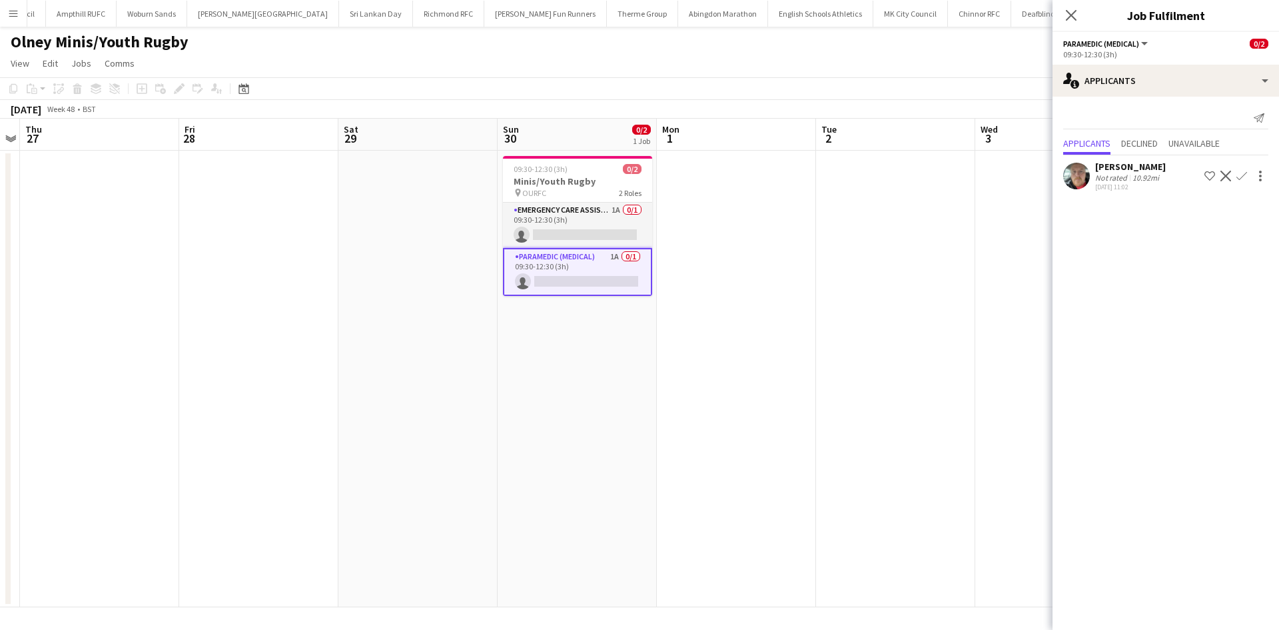
click at [1239, 179] on app-icon "Confirm" at bounding box center [1242, 176] width 11 height 11
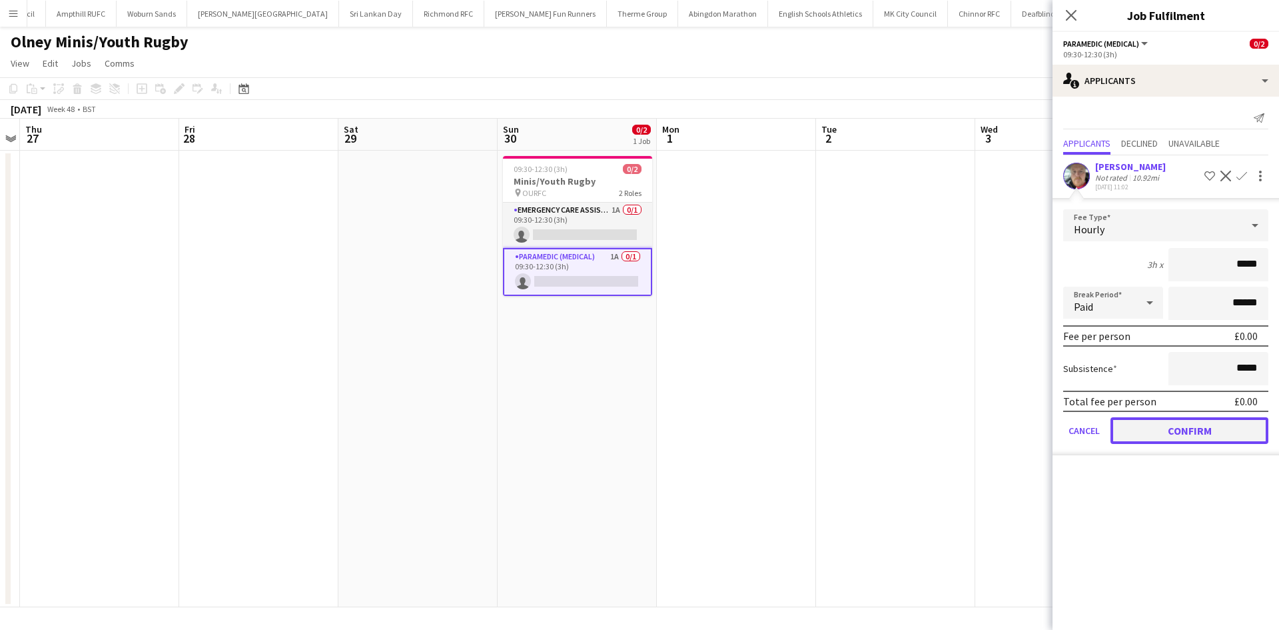
drag, startPoint x: 1173, startPoint y: 424, endPoint x: 1149, endPoint y: 328, distance: 99.7
click at [1173, 424] on button "Confirm" at bounding box center [1190, 430] width 158 height 27
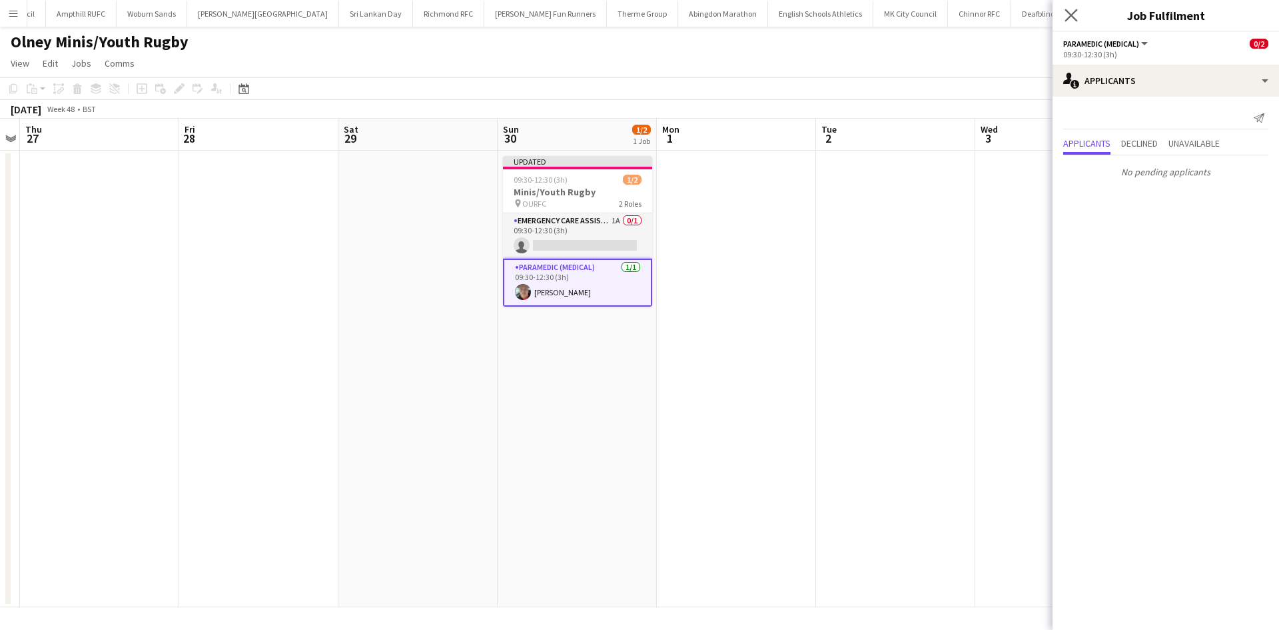
click at [1075, 21] on icon "Close pop-in" at bounding box center [1071, 15] width 13 height 13
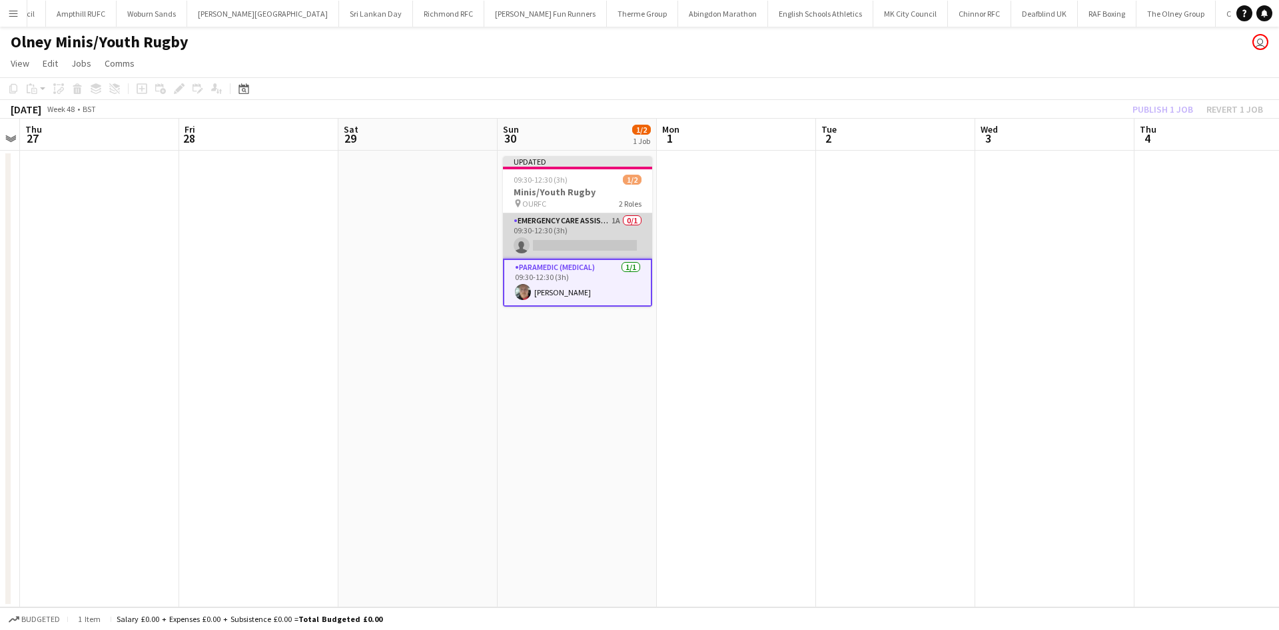
click at [583, 216] on app-card-role "Emergency Care Assistant (Medical) 1A 0/1 09:30-12:30 (3h) single-neutral-actio…" at bounding box center [577, 235] width 149 height 45
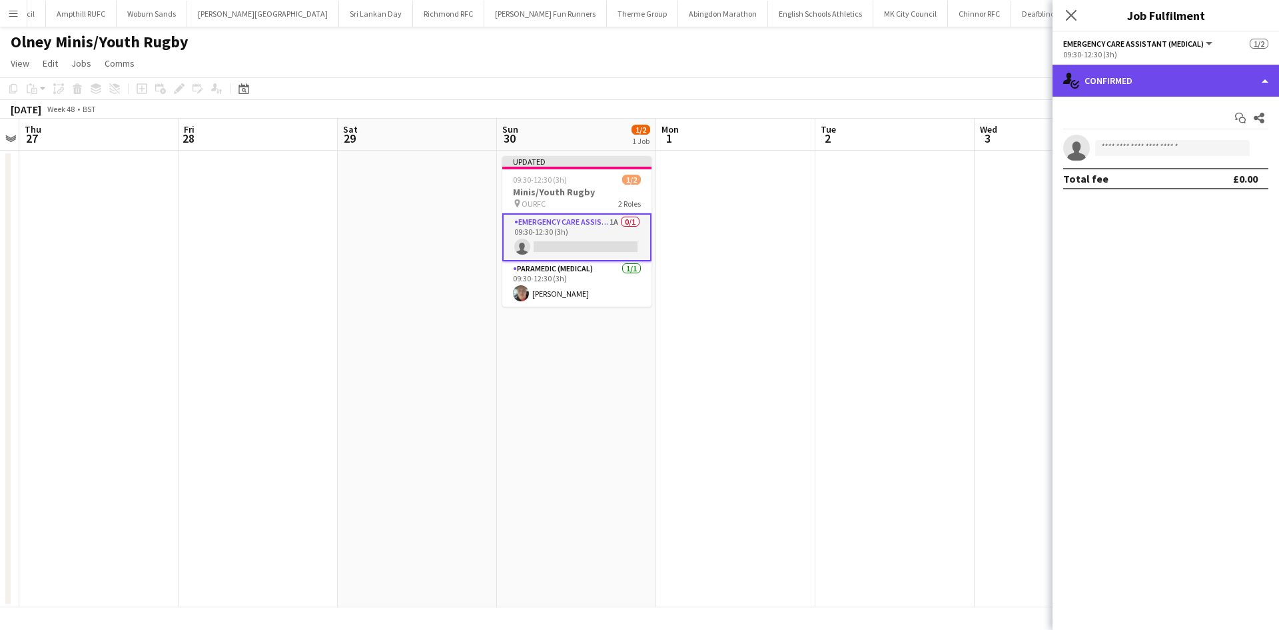
click at [1161, 75] on div "single-neutral-actions-check-2 Confirmed" at bounding box center [1166, 81] width 227 height 32
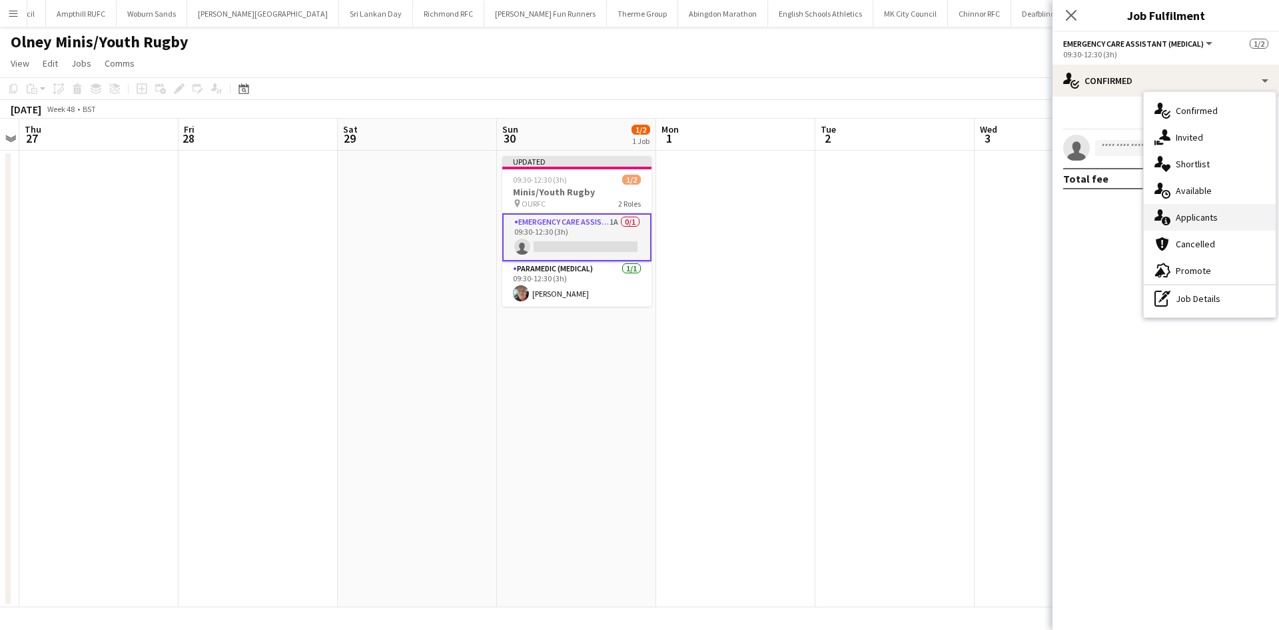
click at [1232, 217] on div "single-neutral-actions-information Applicants" at bounding box center [1210, 217] width 132 height 27
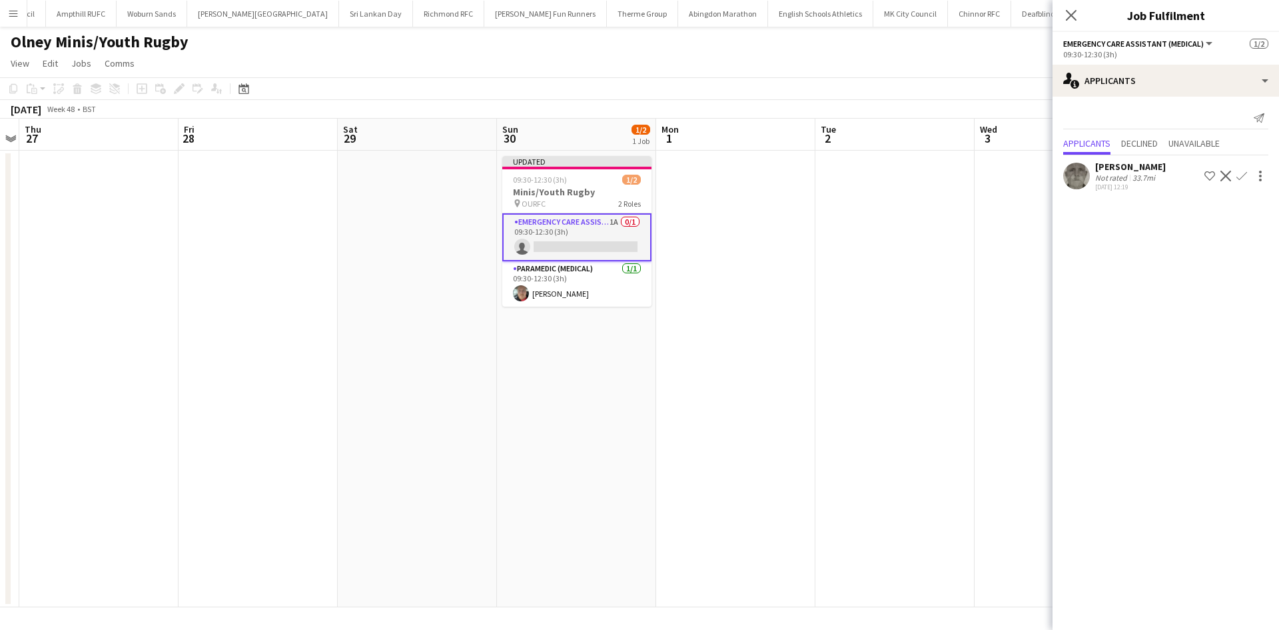
click at [1241, 181] on app-icon "Confirm" at bounding box center [1242, 176] width 11 height 11
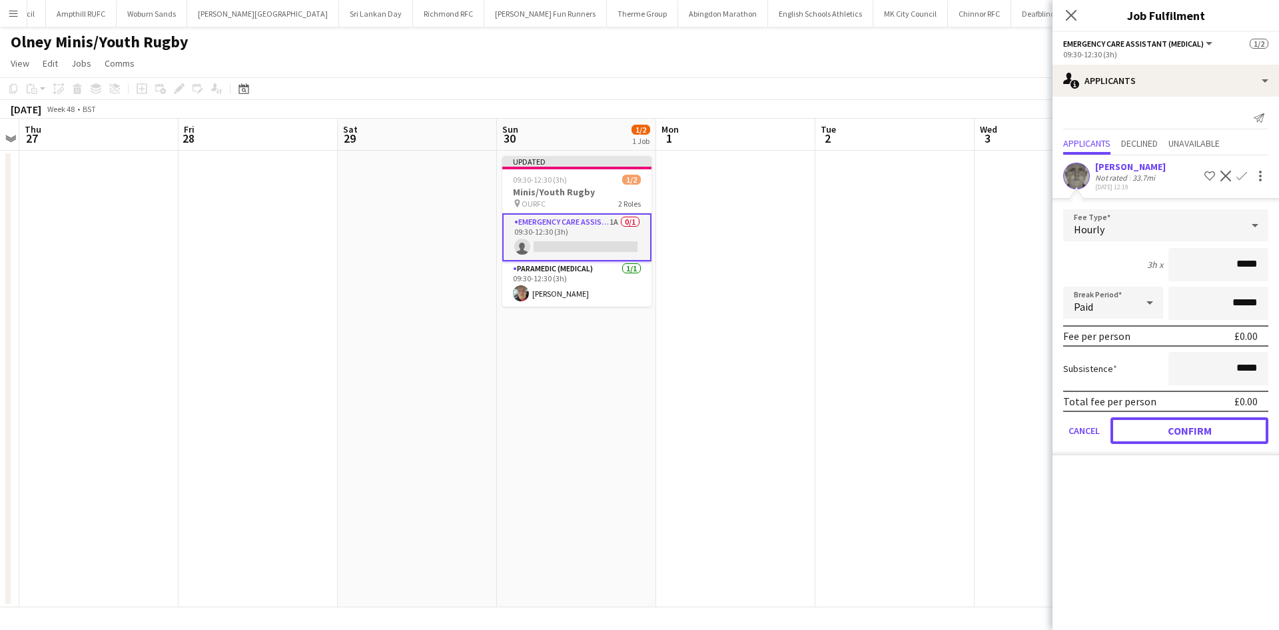
click at [1168, 427] on button "Confirm" at bounding box center [1190, 430] width 158 height 27
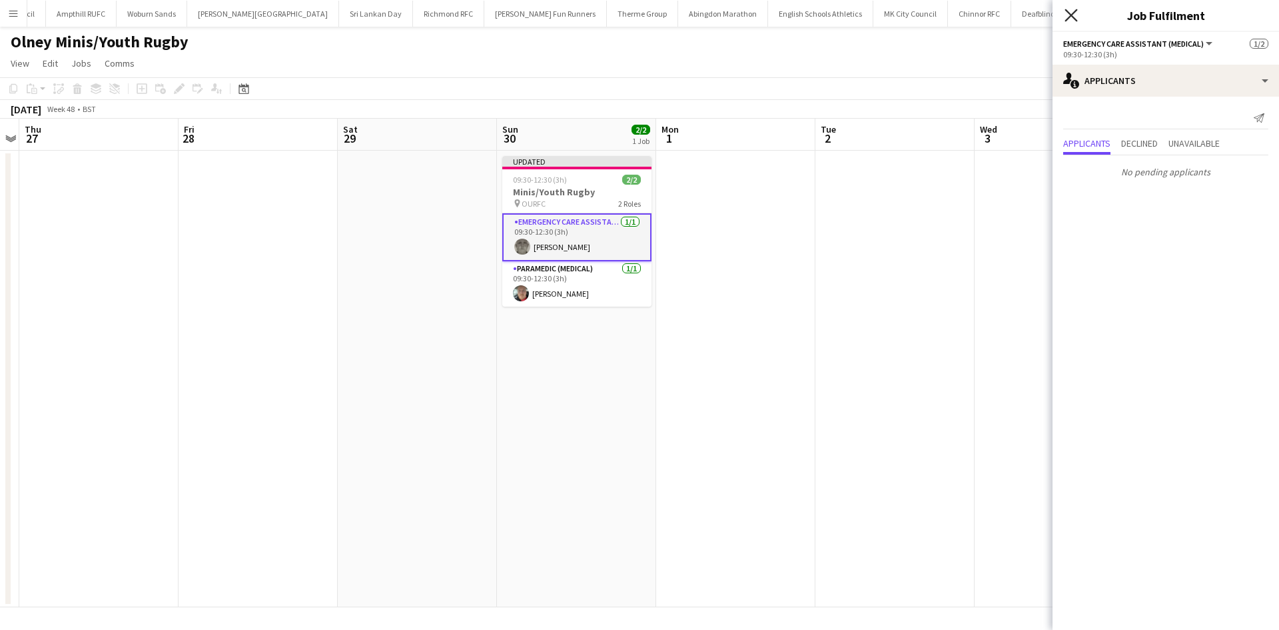
click at [1066, 18] on icon "Close pop-in" at bounding box center [1071, 15] width 13 height 13
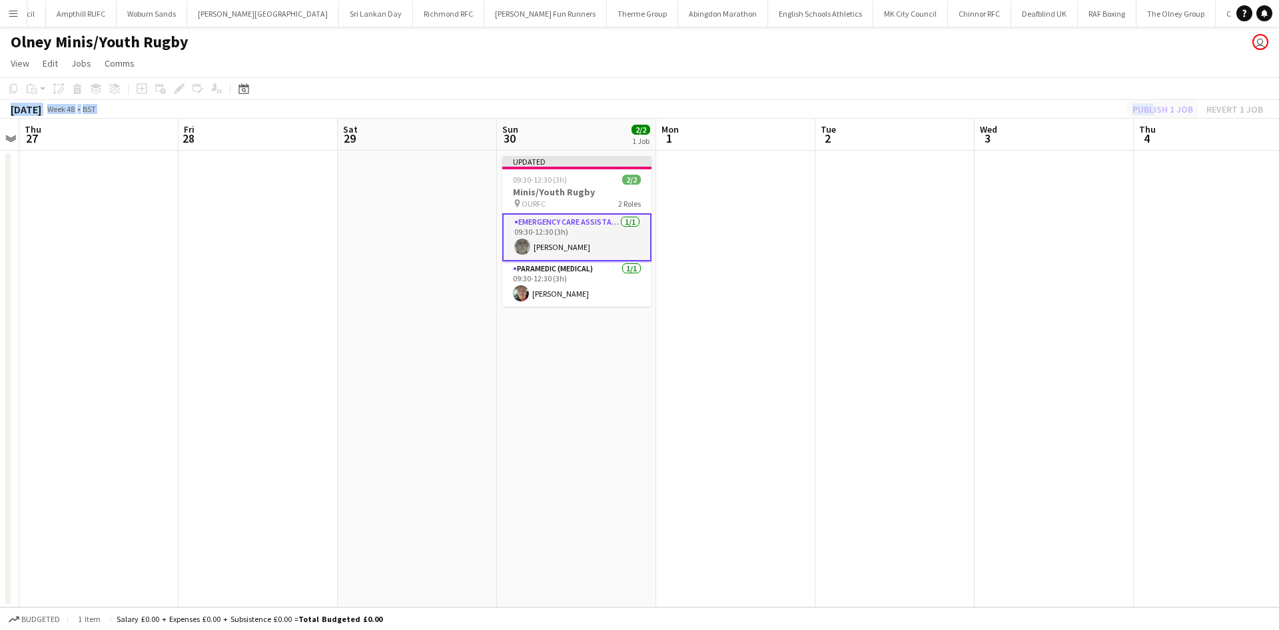
click at [1150, 101] on div "Copy Paste Paste Ctrl+V Paste with crew Ctrl+Shift+V Paste linked Job Delete Gr…" at bounding box center [639, 97] width 1279 height 41
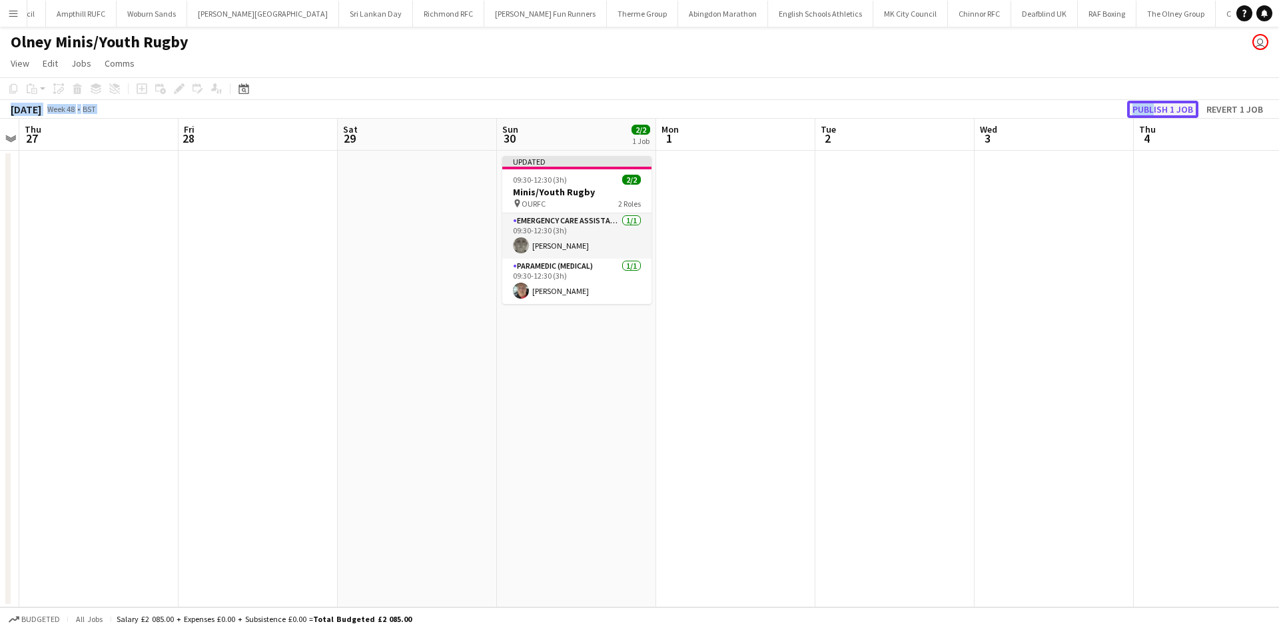
click at [1154, 108] on button "Publish 1 job" at bounding box center [1162, 109] width 71 height 17
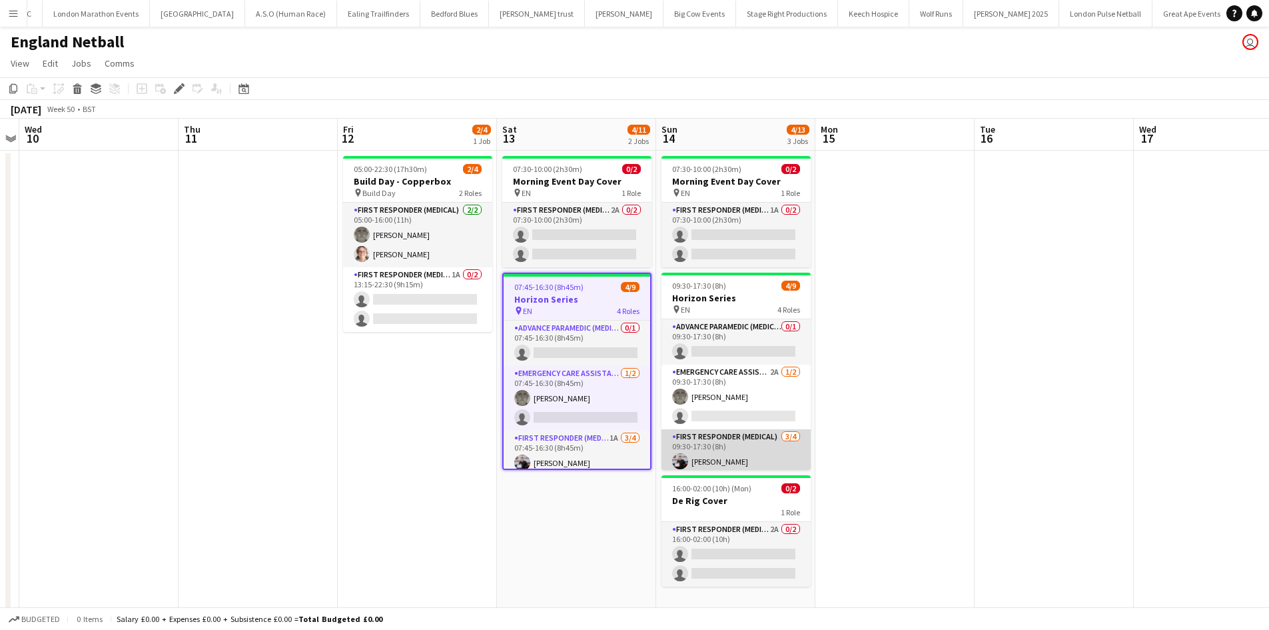
scroll to position [127, 0]
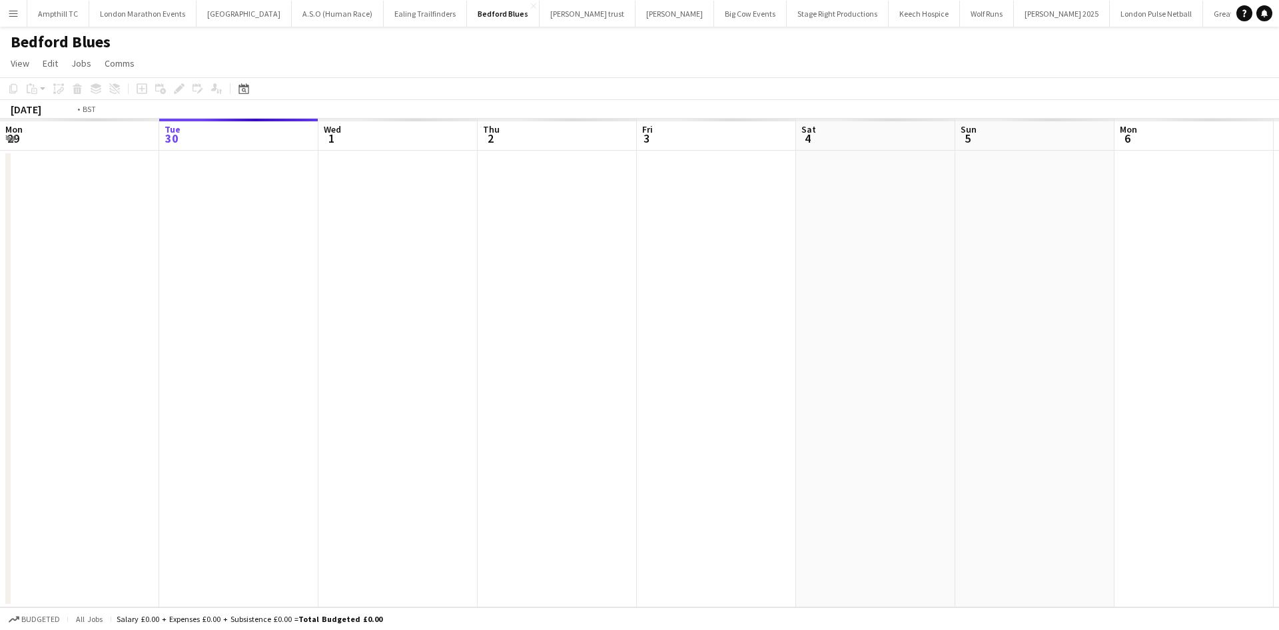
scroll to position [0, 458]
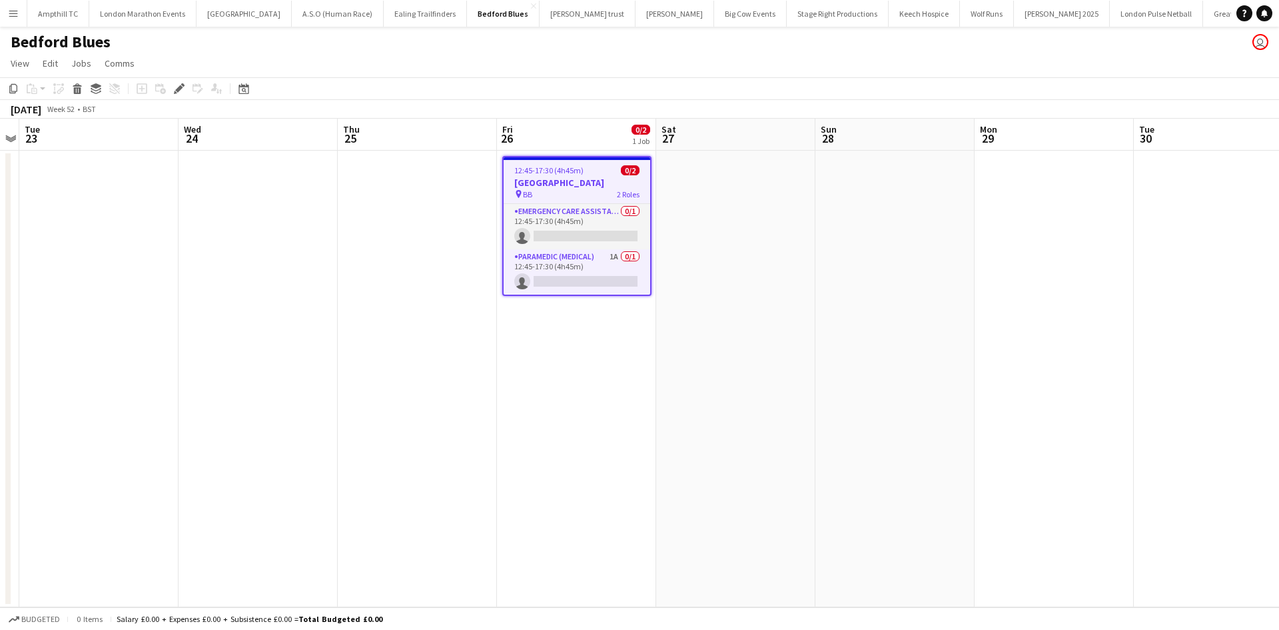
click at [616, 257] on app-card-role "Paramedic (Medical) 1A 0/1 12:45-17:30 (4h45m) single-neutral-actions" at bounding box center [577, 271] width 147 height 45
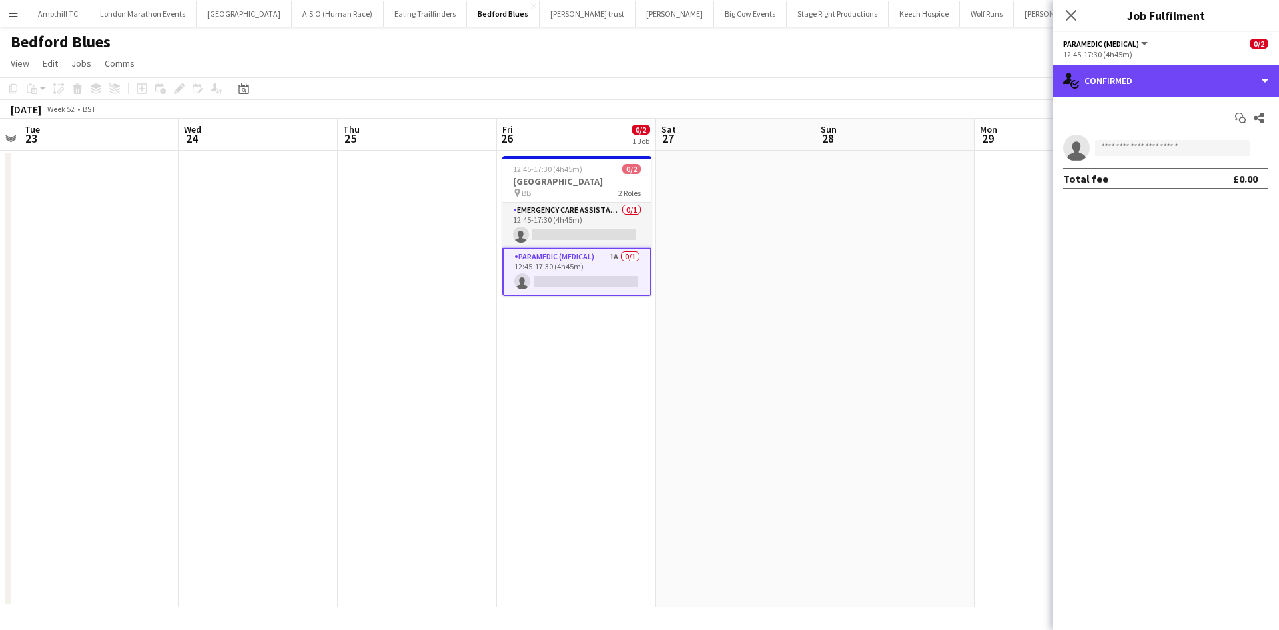
click at [1163, 91] on div "single-neutral-actions-check-2 Confirmed" at bounding box center [1166, 81] width 227 height 32
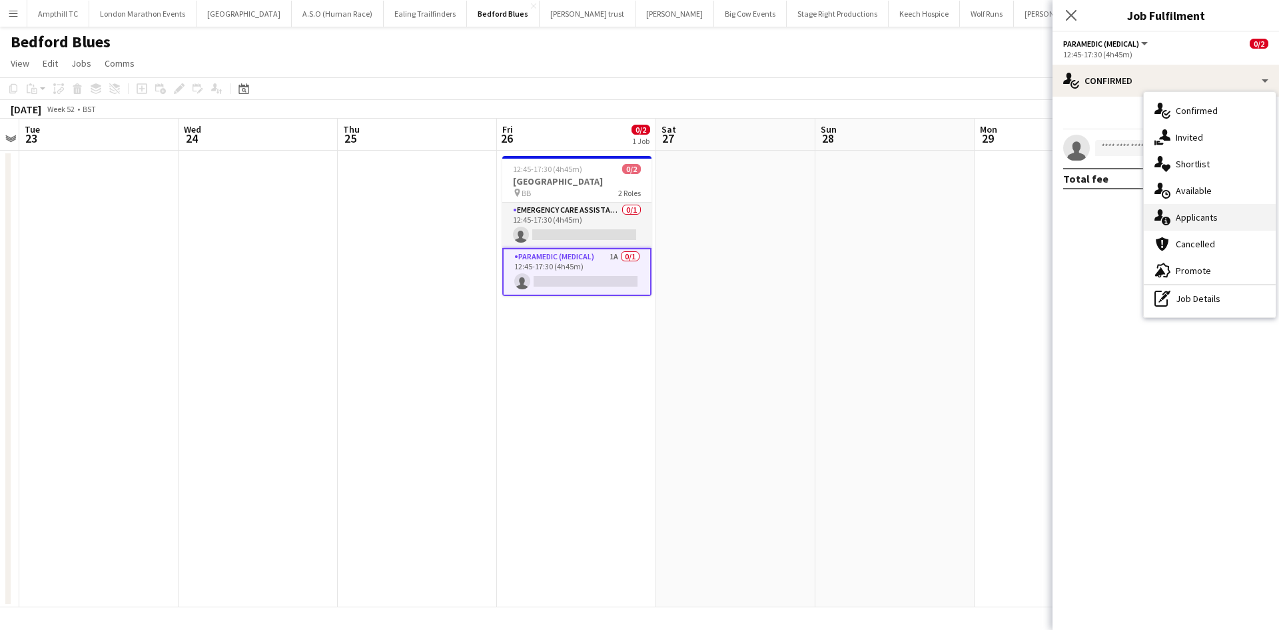
click at [1218, 215] on div "single-neutral-actions-information Applicants" at bounding box center [1210, 217] width 132 height 27
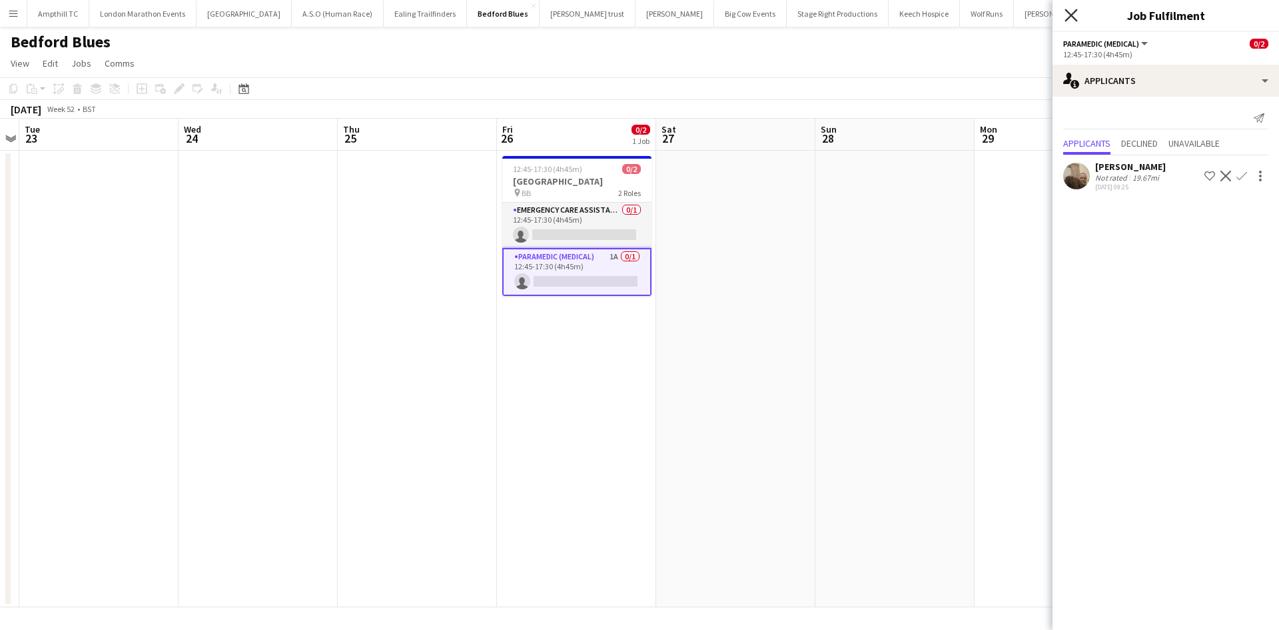
click at [1070, 11] on icon "Close pop-in" at bounding box center [1071, 15] width 13 height 13
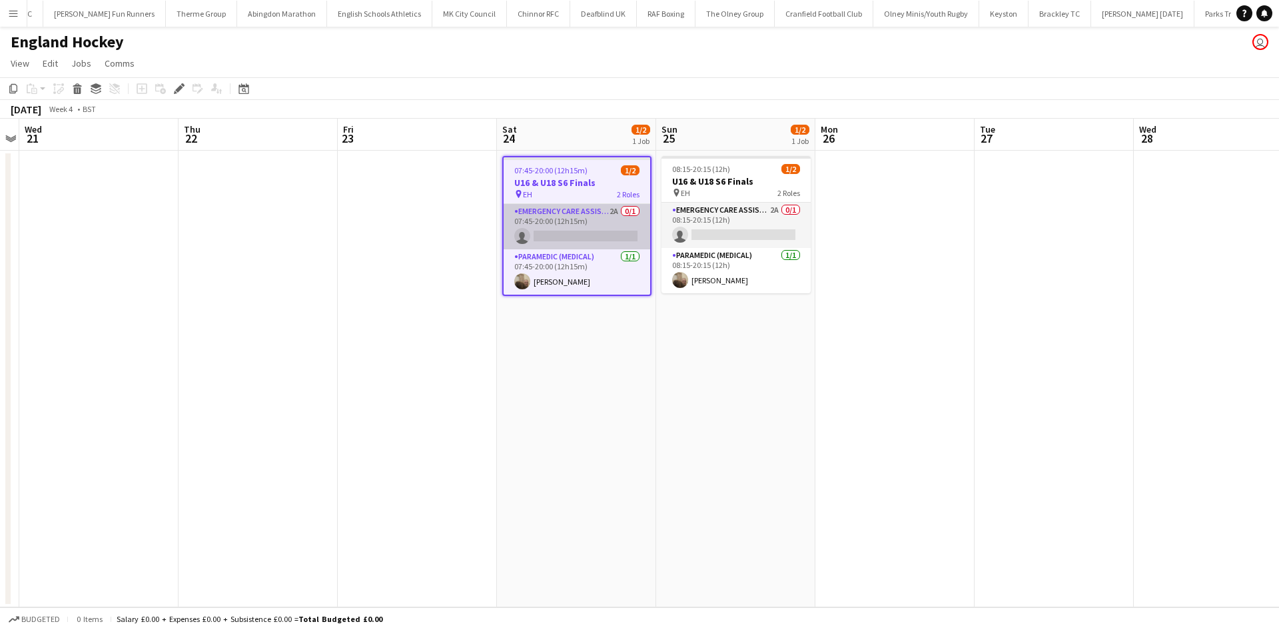
scroll to position [0, 2042]
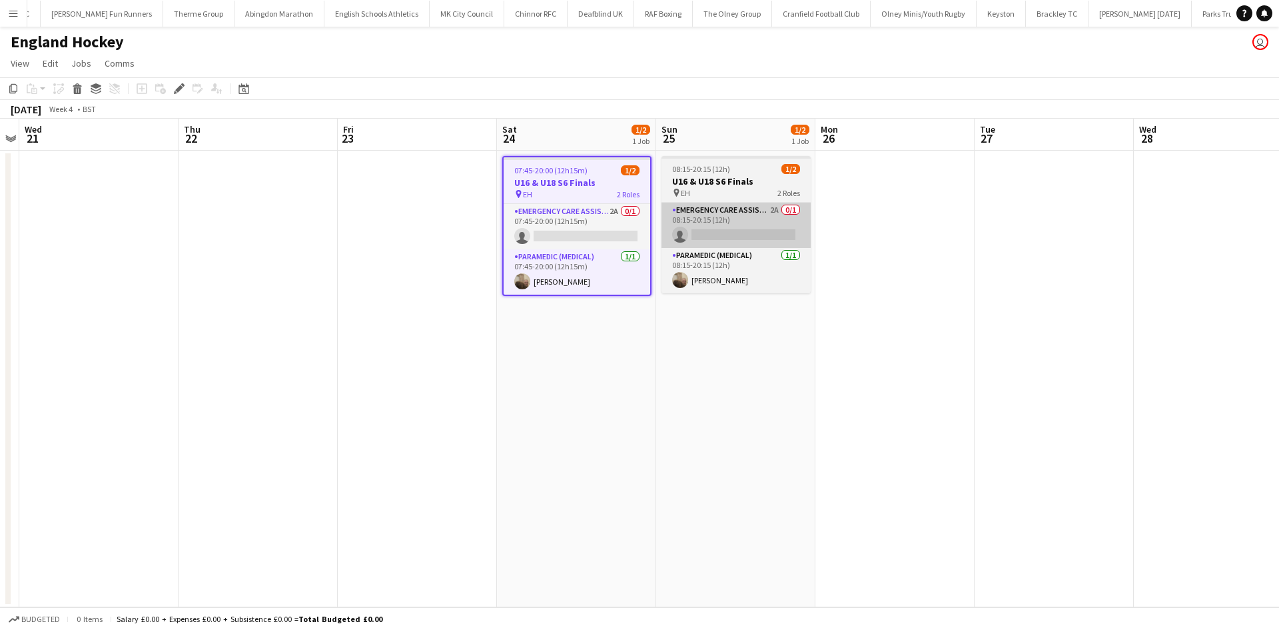
drag, startPoint x: 601, startPoint y: 225, endPoint x: 704, endPoint y: 225, distance: 103.3
click at [600, 225] on app-card-role "Emergency Care Assistant (Medical) 2A 0/1 07:45-20:00 (12h15m) single-neutral-a…" at bounding box center [577, 226] width 147 height 45
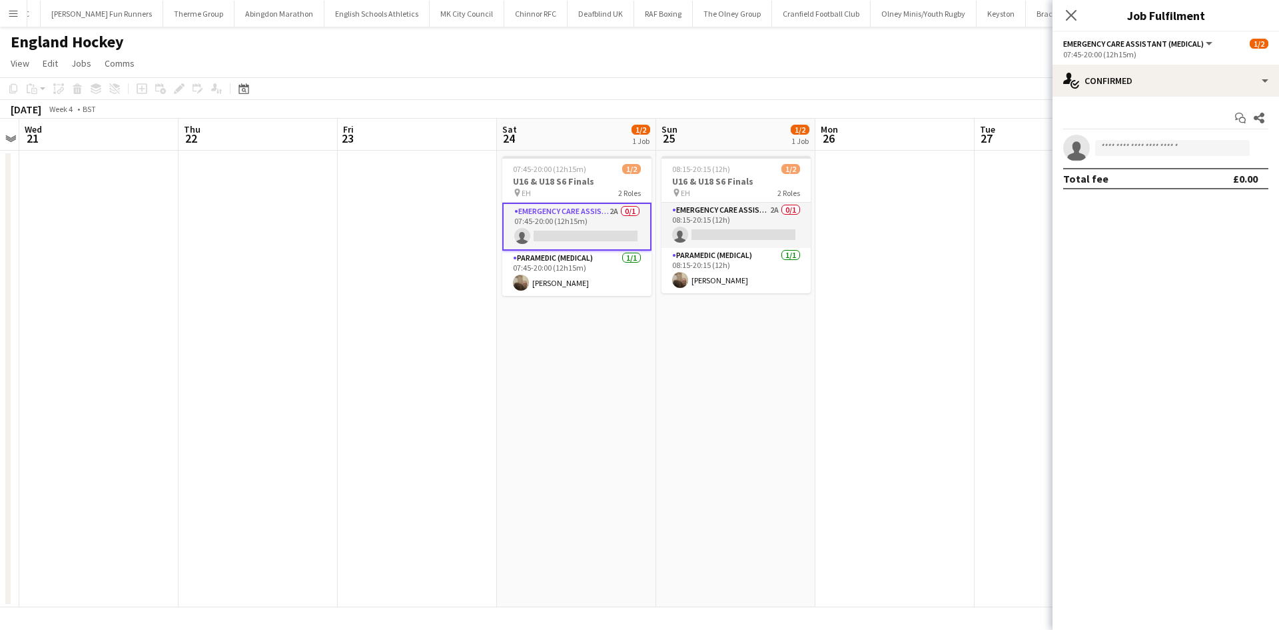
scroll to position [0, 459]
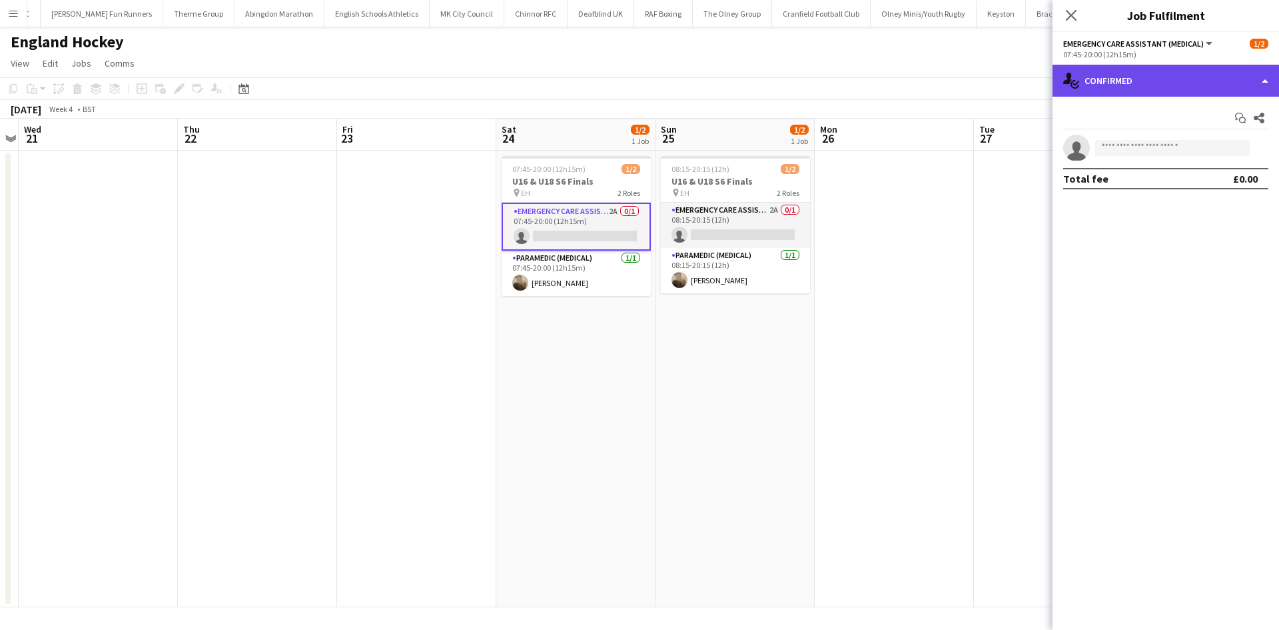
click at [1214, 85] on div "single-neutral-actions-check-2 Confirmed" at bounding box center [1166, 81] width 227 height 32
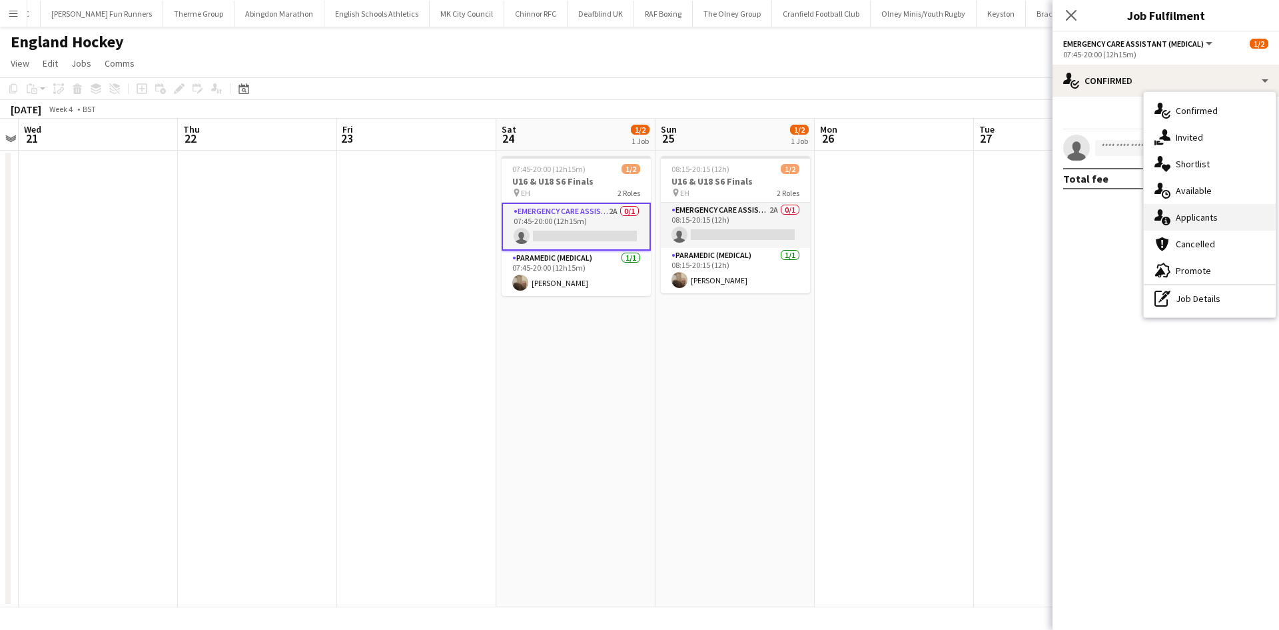
click at [1244, 216] on div "single-neutral-actions-information Applicants" at bounding box center [1210, 217] width 132 height 27
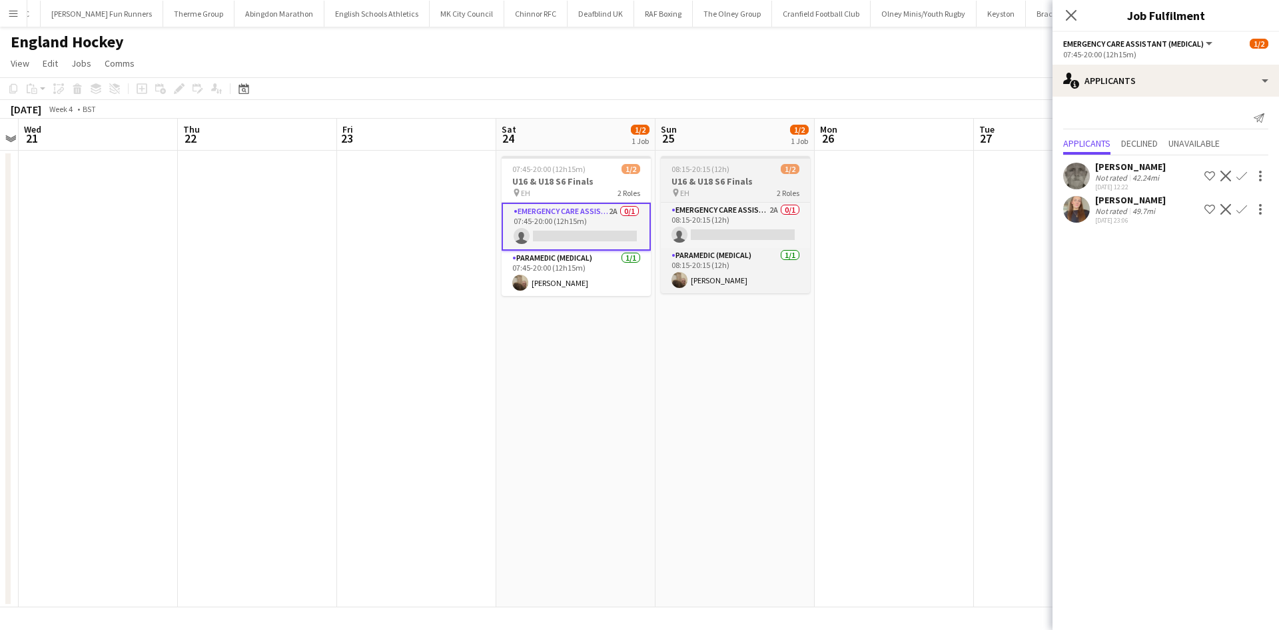
click at [734, 185] on h3 "U16 & U18 S6 Finals" at bounding box center [735, 181] width 149 height 12
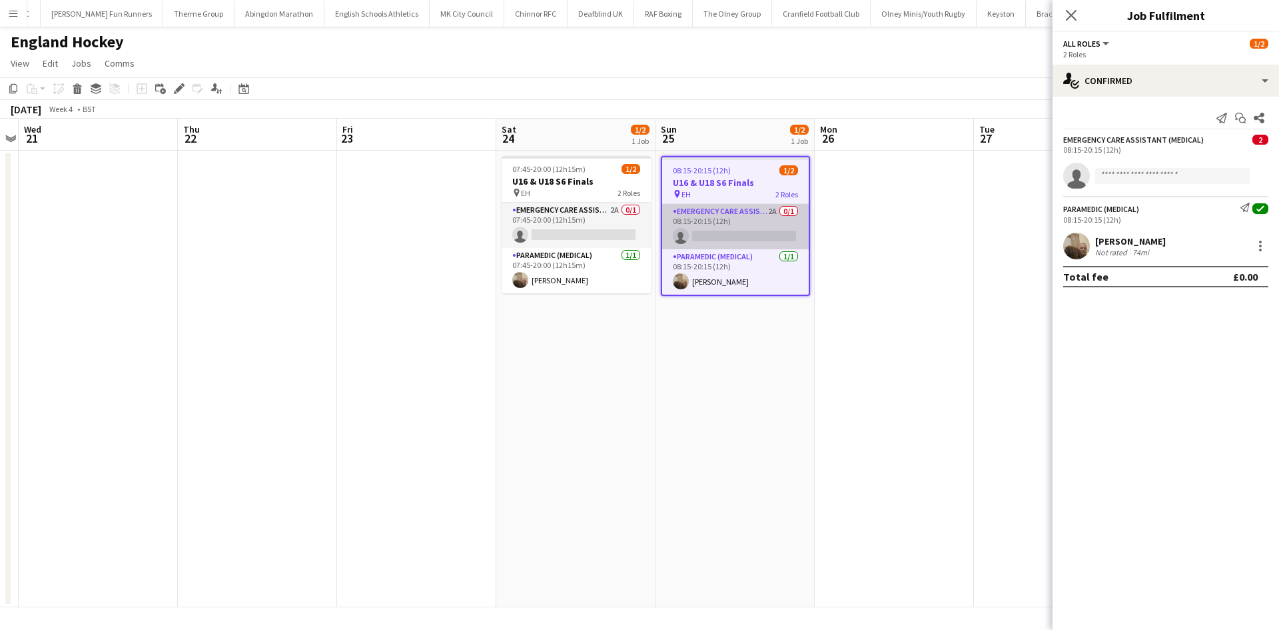
click at [736, 210] on app-card-role "Emergency Care Assistant (Medical) 2A 0/1 08:15-20:15 (12h) single-neutral-acti…" at bounding box center [735, 226] width 147 height 45
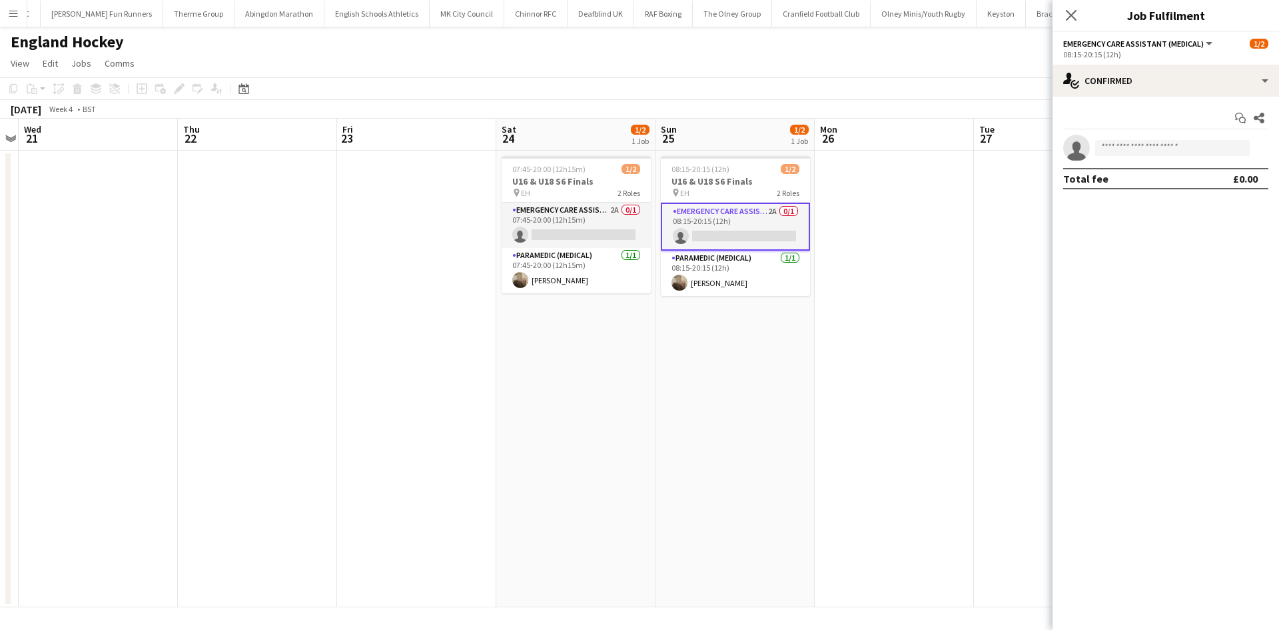
click at [1141, 64] on app-options-switcher "Emergency Care Assistant (Medical) All roles Emergency Care Assistant (Medical)…" at bounding box center [1166, 48] width 227 height 33
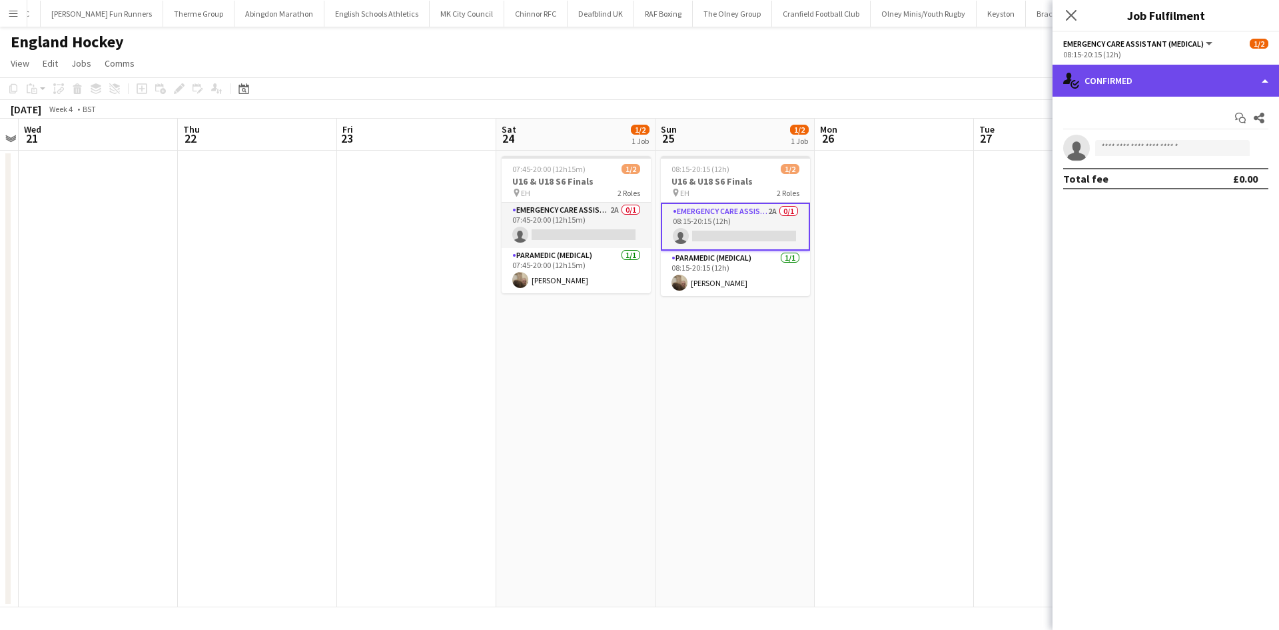
click at [1148, 75] on div "single-neutral-actions-check-2 Confirmed" at bounding box center [1166, 81] width 227 height 32
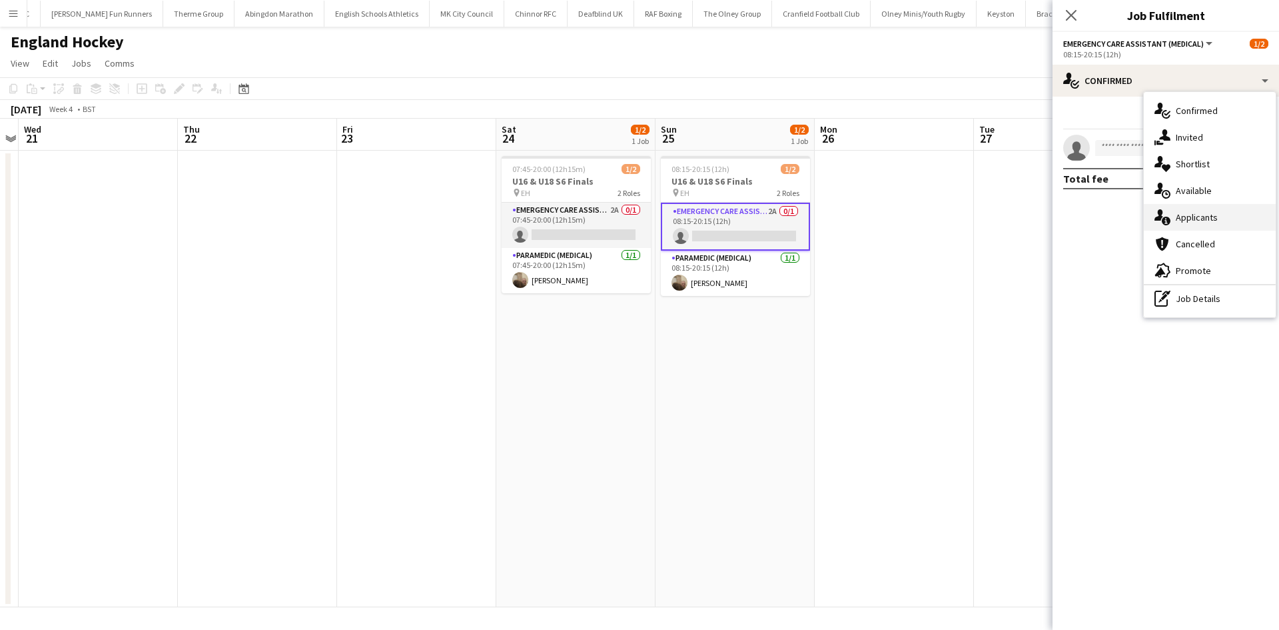
click at [1213, 224] on div "single-neutral-actions-information Applicants" at bounding box center [1210, 217] width 132 height 27
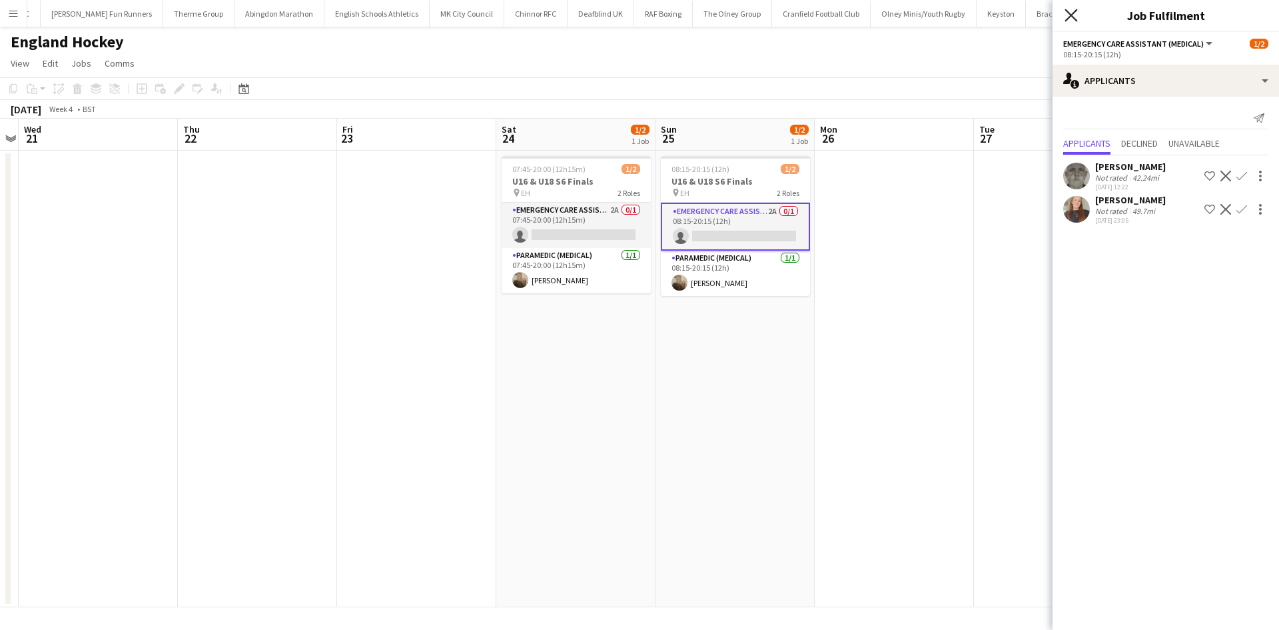
click at [1069, 12] on icon "Close pop-in" at bounding box center [1071, 15] width 13 height 13
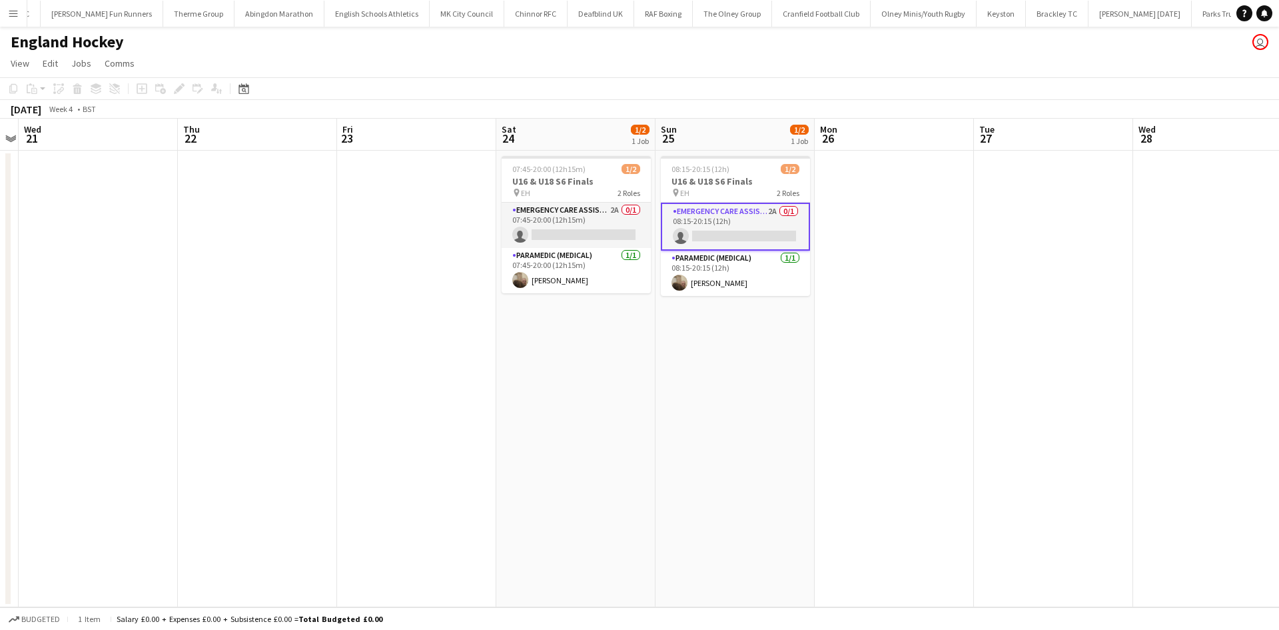
click at [859, 172] on app-date-cell at bounding box center [894, 379] width 159 height 456
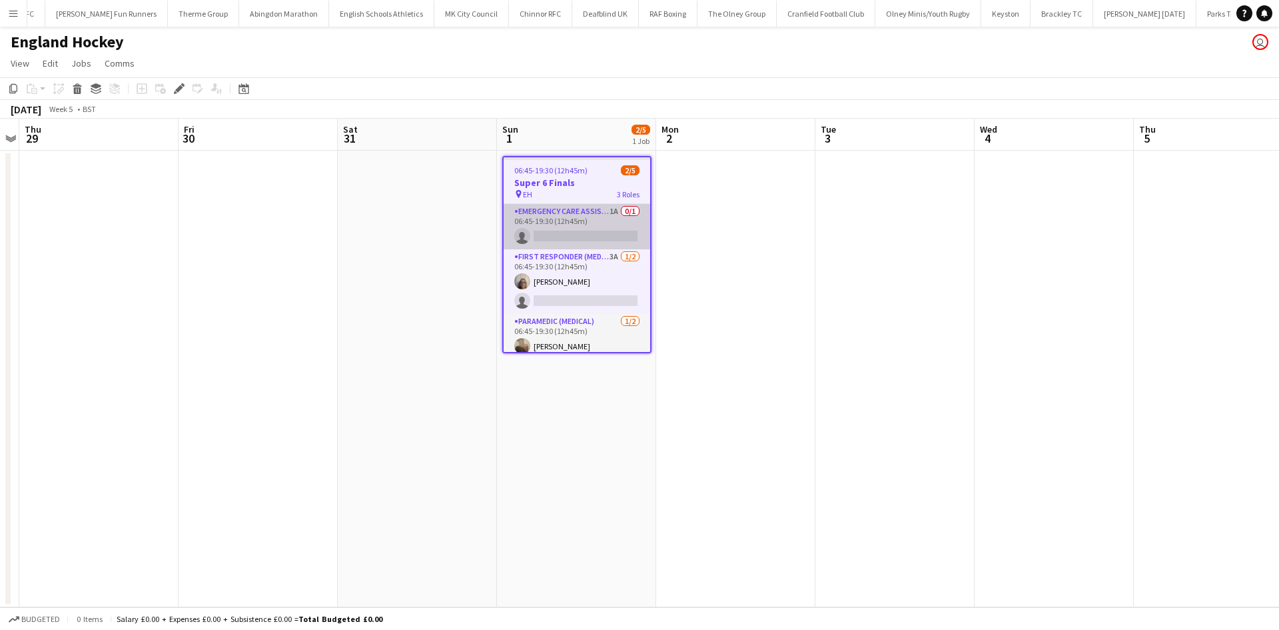
scroll to position [0, 2042]
click at [577, 213] on app-card-role "Emergency Care Assistant (Medical) 1A 0/1 06:45-19:30 (12h45m) single-neutral-a…" at bounding box center [577, 226] width 147 height 45
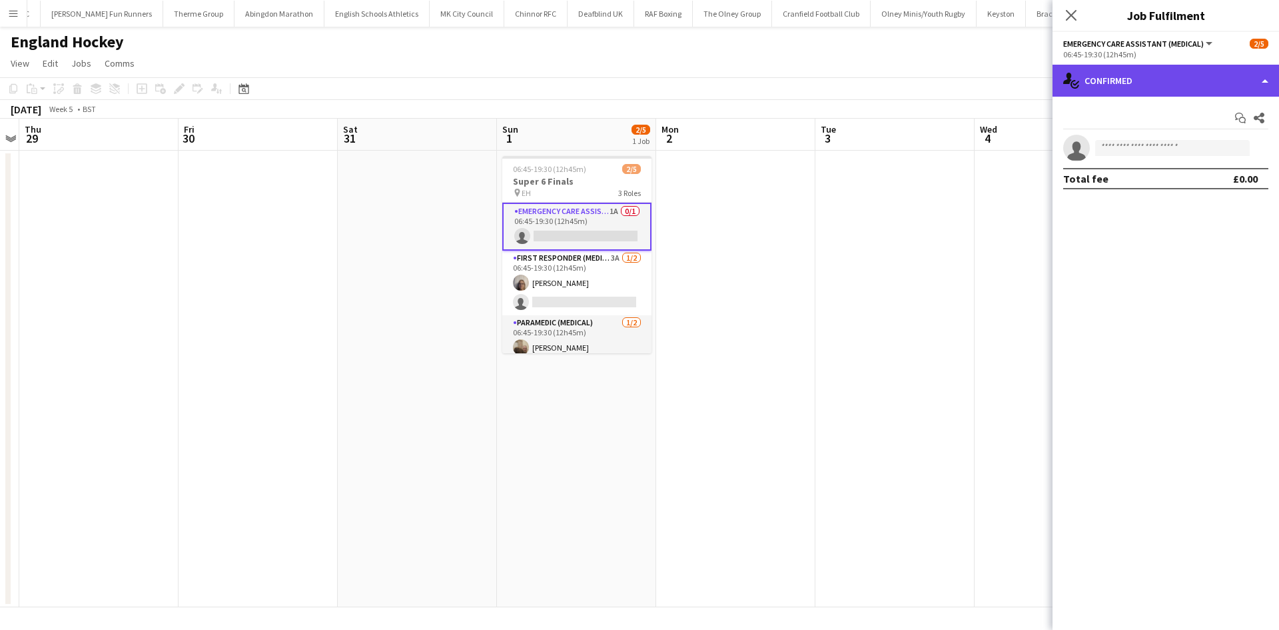
click at [1169, 94] on div "single-neutral-actions-check-2 Confirmed" at bounding box center [1166, 81] width 227 height 32
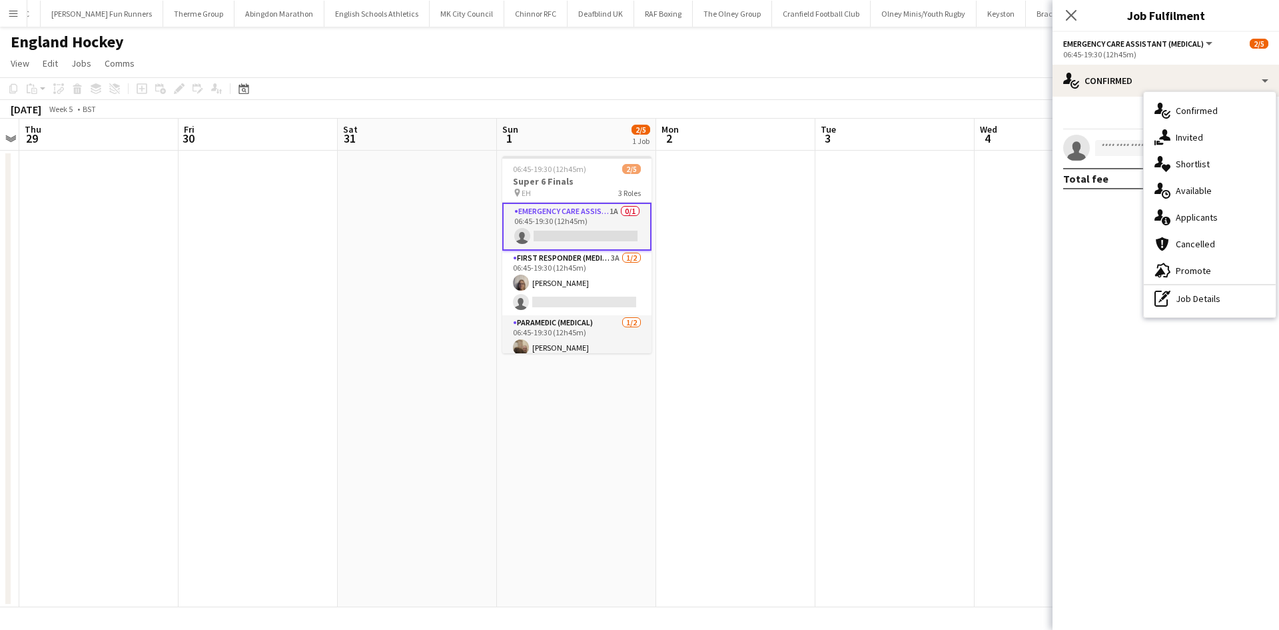
click at [1183, 213] on span "Applicants" at bounding box center [1197, 217] width 42 height 12
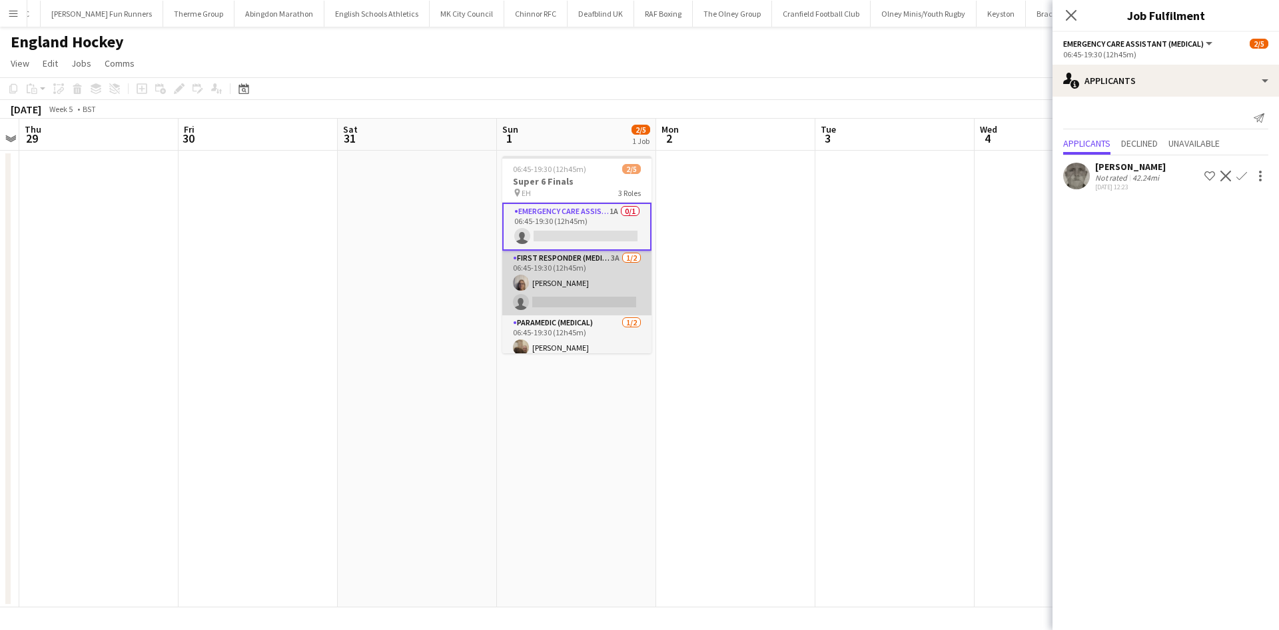
click at [543, 265] on app-card-role "First Responder (Medical) 3A [DATE] 06:45-19:30 (12h45m) [PERSON_NAME] single-n…" at bounding box center [576, 283] width 149 height 65
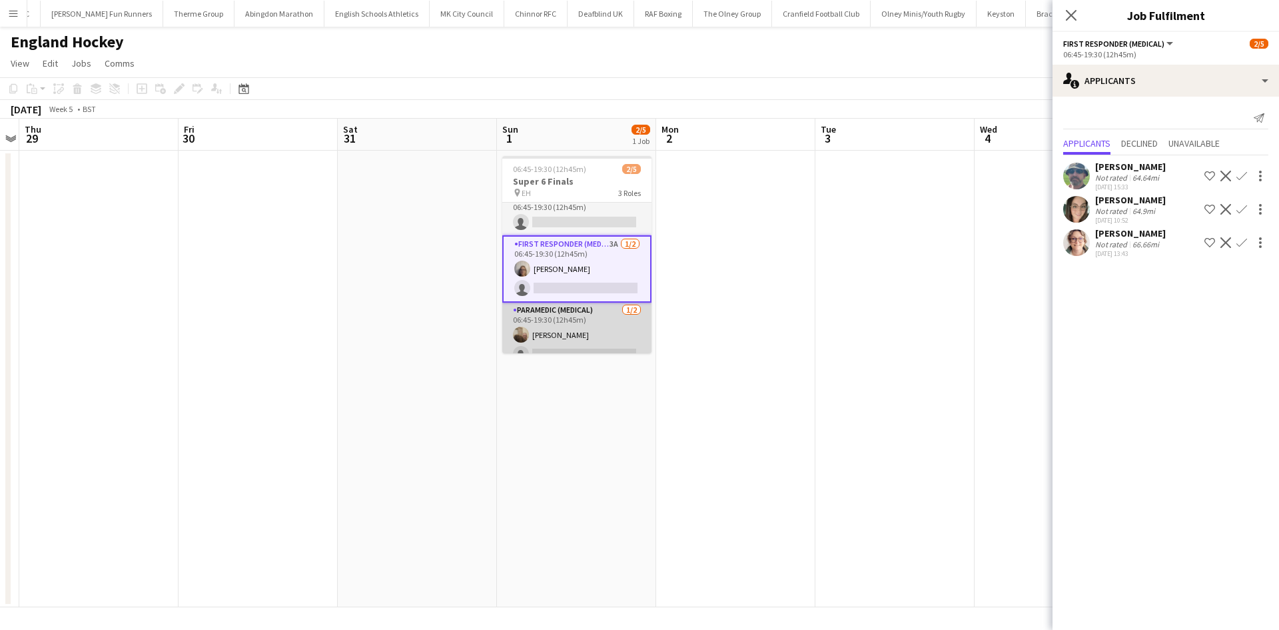
scroll to position [0, 0]
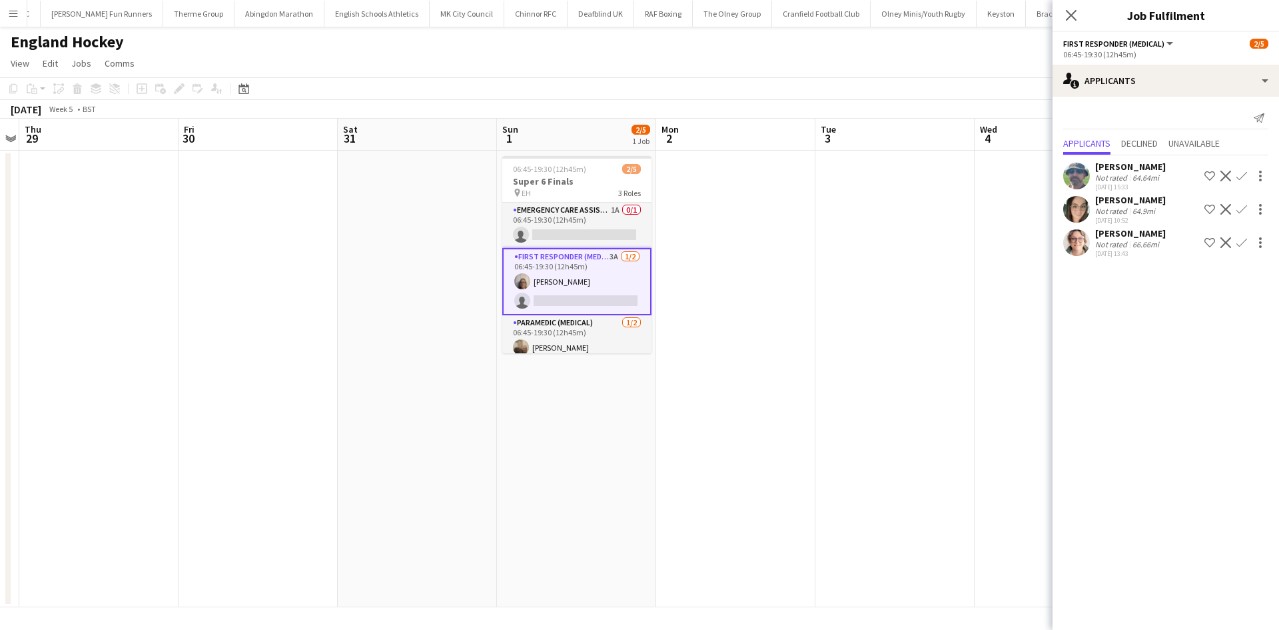
click at [1068, 14] on icon "Close pop-in" at bounding box center [1071, 15] width 11 height 11
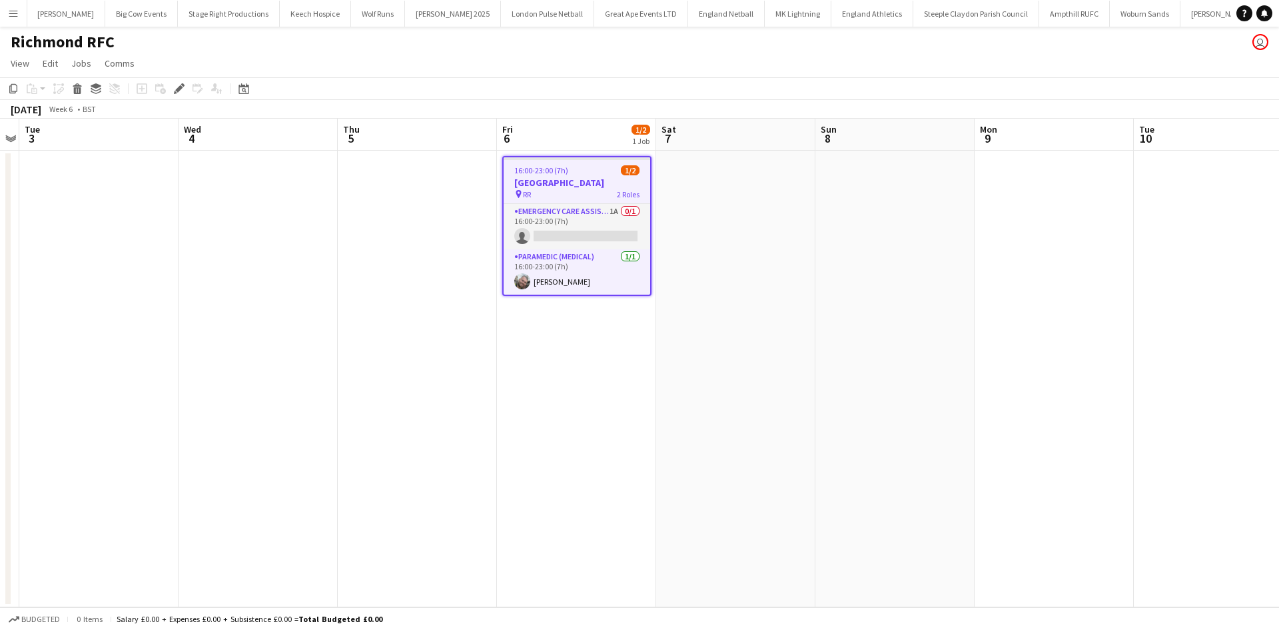
scroll to position [0, 667]
click at [594, 218] on app-card-role "Emergency Care Assistant (Medical) 1A 0/1 16:00-23:00 (7h) single-neutral-actio…" at bounding box center [577, 226] width 147 height 45
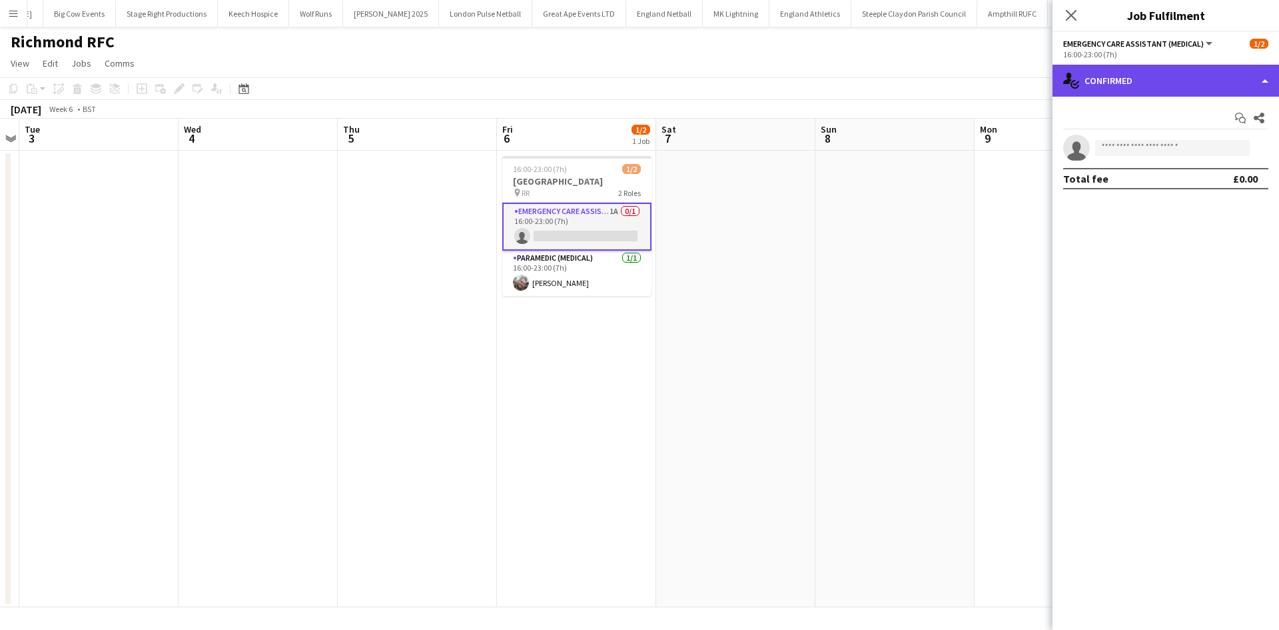
click at [1082, 87] on div "single-neutral-actions-check-2 Confirmed" at bounding box center [1166, 81] width 227 height 32
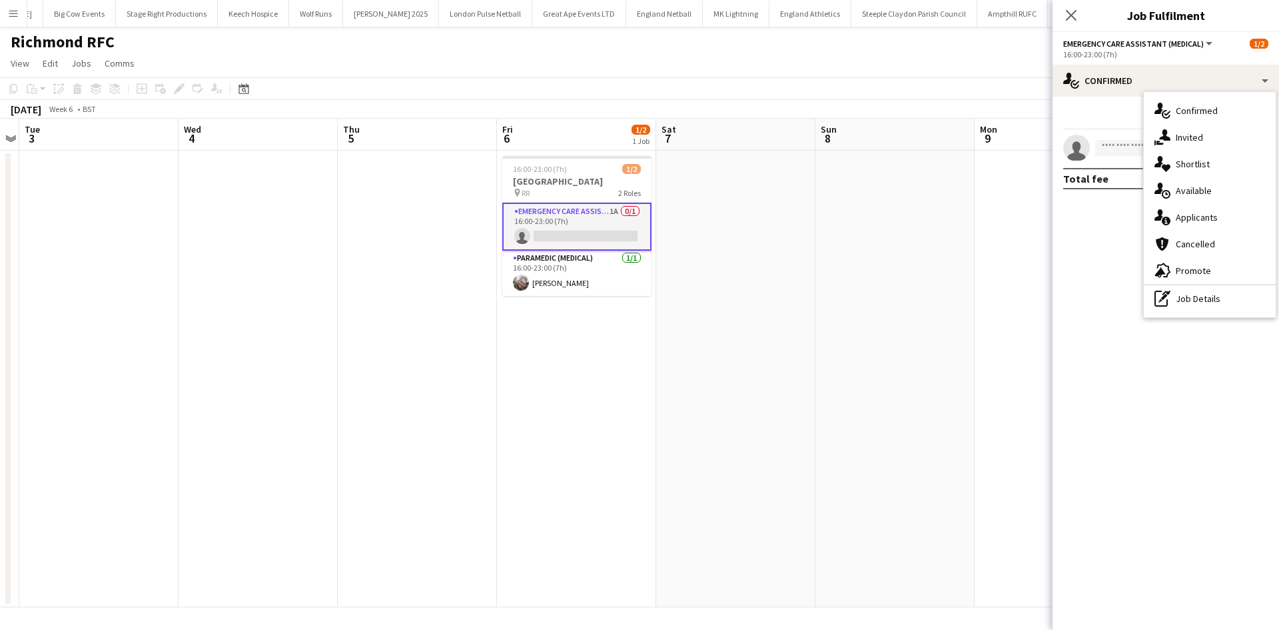
click at [1224, 214] on div "single-neutral-actions-information Applicants" at bounding box center [1210, 217] width 132 height 27
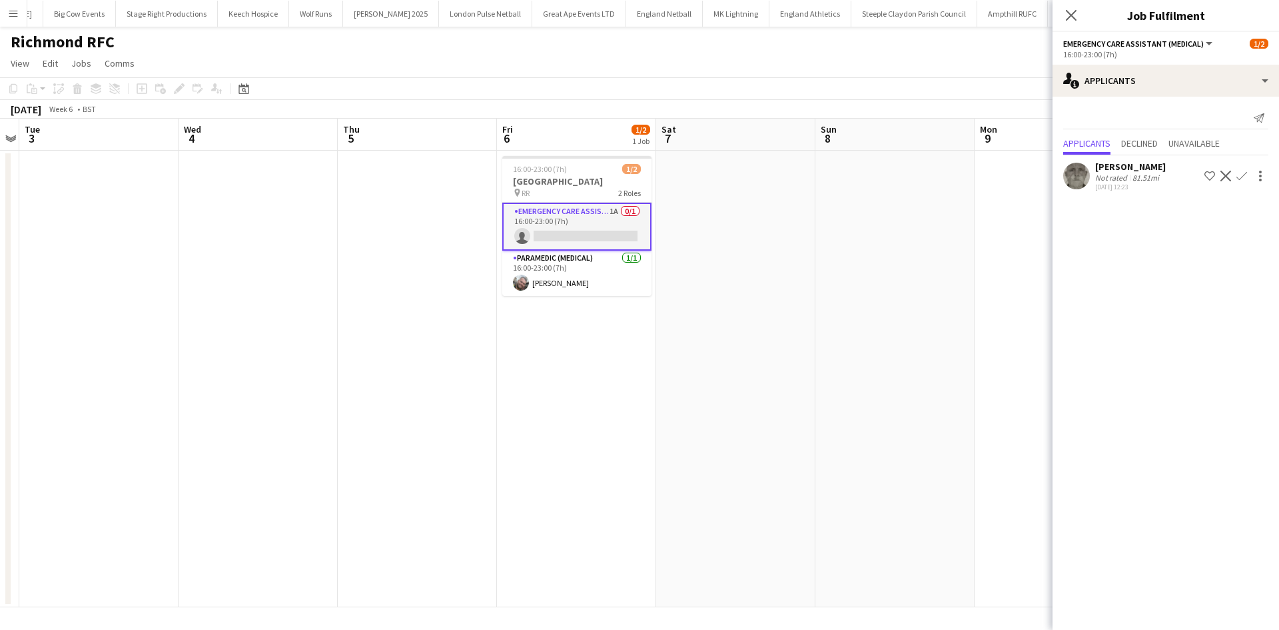
click at [1238, 173] on app-icon "Confirm" at bounding box center [1242, 176] width 11 height 11
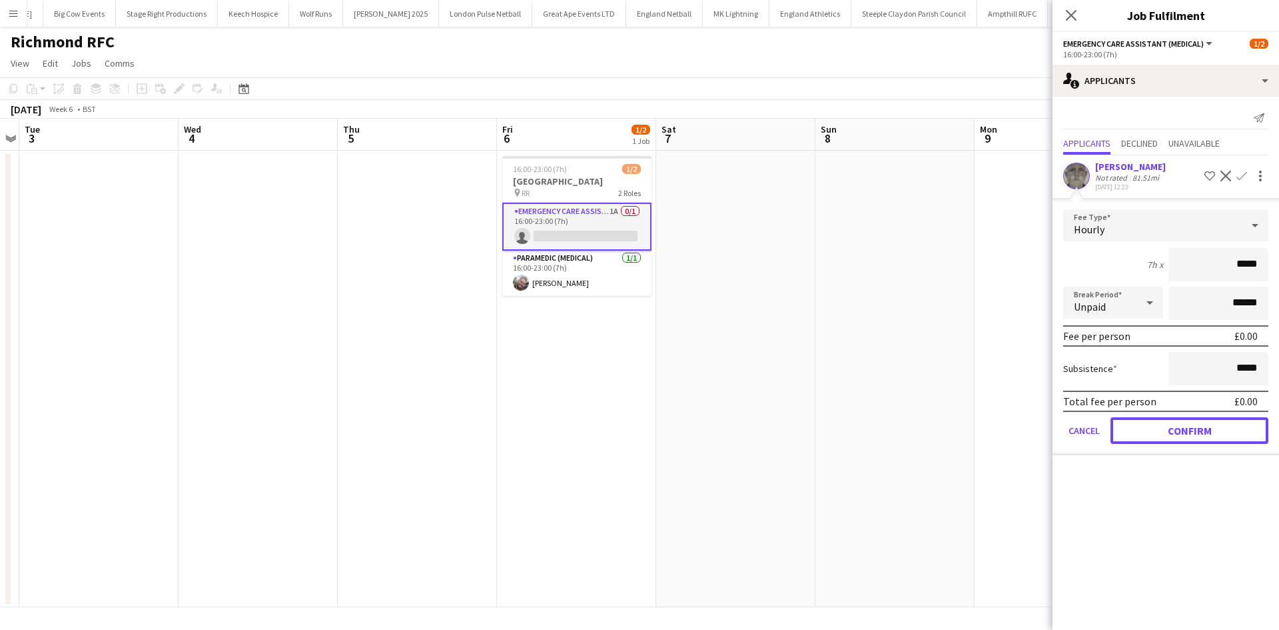
drag, startPoint x: 1161, startPoint y: 428, endPoint x: 1158, endPoint y: 364, distance: 64.7
click at [1161, 429] on button "Confirm" at bounding box center [1190, 430] width 158 height 27
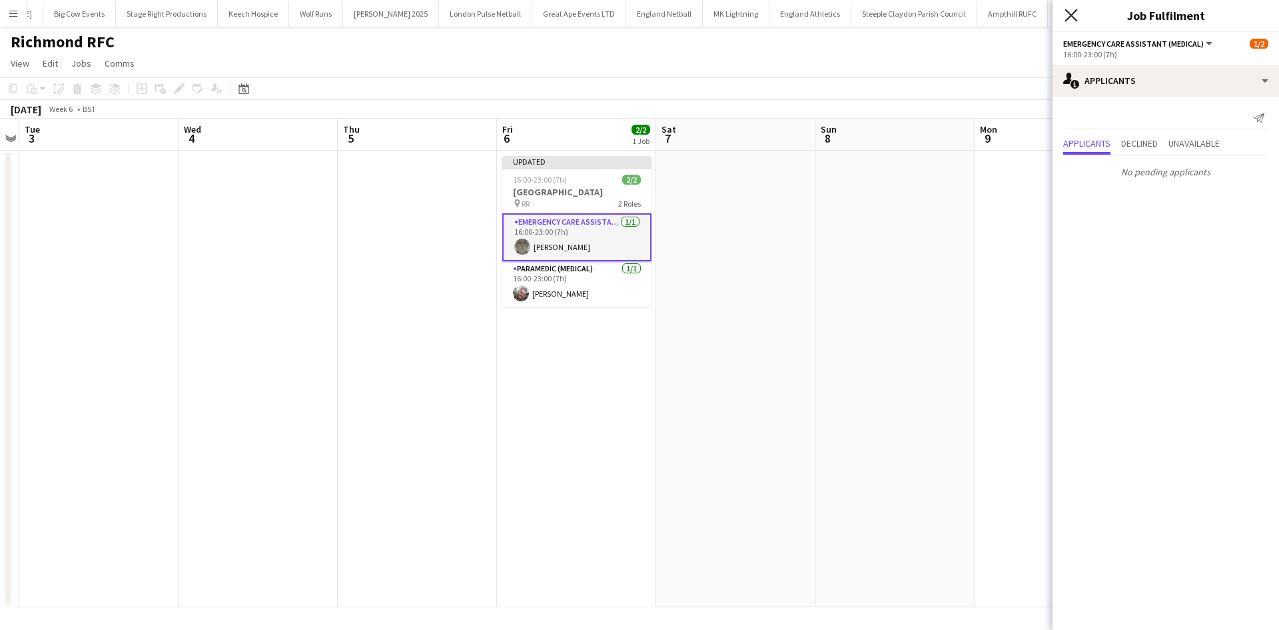
click at [1076, 15] on icon "Close pop-in" at bounding box center [1071, 15] width 13 height 13
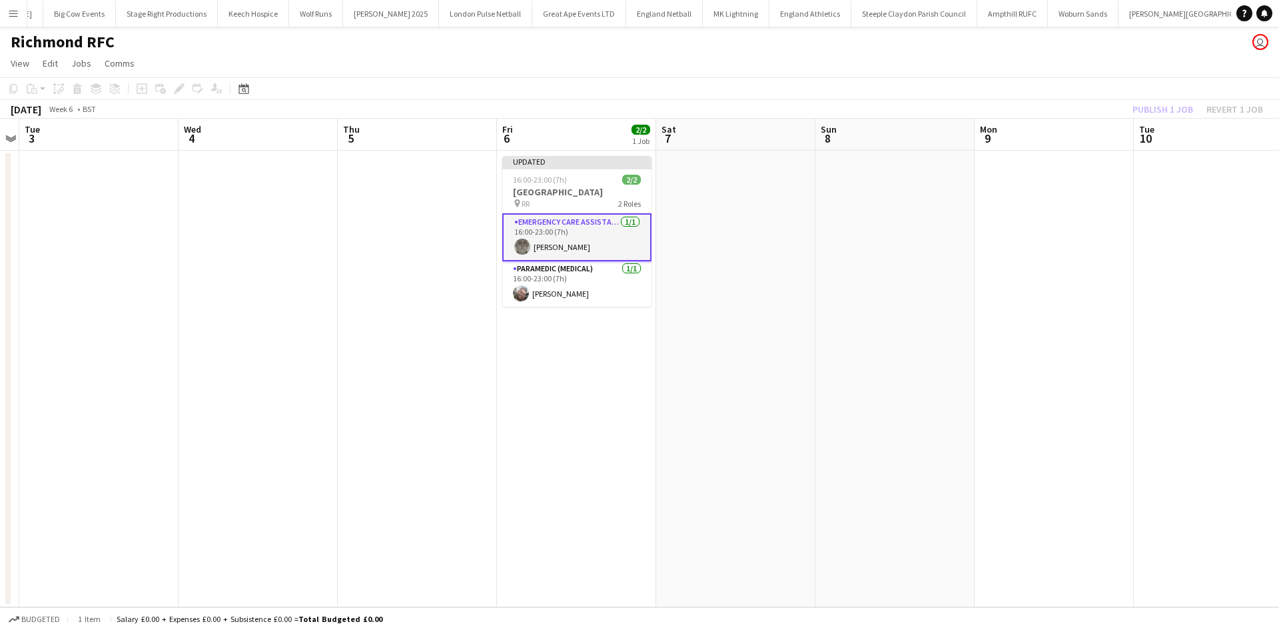
click at [1113, 111] on div "February 2026 Week 6 • BST Publish 1 job Revert 1 job" at bounding box center [639, 109] width 1279 height 19
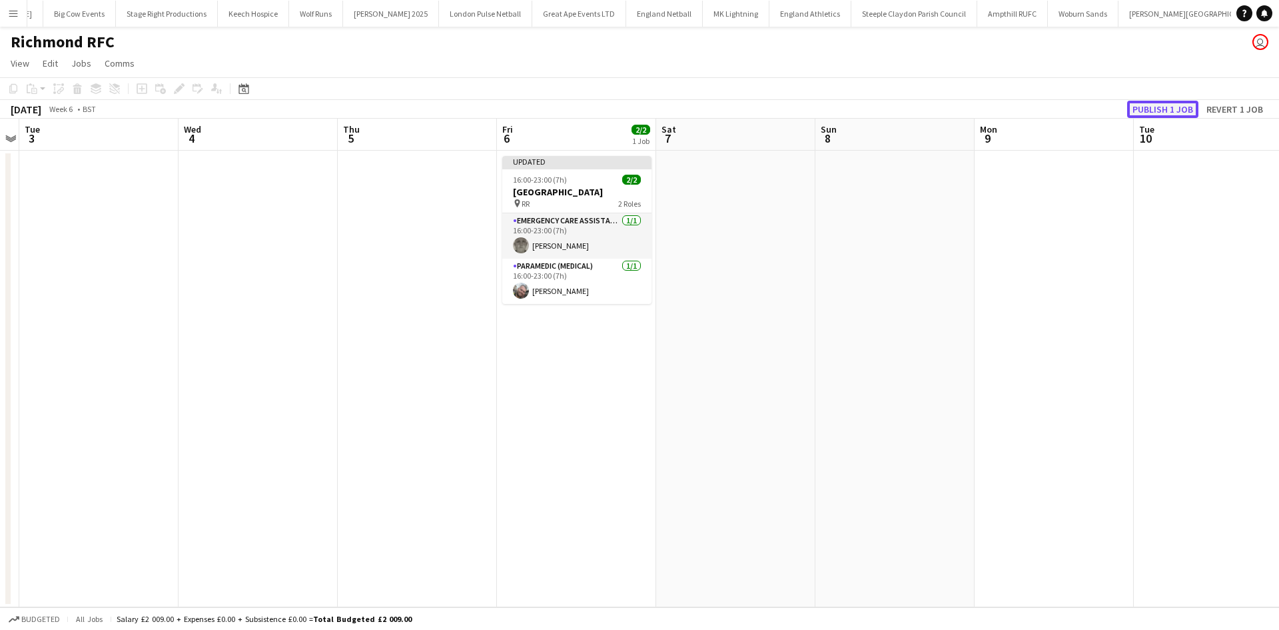
click at [1137, 111] on button "Publish 1 job" at bounding box center [1162, 109] width 71 height 17
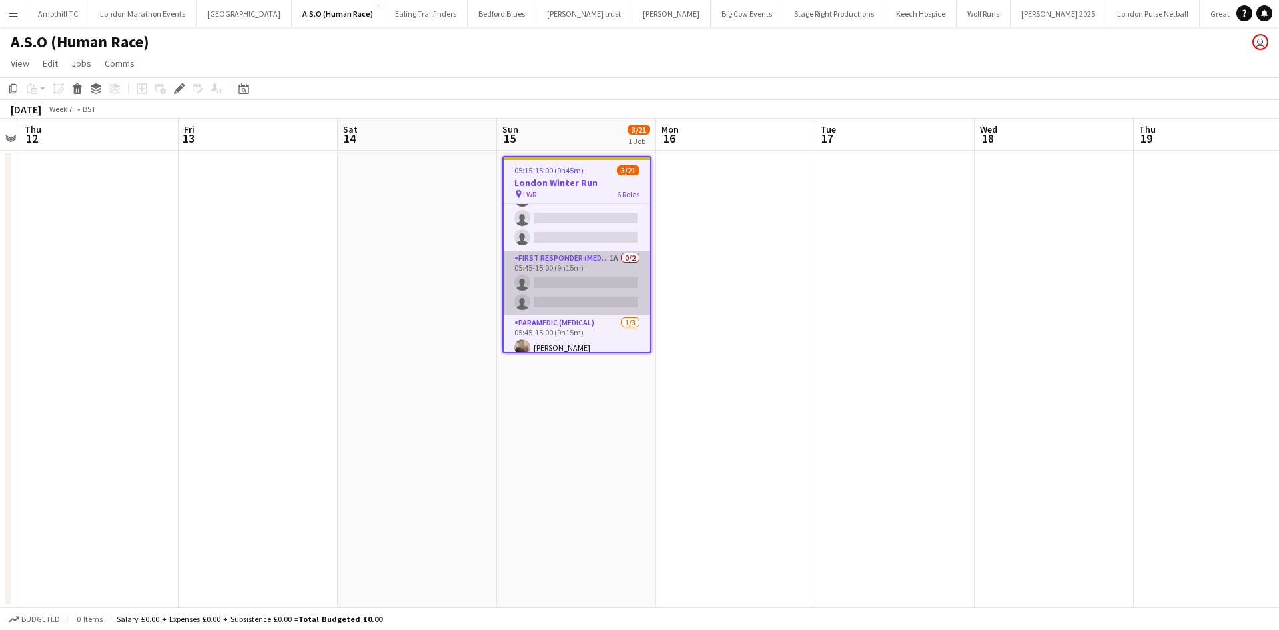
scroll to position [347, 0]
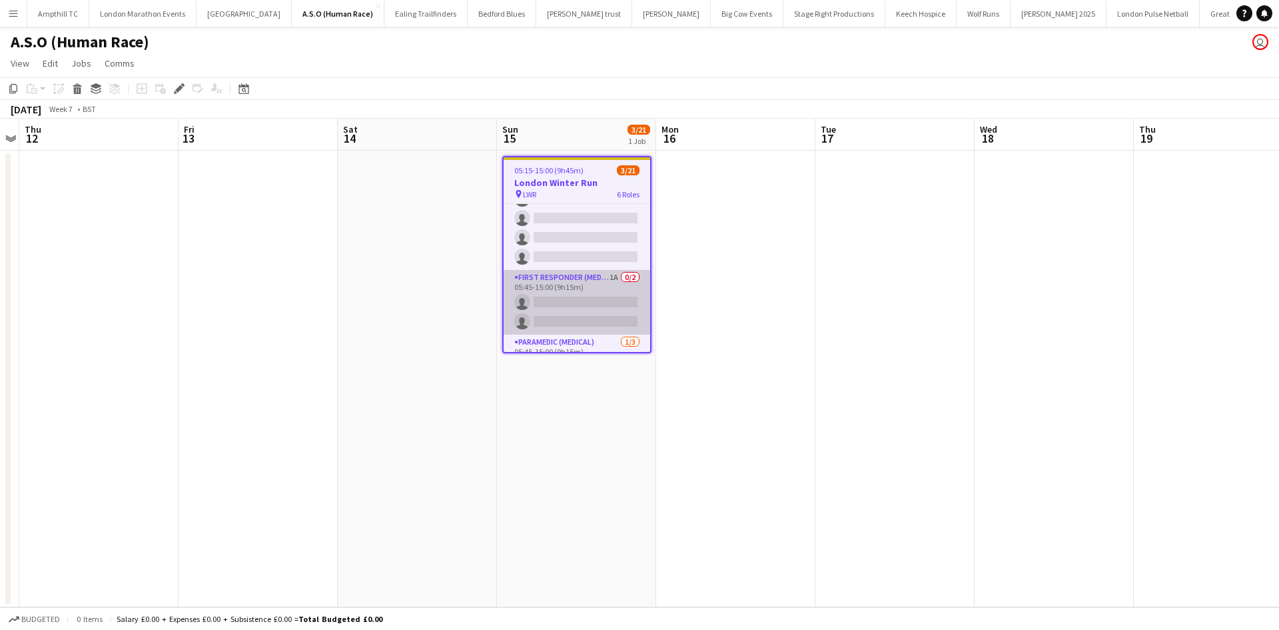
click at [576, 288] on app-card-role "First Responder (Medical) 1A 0/2 05:45-15:00 (9h15m) single-neutral-actions sin…" at bounding box center [577, 302] width 147 height 65
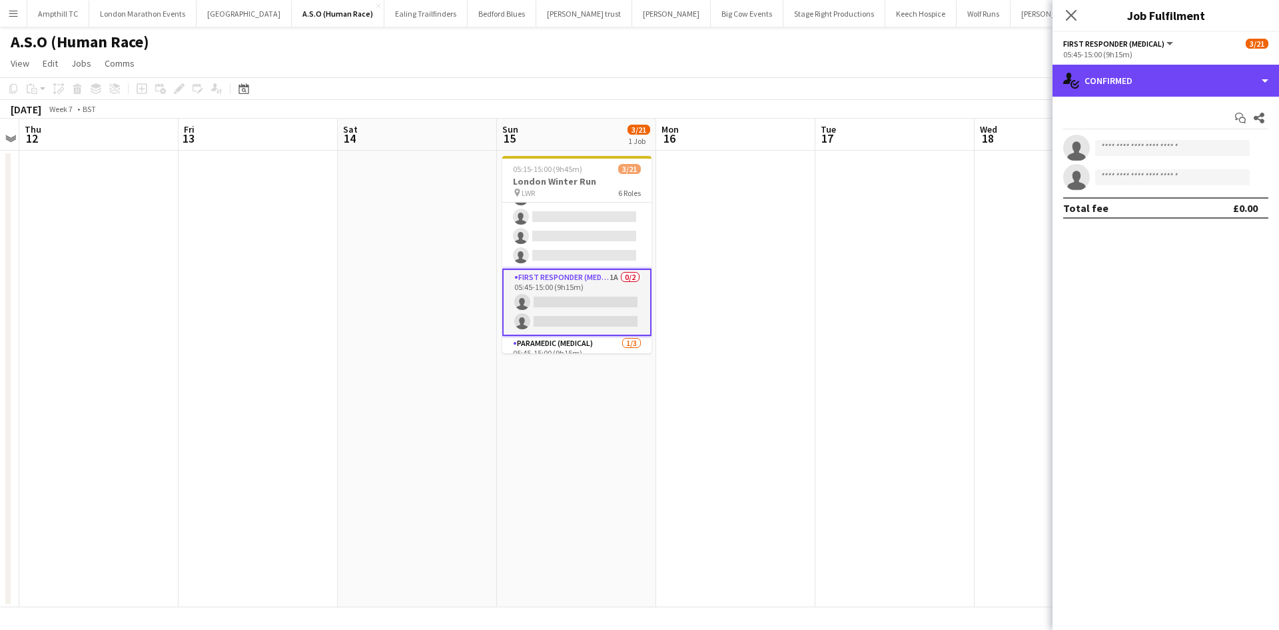
drag, startPoint x: 1160, startPoint y: 85, endPoint x: 1178, endPoint y: 152, distance: 69.7
click at [1161, 84] on div "single-neutral-actions-check-2 Confirmed" at bounding box center [1166, 81] width 227 height 32
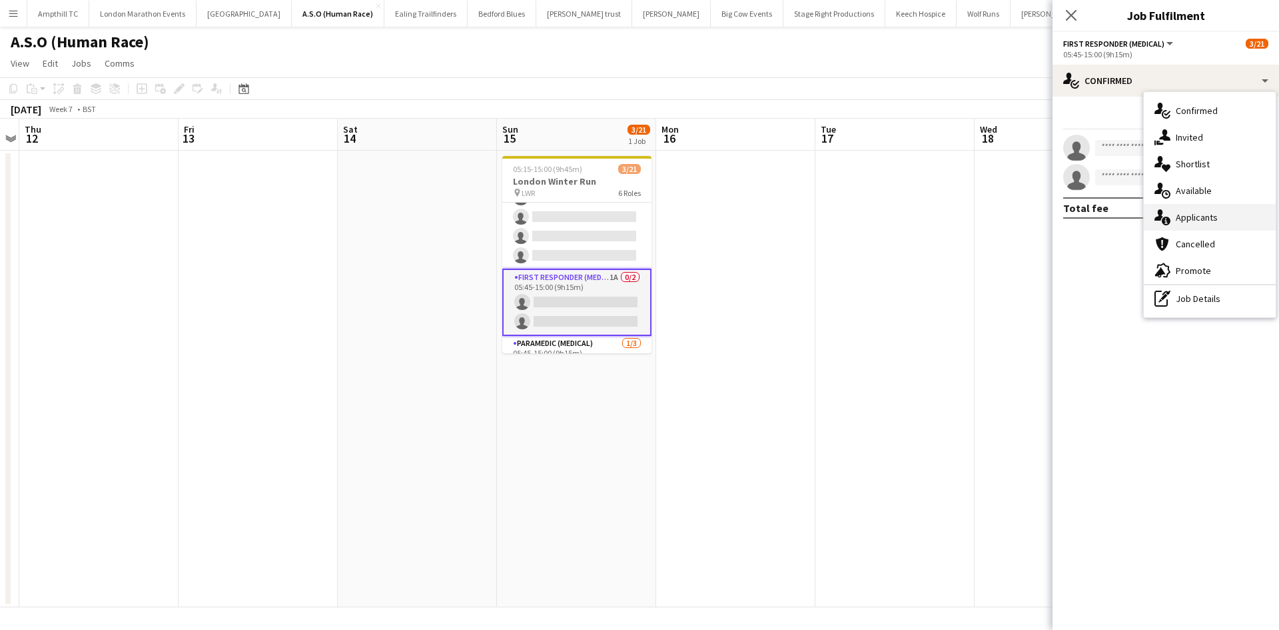
click at [1200, 223] on span "Applicants" at bounding box center [1197, 217] width 42 height 12
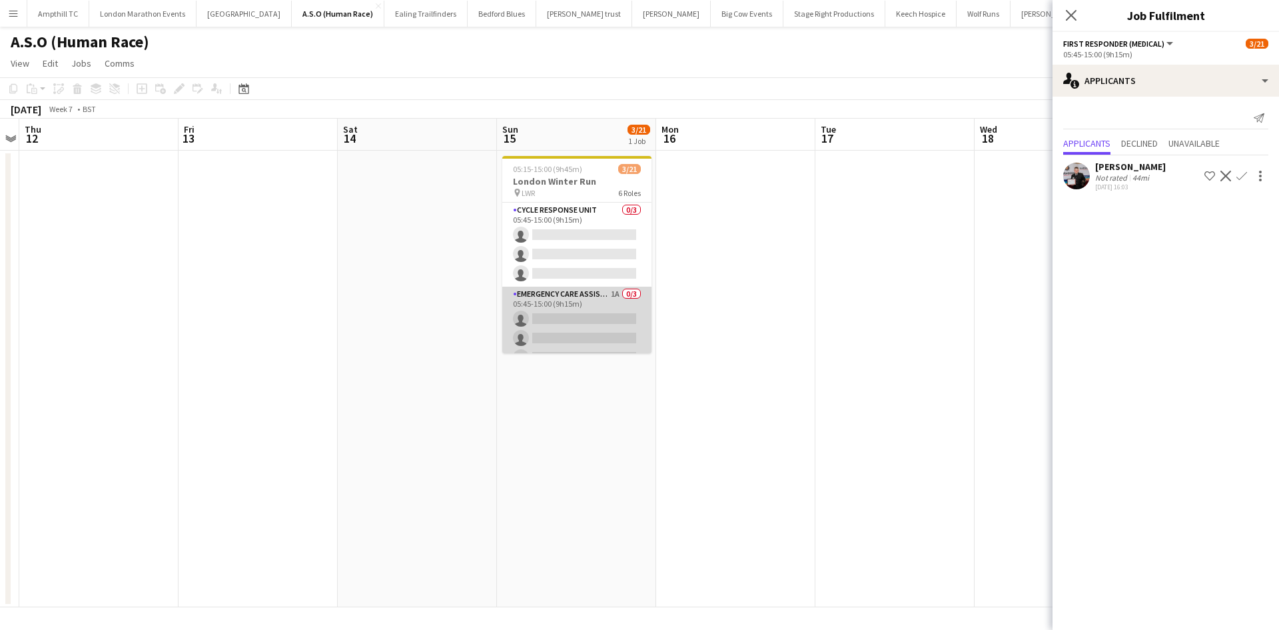
scroll to position [67, 0]
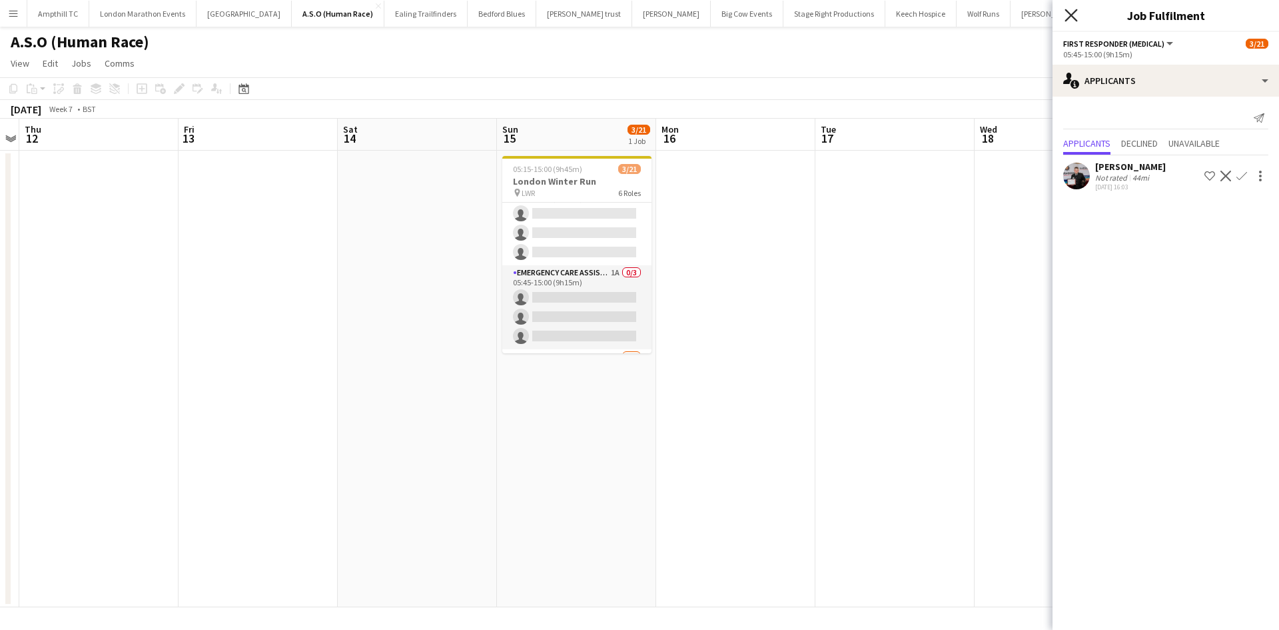
click at [1071, 18] on icon "Close pop-in" at bounding box center [1071, 15] width 13 height 13
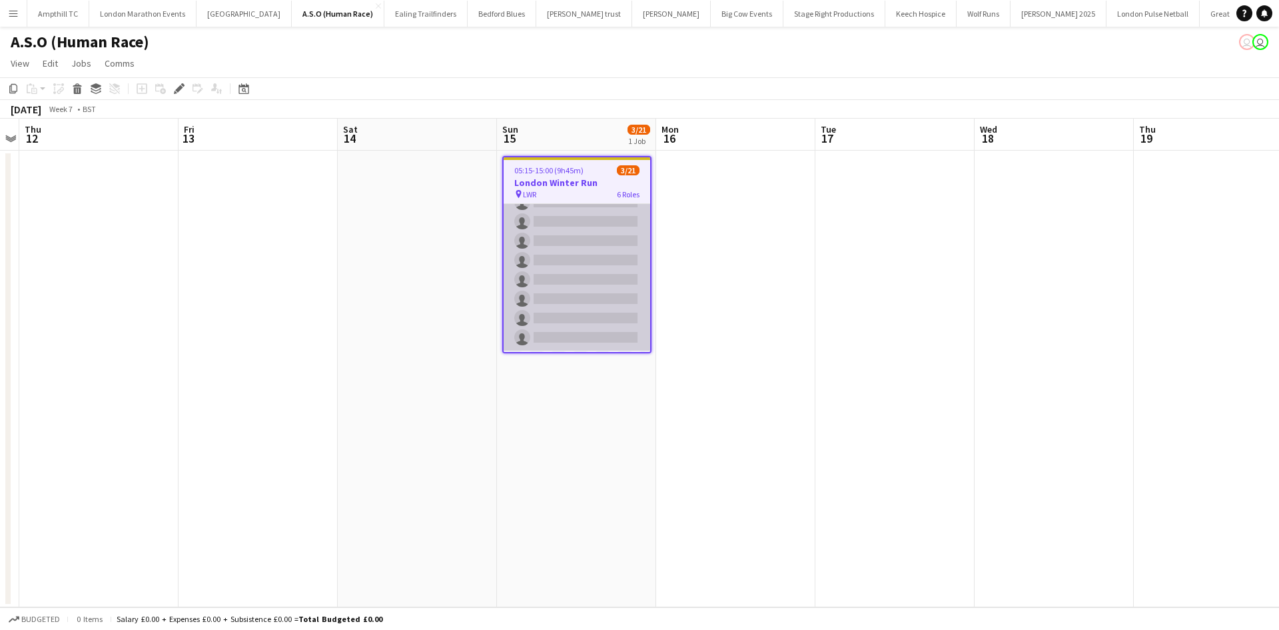
scroll to position [200, 0]
click at [593, 229] on app-card-role "First Responder (Medical) 4A [DATE] 05:45-15:00 (9h15m) [PERSON_NAME] single-ne…" at bounding box center [577, 317] width 147 height 200
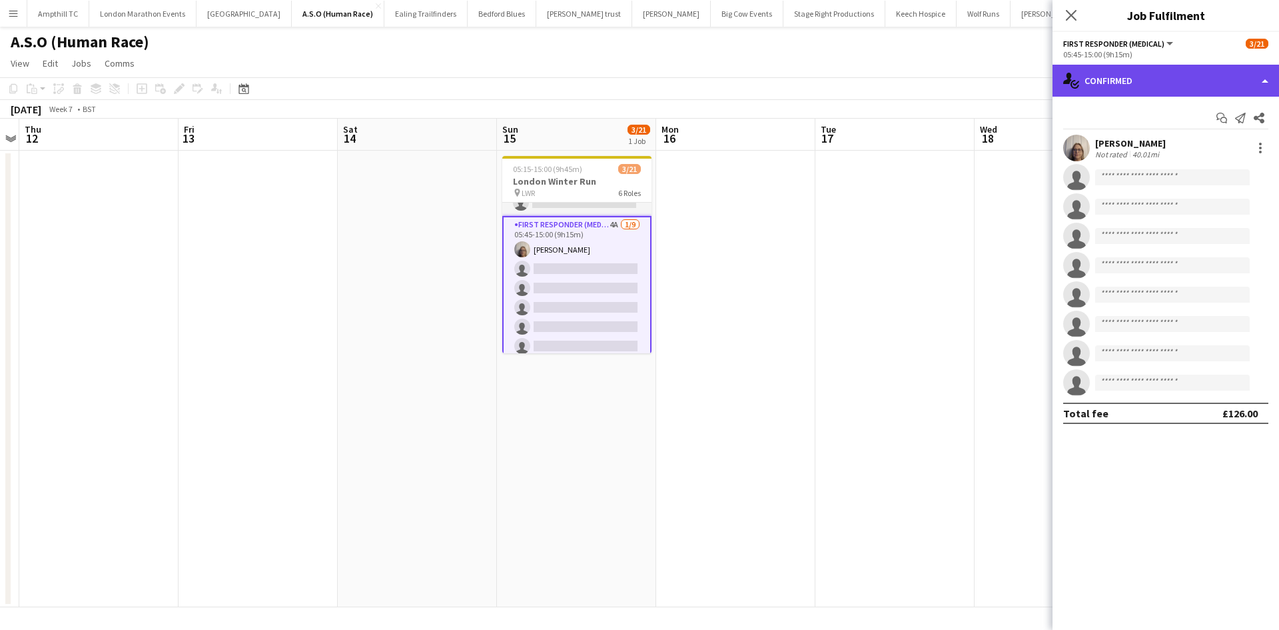
click at [1184, 77] on div "single-neutral-actions-check-2 Confirmed" at bounding box center [1166, 81] width 227 height 32
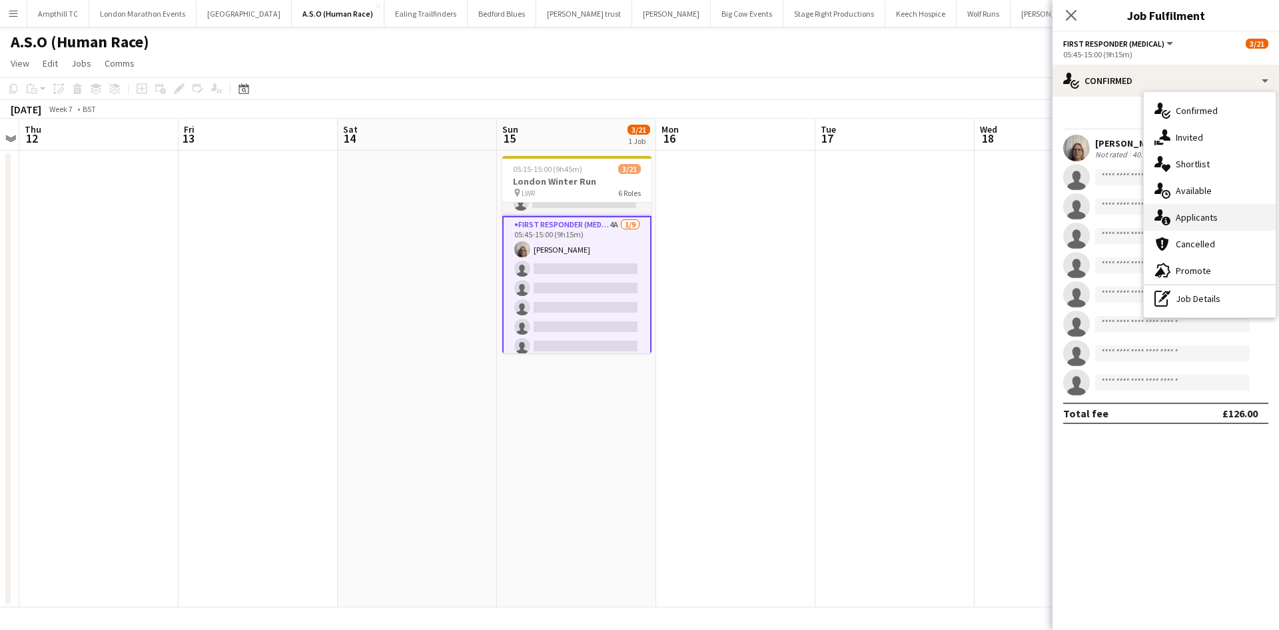
click at [1216, 213] on span "Applicants" at bounding box center [1197, 217] width 42 height 12
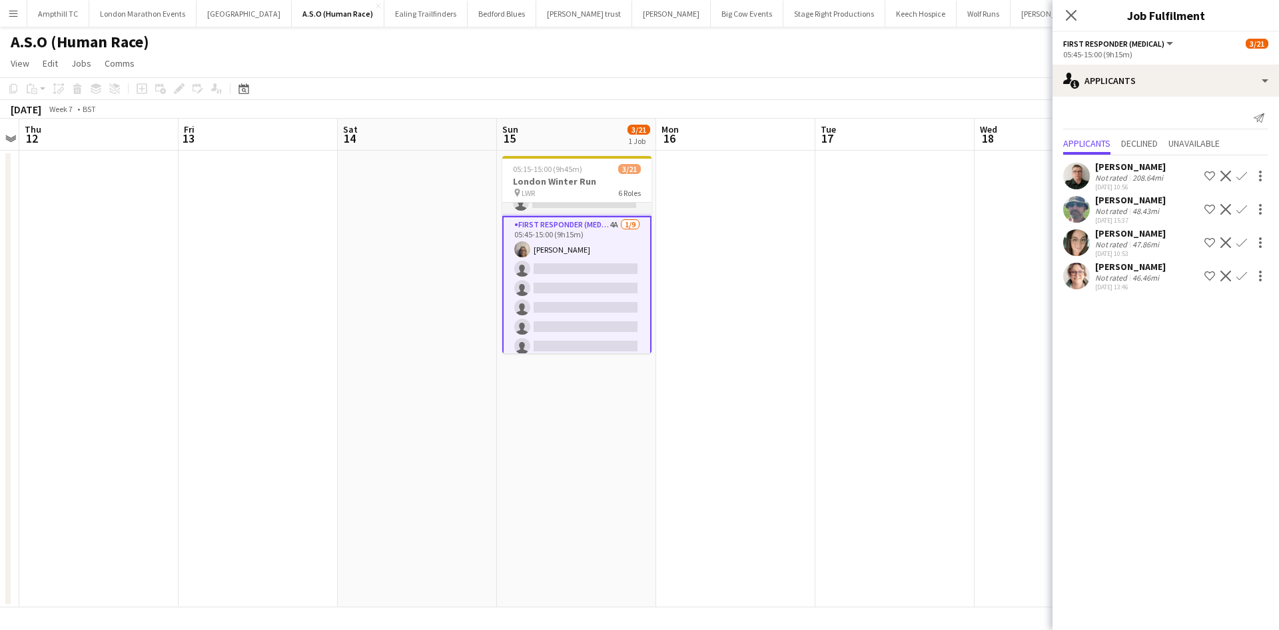
click at [1243, 175] on app-icon "Confirm" at bounding box center [1242, 176] width 11 height 11
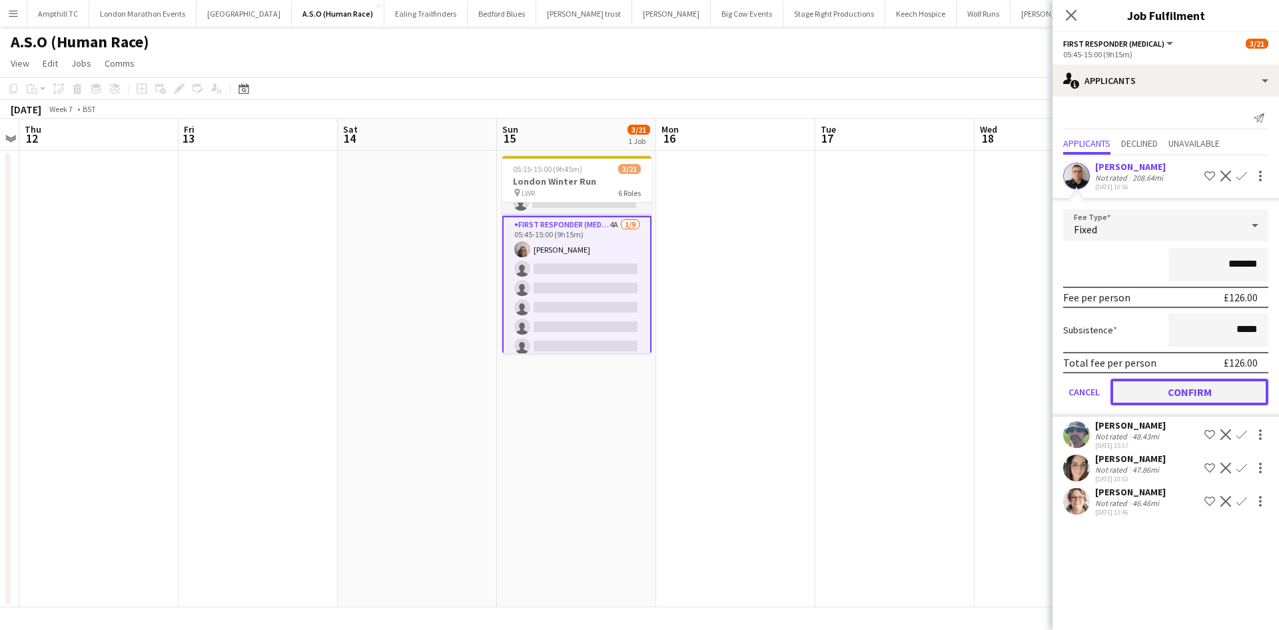
click at [1211, 380] on button "Confirm" at bounding box center [1190, 391] width 158 height 27
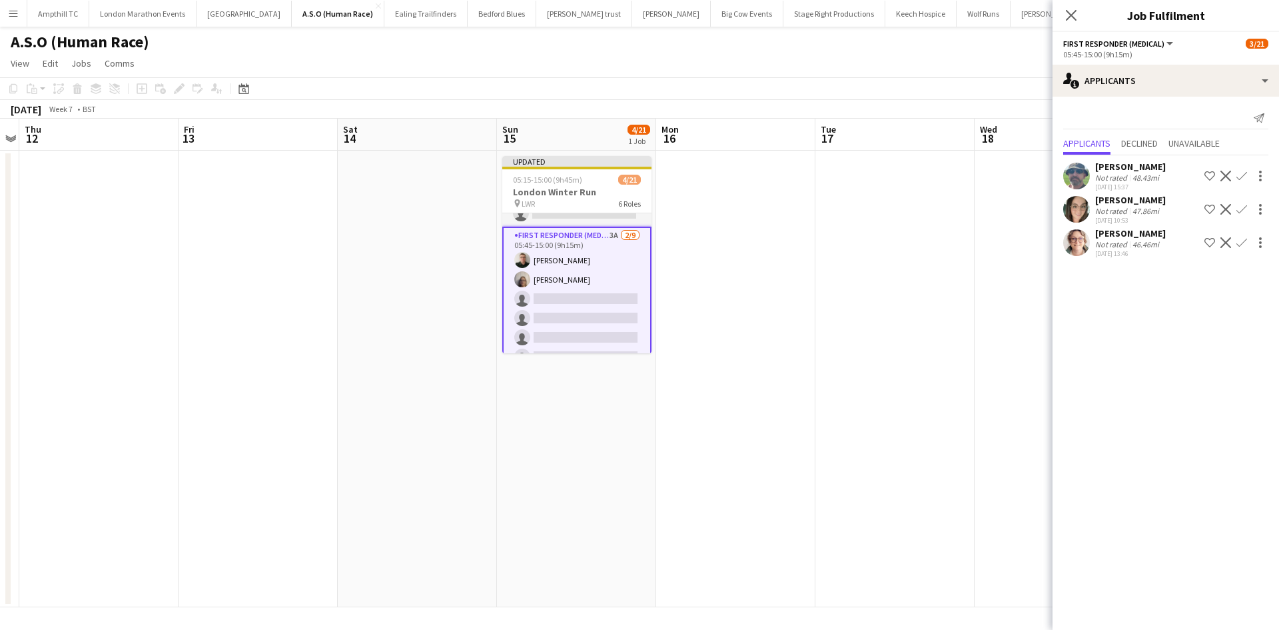
click at [1241, 177] on app-icon "Confirm" at bounding box center [1242, 176] width 11 height 11
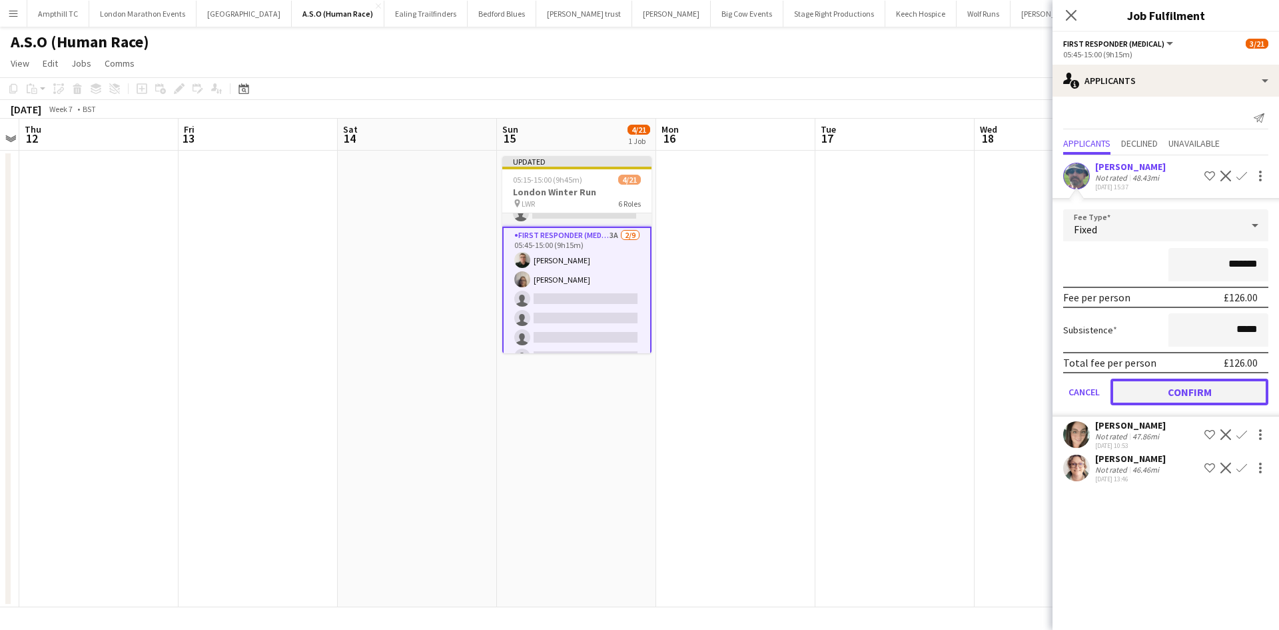
click at [1215, 391] on button "Confirm" at bounding box center [1190, 391] width 158 height 27
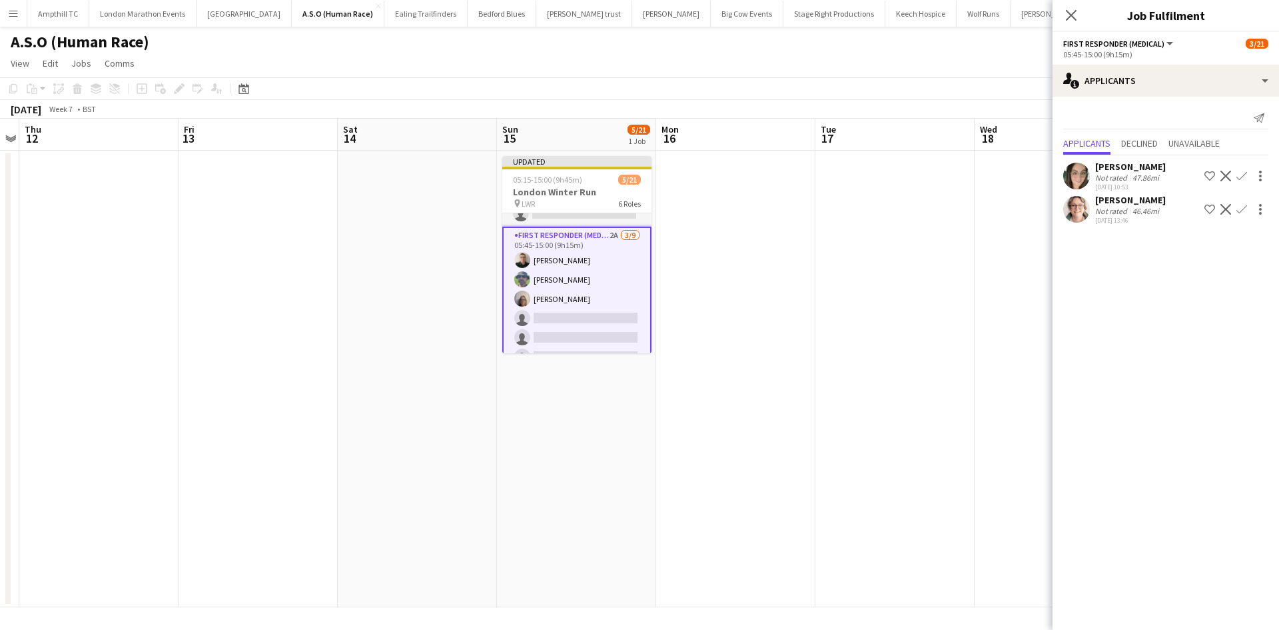
click at [1239, 176] on app-icon "Confirm" at bounding box center [1242, 176] width 11 height 11
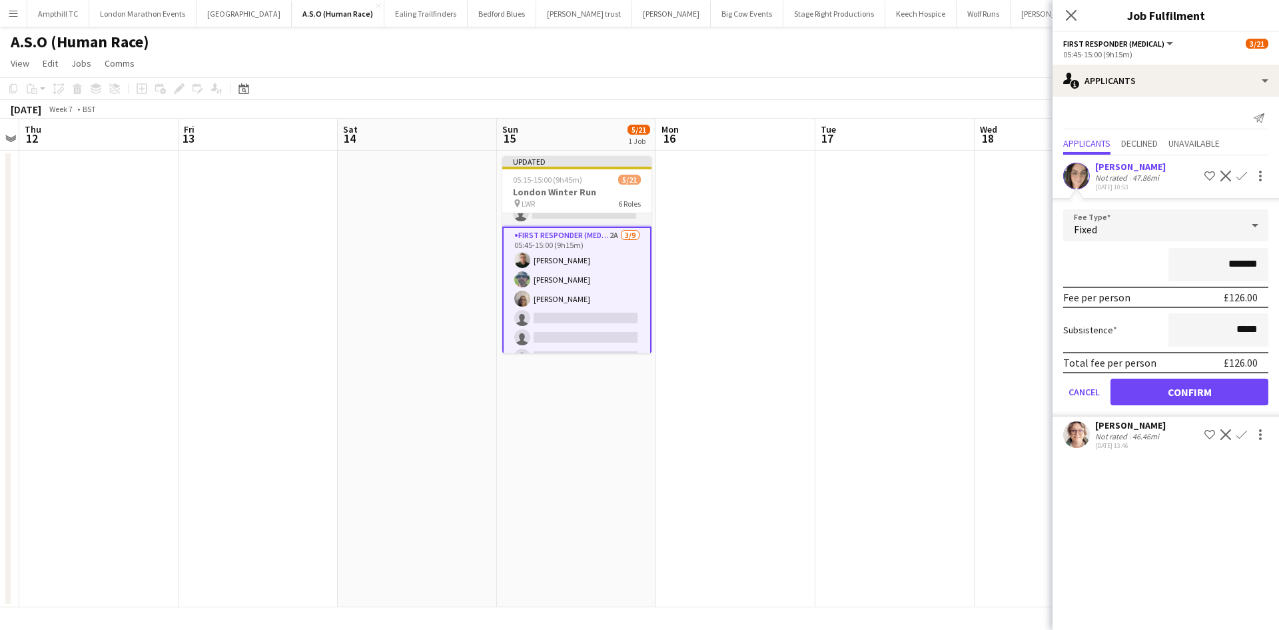
drag, startPoint x: 1198, startPoint y: 407, endPoint x: 1199, endPoint y: 399, distance: 8.1
click at [1198, 407] on form "Fee Type Fixed ******* Fee per person £126.00 Subsistence ***** Total fee per p…" at bounding box center [1166, 312] width 227 height 207
click at [1203, 384] on button "Confirm" at bounding box center [1190, 391] width 158 height 27
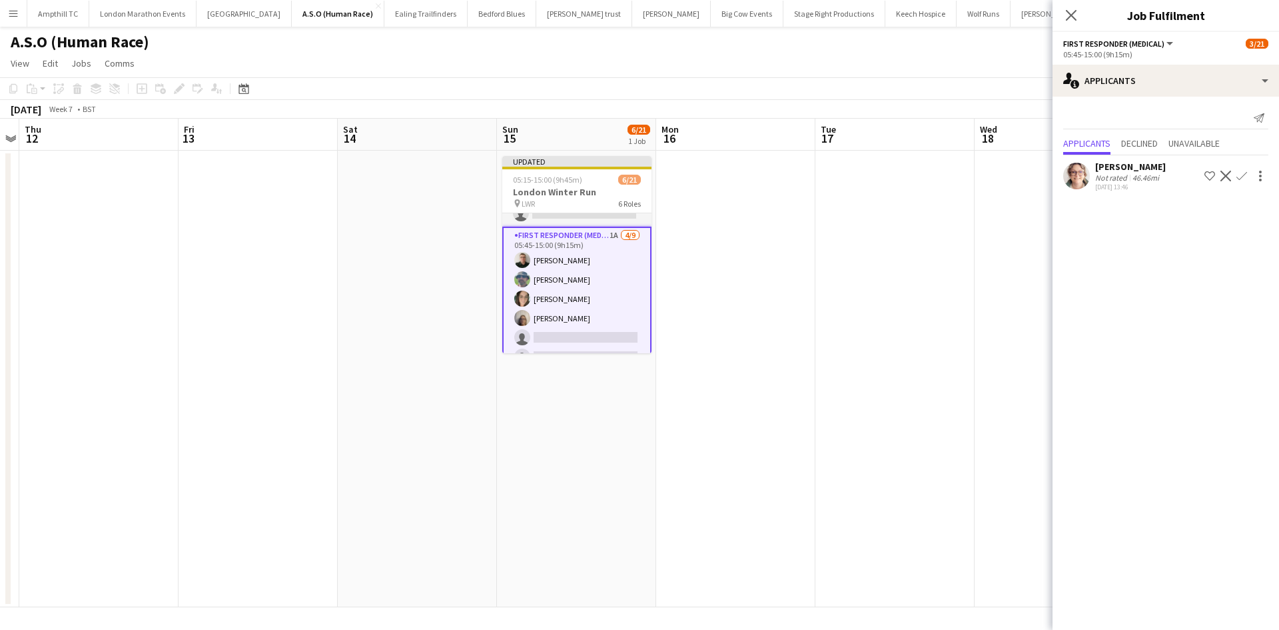
click at [1245, 176] on app-icon "Confirm" at bounding box center [1242, 176] width 11 height 11
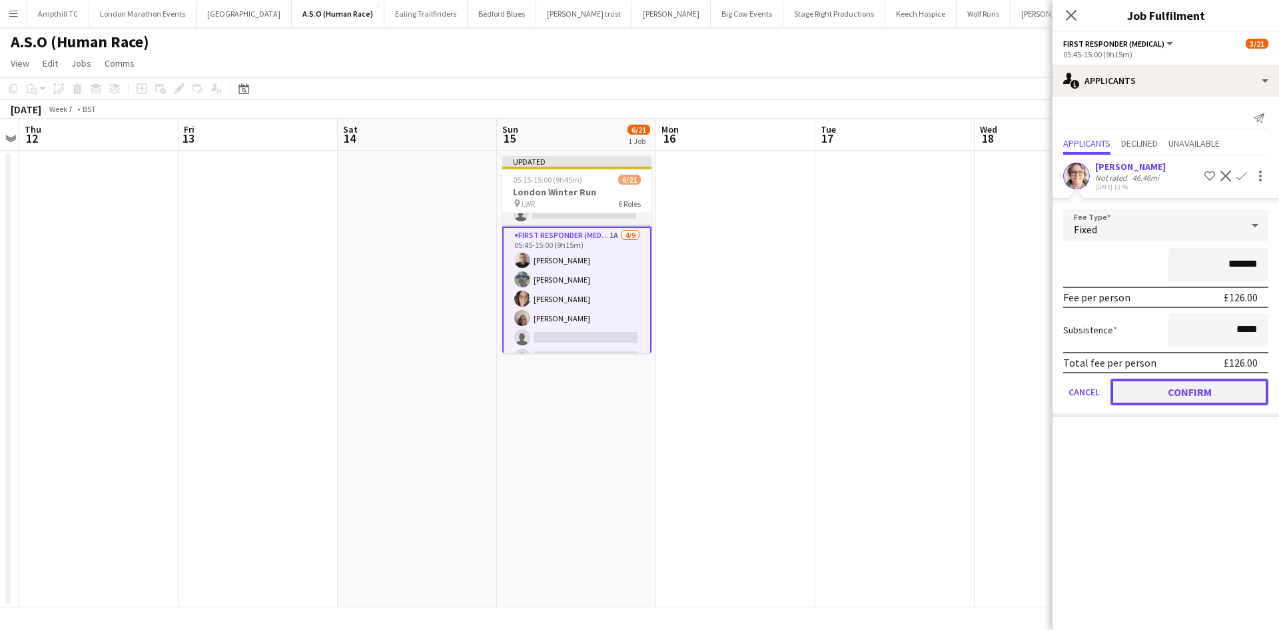
click at [1199, 385] on button "Confirm" at bounding box center [1190, 391] width 158 height 27
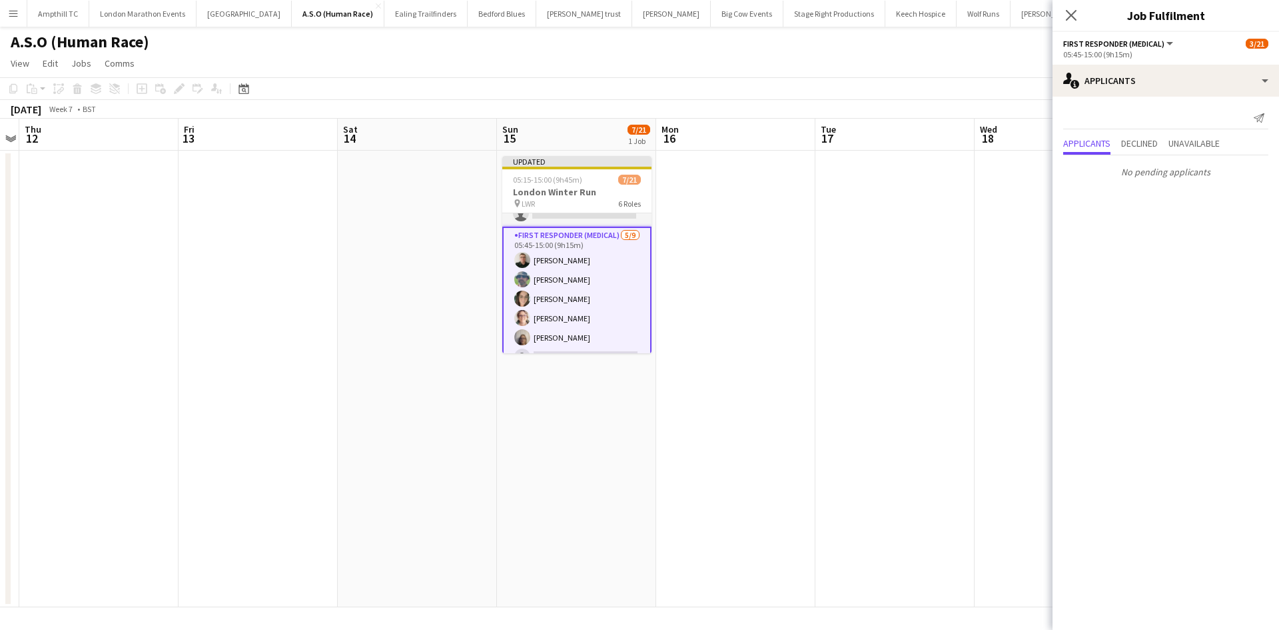
click at [1072, 10] on icon "Close pop-in" at bounding box center [1071, 15] width 11 height 11
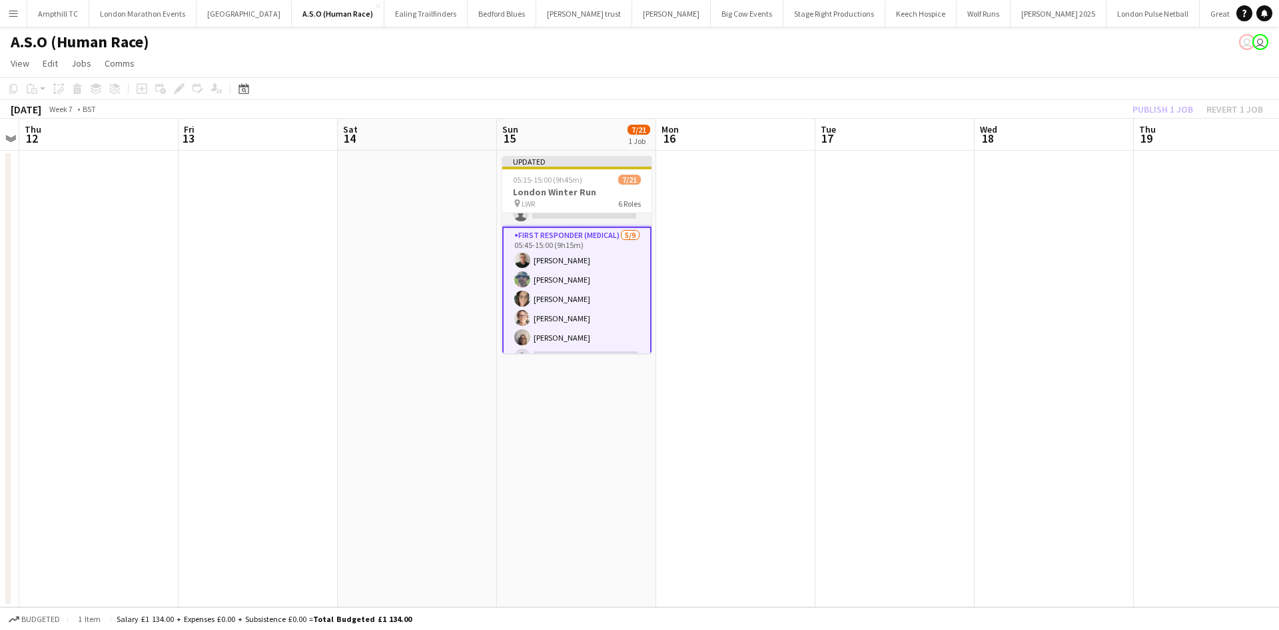
drag, startPoint x: 1065, startPoint y: 69, endPoint x: 1075, endPoint y: 81, distance: 14.7
click at [1065, 70] on app-page-menu "View Day view expanded Day view collapsed Month view Date picker Jump to [DATE]…" at bounding box center [639, 64] width 1279 height 25
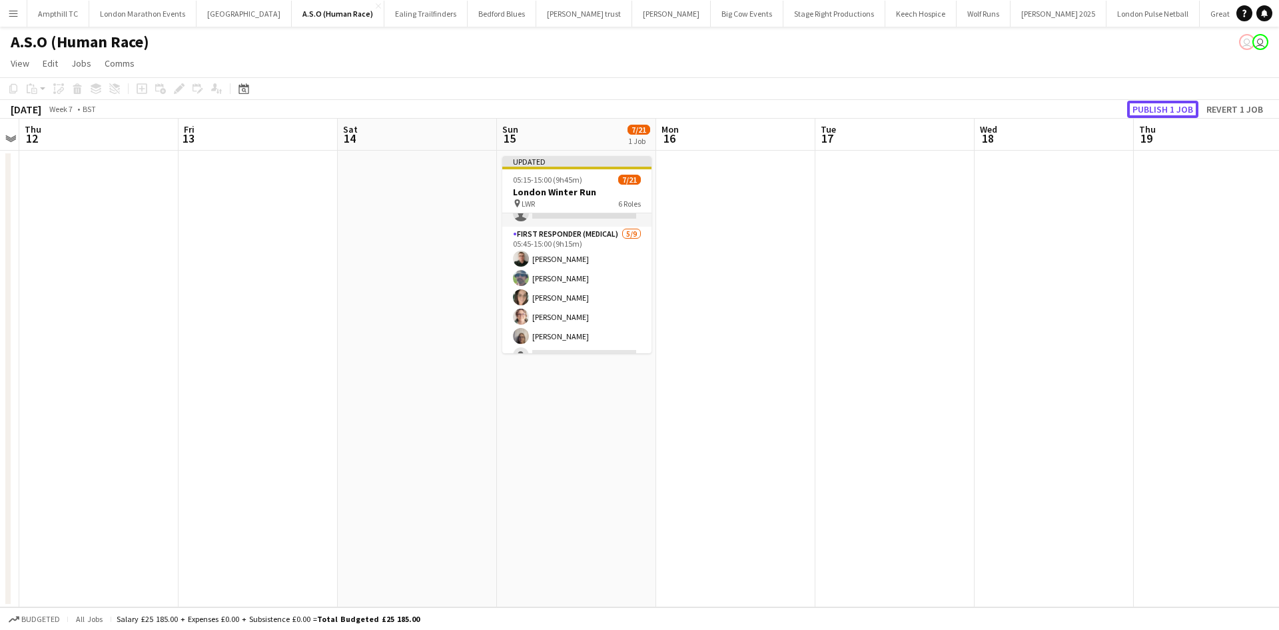
drag, startPoint x: 1144, startPoint y: 107, endPoint x: 1139, endPoint y: 112, distance: 7.1
click at [1144, 107] on button "Publish 1 job" at bounding box center [1162, 109] width 71 height 17
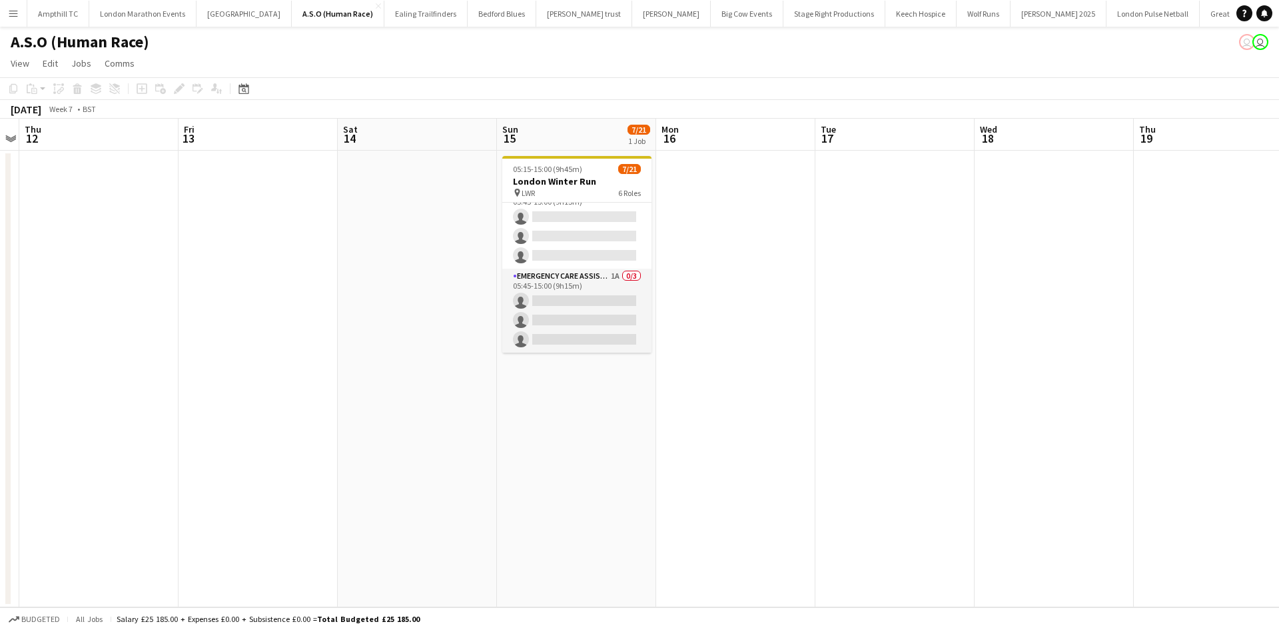
scroll to position [133, 0]
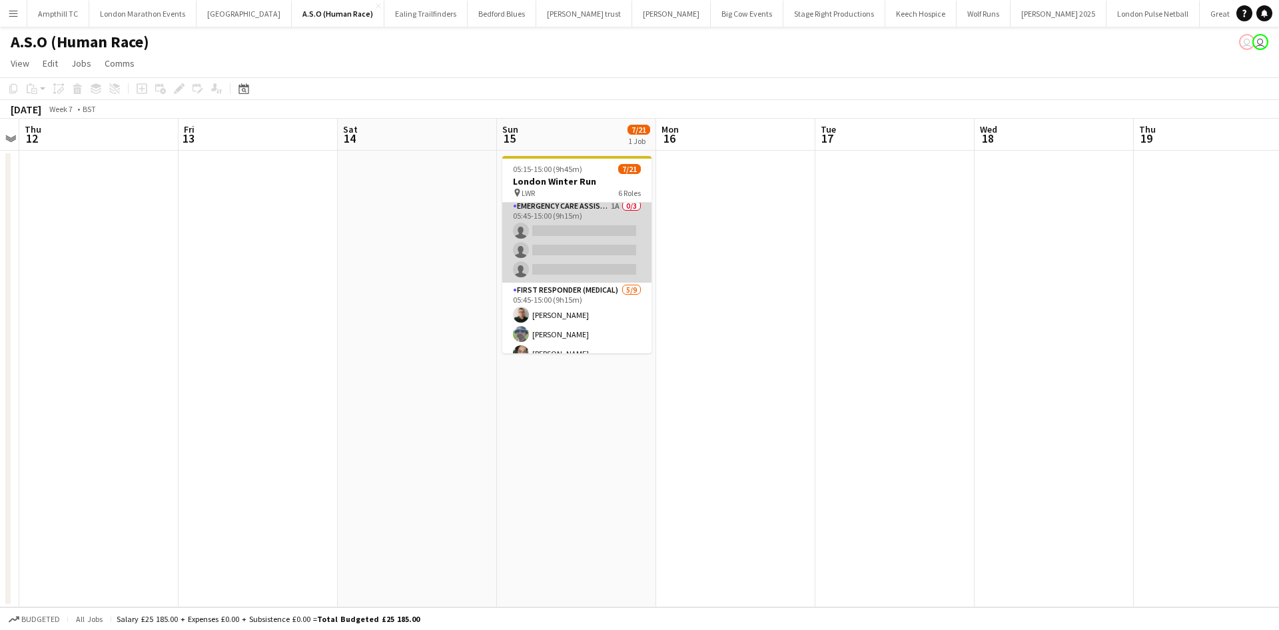
click at [576, 206] on app-card-role "Emergency Care Assistant (Medical) 1A 0/3 05:45-15:00 (9h15m) single-neutral-ac…" at bounding box center [576, 241] width 149 height 84
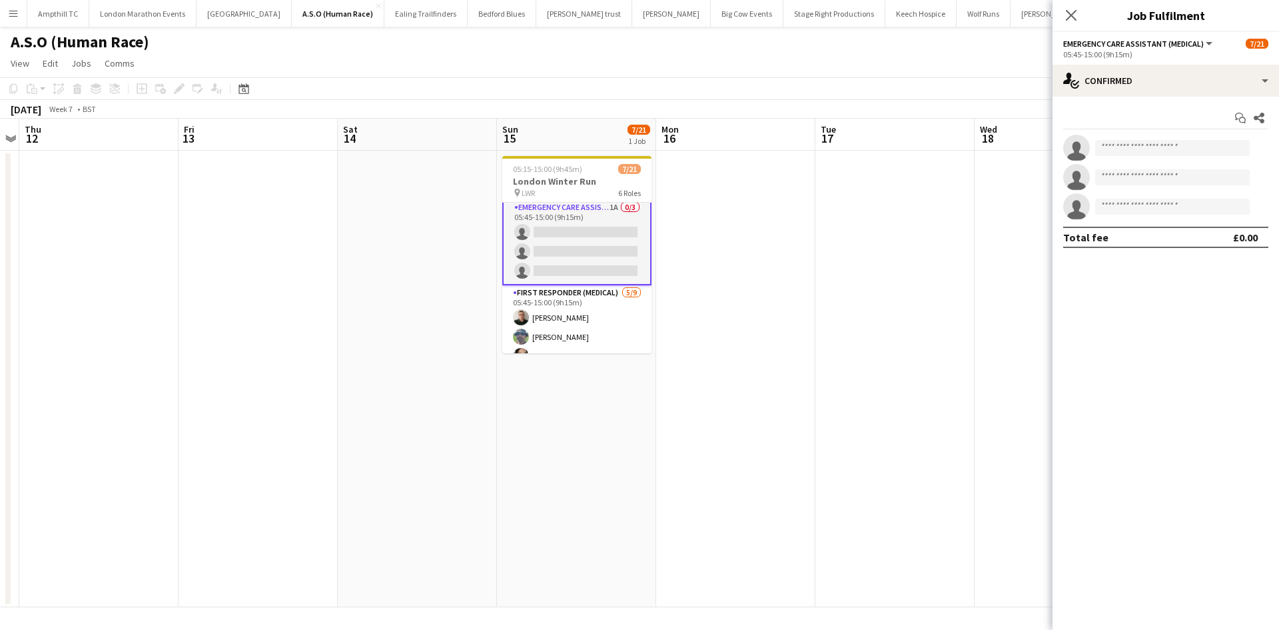
scroll to position [135, 0]
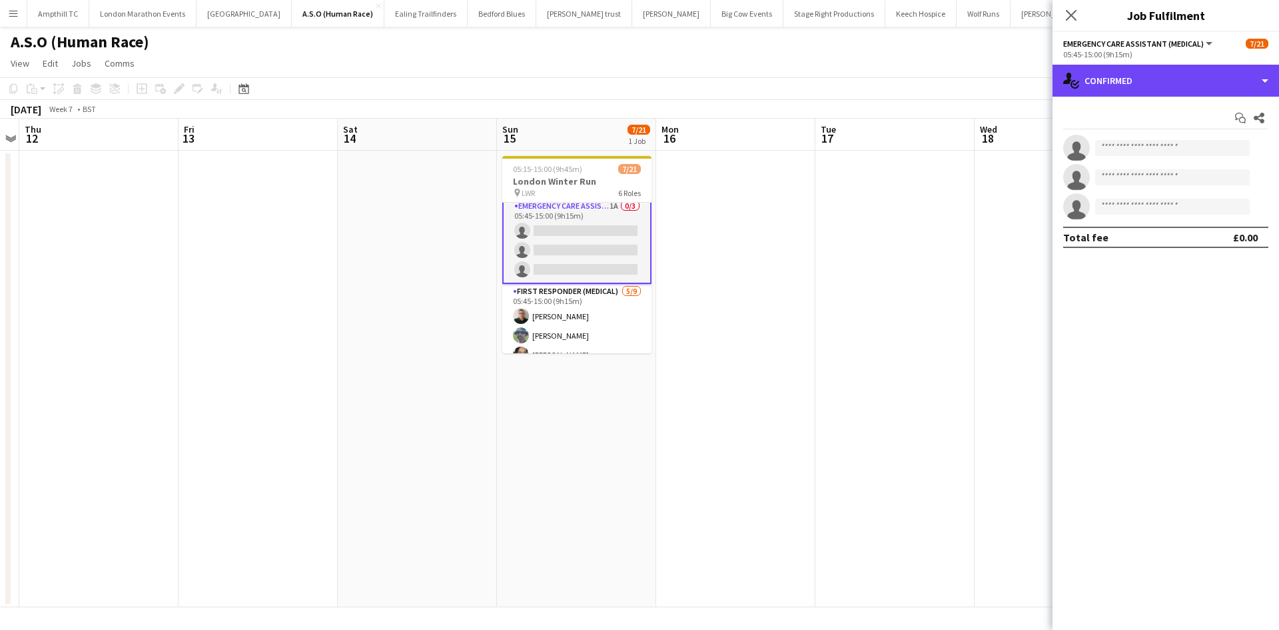
drag, startPoint x: 1211, startPoint y: 81, endPoint x: 1204, endPoint y: 150, distance: 68.9
click at [1211, 81] on div "single-neutral-actions-check-2 Confirmed" at bounding box center [1166, 81] width 227 height 32
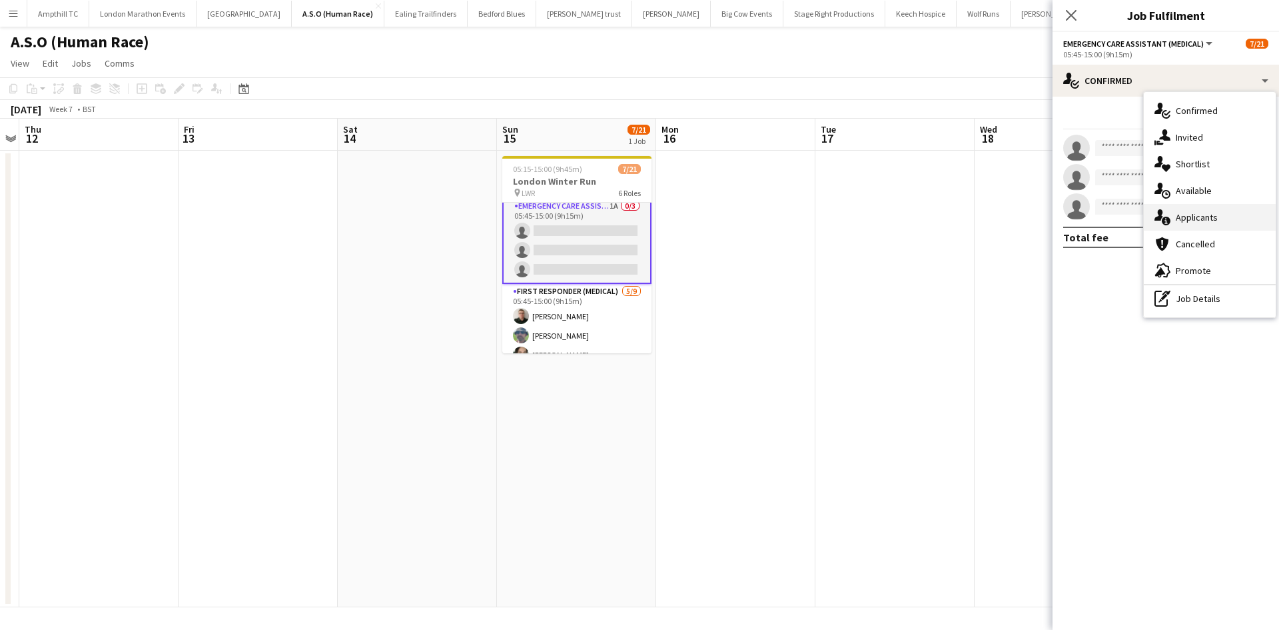
click at [1219, 213] on div "single-neutral-actions-information Applicants" at bounding box center [1210, 217] width 132 height 27
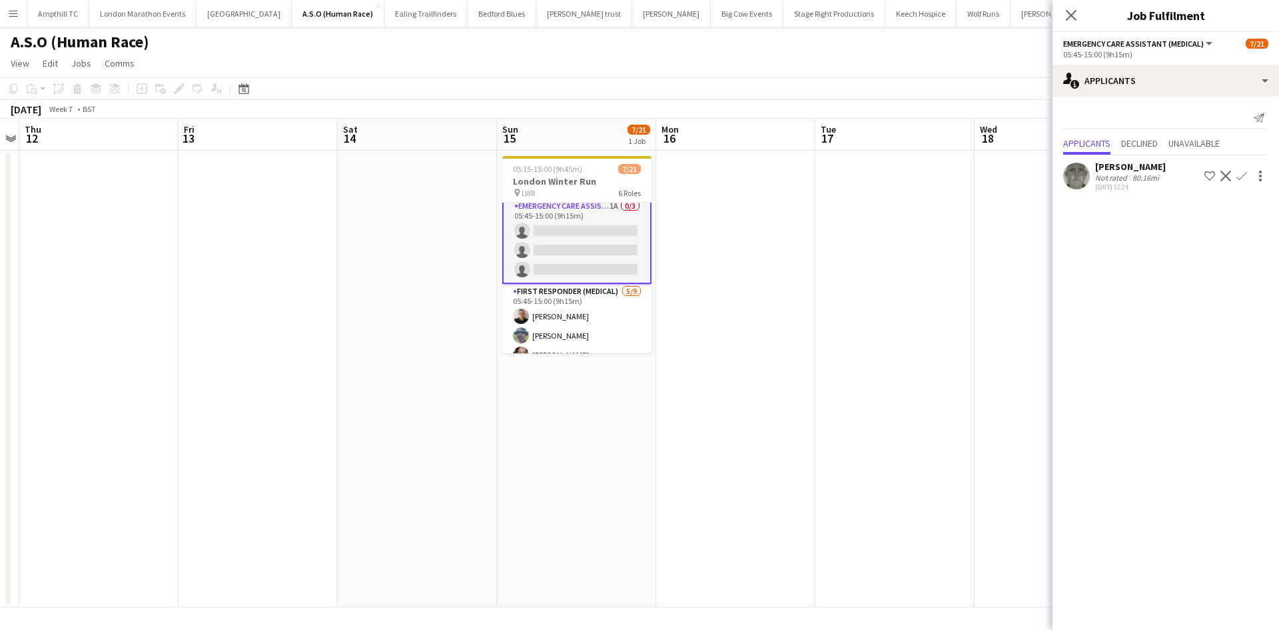
click at [1242, 178] on app-icon "Confirm" at bounding box center [1242, 176] width 11 height 11
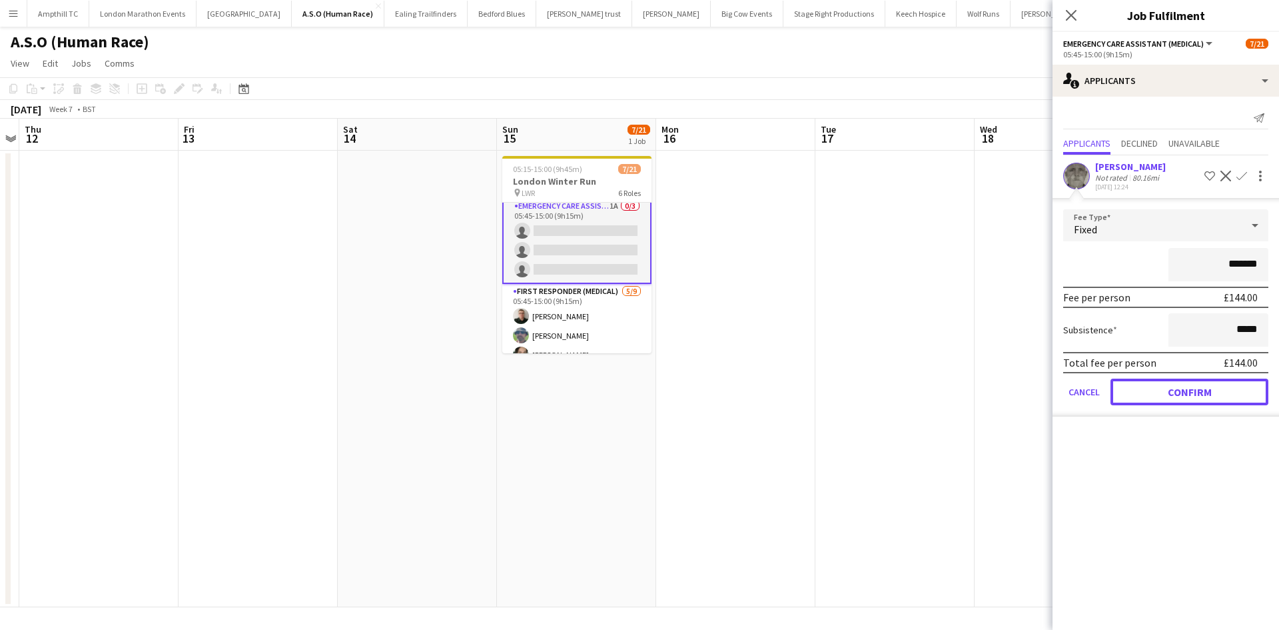
click at [1189, 392] on button "Confirm" at bounding box center [1190, 391] width 158 height 27
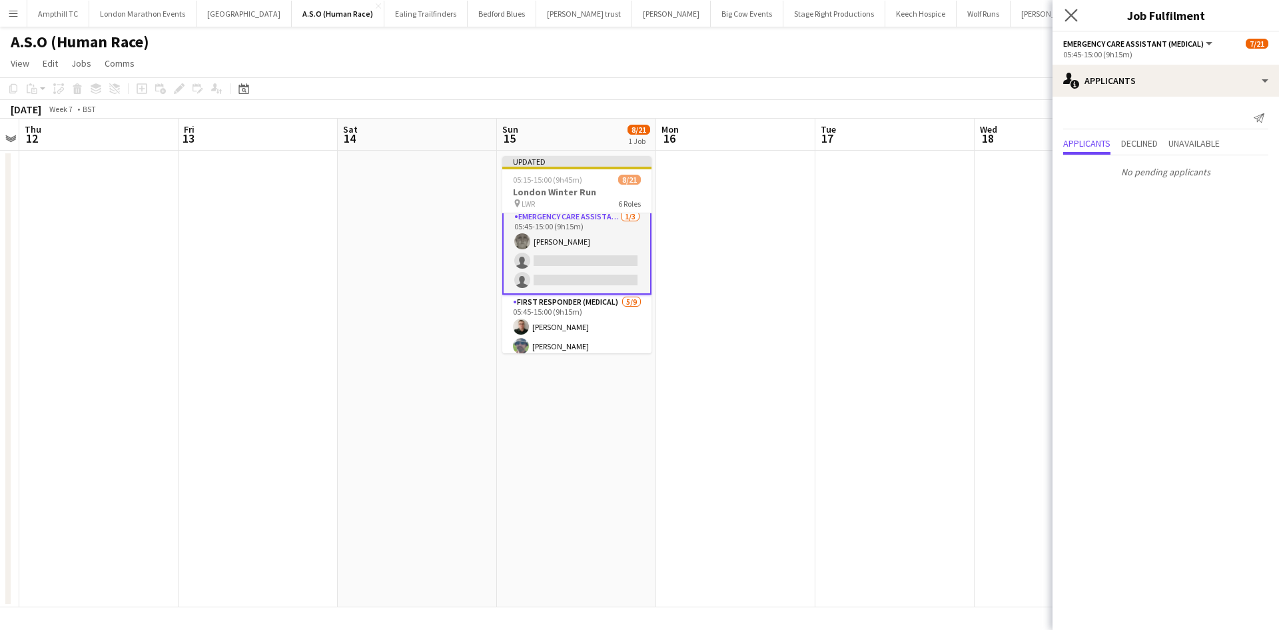
click at [1070, 22] on div "Close pop-in" at bounding box center [1071, 15] width 37 height 31
click at [1077, 13] on icon "Close pop-in" at bounding box center [1071, 15] width 13 height 13
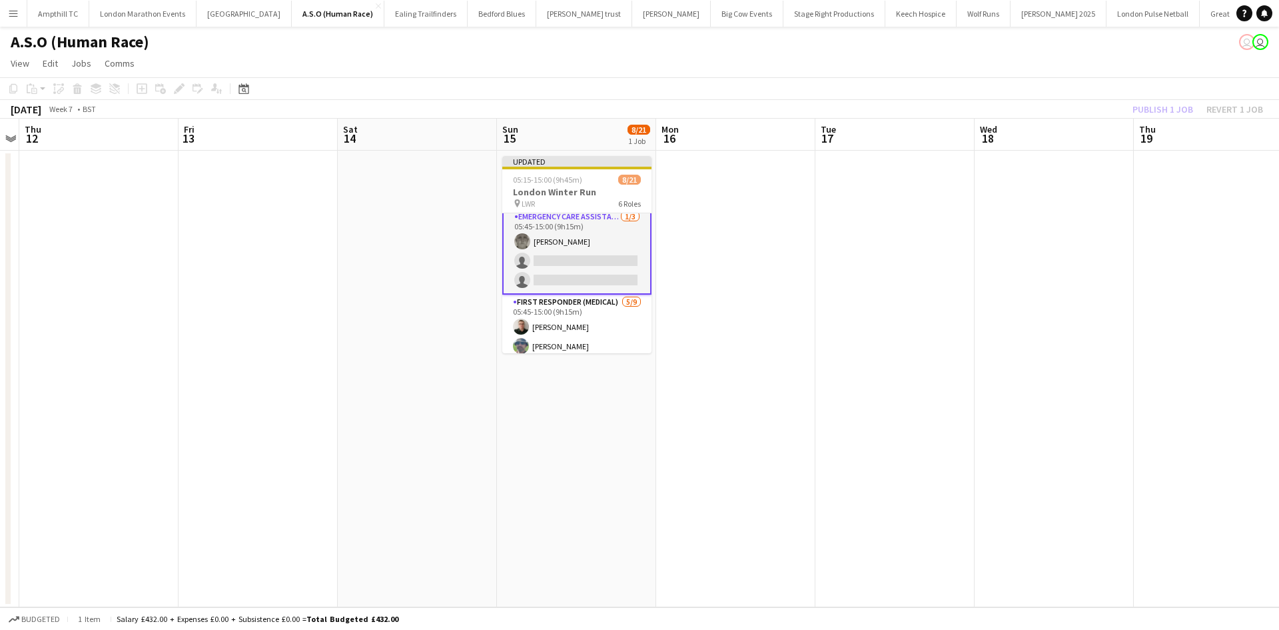
click at [1085, 84] on app-toolbar "Copy Paste Paste Ctrl+V Paste with crew Ctrl+Shift+V Paste linked Job [GEOGRAPH…" at bounding box center [639, 88] width 1279 height 23
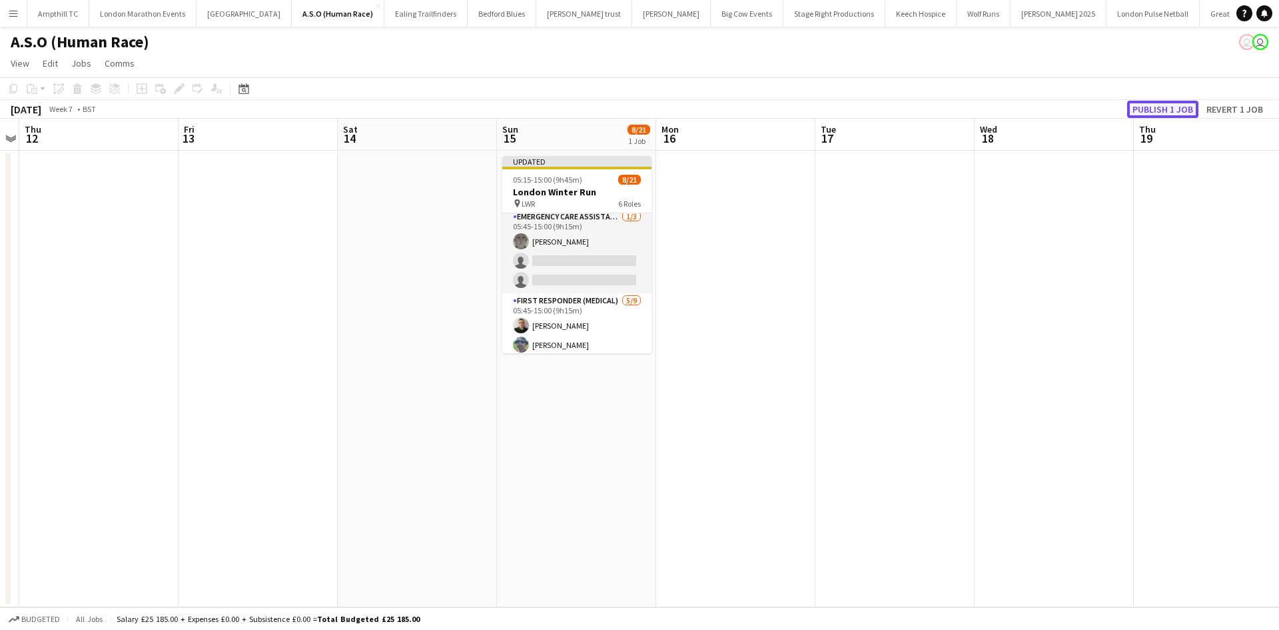
click at [1157, 105] on button "Publish 1 job" at bounding box center [1162, 109] width 71 height 17
